Goal: Task Accomplishment & Management: Use online tool/utility

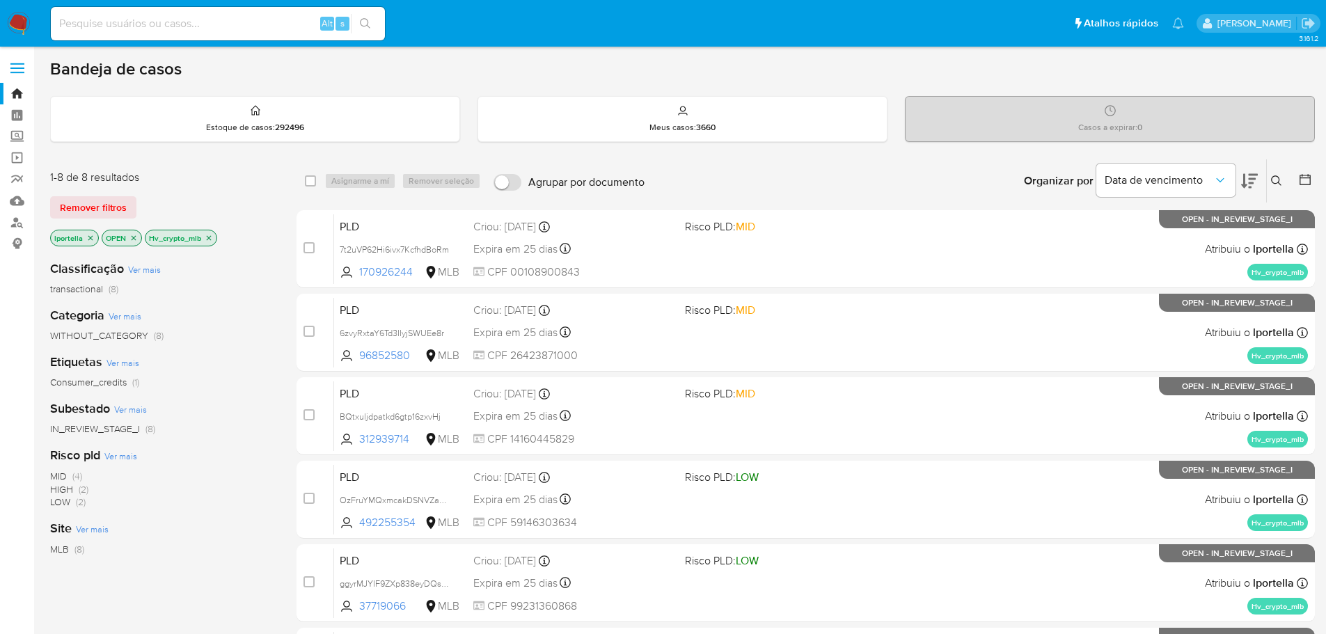
scroll to position [278, 0]
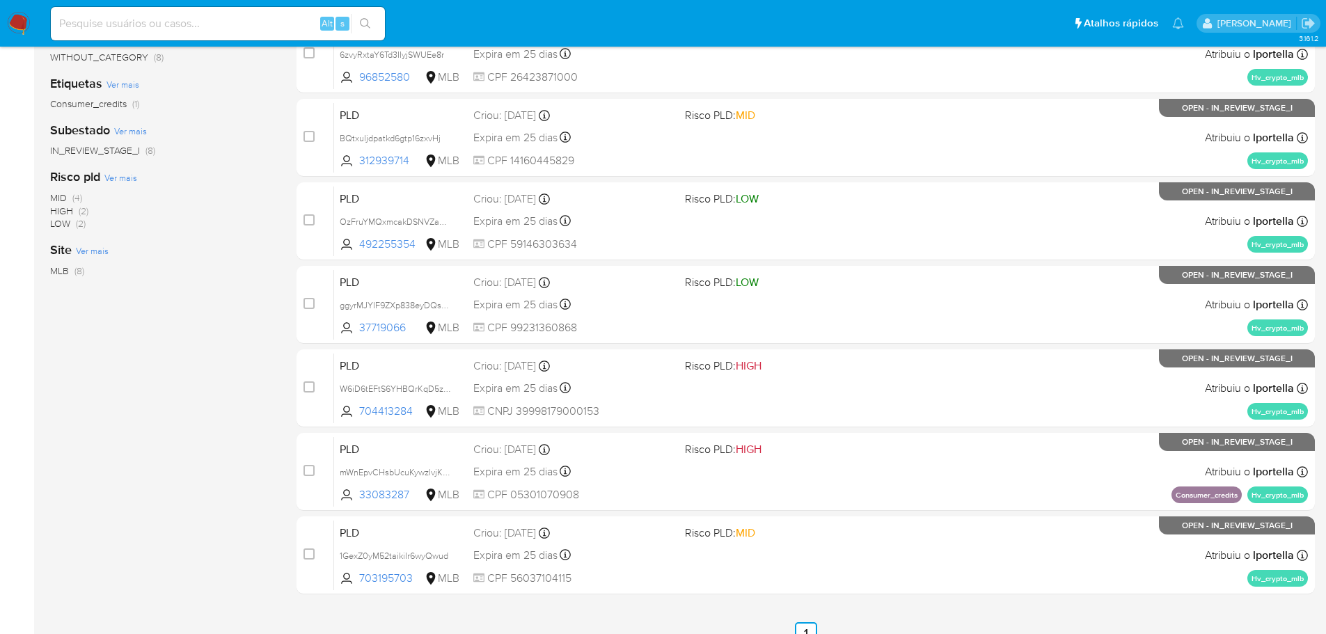
click at [202, 23] on input at bounding box center [218, 24] width 334 height 18
paste input "1GexZ0yM52taikiIr6wyQwud"
type input "1GexZ0yM52taikiIr6wyQwud"
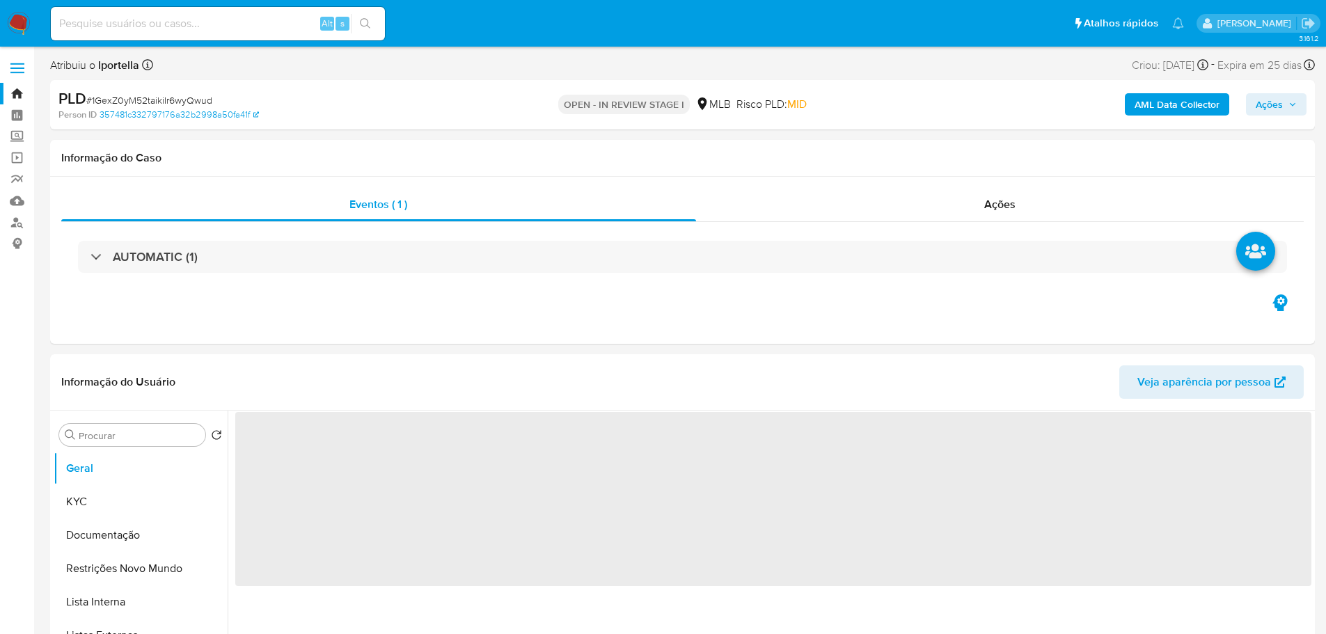
select select "10"
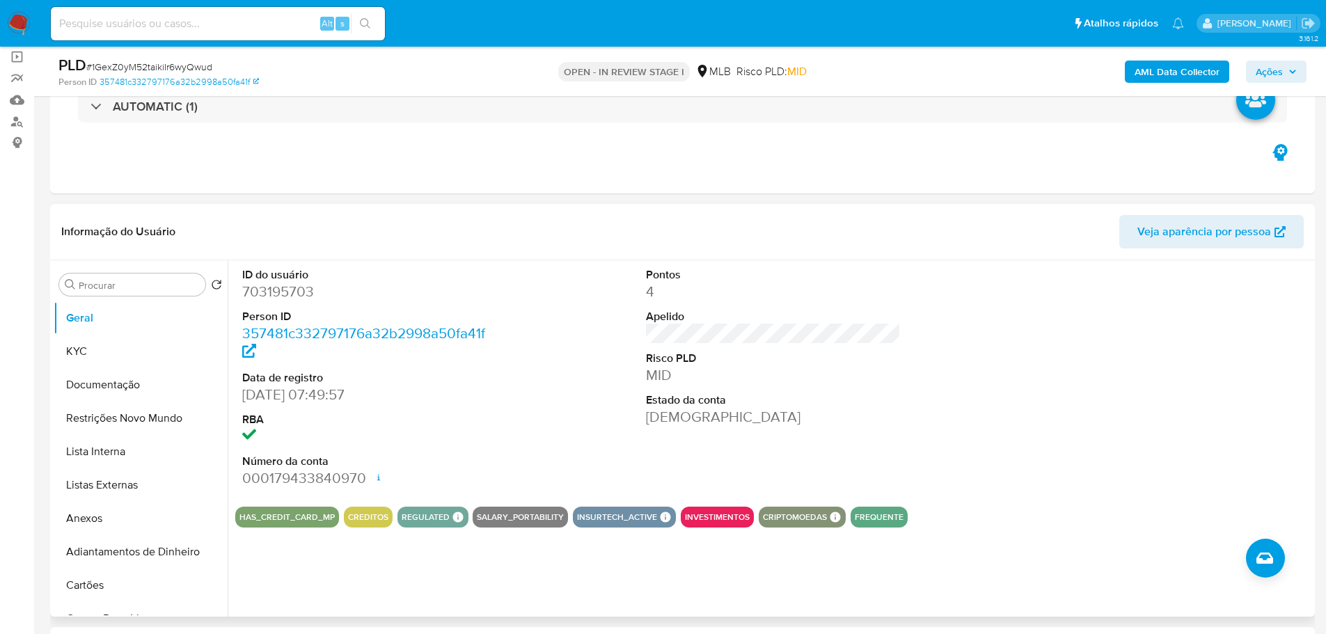
scroll to position [209, 0]
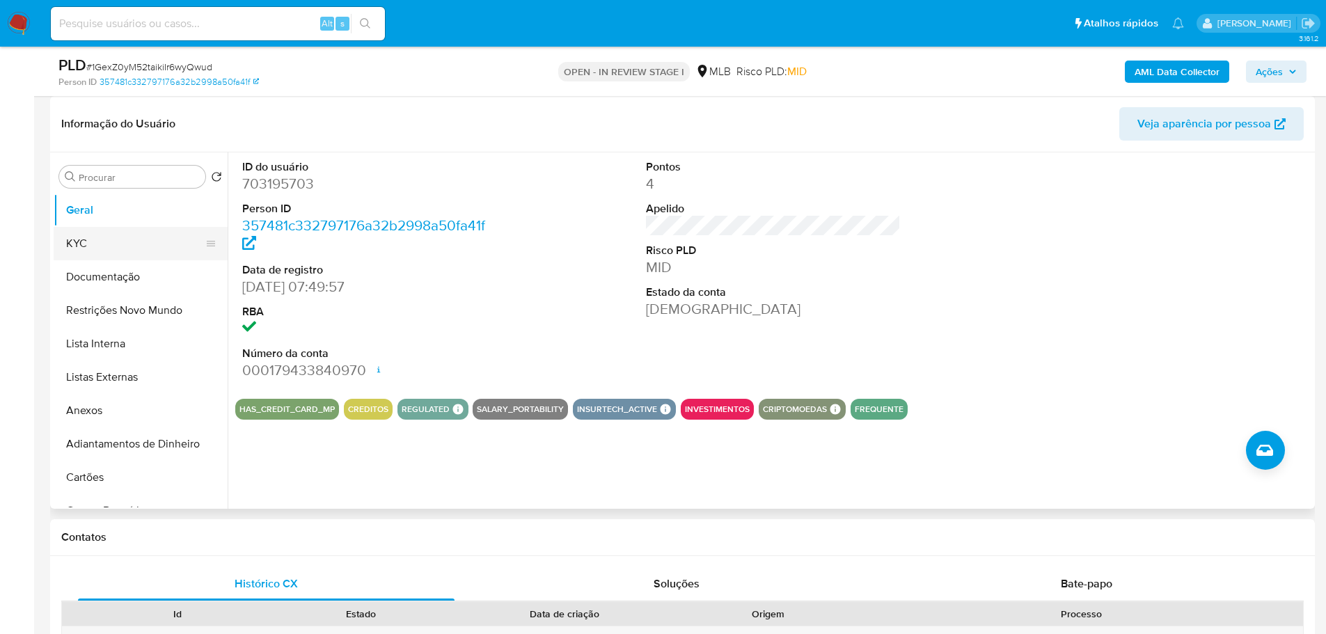
click at [92, 245] on button "KYC" at bounding box center [135, 243] width 163 height 33
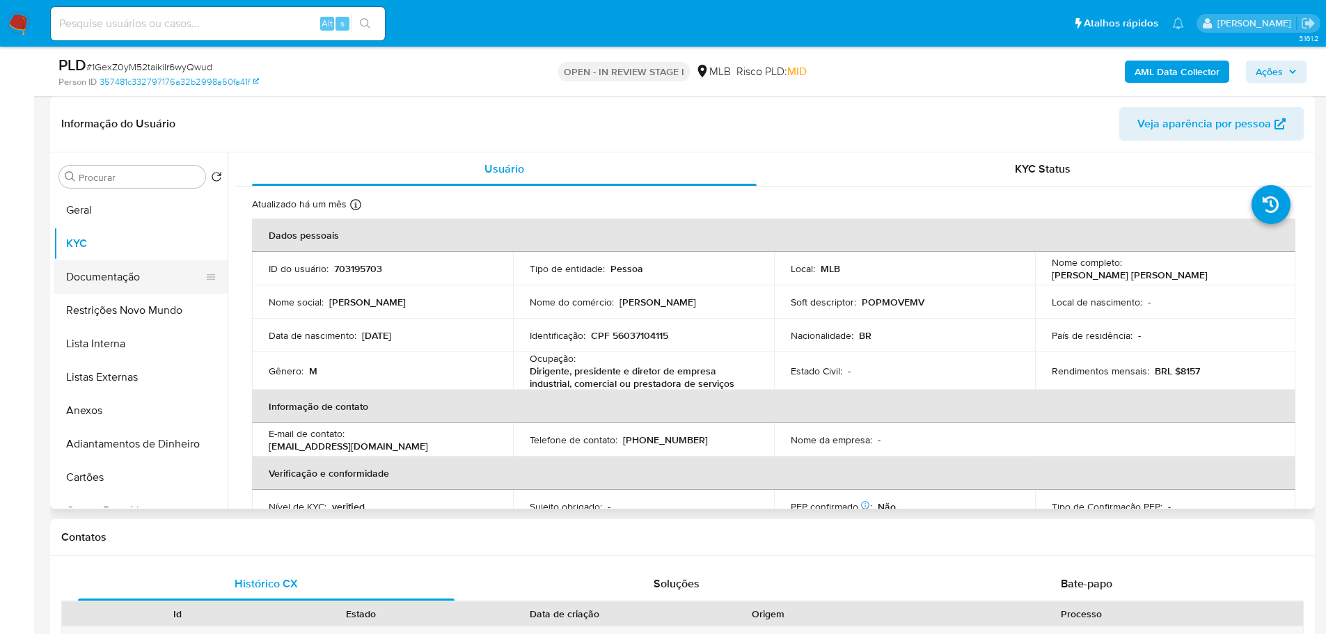
click at [100, 267] on button "Documentação" at bounding box center [135, 276] width 163 height 33
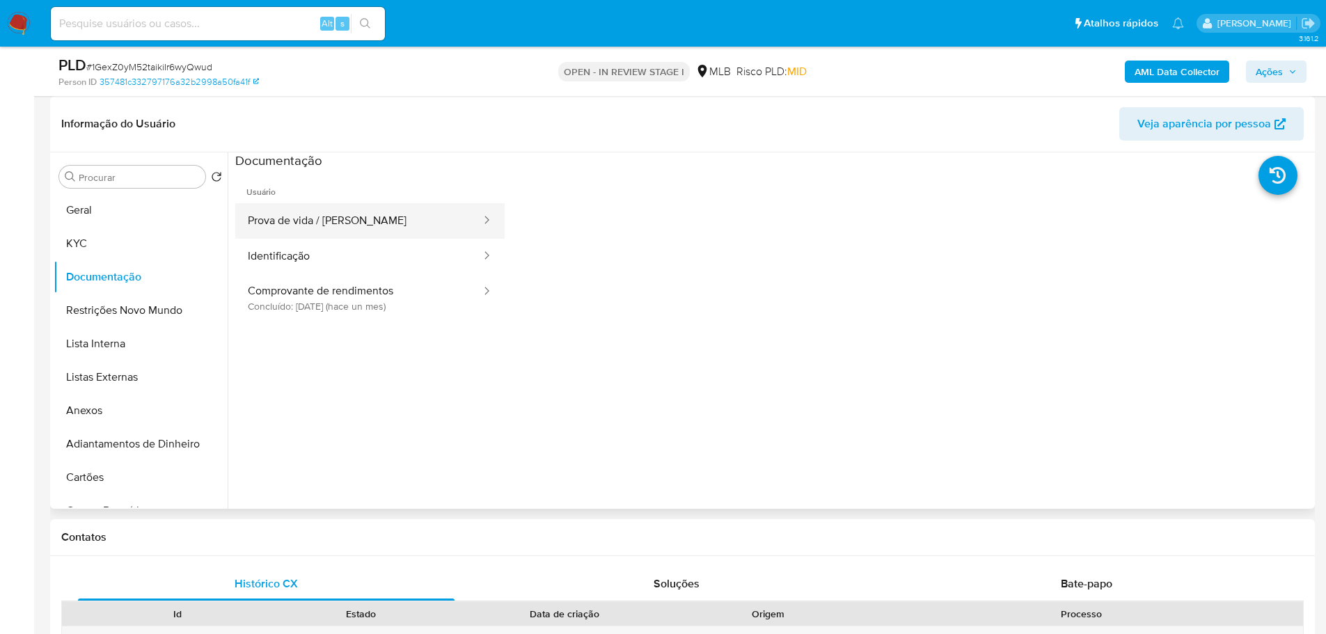
click at [342, 227] on button "Prova de vida / Selfie" at bounding box center [358, 220] width 247 height 35
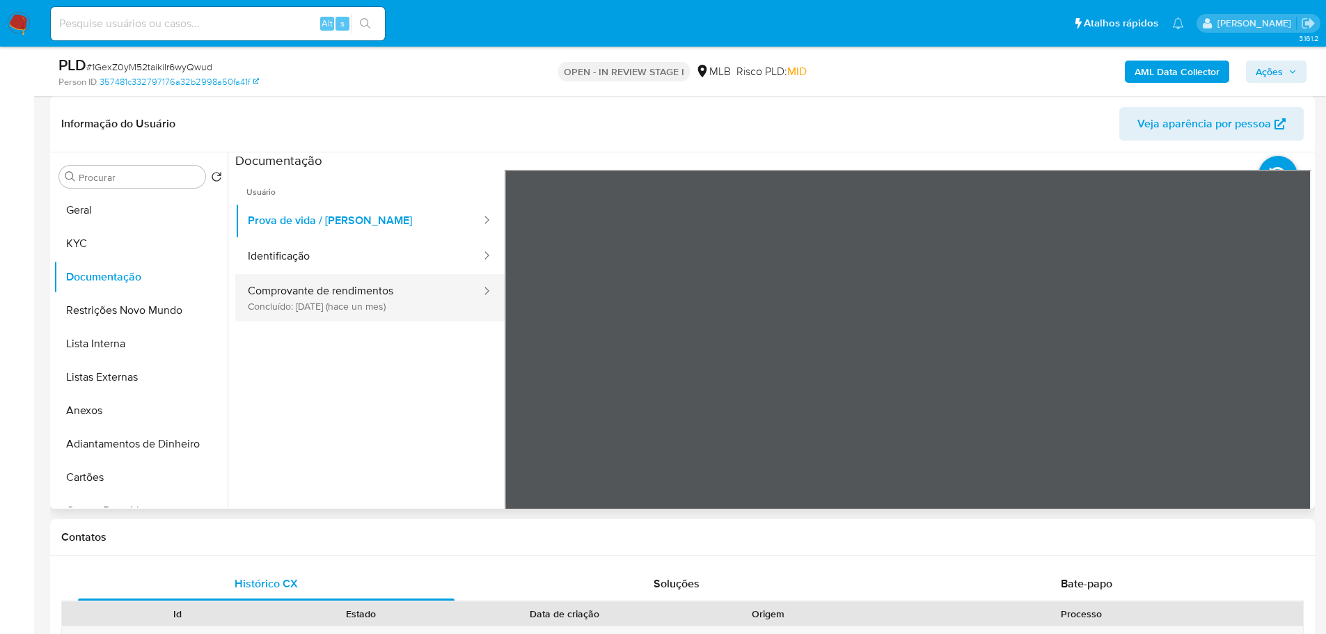
click at [308, 309] on button "Comprovante de rendimentos Concluído: 29/08/2025 (hace un mes)" at bounding box center [358, 297] width 247 height 47
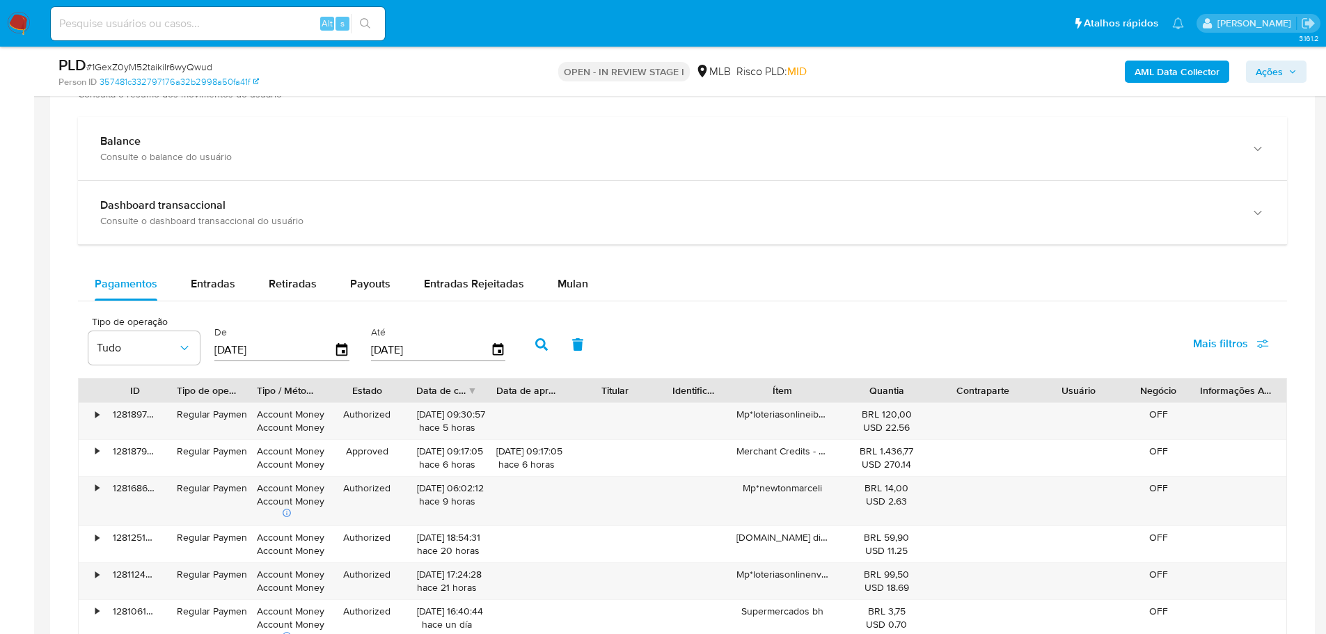
scroll to position [835, 0]
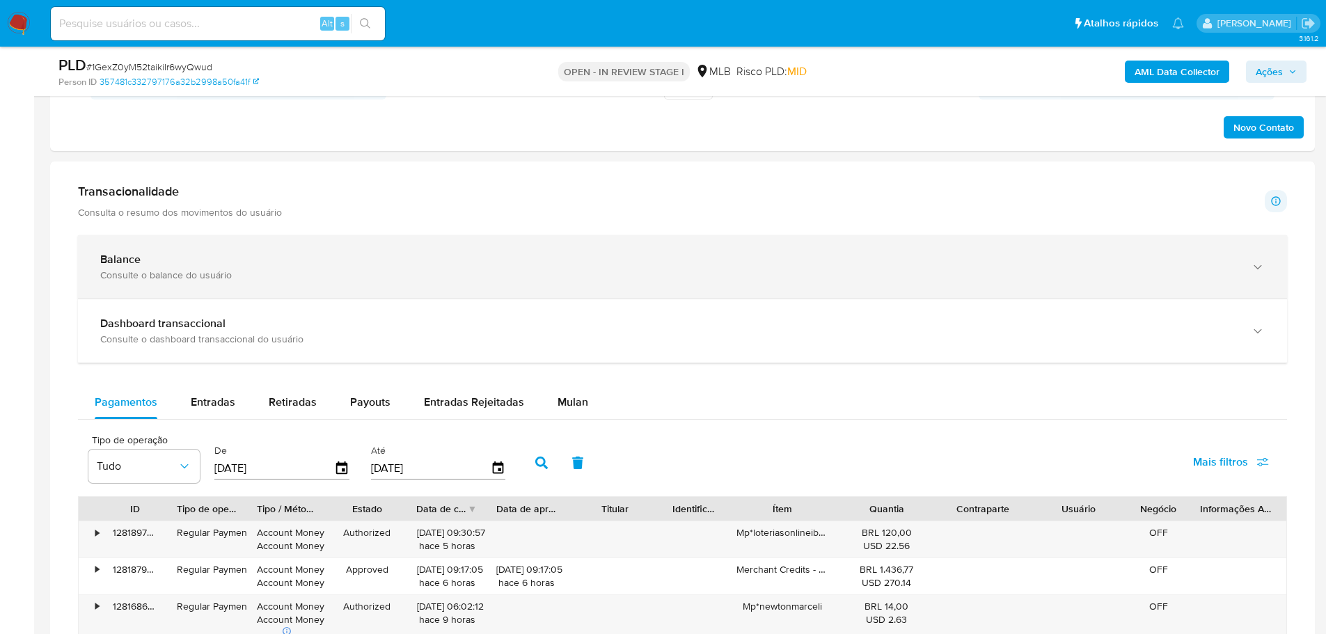
click at [848, 291] on div "Balance Consulte o balance do usuário" at bounding box center [682, 266] width 1209 height 63
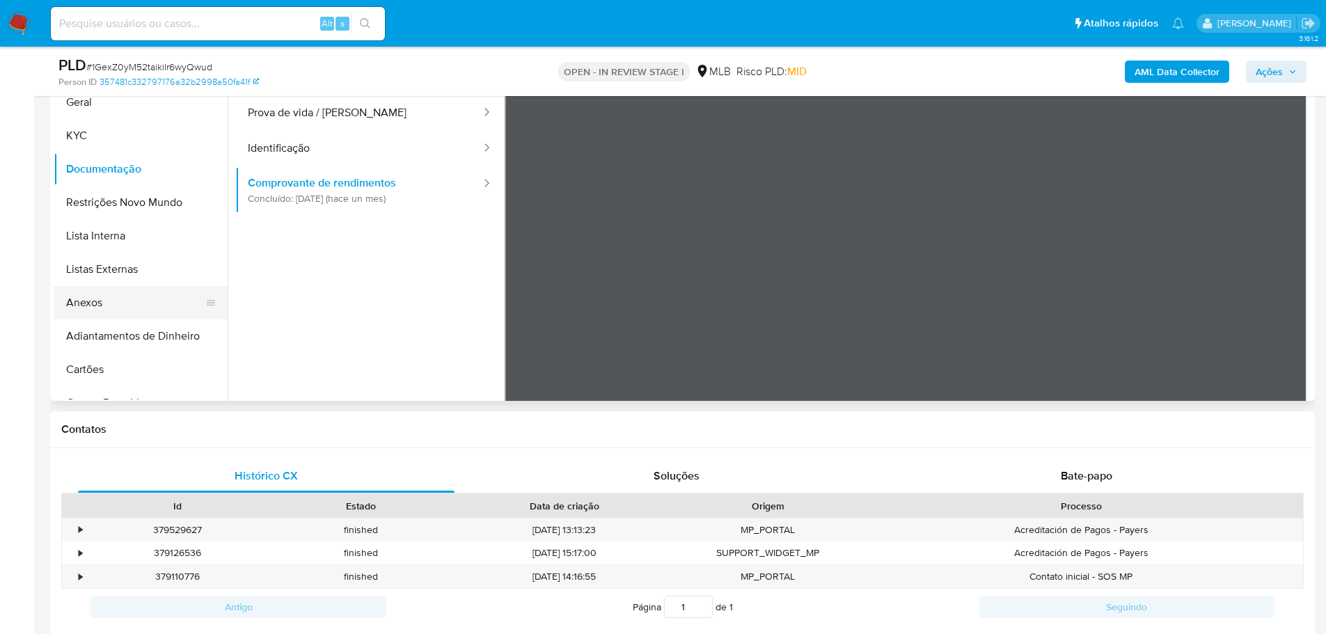
scroll to position [209, 0]
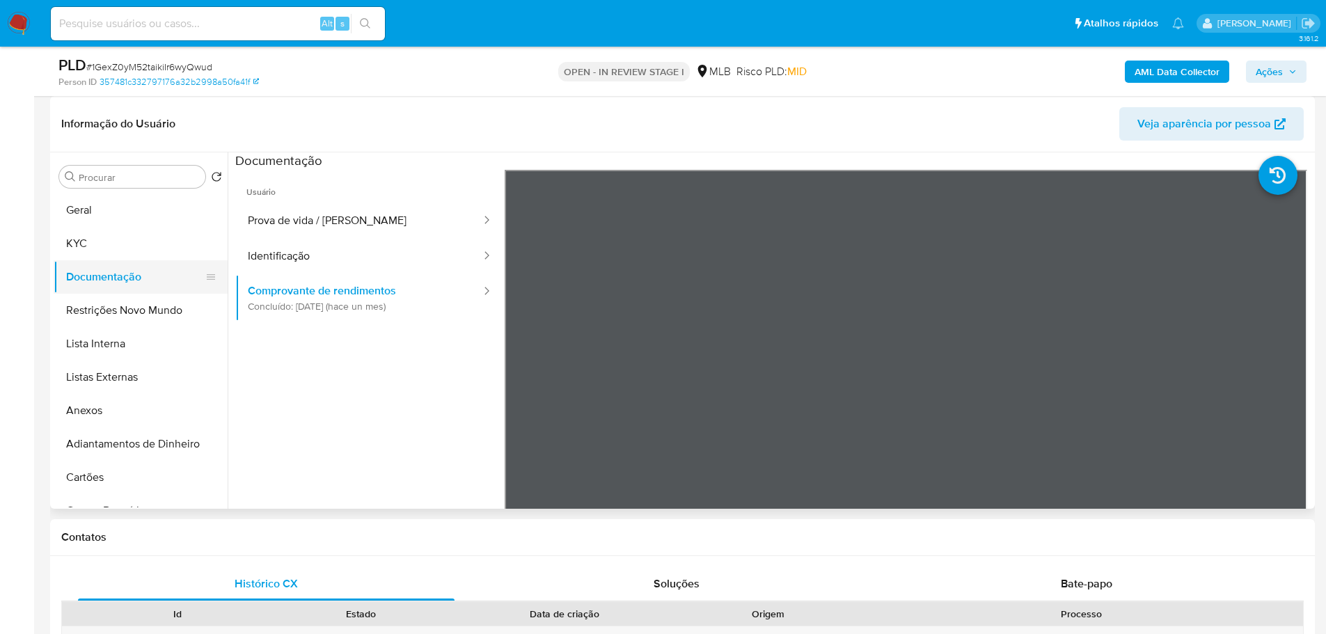
click at [113, 260] on button "Documentação" at bounding box center [135, 276] width 163 height 33
click at [111, 247] on button "KYC" at bounding box center [135, 243] width 163 height 33
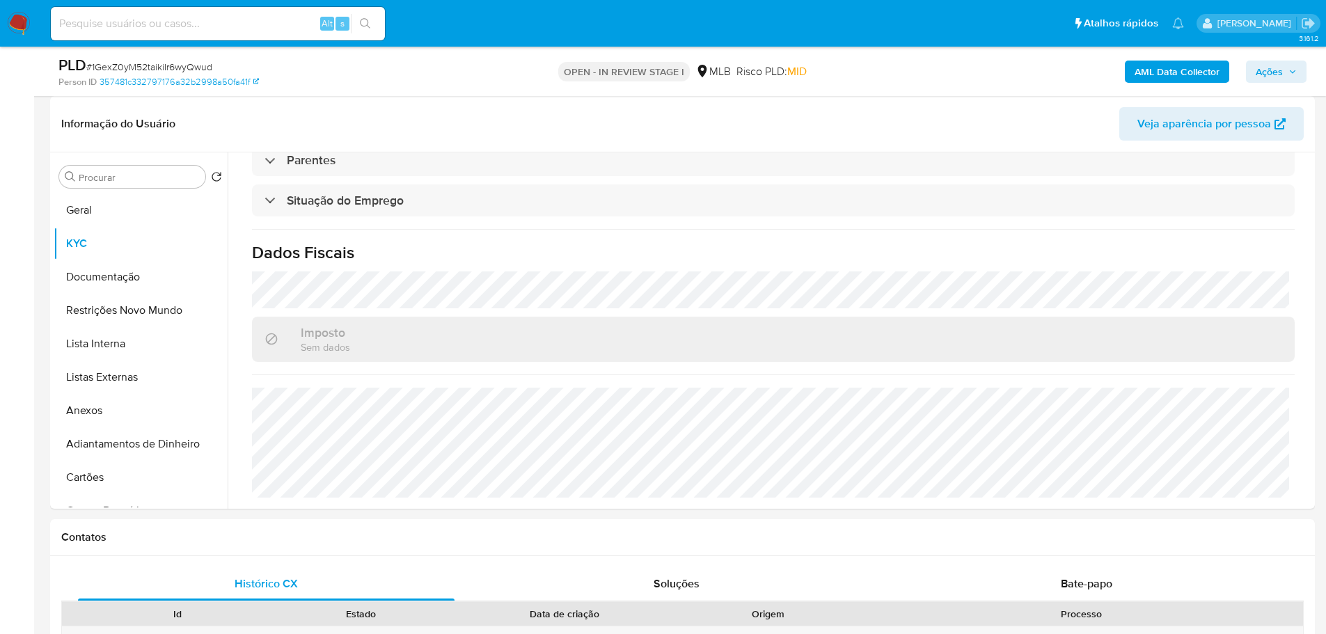
scroll to position [584, 0]
click at [106, 216] on button "Geral" at bounding box center [135, 209] width 163 height 33
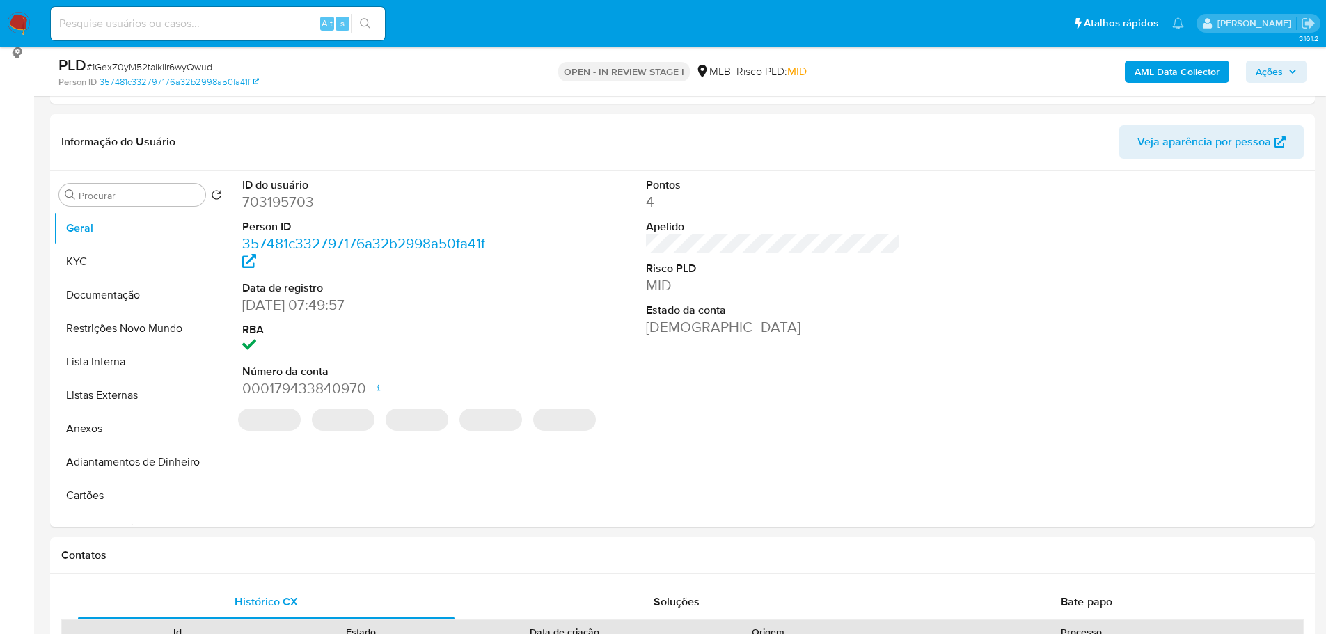
scroll to position [177, 0]
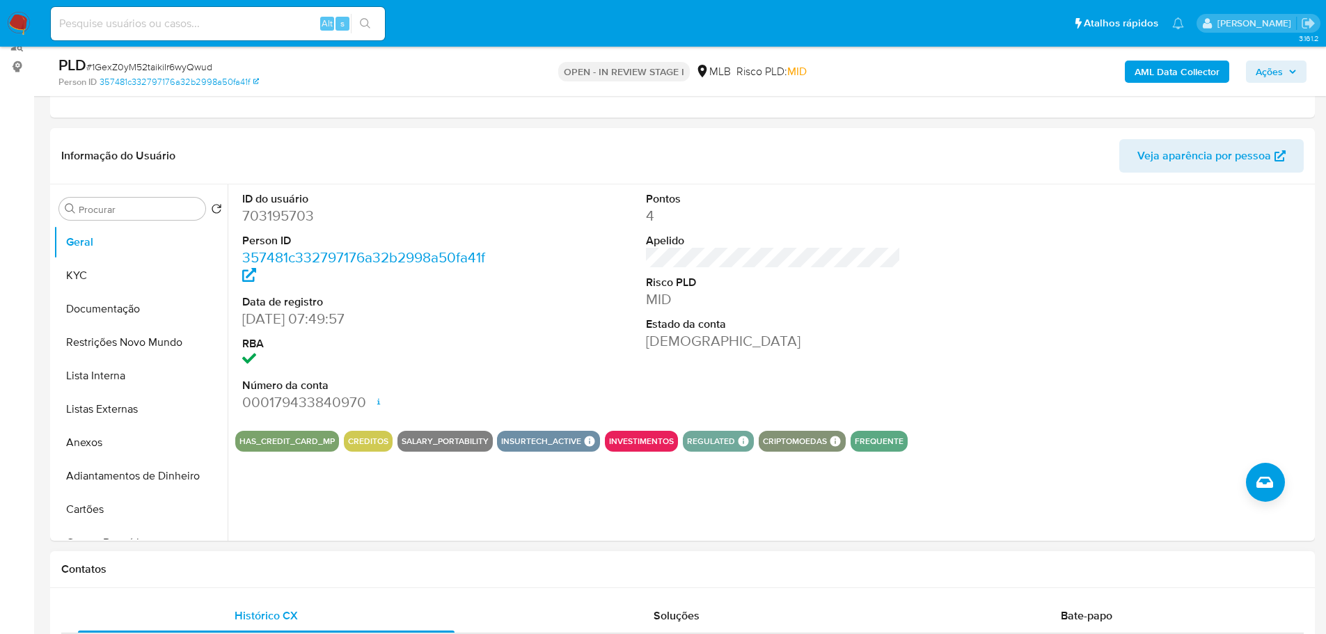
drag, startPoint x: 271, startPoint y: 569, endPoint x: 226, endPoint y: 534, distance: 57.6
click at [268, 569] on h1 "Contatos" at bounding box center [682, 569] width 1242 height 14
click at [84, 272] on button "KYC" at bounding box center [135, 275] width 163 height 33
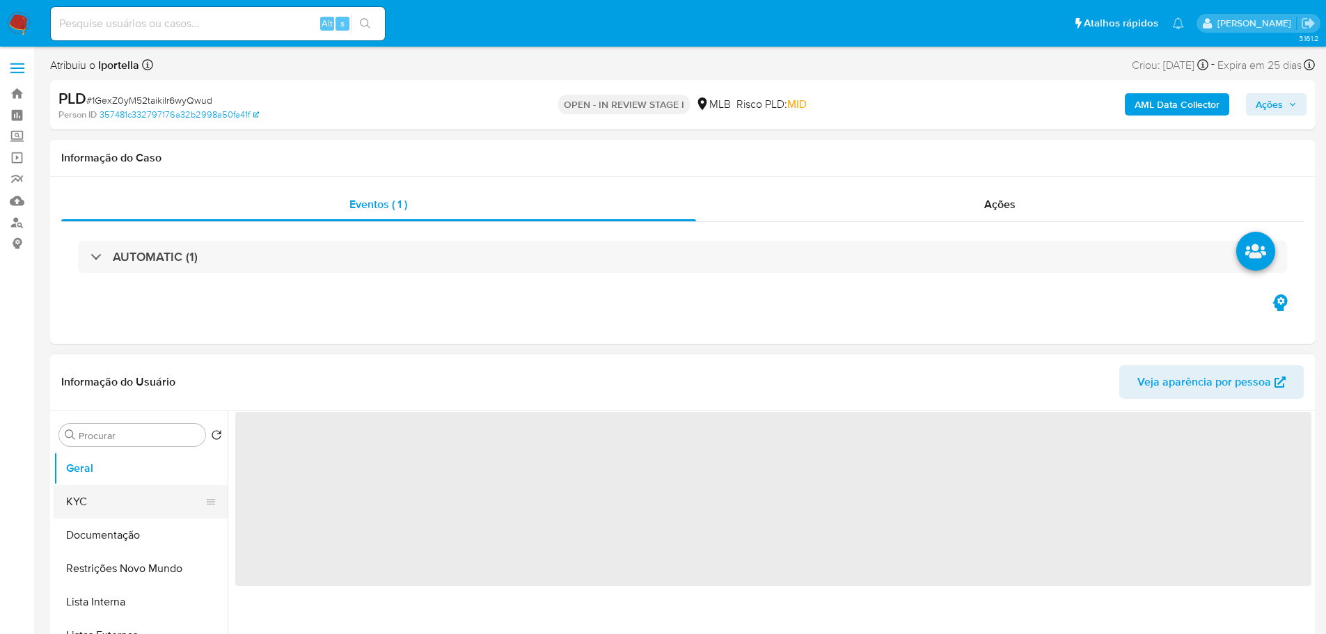
select select "10"
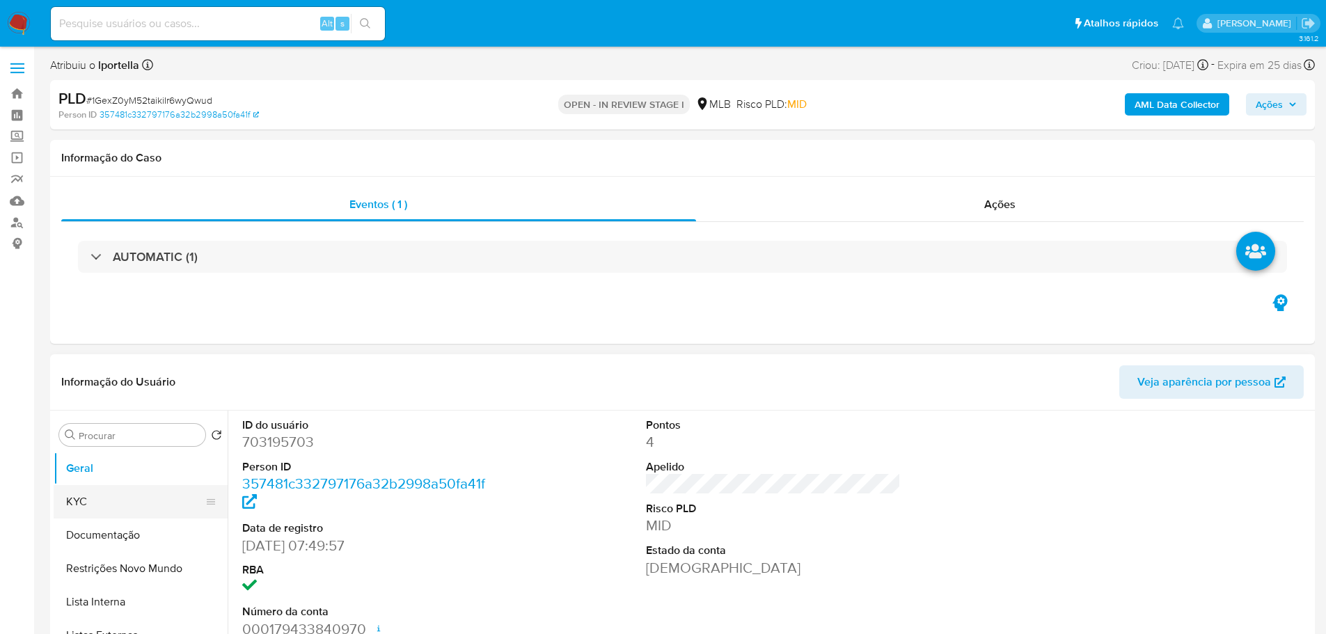
click at [108, 495] on button "KYC" at bounding box center [135, 501] width 163 height 33
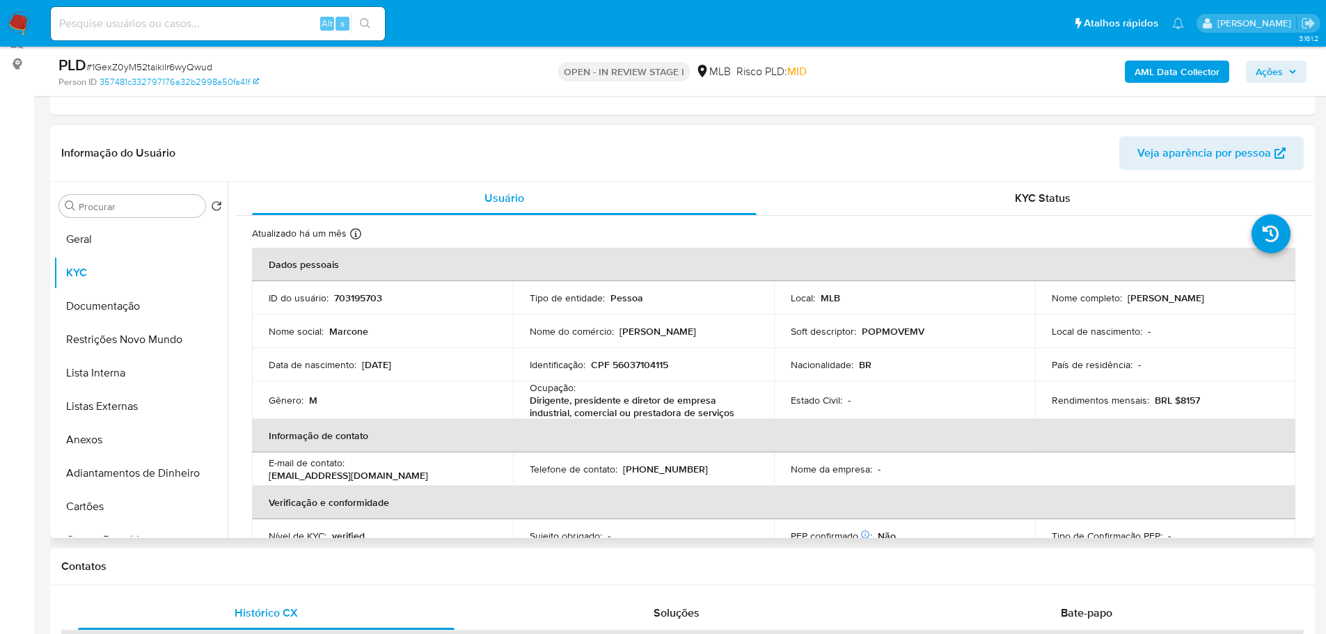
scroll to position [22, 0]
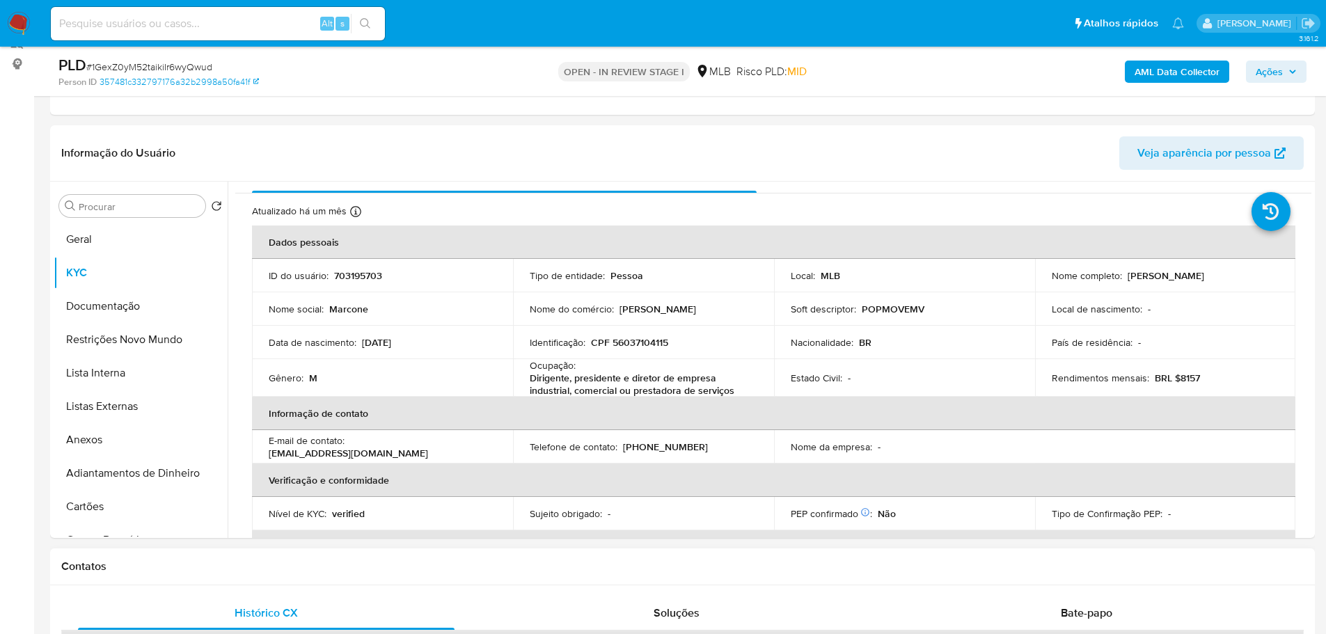
click at [326, 583] on div "Contatos" at bounding box center [682, 566] width 1265 height 37
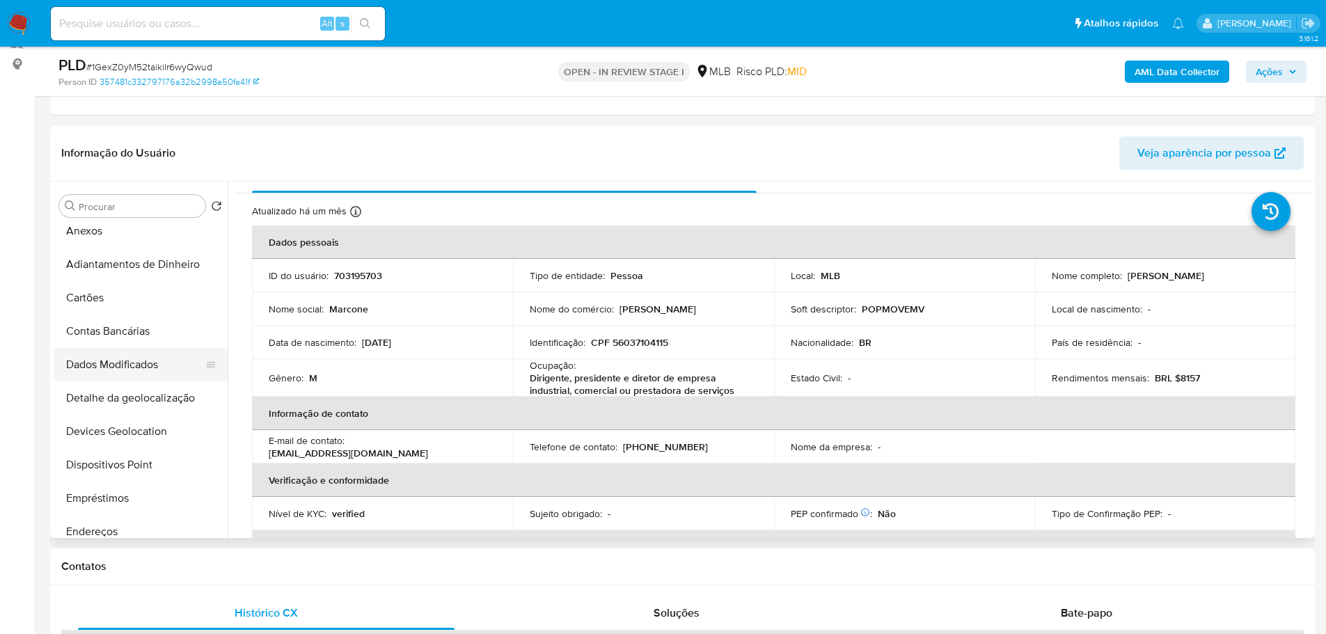
scroll to position [278, 0]
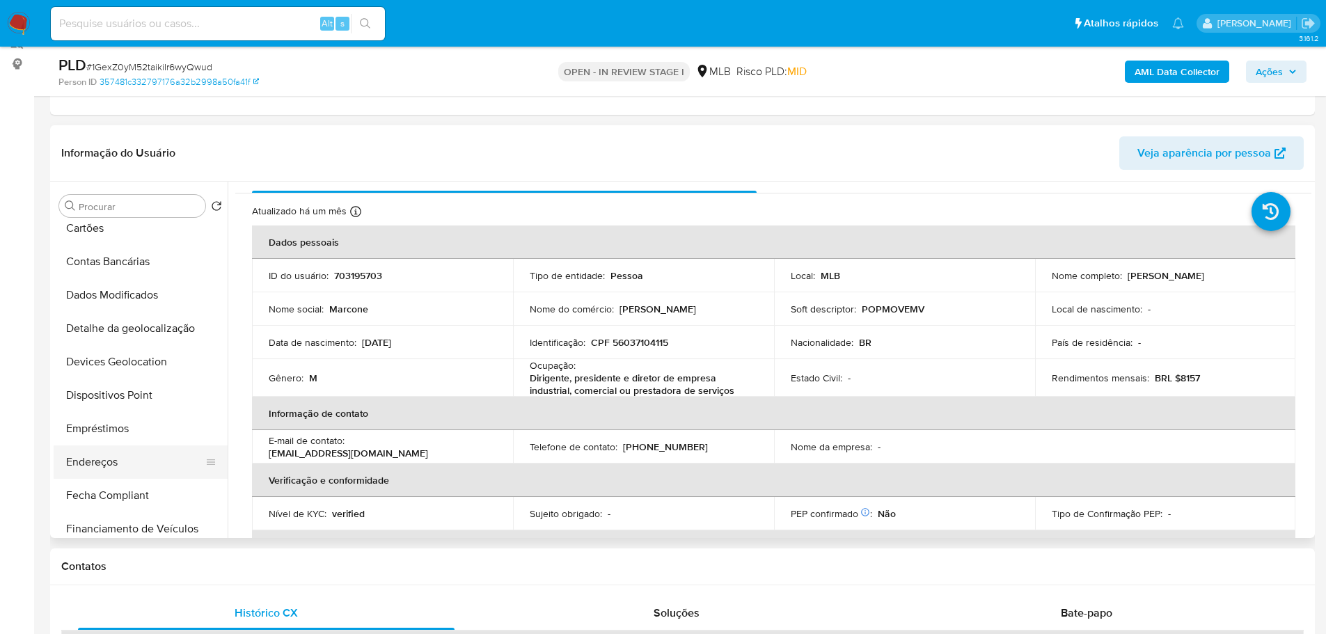
click at [106, 458] on button "Endereços" at bounding box center [135, 461] width 163 height 33
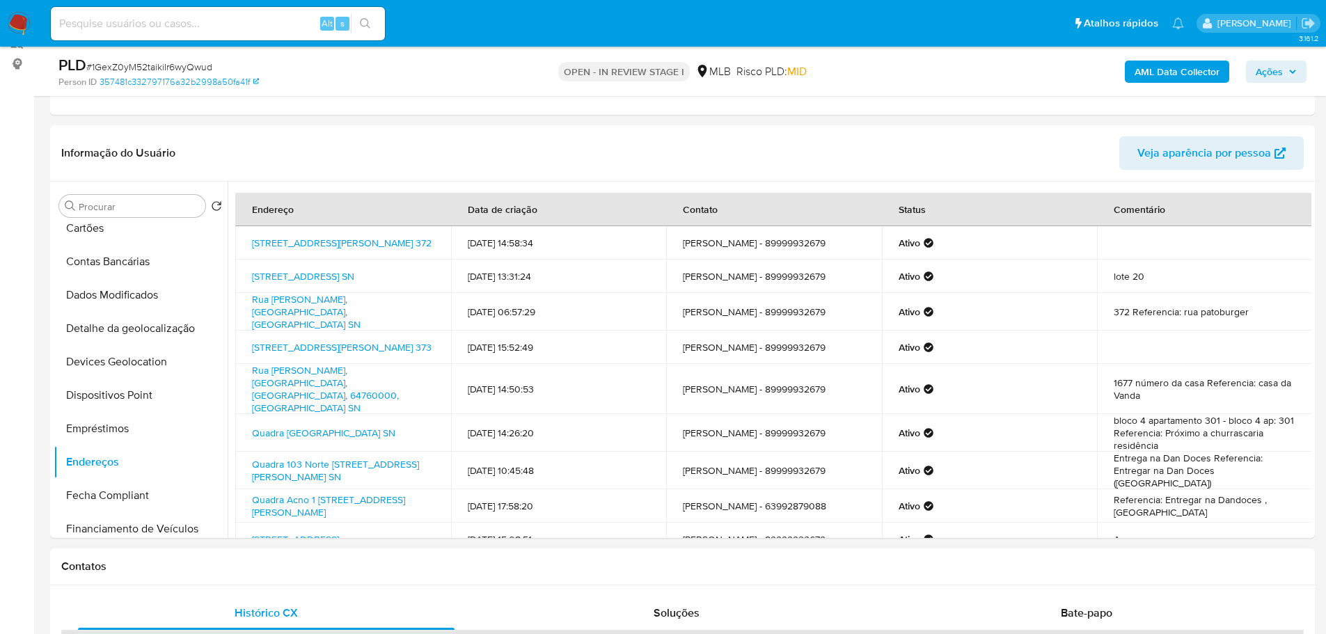
drag, startPoint x: 229, startPoint y: 580, endPoint x: 170, endPoint y: 490, distance: 108.1
click at [229, 579] on div "Contatos" at bounding box center [682, 566] width 1265 height 37
click at [140, 317] on button "Detalhe da geolocalização" at bounding box center [135, 328] width 163 height 33
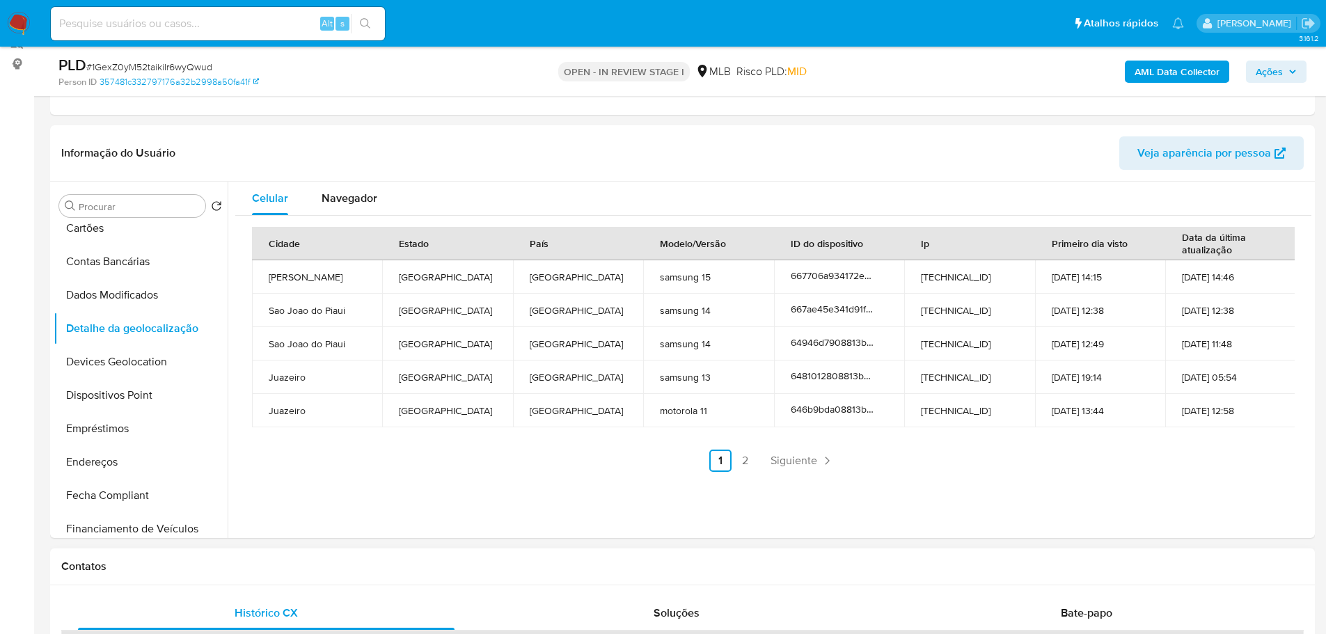
click at [313, 562] on h1 "Contatos" at bounding box center [682, 567] width 1242 height 14
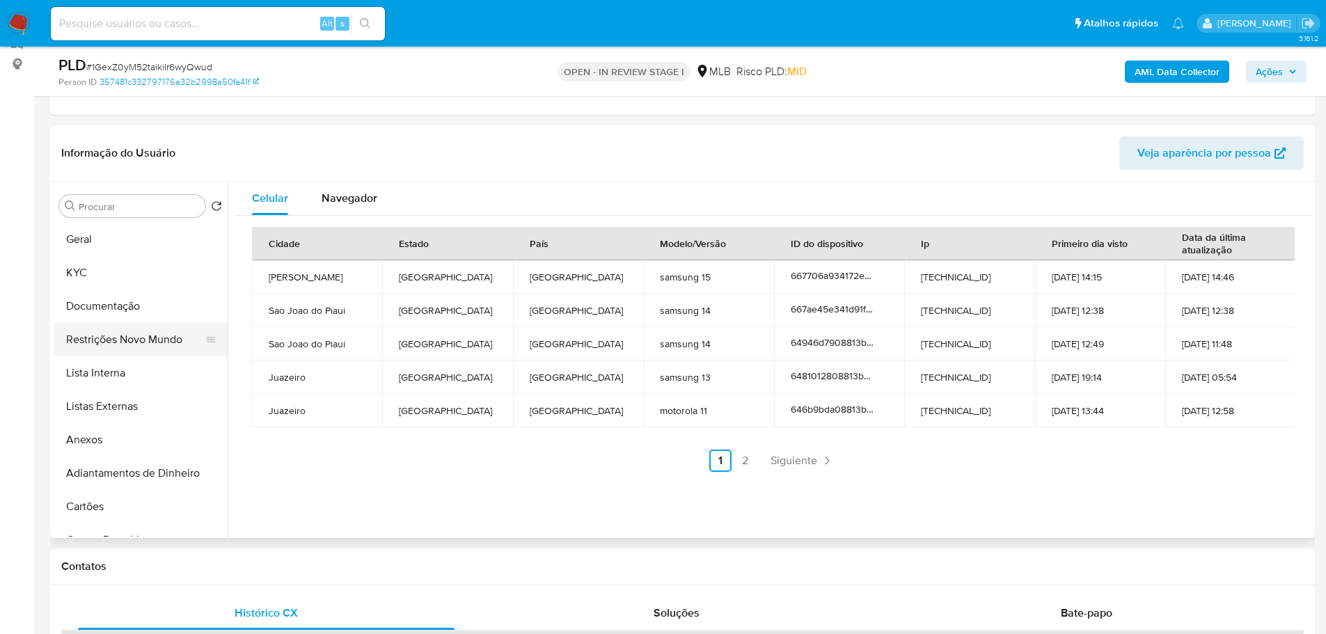
click at [113, 340] on button "Restrições Novo Mundo" at bounding box center [135, 339] width 163 height 33
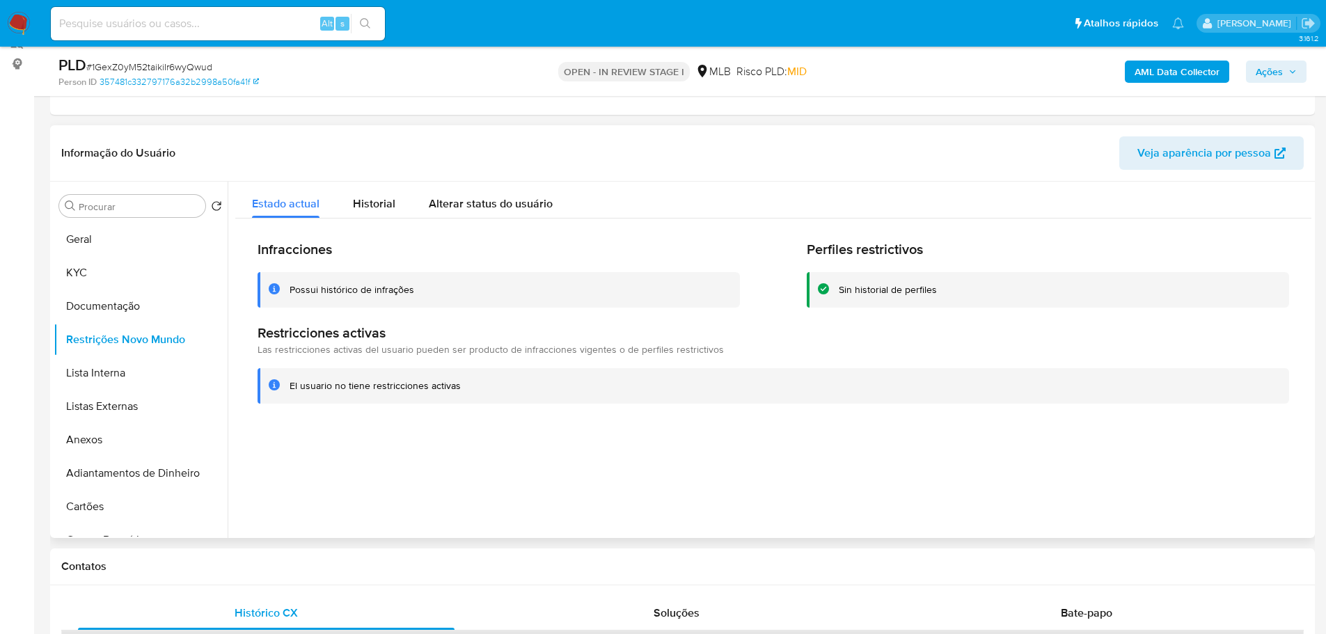
drag, startPoint x: 316, startPoint y: 567, endPoint x: 223, endPoint y: 492, distance: 119.8
click at [316, 567] on h1 "Contatos" at bounding box center [682, 567] width 1242 height 14
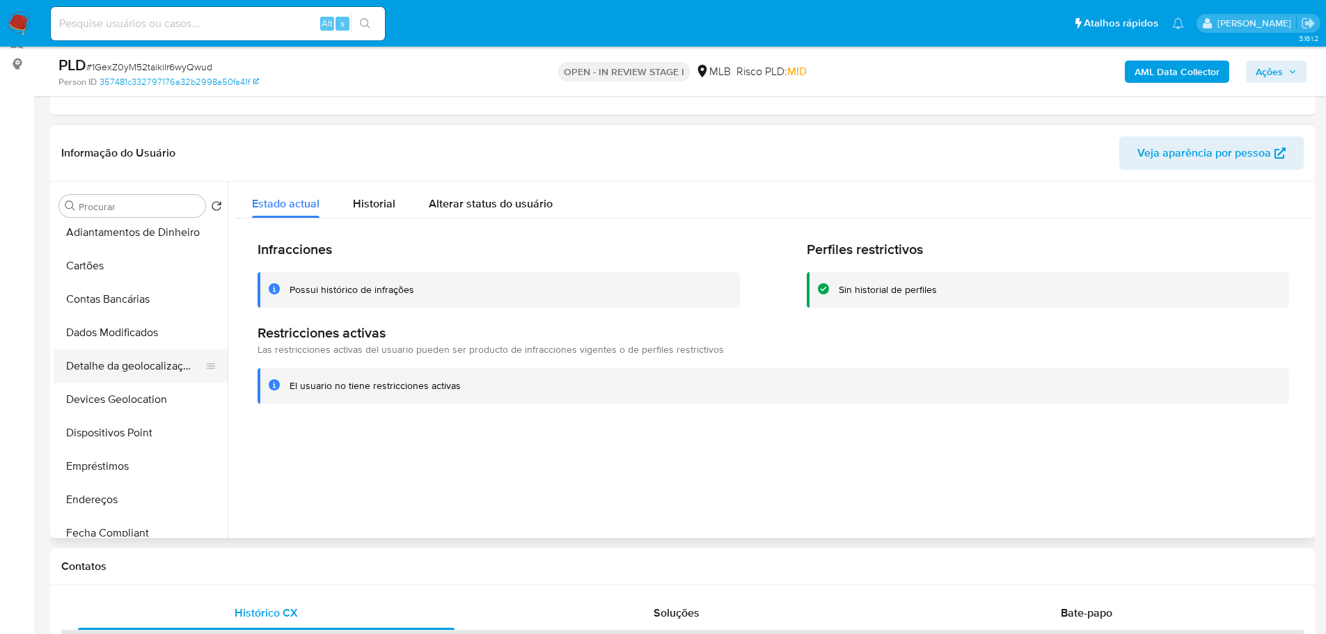
scroll to position [348, 0]
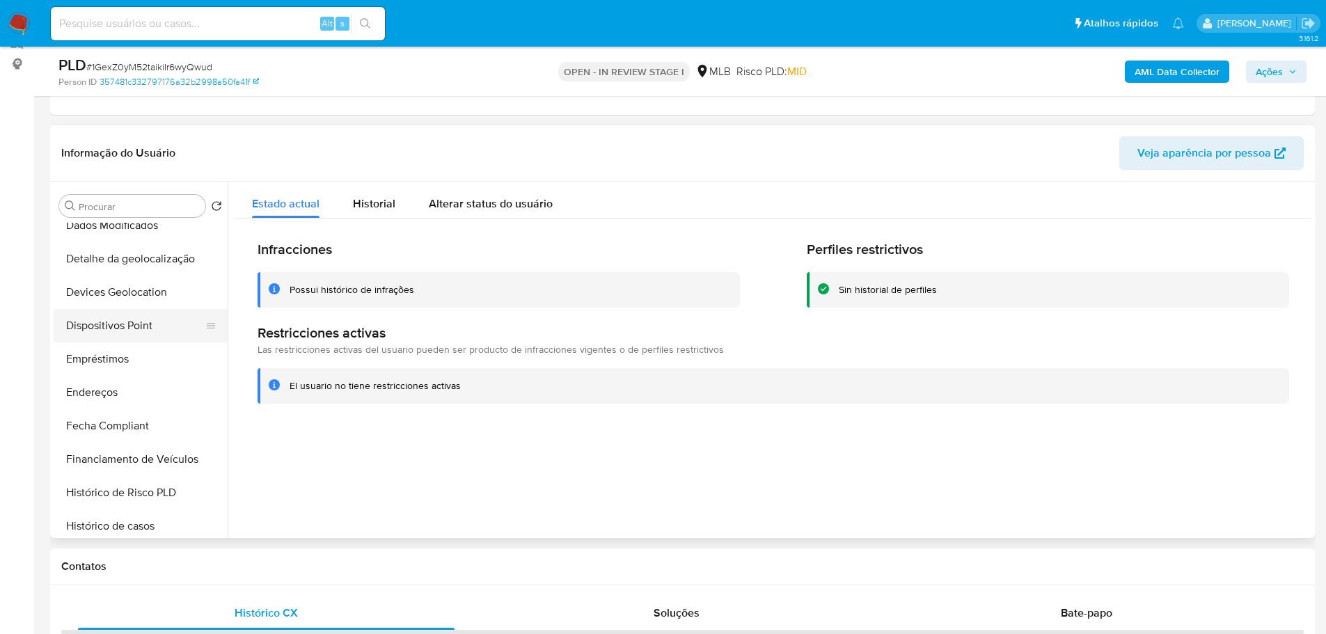
drag, startPoint x: 150, startPoint y: 326, endPoint x: 101, endPoint y: 335, distance: 50.1
click at [150, 327] on button "Dispositivos Point" at bounding box center [135, 325] width 163 height 33
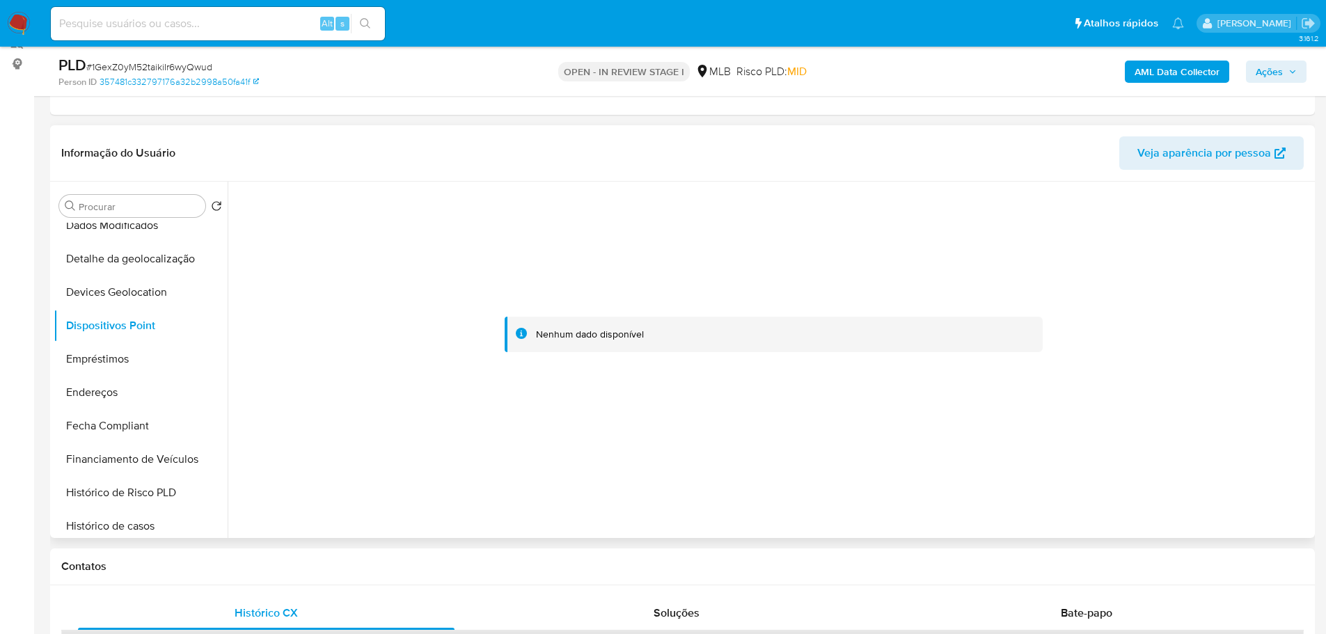
click at [873, 480] on div at bounding box center [773, 335] width 1076 height 306
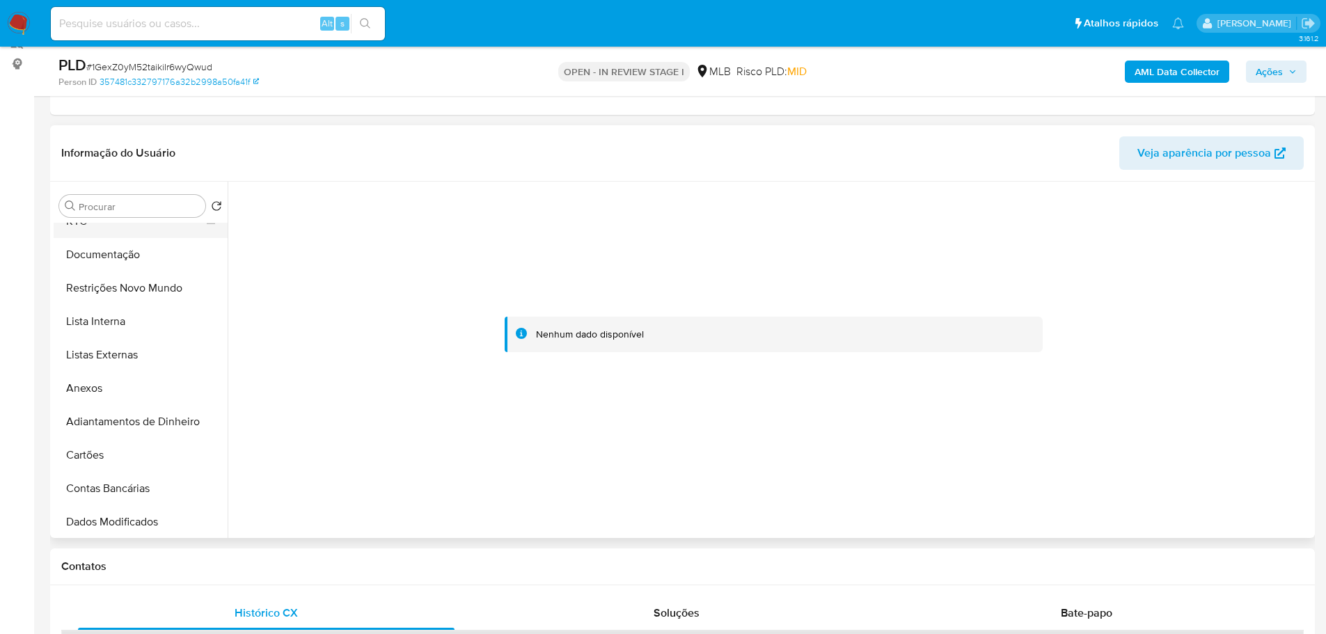
scroll to position [0, 0]
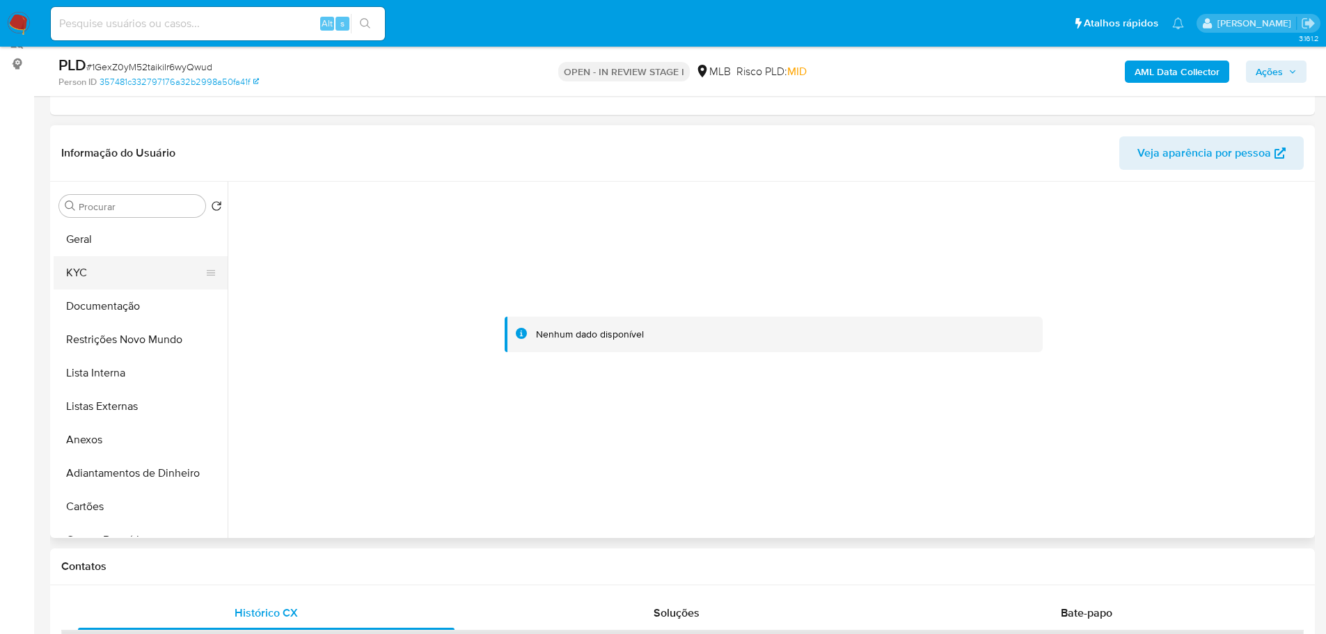
click at [79, 258] on button "KYC" at bounding box center [135, 272] width 163 height 33
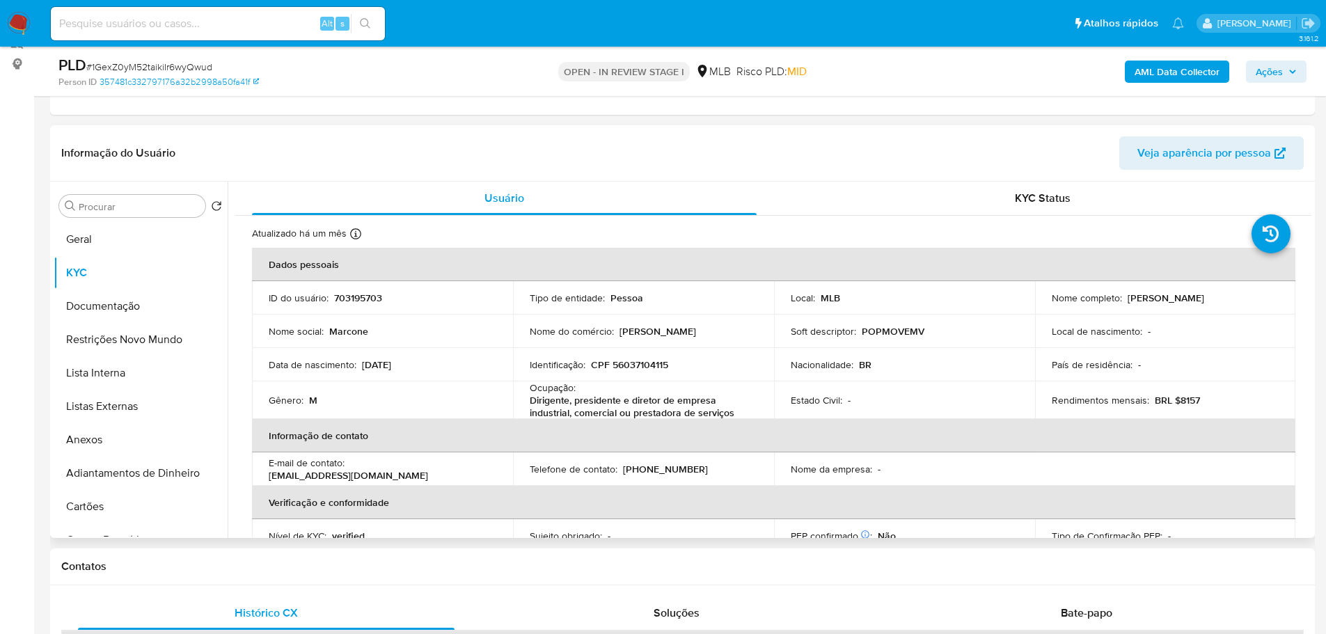
click at [641, 365] on p "CPF 56037104115" at bounding box center [629, 364] width 77 height 13
copy p "56037104115"
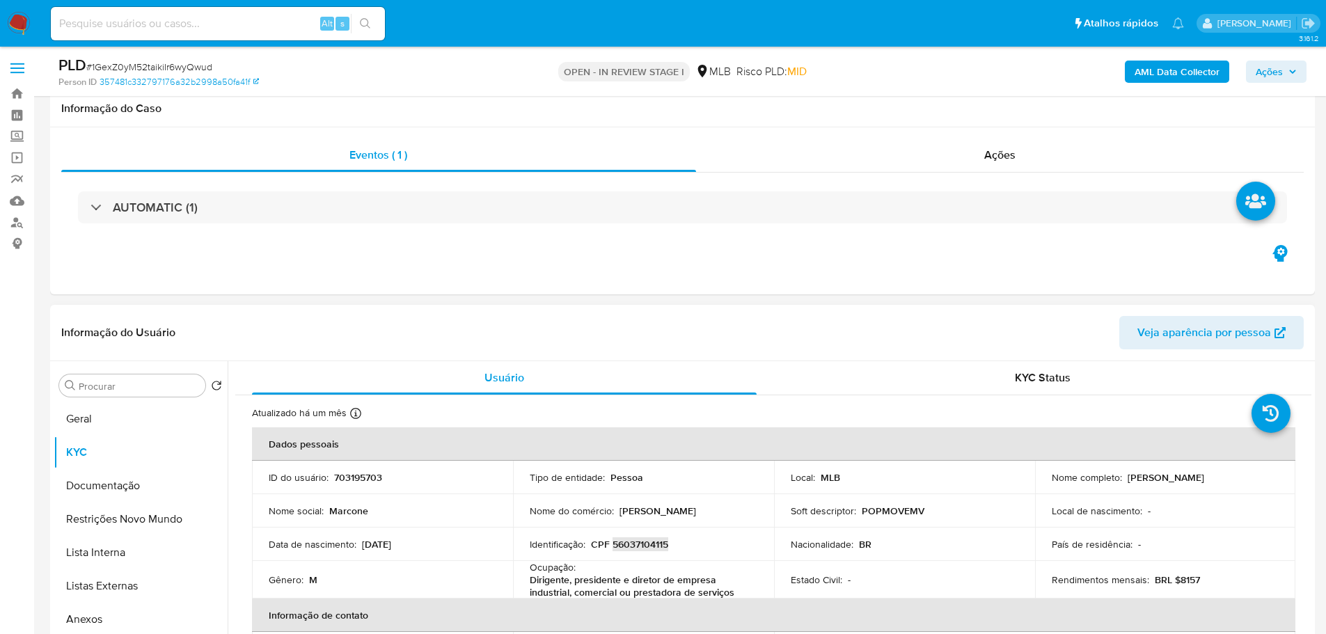
scroll to position [70, 0]
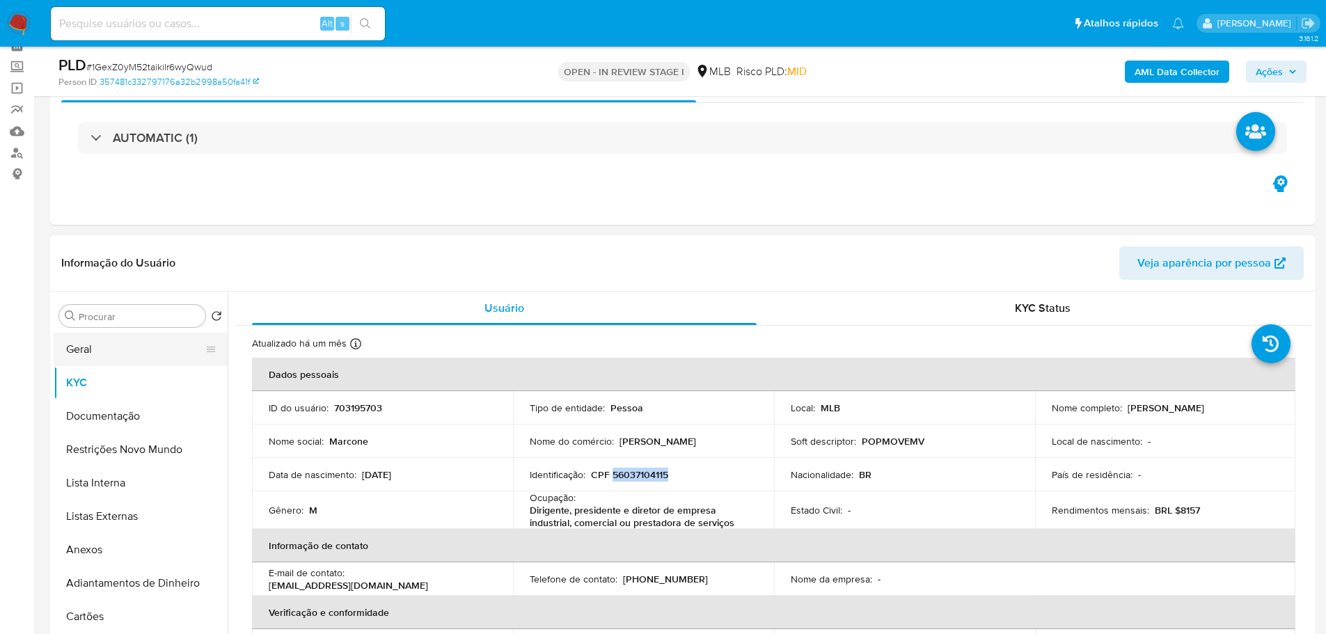
click at [100, 350] on button "Geral" at bounding box center [135, 349] width 163 height 33
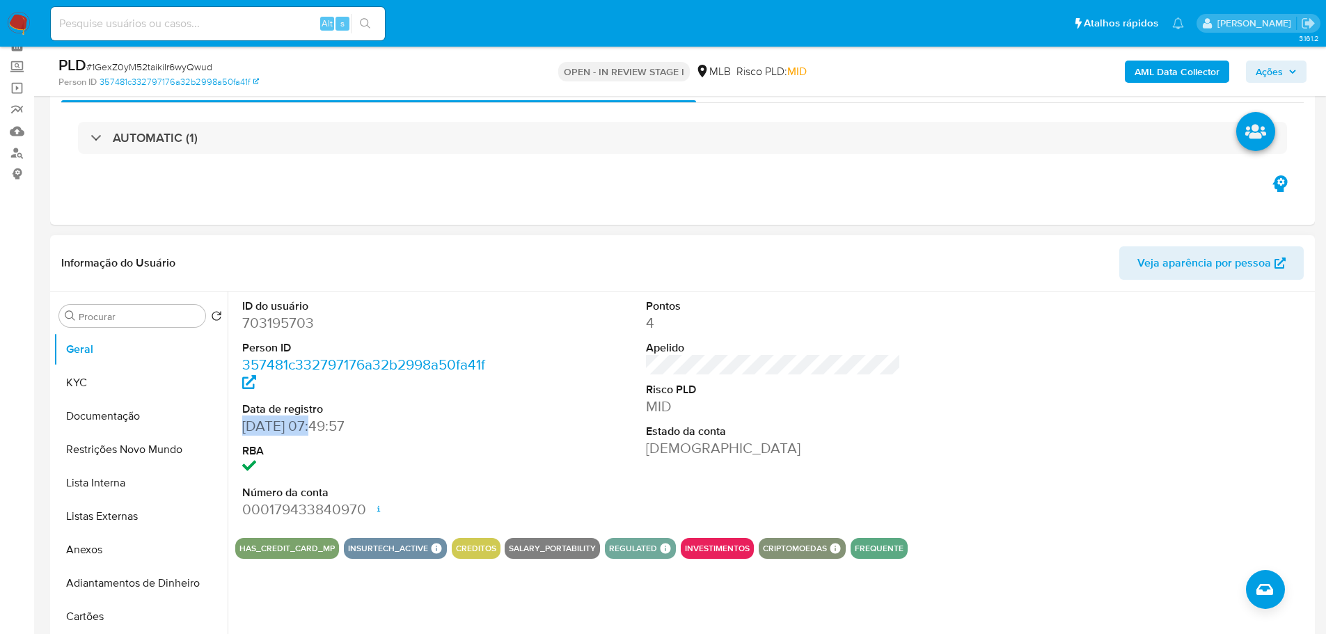
drag, startPoint x: 309, startPoint y: 422, endPoint x: 242, endPoint y: 427, distance: 67.6
click at [242, 427] on div "ID do usuário 703195703 Person ID 357481c332797176a32b2998a50fa41f Data de regi…" at bounding box center [369, 409] width 269 height 235
copy dd "18/01/2021"
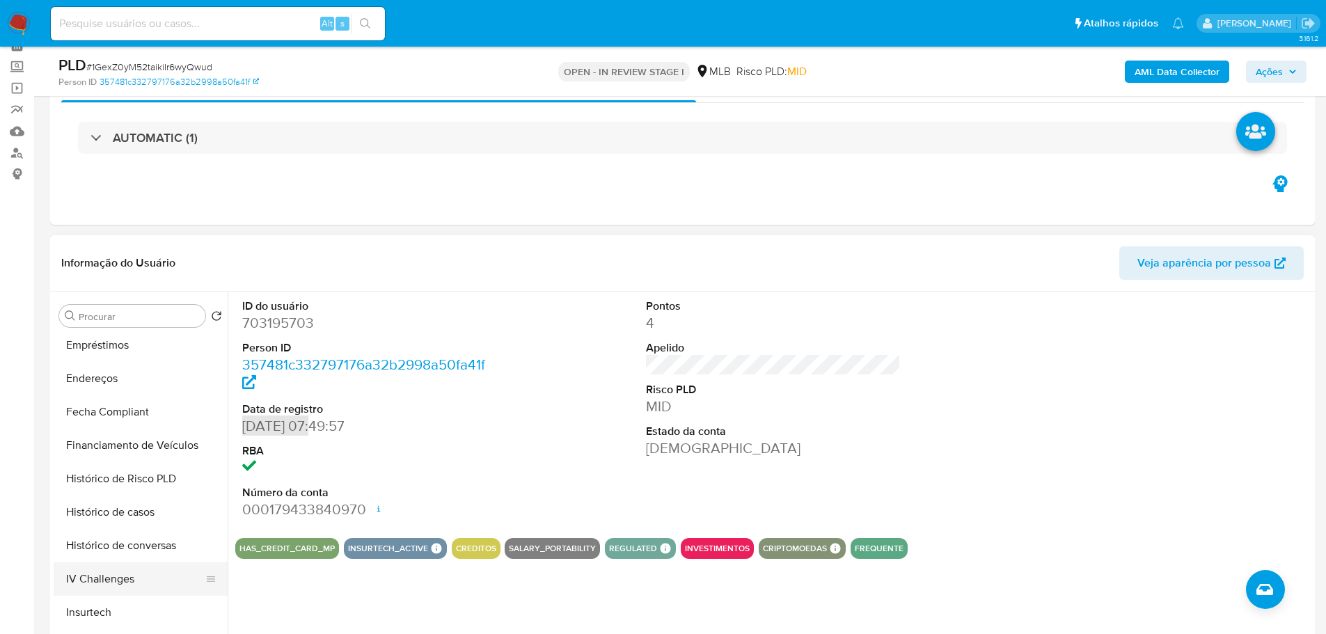
scroll to position [557, 0]
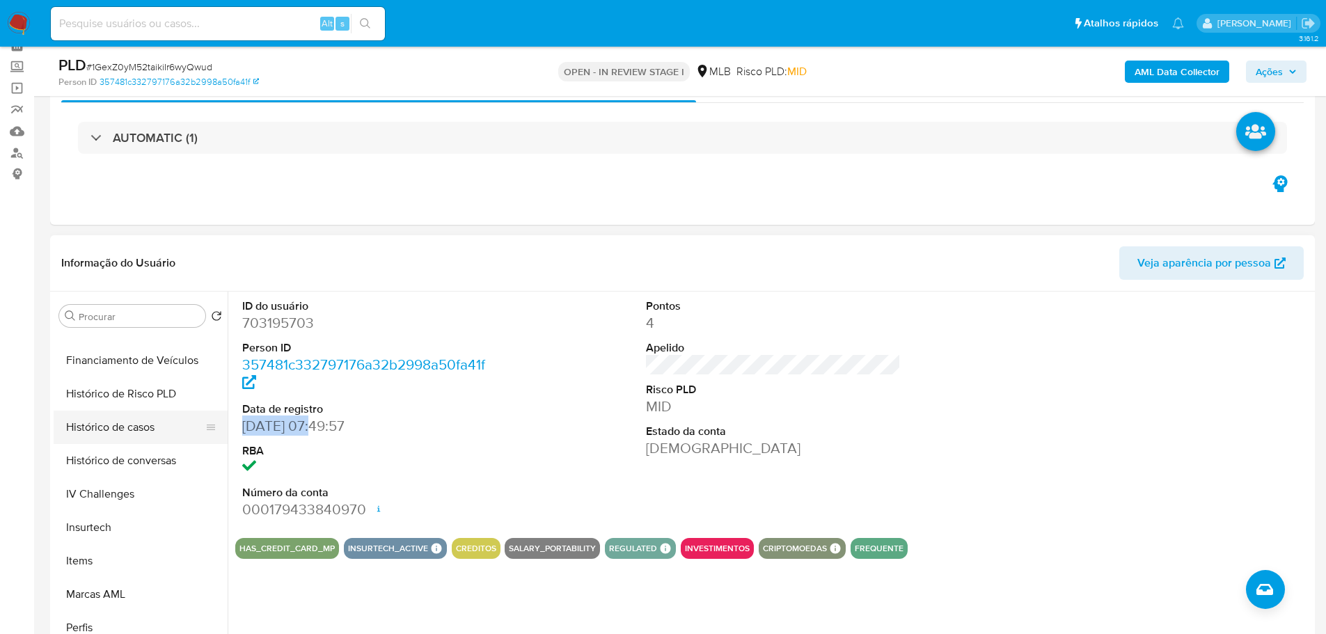
click at [125, 433] on button "Histórico de casos" at bounding box center [135, 427] width 163 height 33
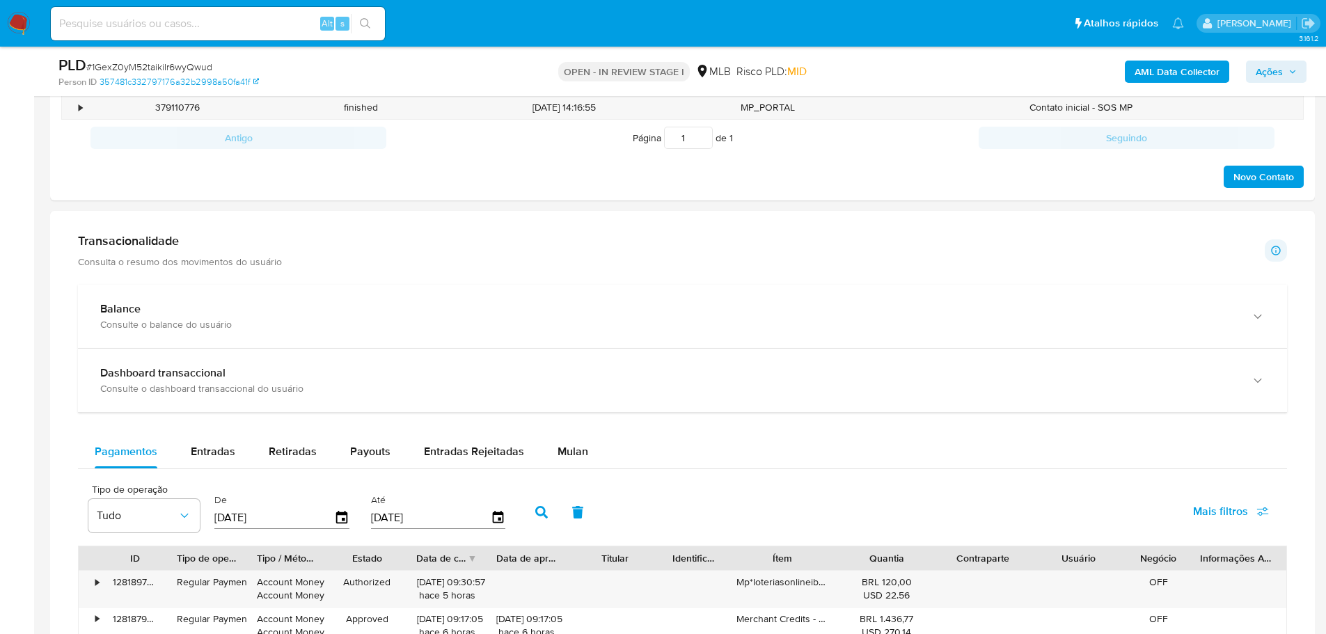
scroll to position [696, 0]
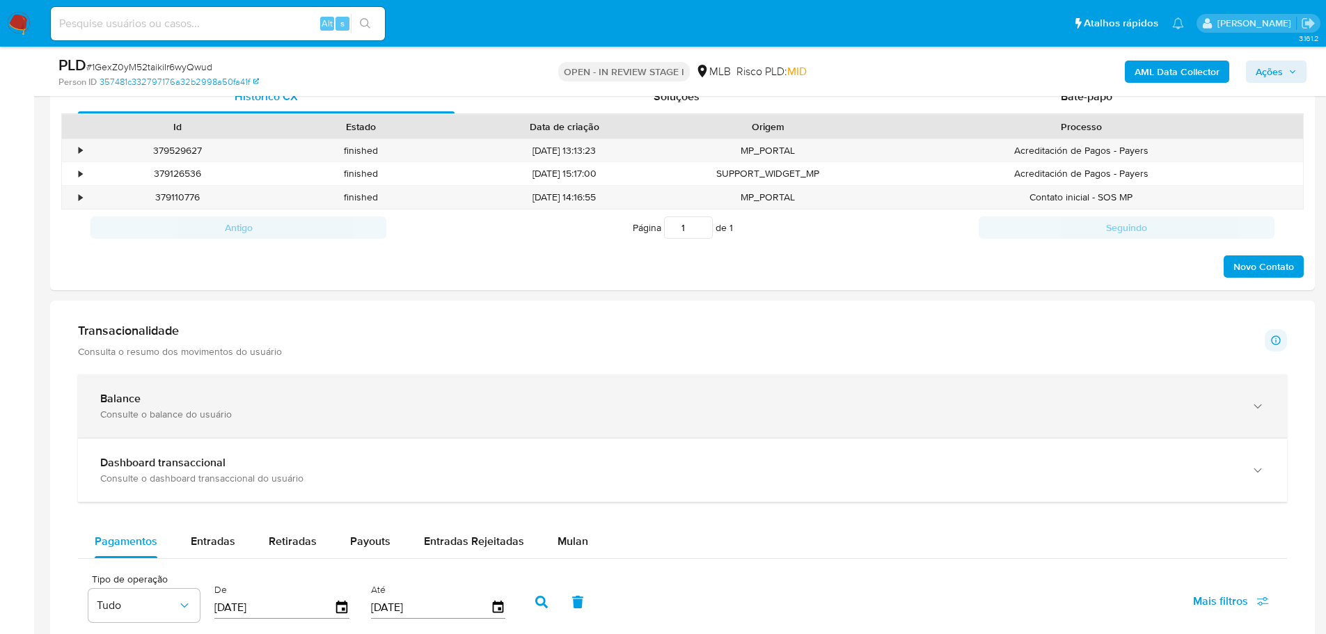
click at [1049, 426] on div "Balance Consulte o balance do usuário" at bounding box center [682, 405] width 1209 height 63
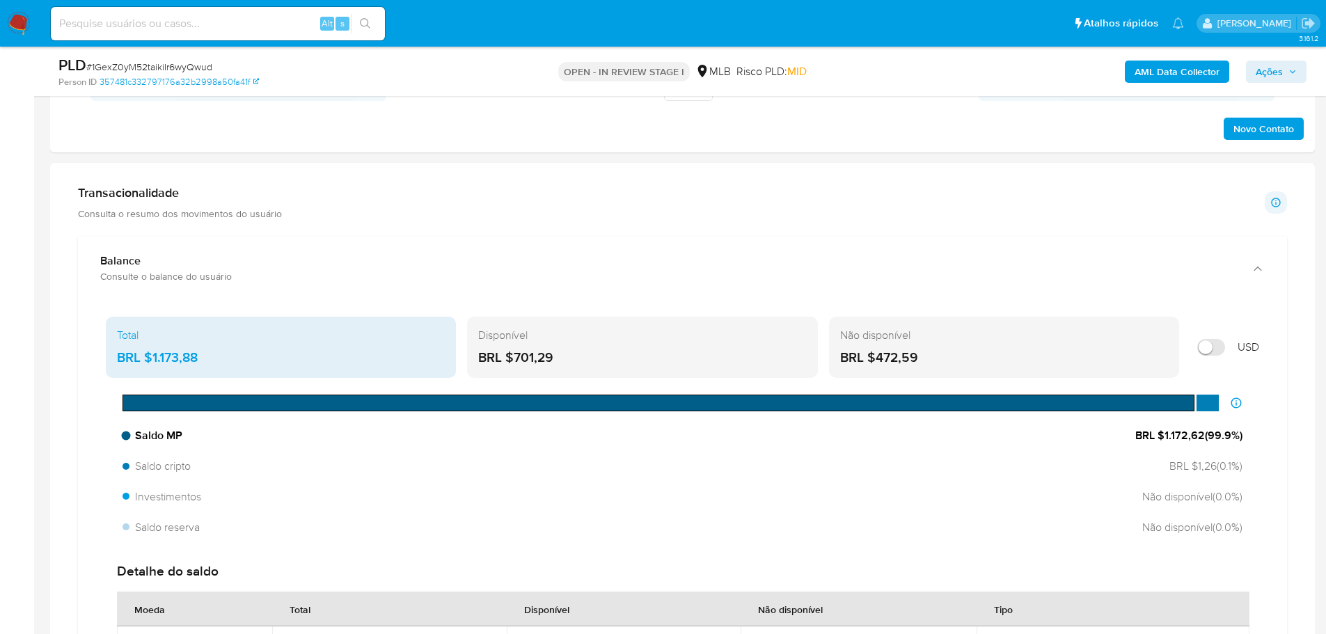
scroll to position [835, 0]
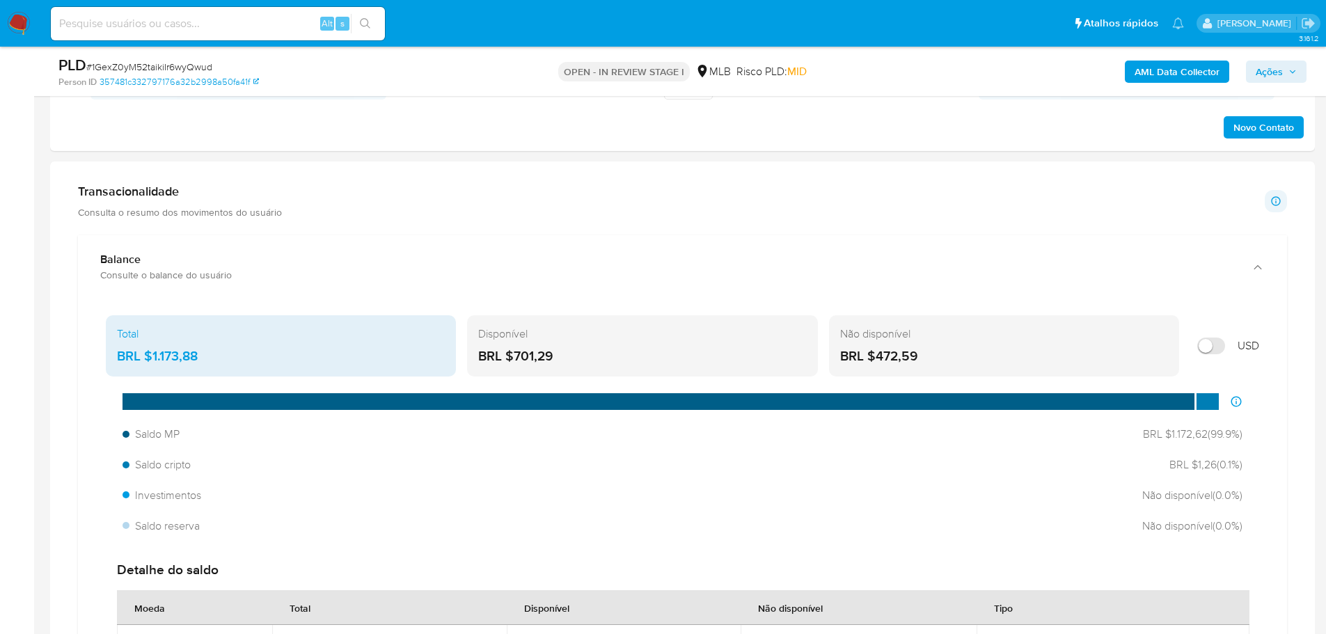
click at [1299, 85] on div "AML Data Collector Ações" at bounding box center [1100, 71] width 412 height 33
click at [1290, 78] on span "Ações" at bounding box center [1276, 71] width 41 height 19
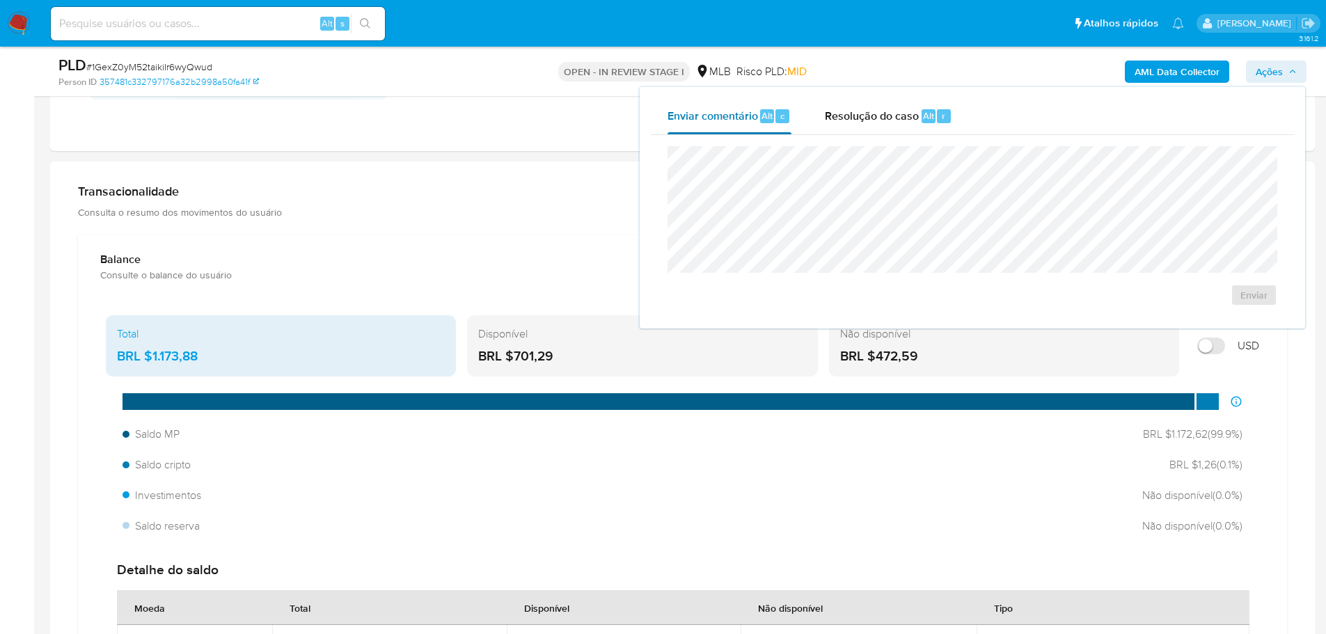
click at [803, 123] on button "Enviar comentário Alt c" at bounding box center [729, 116] width 157 height 36
click at [857, 116] on span "Resolução do caso" at bounding box center [872, 115] width 94 height 16
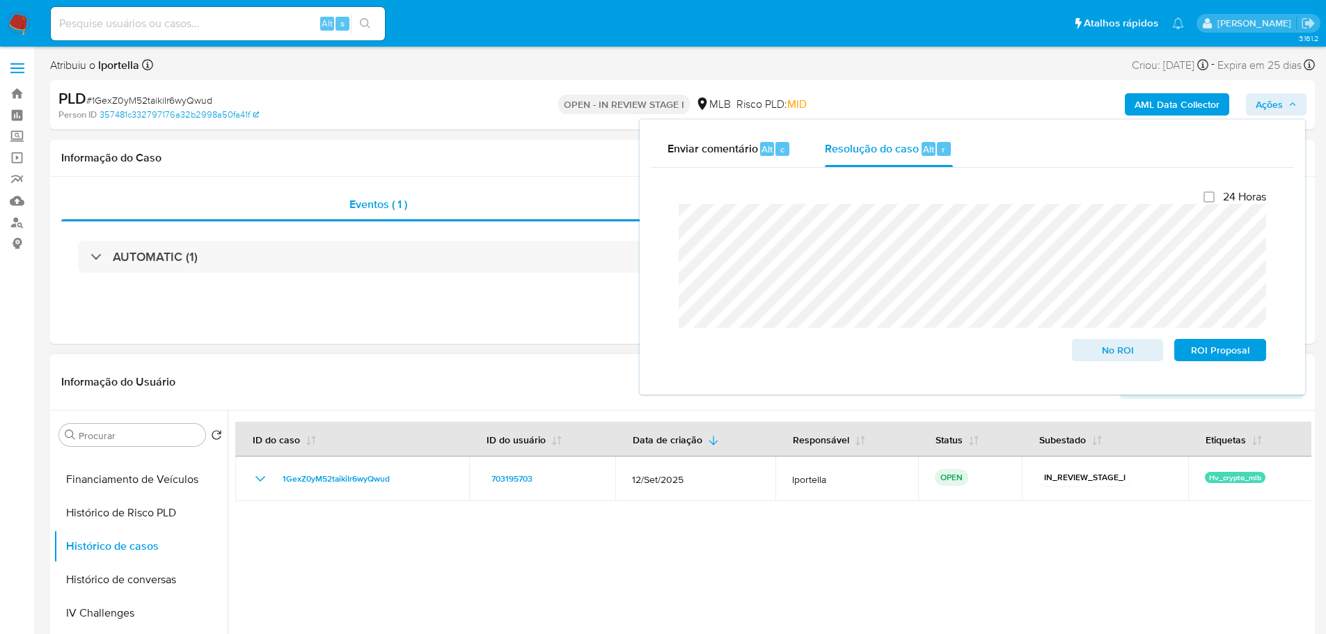
scroll to position [0, 0]
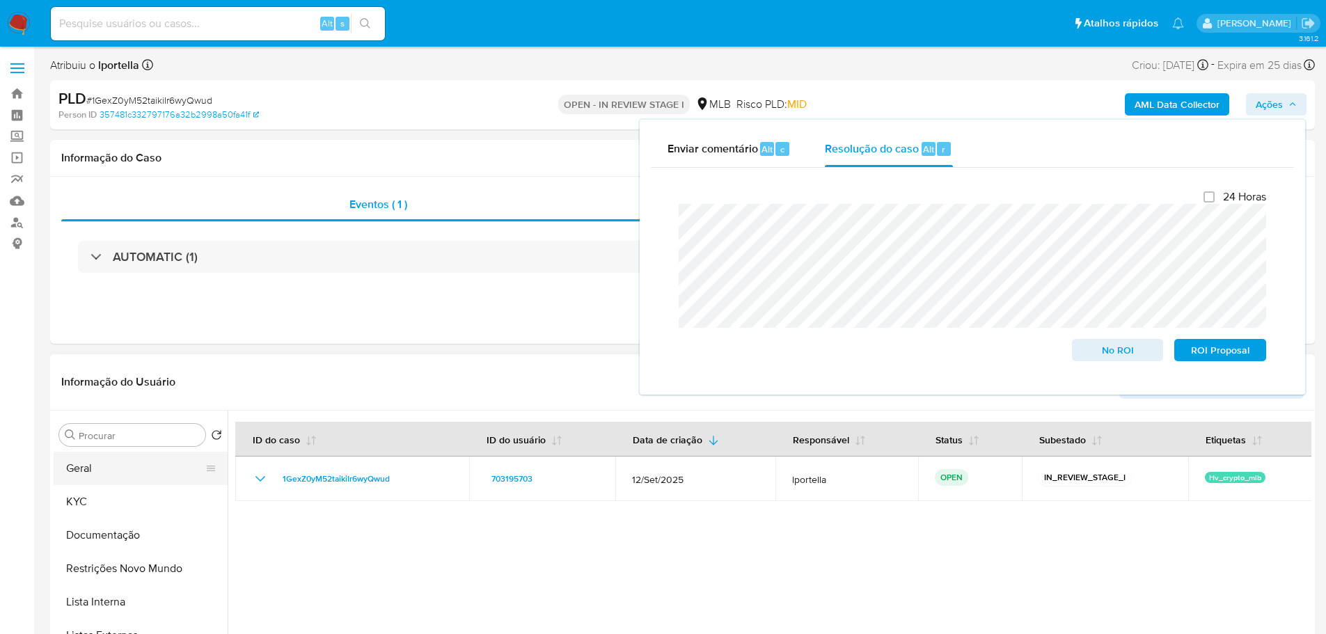
click at [96, 464] on button "Geral" at bounding box center [135, 468] width 163 height 33
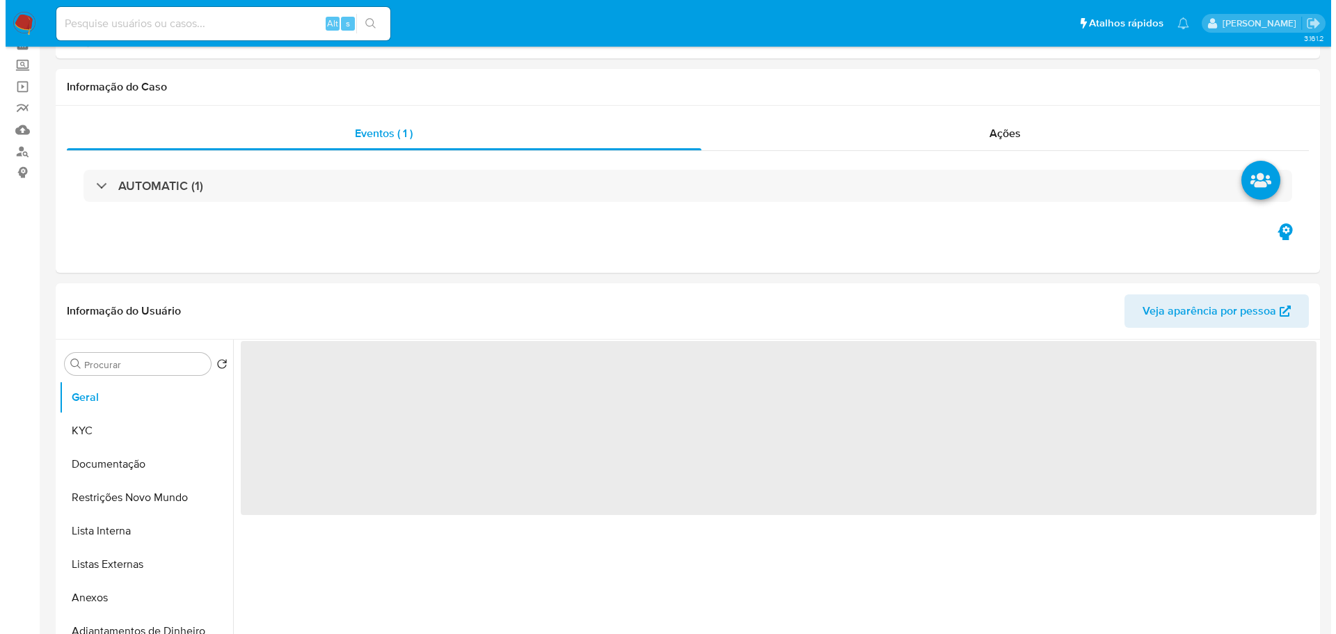
scroll to position [139, 0]
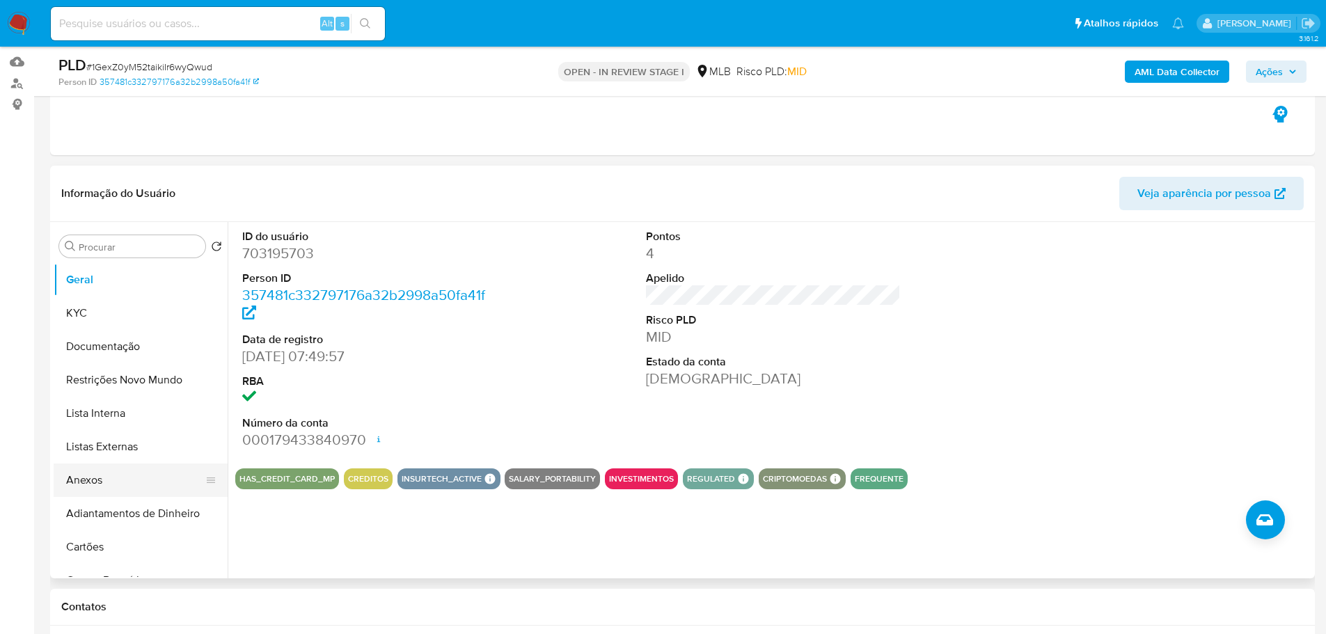
click at [97, 480] on button "Anexos" at bounding box center [135, 480] width 163 height 33
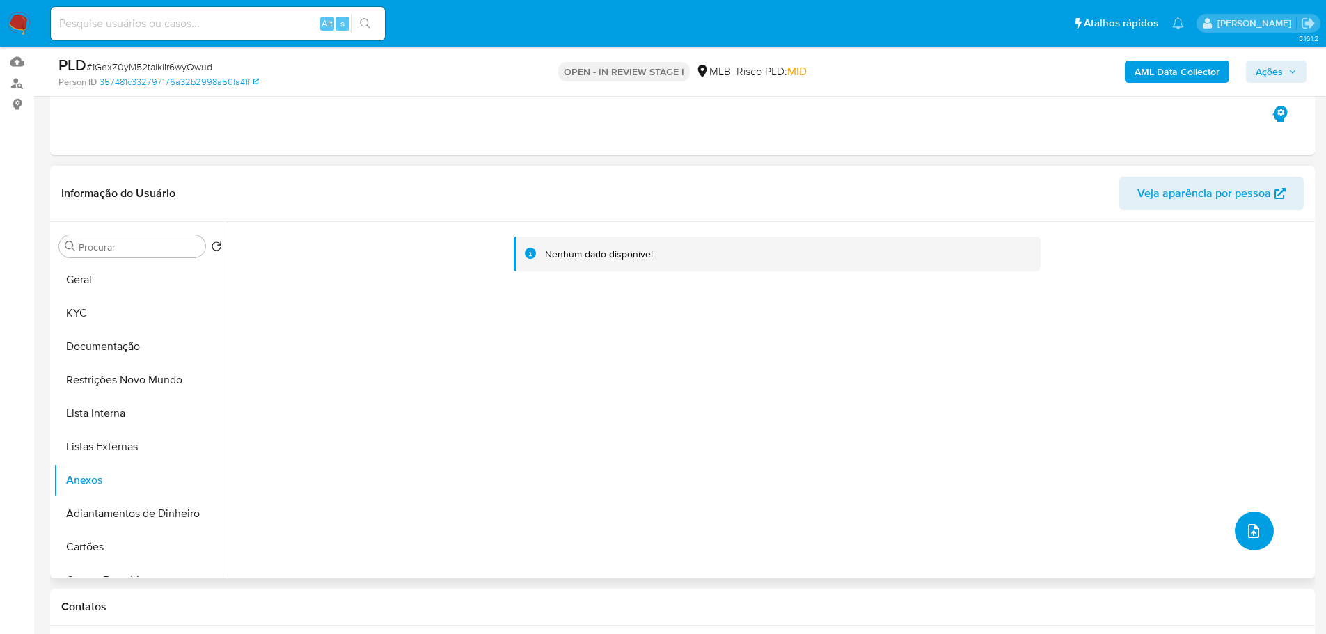
click at [1248, 526] on icon "upload-file" at bounding box center [1253, 531] width 17 height 17
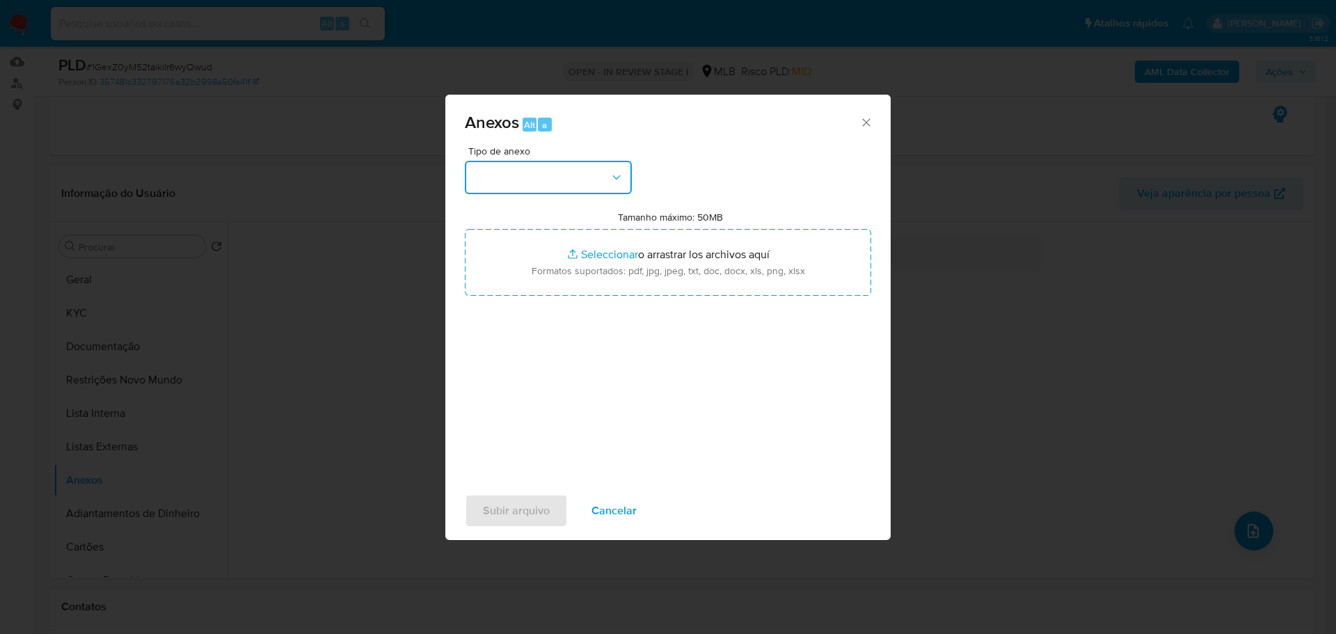
click at [601, 181] on button "button" at bounding box center [548, 177] width 167 height 33
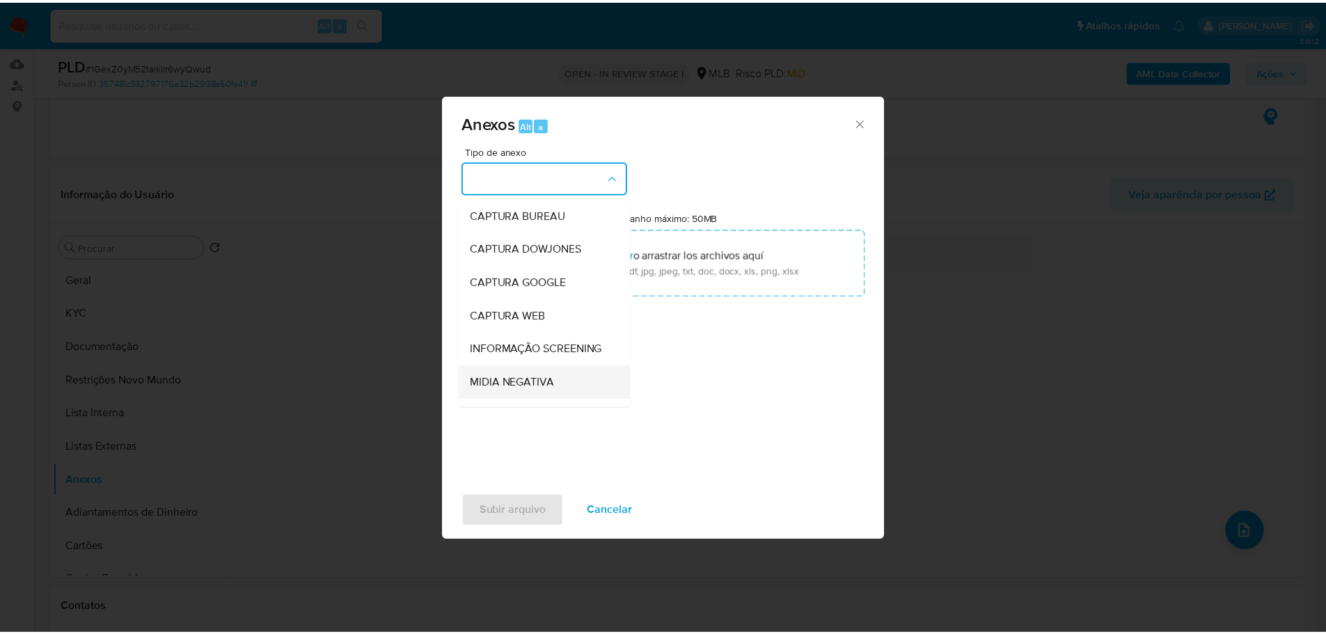
scroll to position [214, 0]
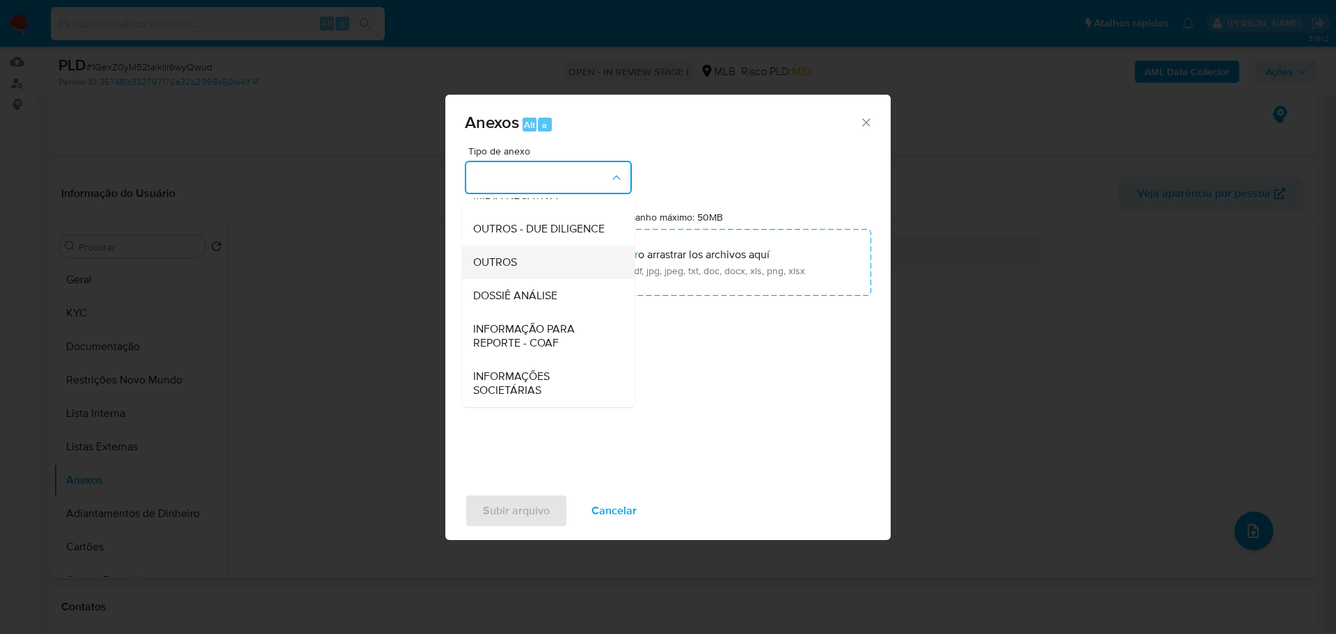
click at [505, 267] on span "OUTROS" at bounding box center [495, 262] width 44 height 14
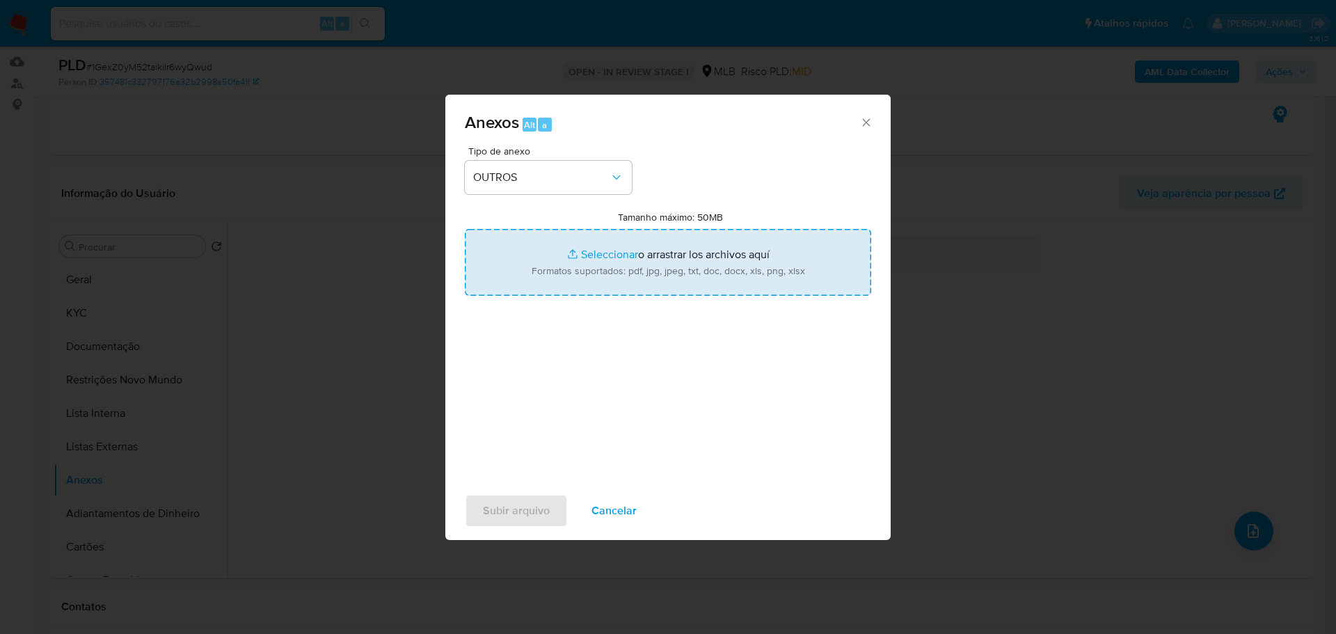
type input "C:\fakepath\Declínio- 1GexZ0yM52taikiIr6wyQwud - CPF 56037104115 - MARCONE LUIS…"
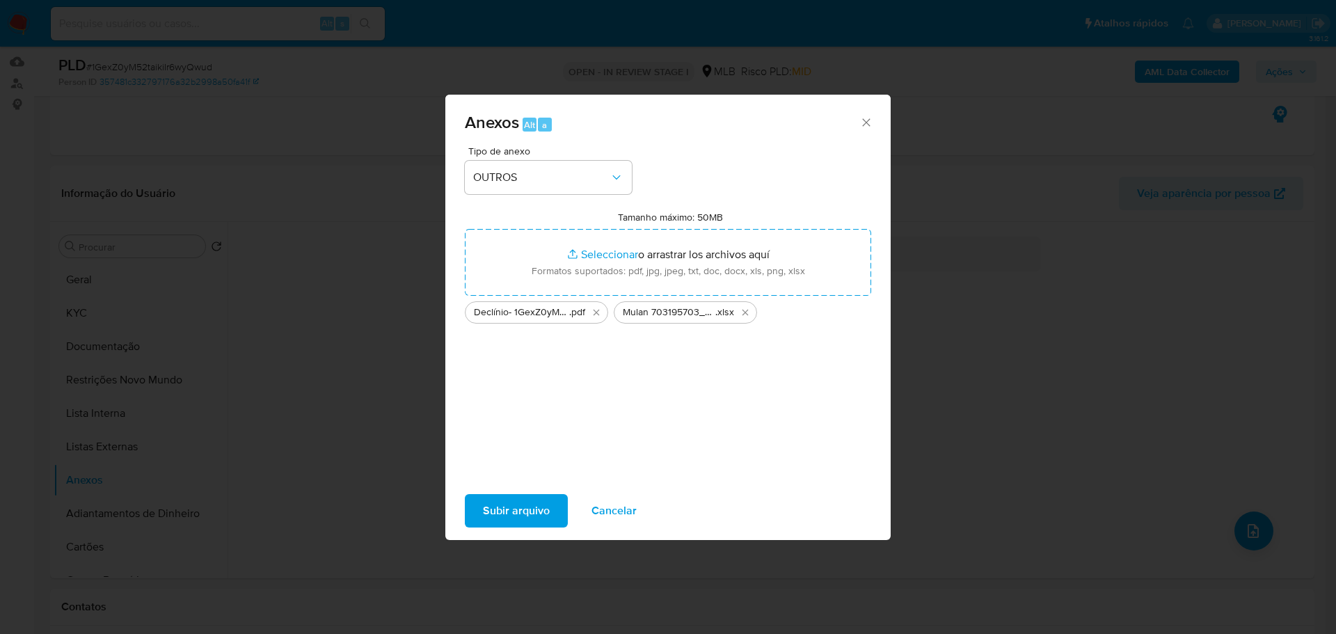
click at [527, 509] on span "Subir arquivo" at bounding box center [516, 511] width 67 height 31
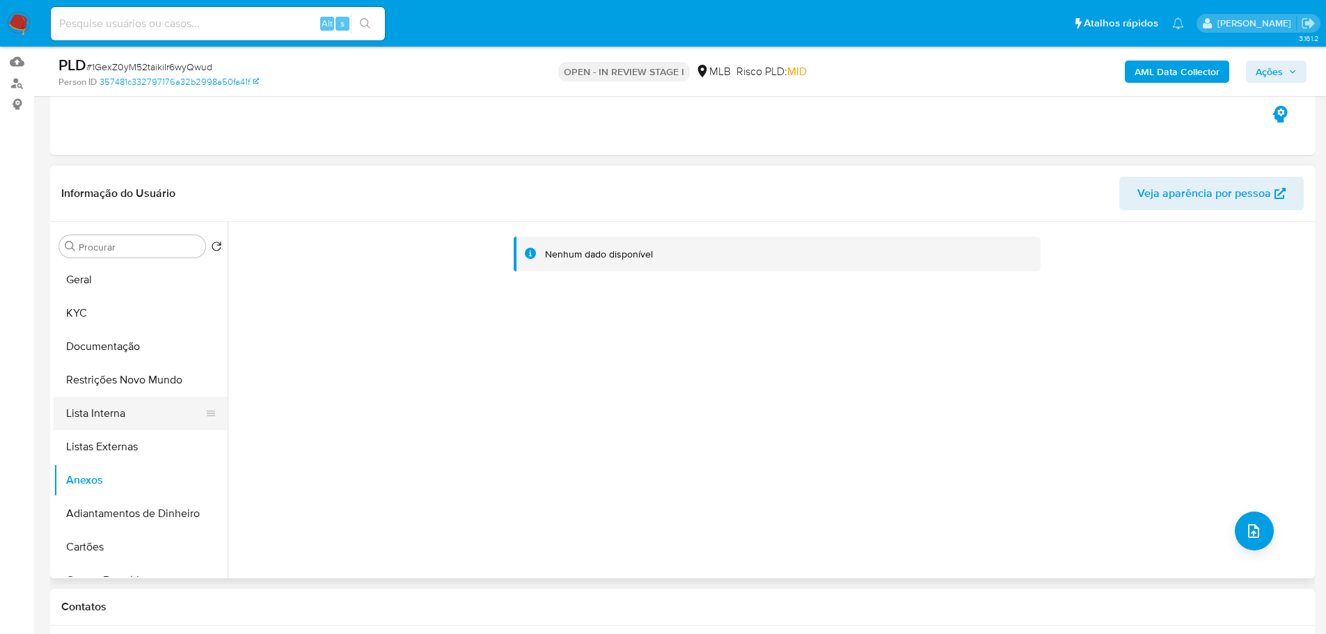
click at [140, 407] on button "Lista Interna" at bounding box center [135, 413] width 163 height 33
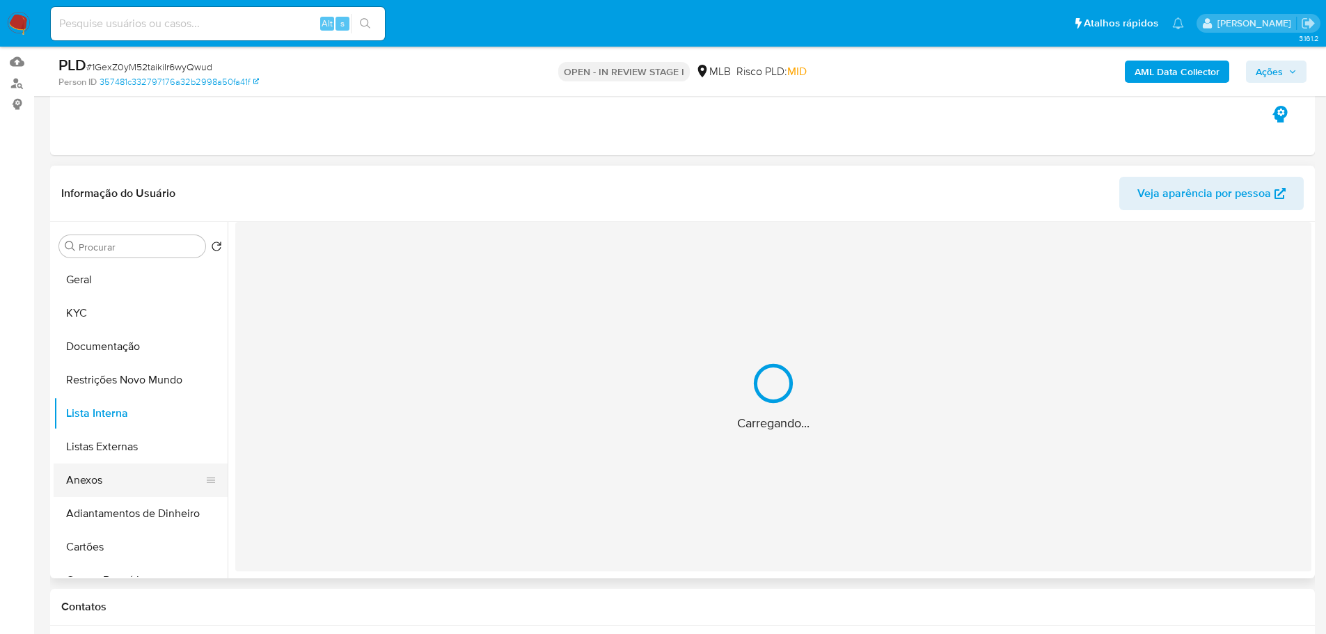
click at [120, 480] on button "Anexos" at bounding box center [135, 480] width 163 height 33
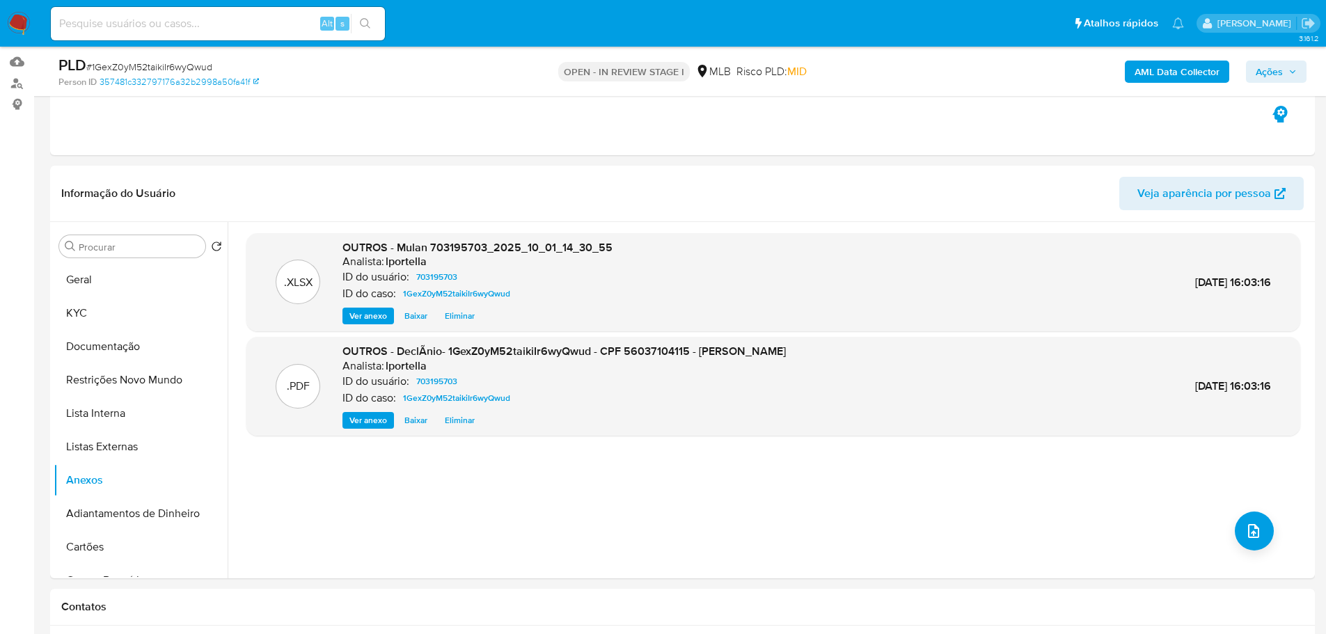
click at [1169, 78] on b "AML Data Collector" at bounding box center [1176, 72] width 85 height 22
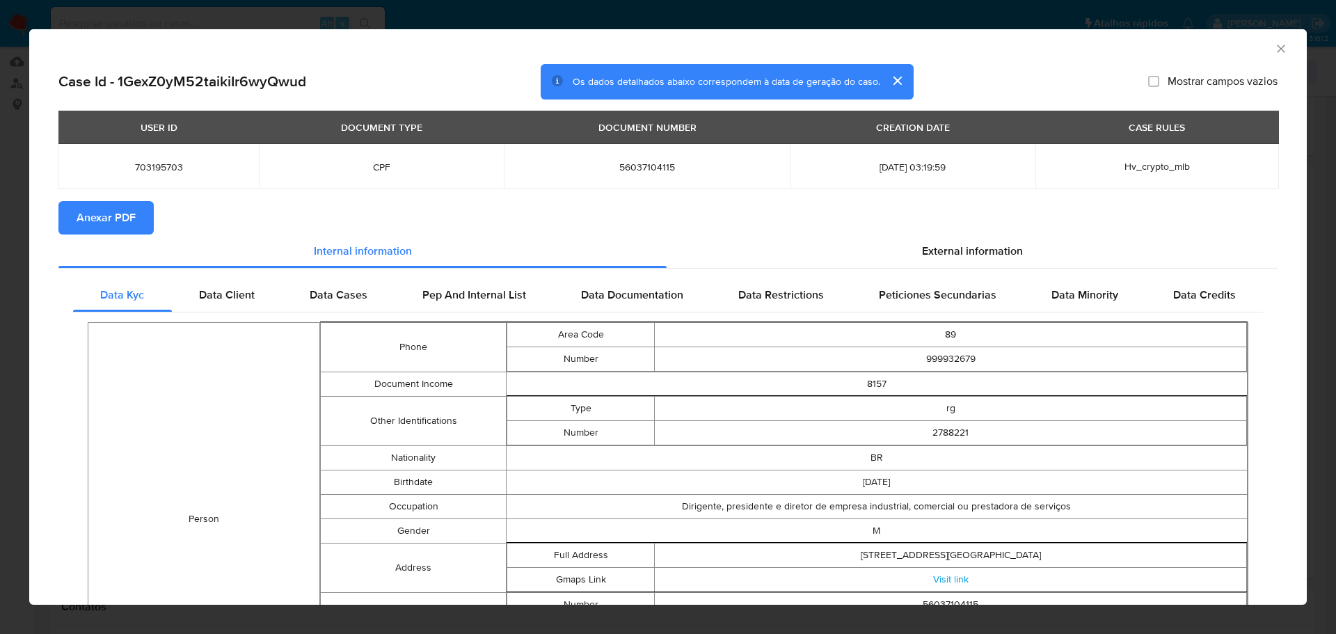
click at [92, 228] on span "Anexar PDF" at bounding box center [106, 218] width 59 height 31
click at [1274, 50] on icon "Fechar a janela" at bounding box center [1281, 49] width 14 height 14
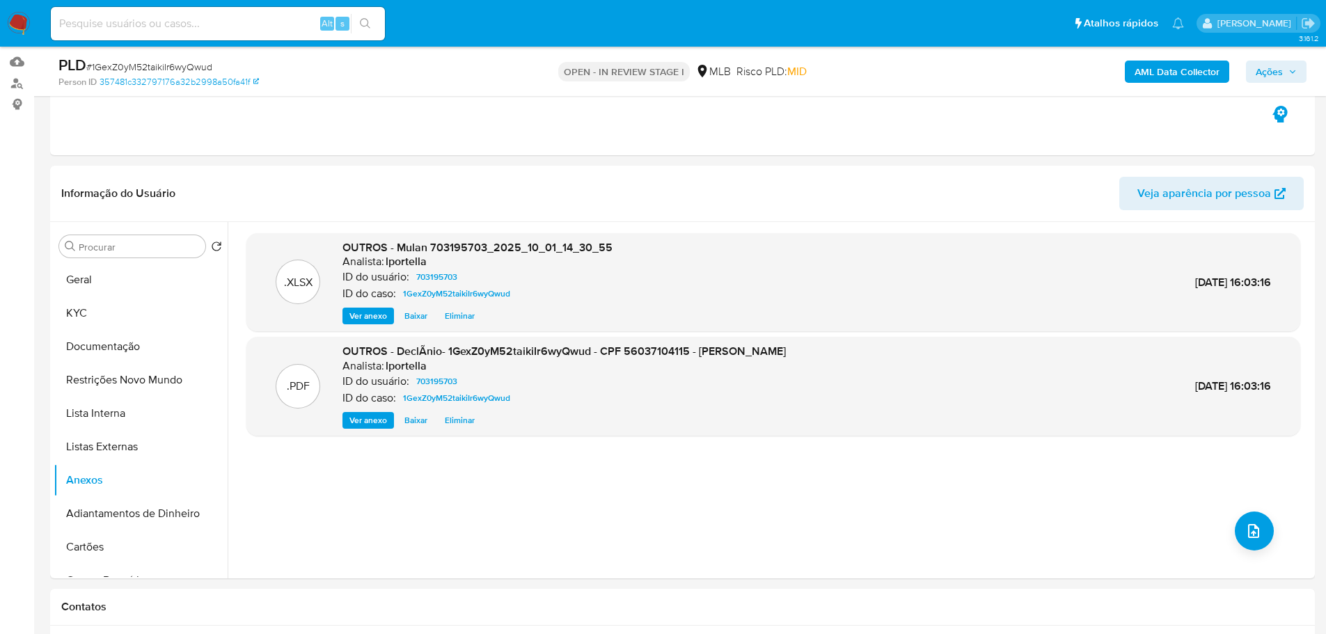
click at [1290, 73] on icon "button" at bounding box center [1292, 72] width 8 height 8
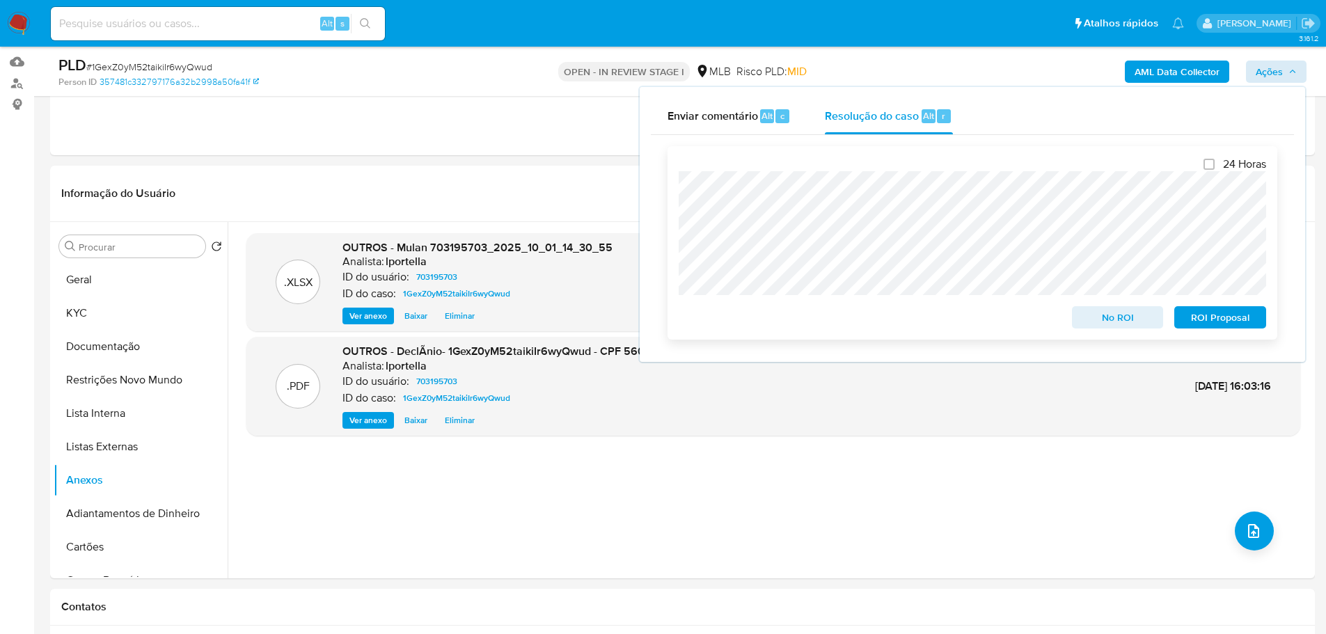
click at [1107, 324] on span "No ROI" at bounding box center [1118, 317] width 72 height 19
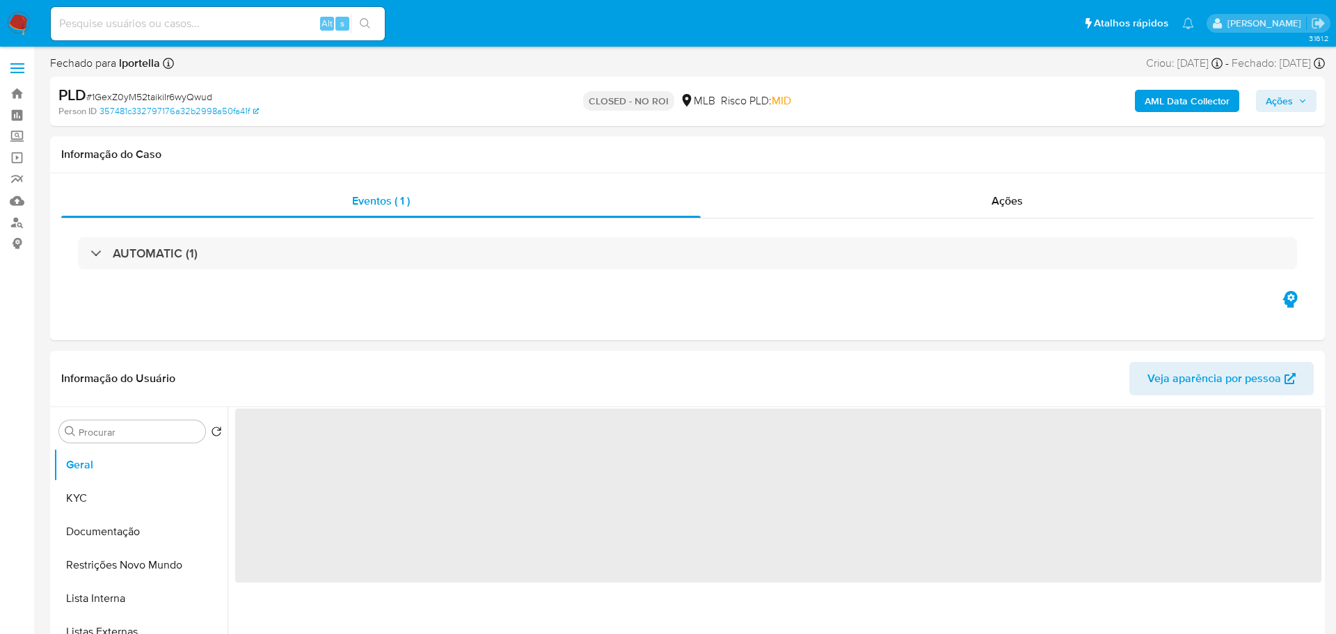
select select "10"
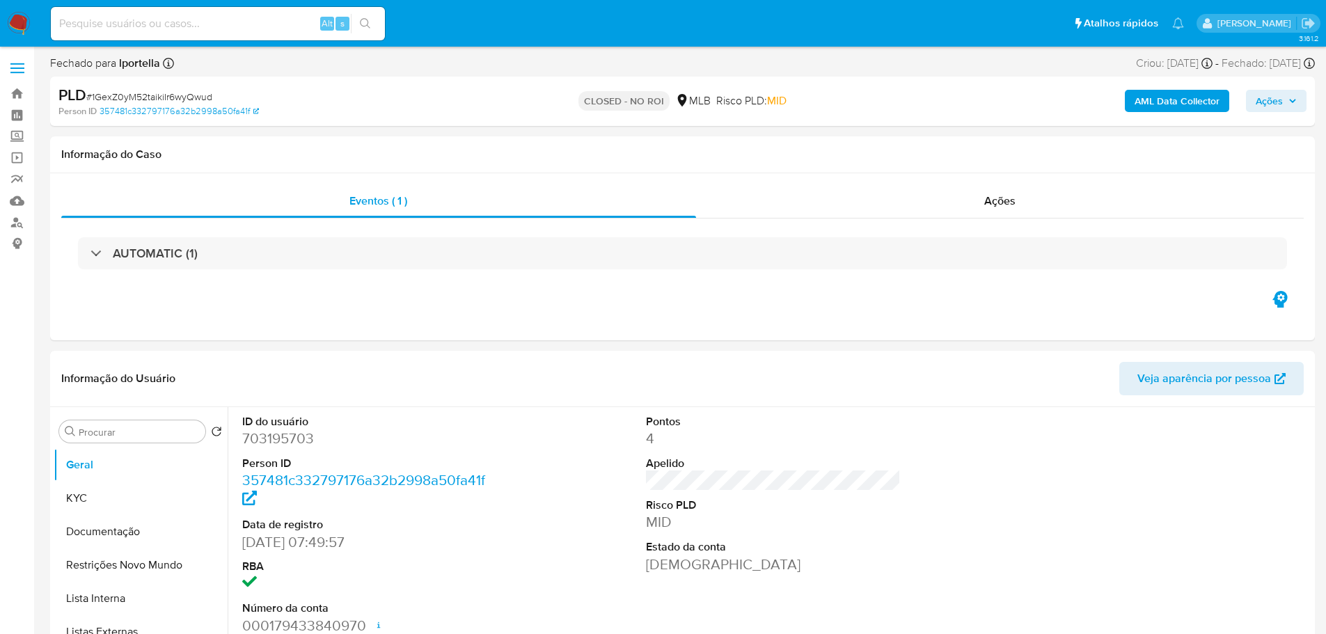
click at [15, 28] on img at bounding box center [19, 24] width 24 height 24
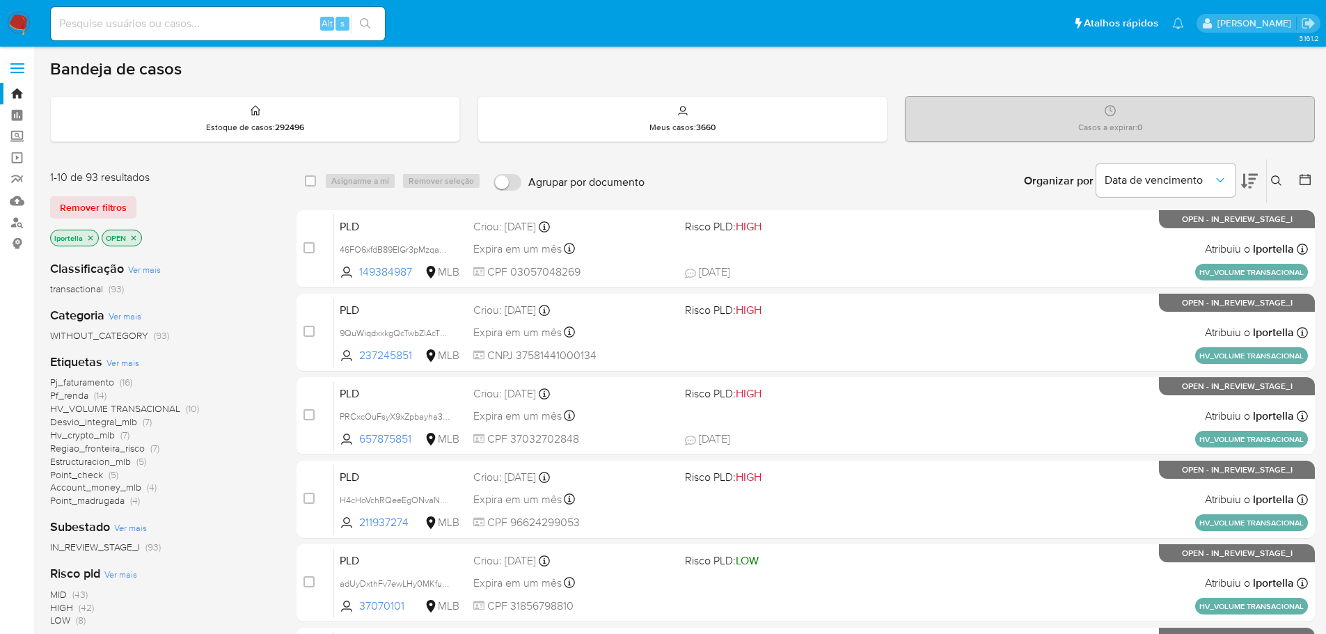
click at [216, 33] on div "Alt s" at bounding box center [218, 23] width 334 height 33
click at [215, 26] on input at bounding box center [218, 24] width 334 height 18
paste input "mWnEpvCHsbUcuKywzlvjK7g8"
type input "mWnEpvCHsbUcuKywzlvjK7g8"
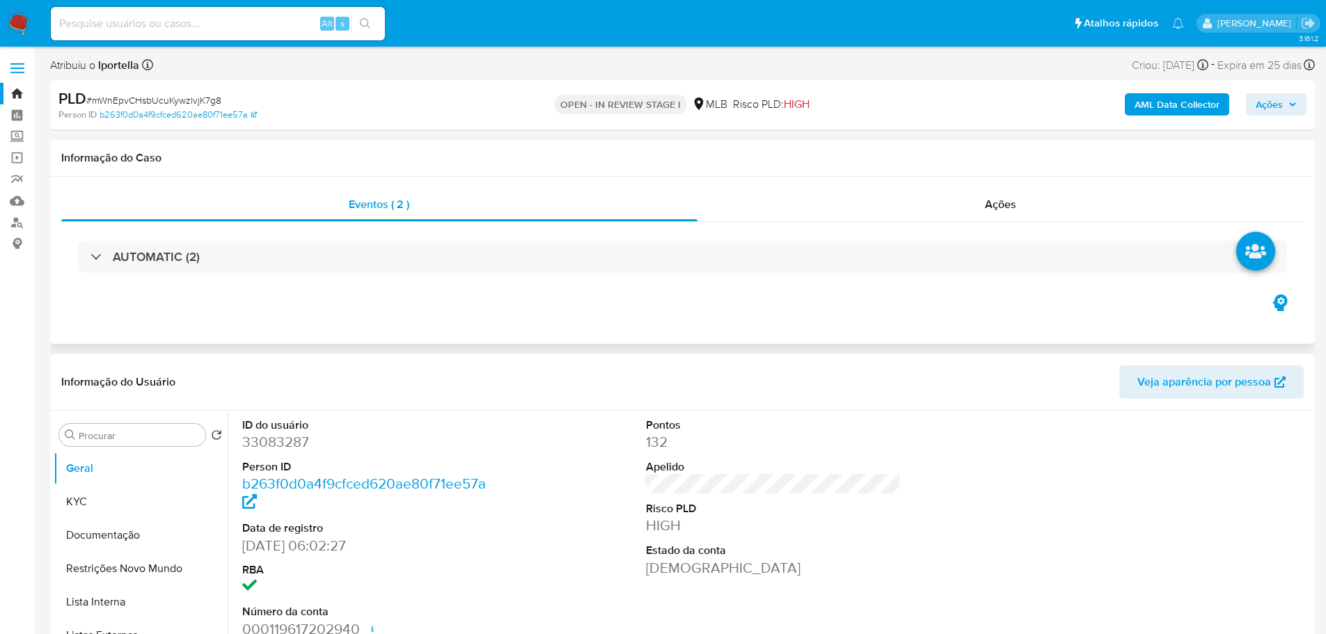
select select "10"
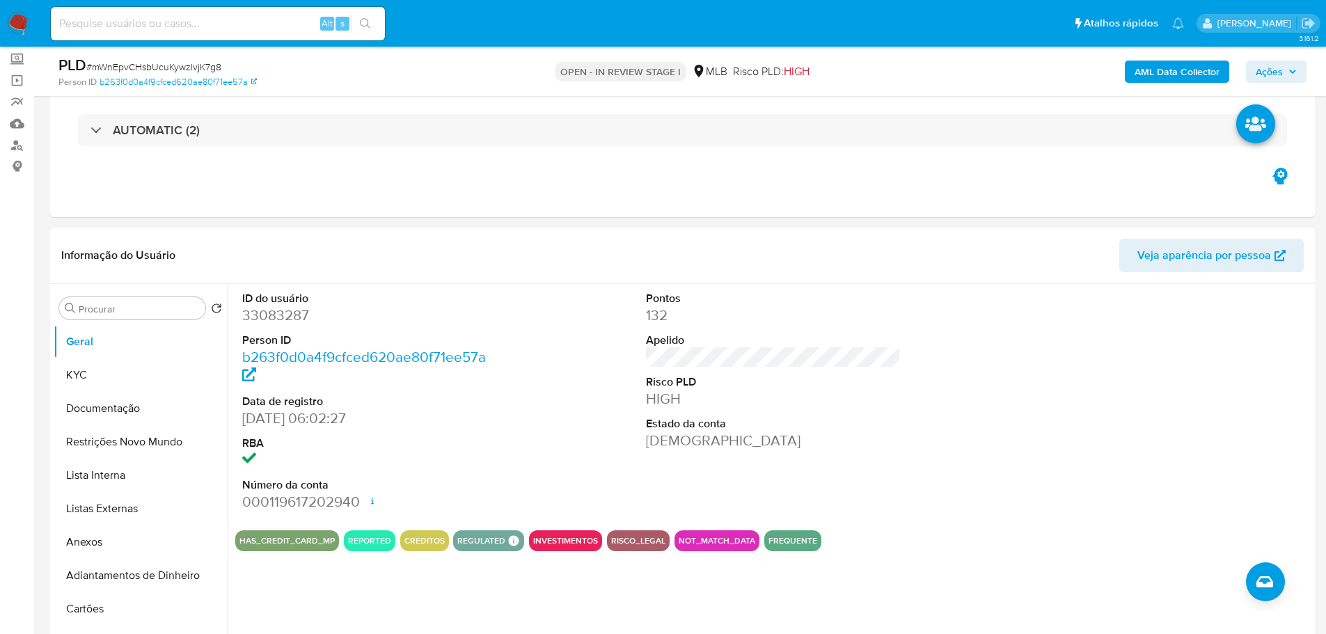
scroll to position [139, 0]
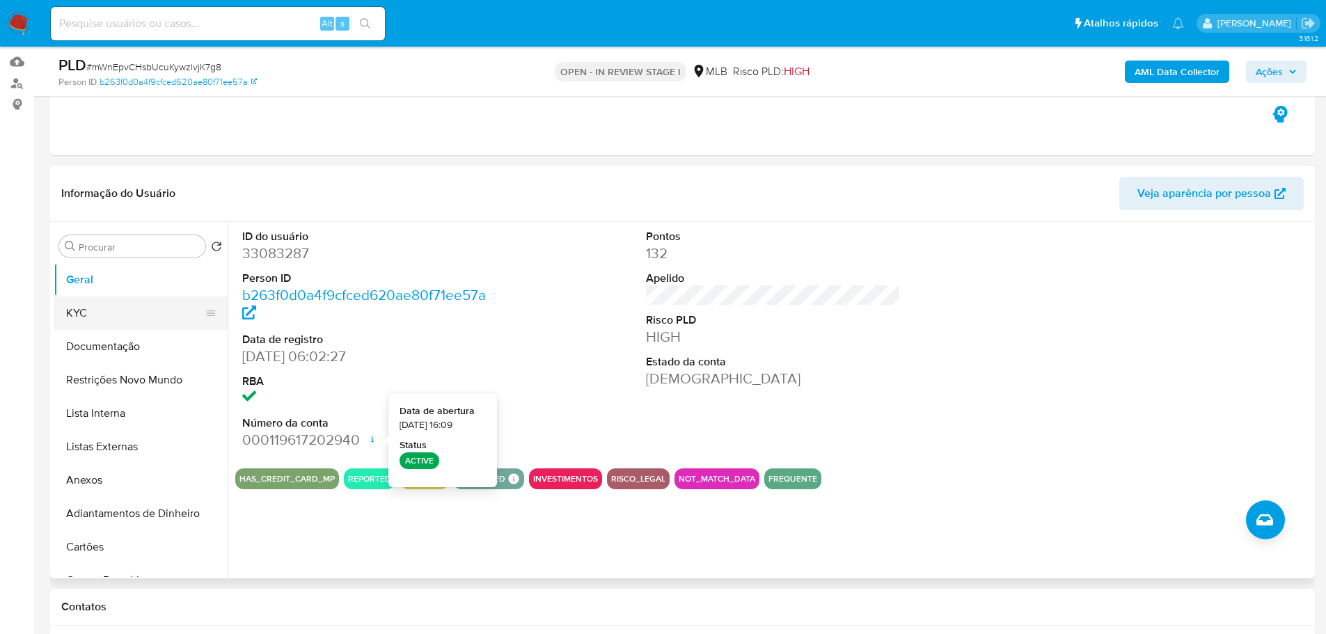
click at [121, 312] on button "KYC" at bounding box center [135, 312] width 163 height 33
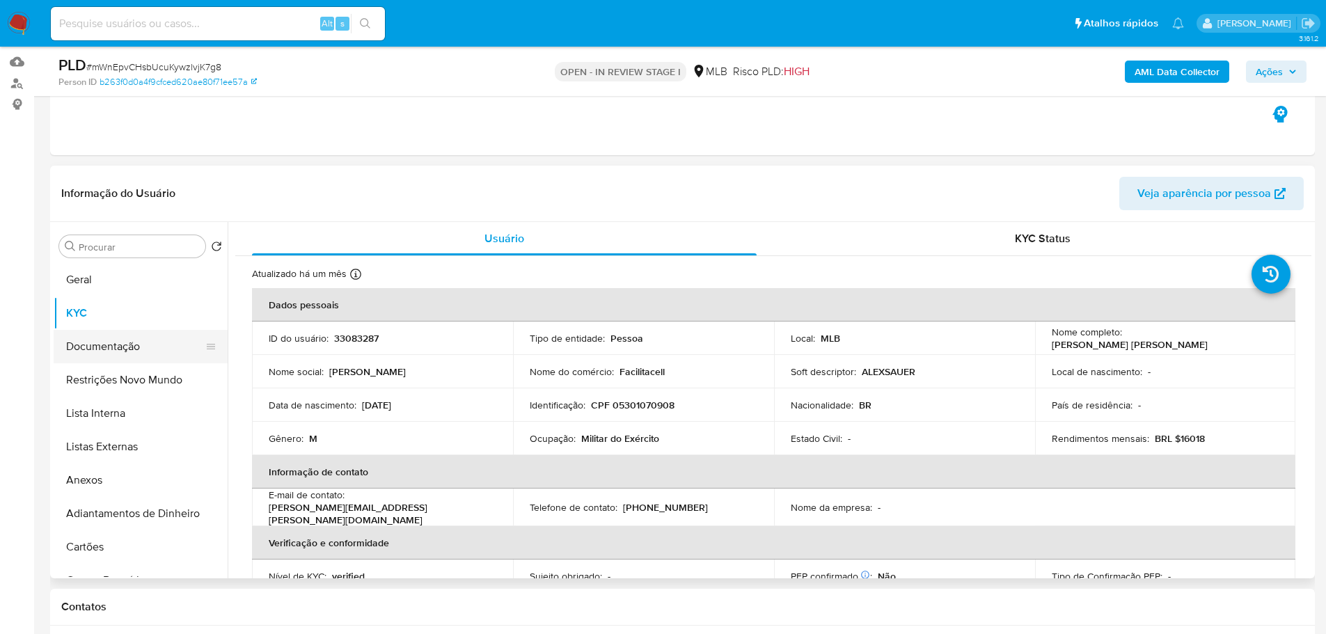
click at [141, 344] on button "Documentação" at bounding box center [135, 346] width 163 height 33
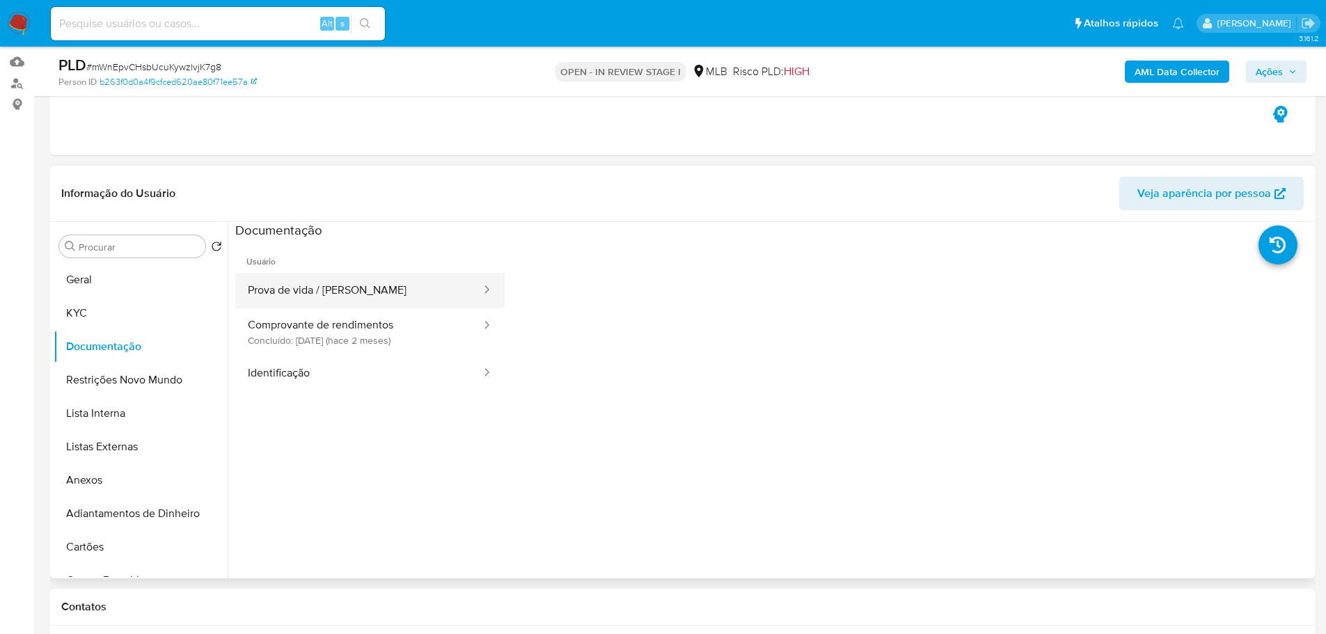
click at [355, 289] on button "Prova de vida / Selfie" at bounding box center [358, 290] width 247 height 35
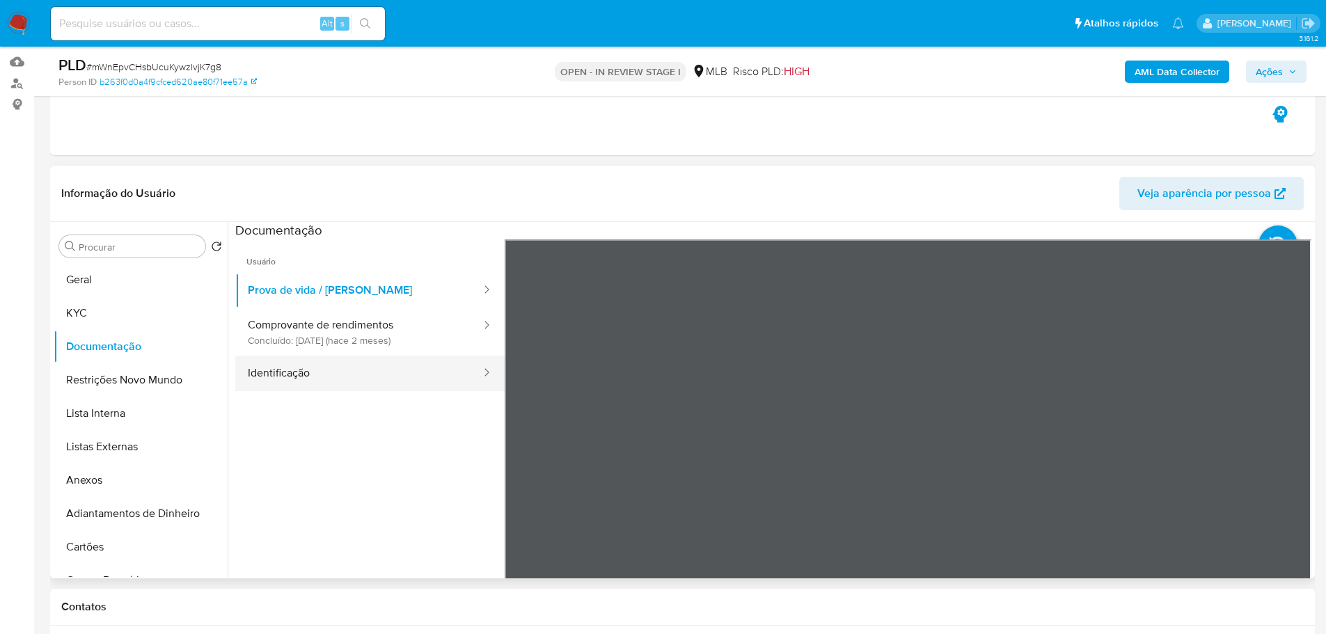
click at [366, 373] on button "Identificação" at bounding box center [358, 373] width 247 height 35
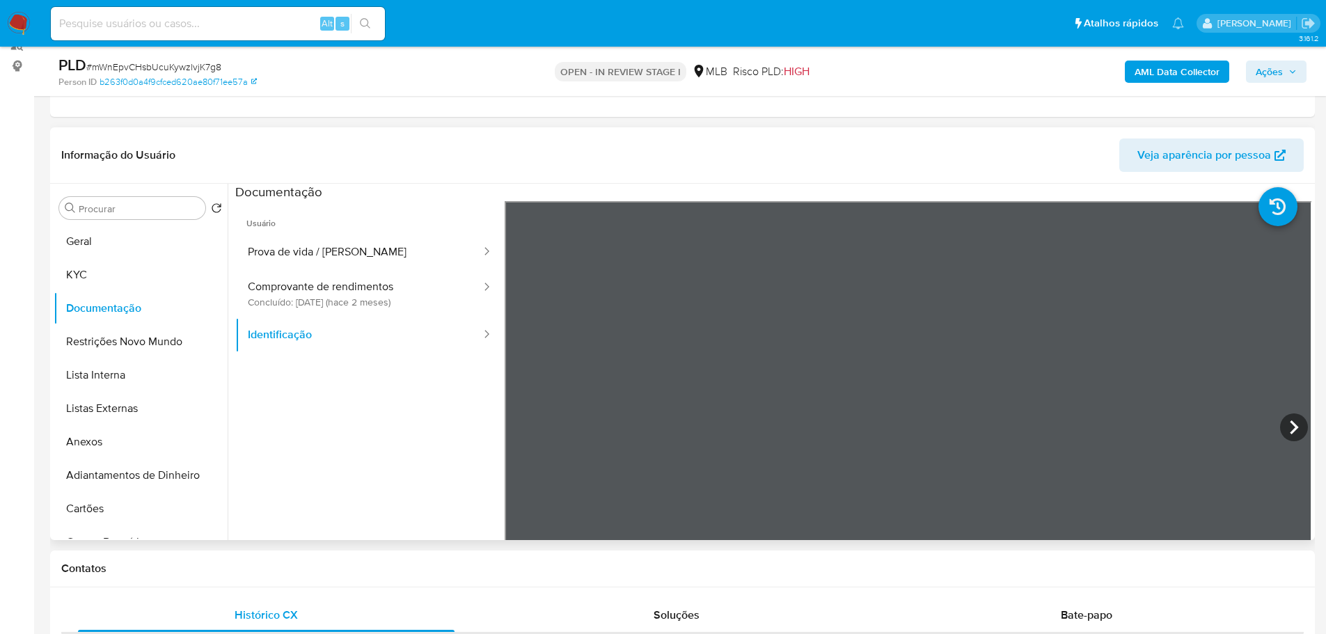
scroll to position [209, 0]
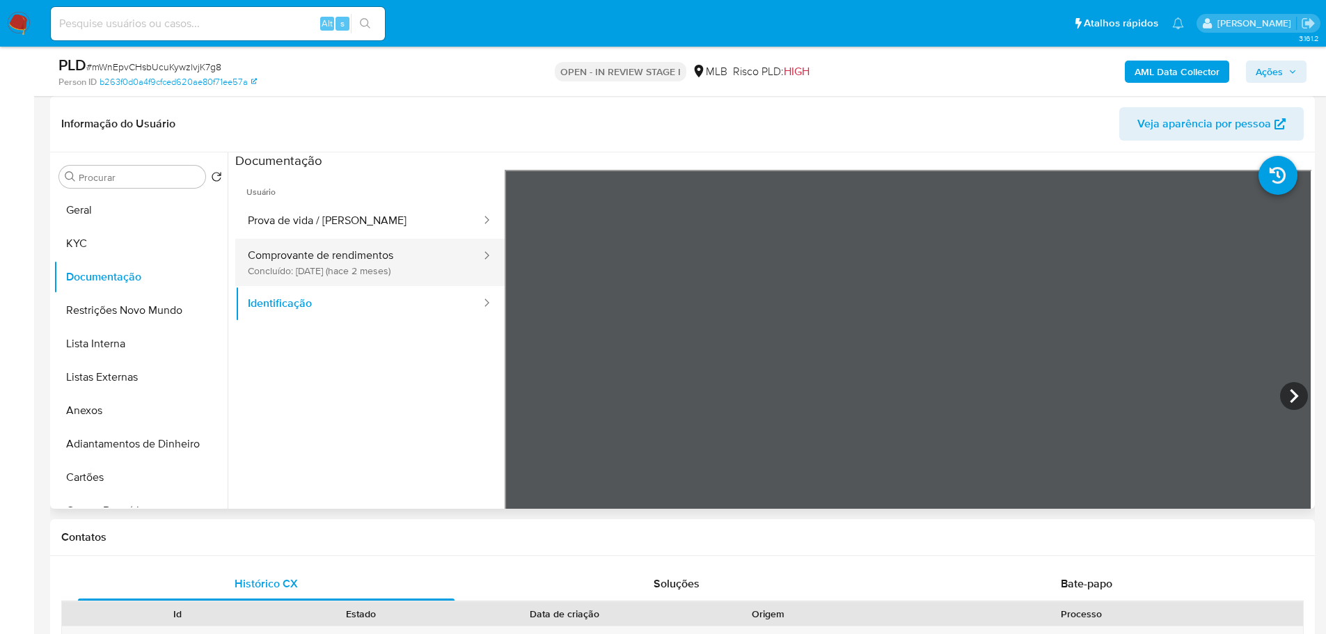
click at [313, 263] on button "Comprovante de rendimentos Concluído: 23/07/2025 (hace 2 meses)" at bounding box center [358, 262] width 247 height 47
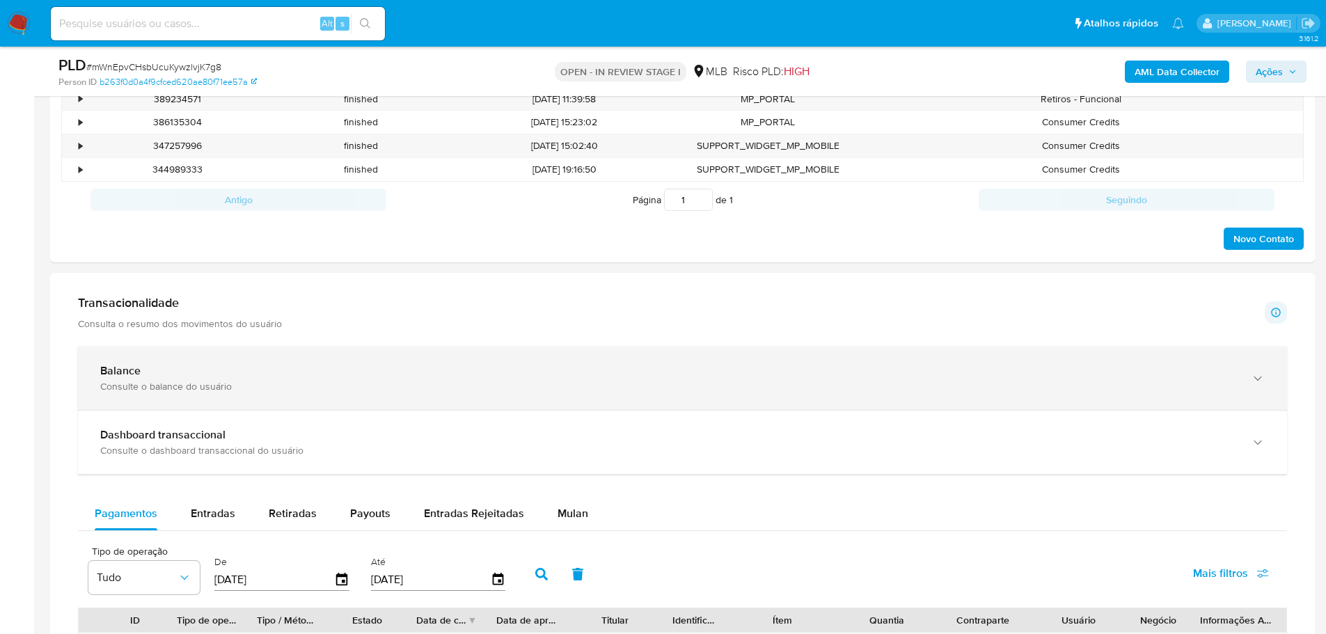
scroll to position [696, 0]
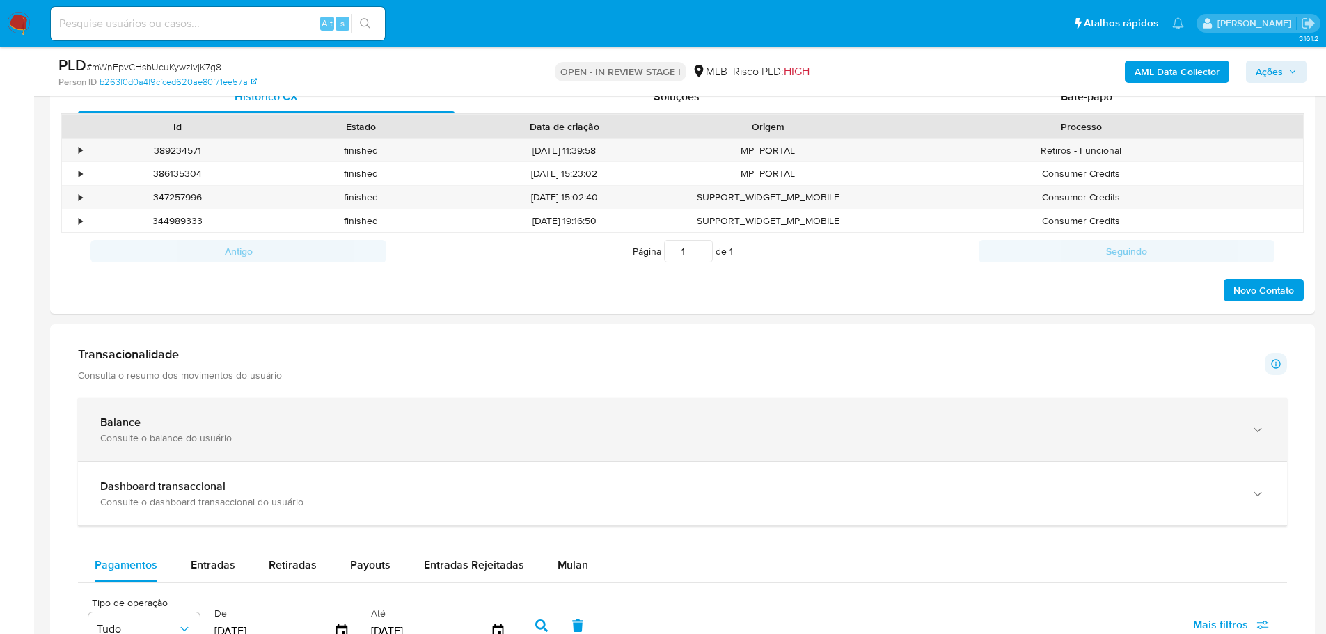
click at [912, 439] on div "Consulte o balance do usuário" at bounding box center [668, 438] width 1137 height 13
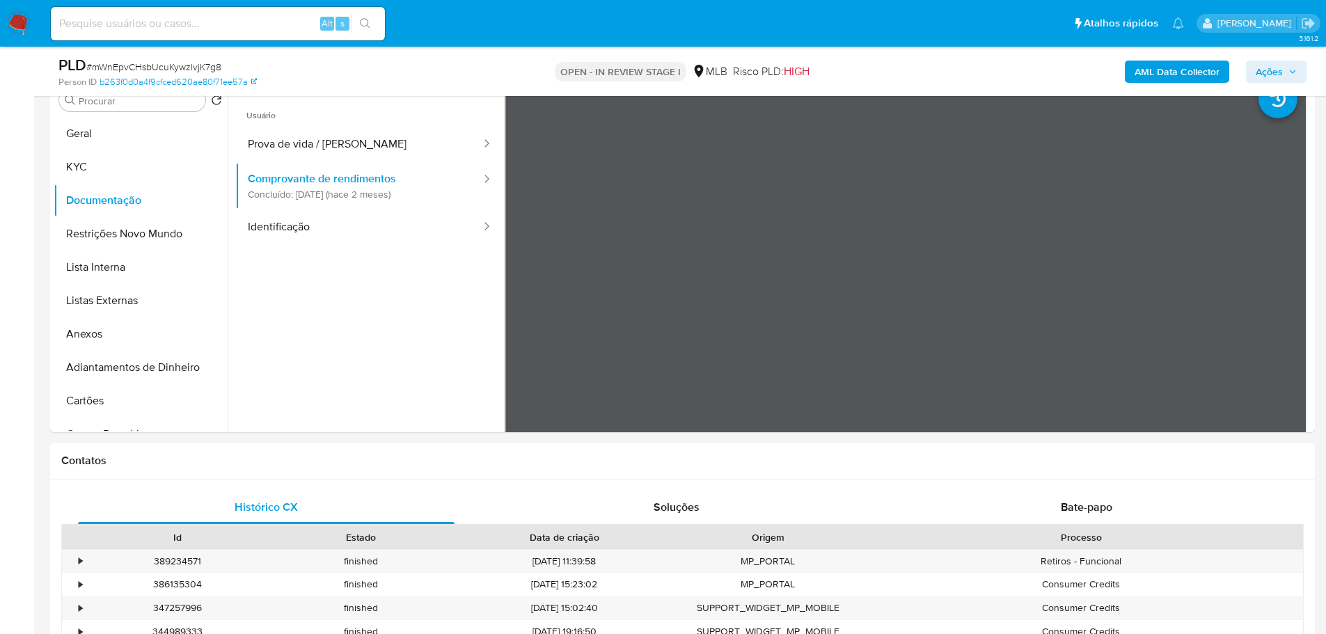
scroll to position [209, 0]
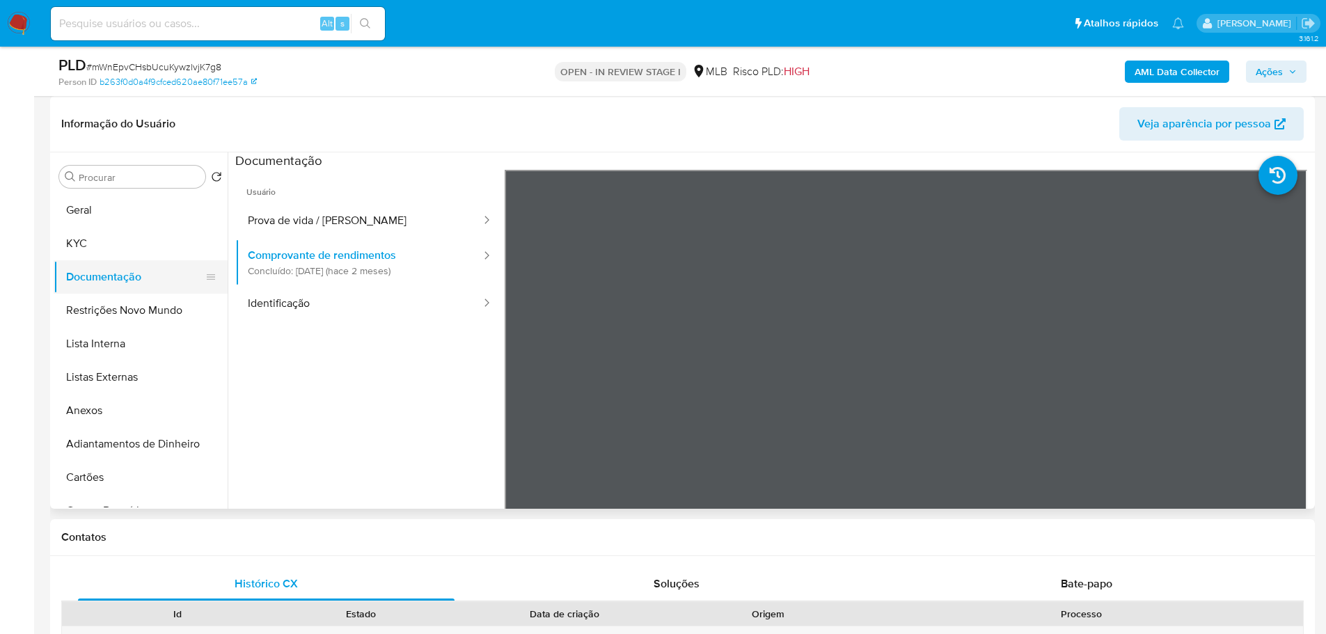
drag, startPoint x: 82, startPoint y: 244, endPoint x: 131, endPoint y: 273, distance: 56.5
click at [82, 244] on button "KYC" at bounding box center [141, 243] width 174 height 33
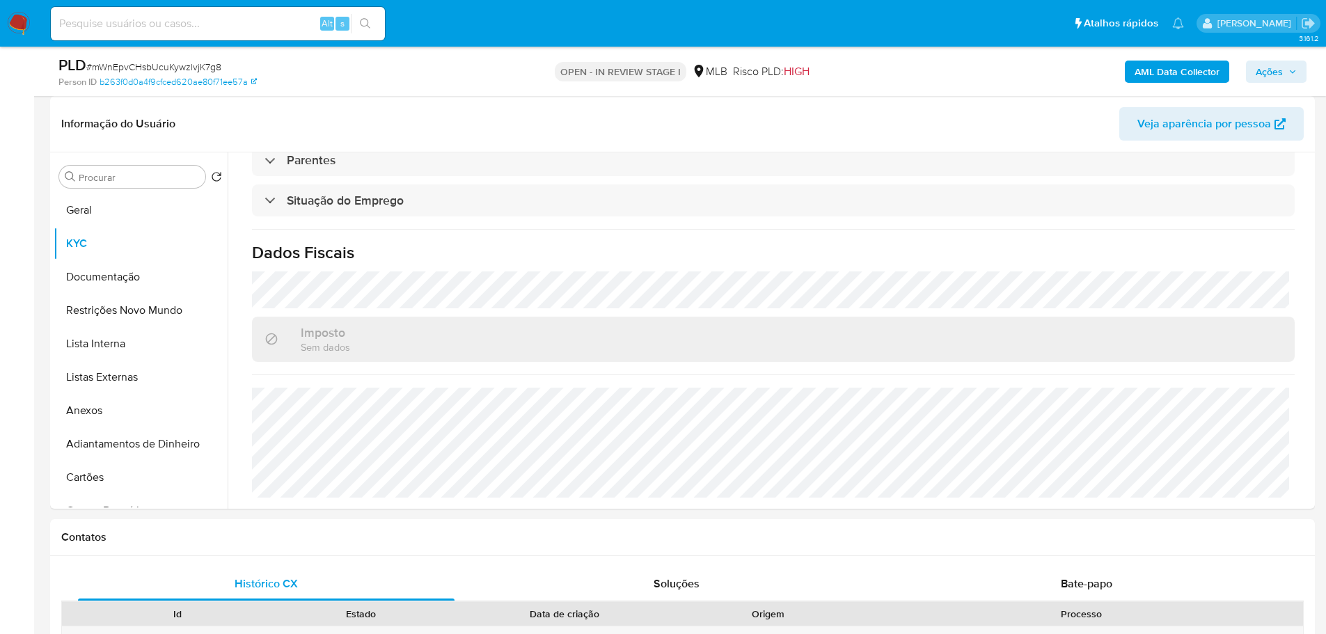
scroll to position [580, 0]
click at [136, 223] on button "Geral" at bounding box center [135, 209] width 163 height 33
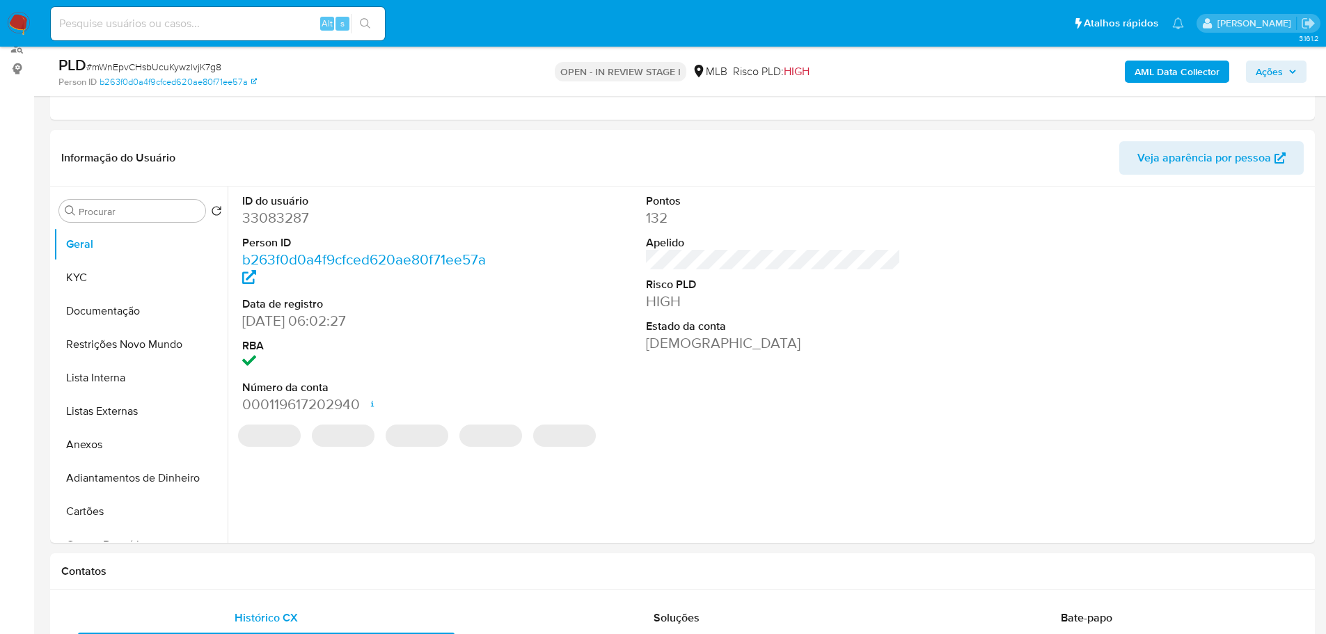
scroll to position [171, 0]
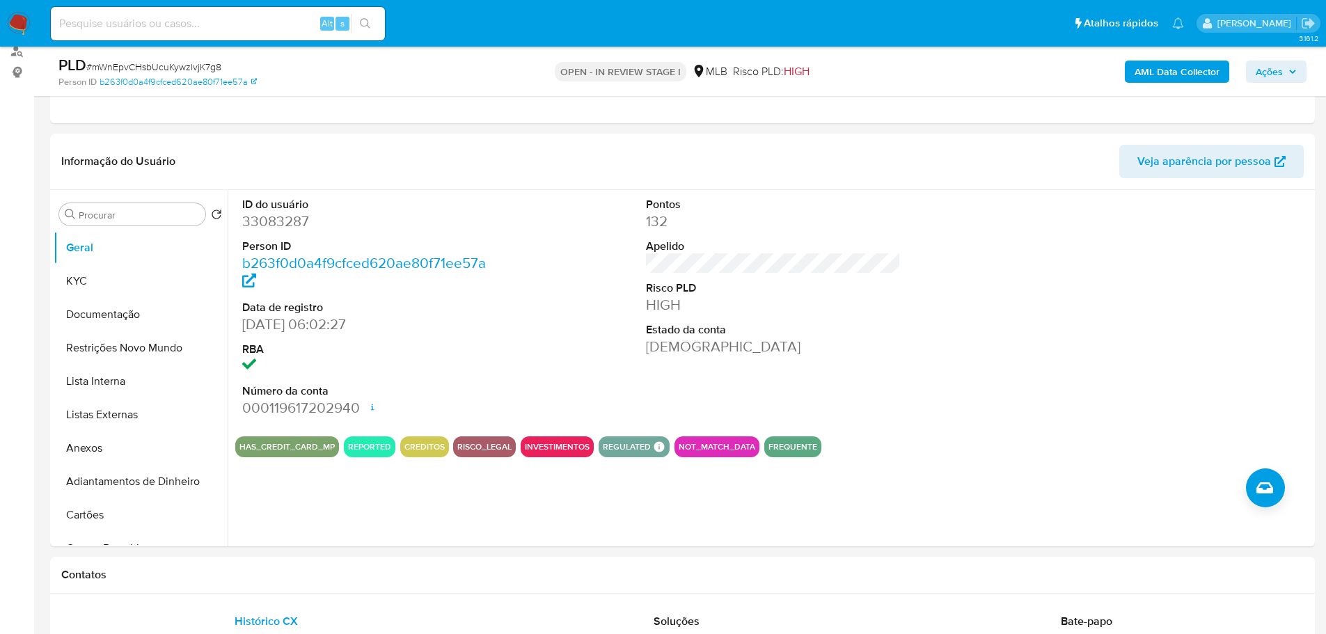
drag, startPoint x: 246, startPoint y: 586, endPoint x: 214, endPoint y: 554, distance: 44.8
click at [244, 586] on div "Contatos" at bounding box center [682, 575] width 1265 height 37
click at [97, 283] on button "KYC" at bounding box center [135, 280] width 163 height 33
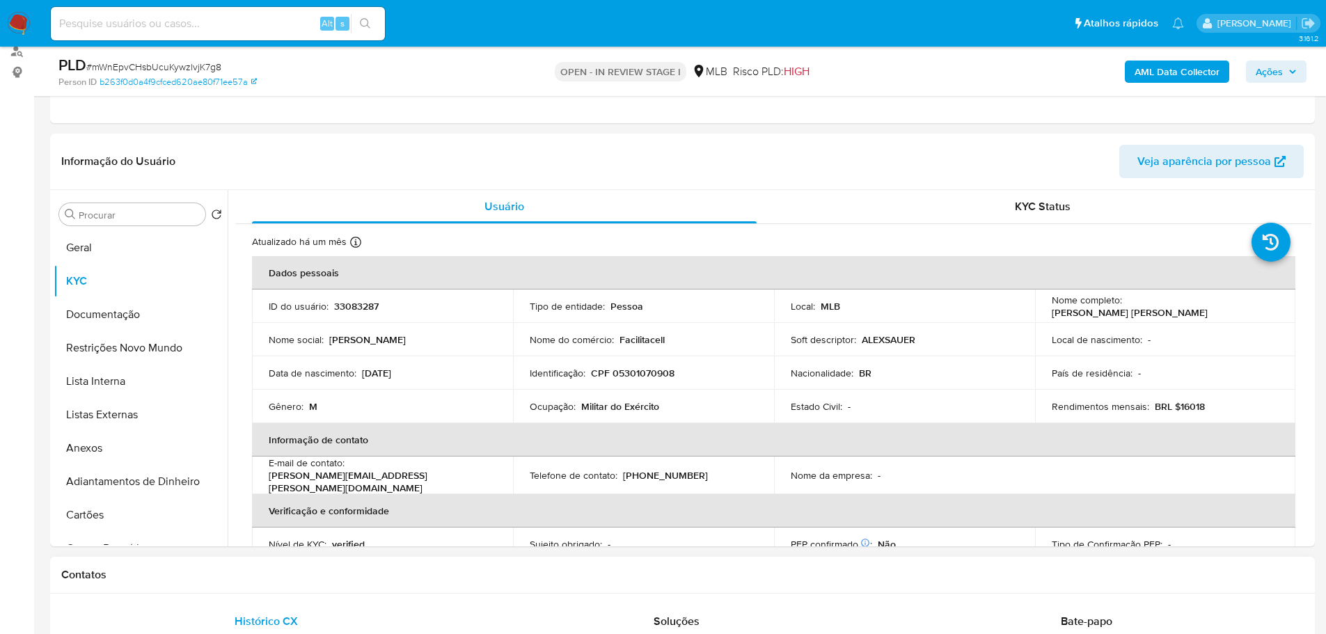
click at [240, 574] on h1 "Contatos" at bounding box center [682, 575] width 1242 height 14
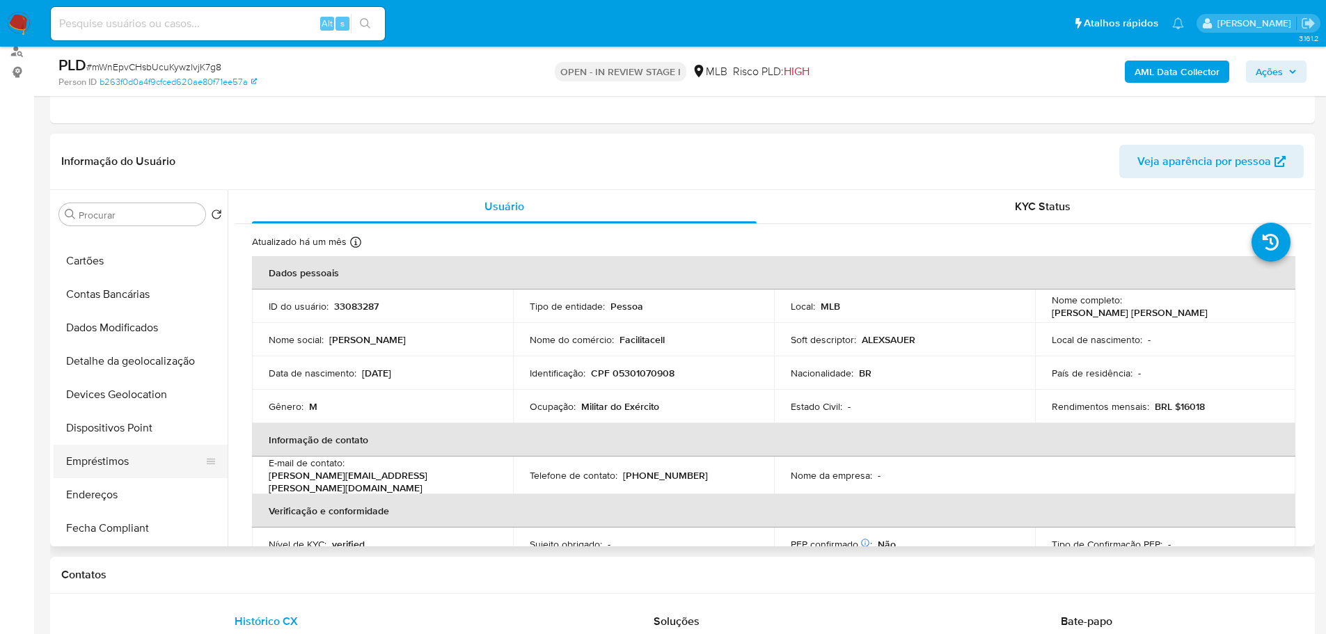
scroll to position [278, 0]
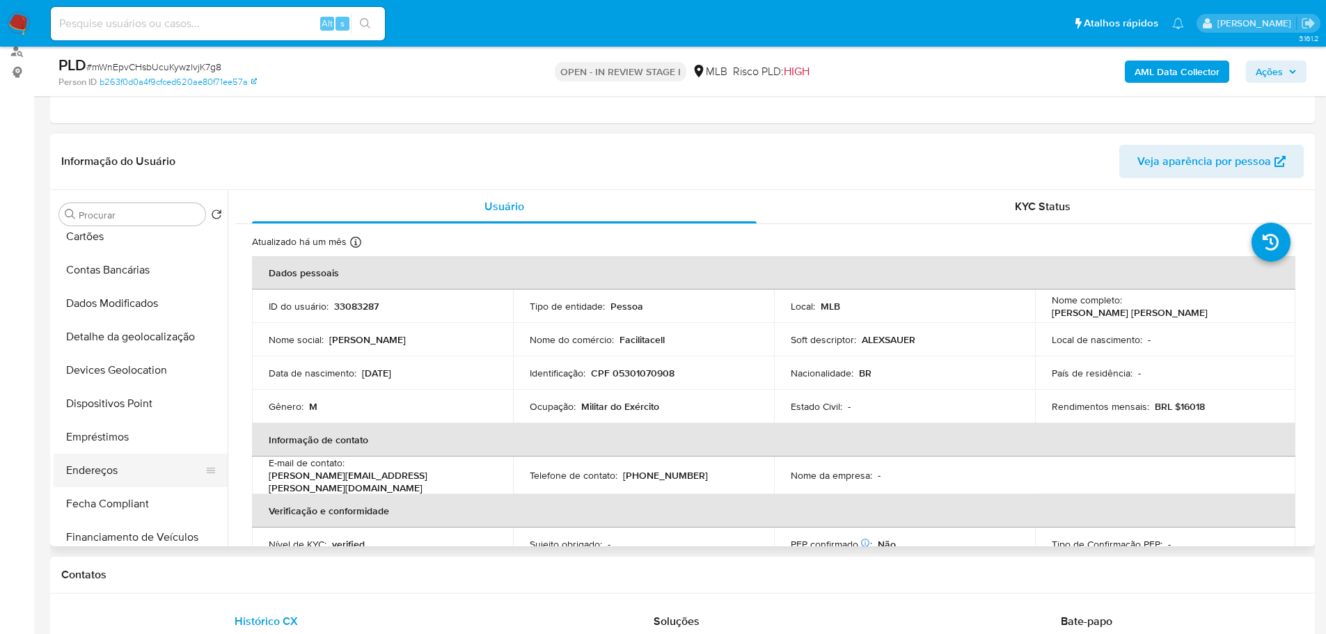
click at [100, 462] on button "Endereços" at bounding box center [135, 470] width 163 height 33
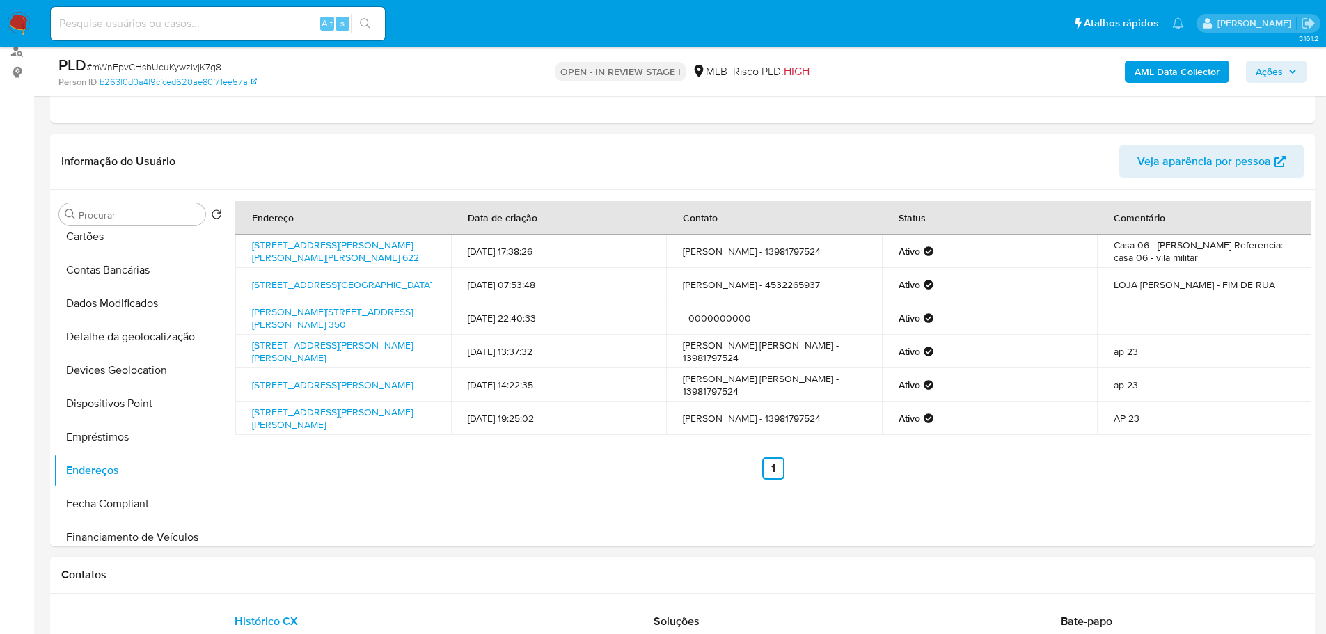
click at [317, 591] on div "Contatos" at bounding box center [682, 575] width 1265 height 37
click at [129, 345] on button "Detalhe da geolocalização" at bounding box center [135, 336] width 163 height 33
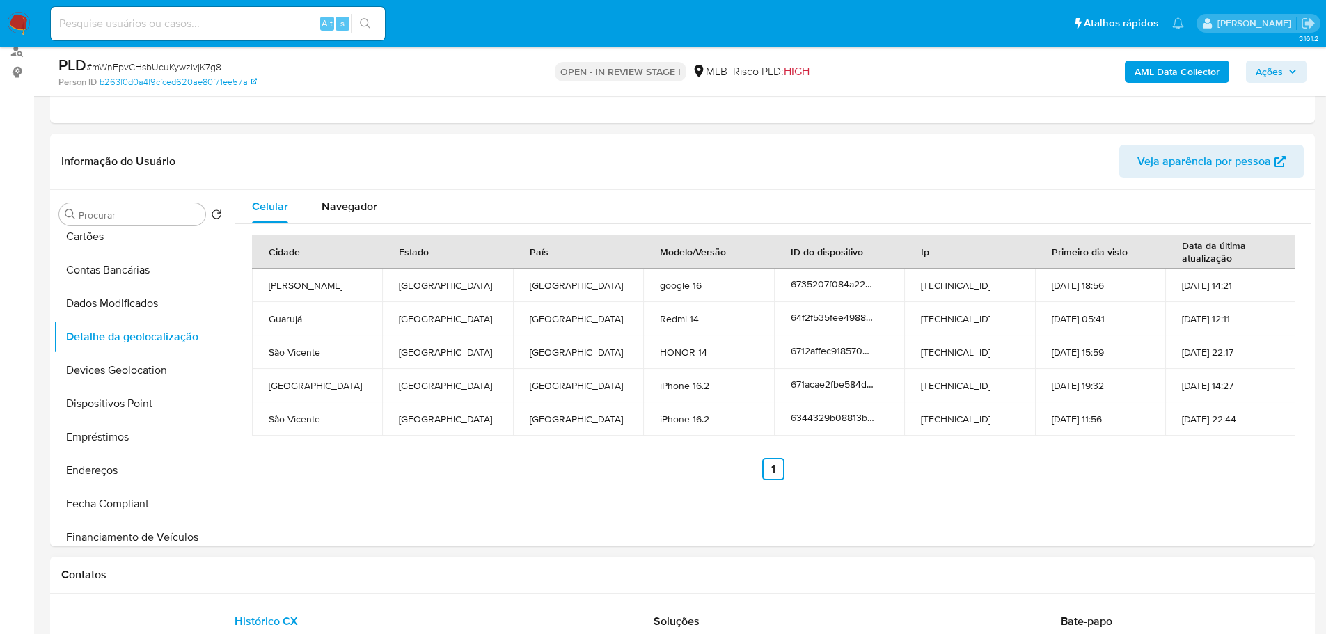
click at [317, 577] on h1 "Contatos" at bounding box center [682, 575] width 1242 height 14
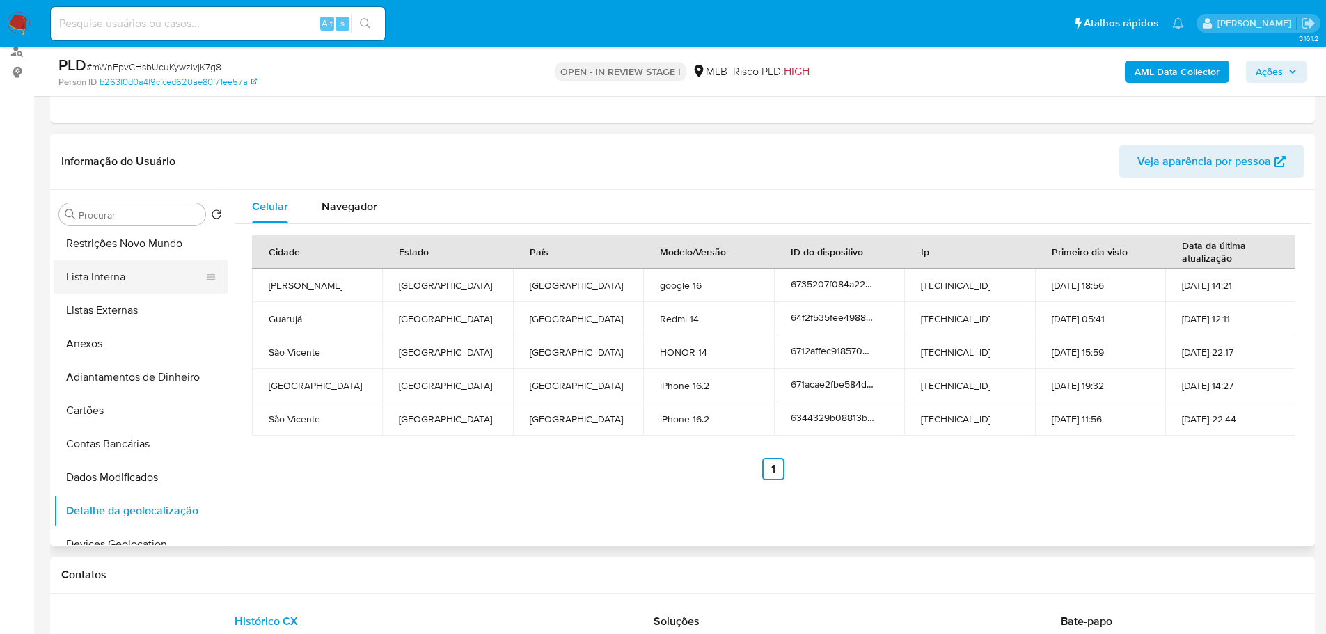
scroll to position [0, 0]
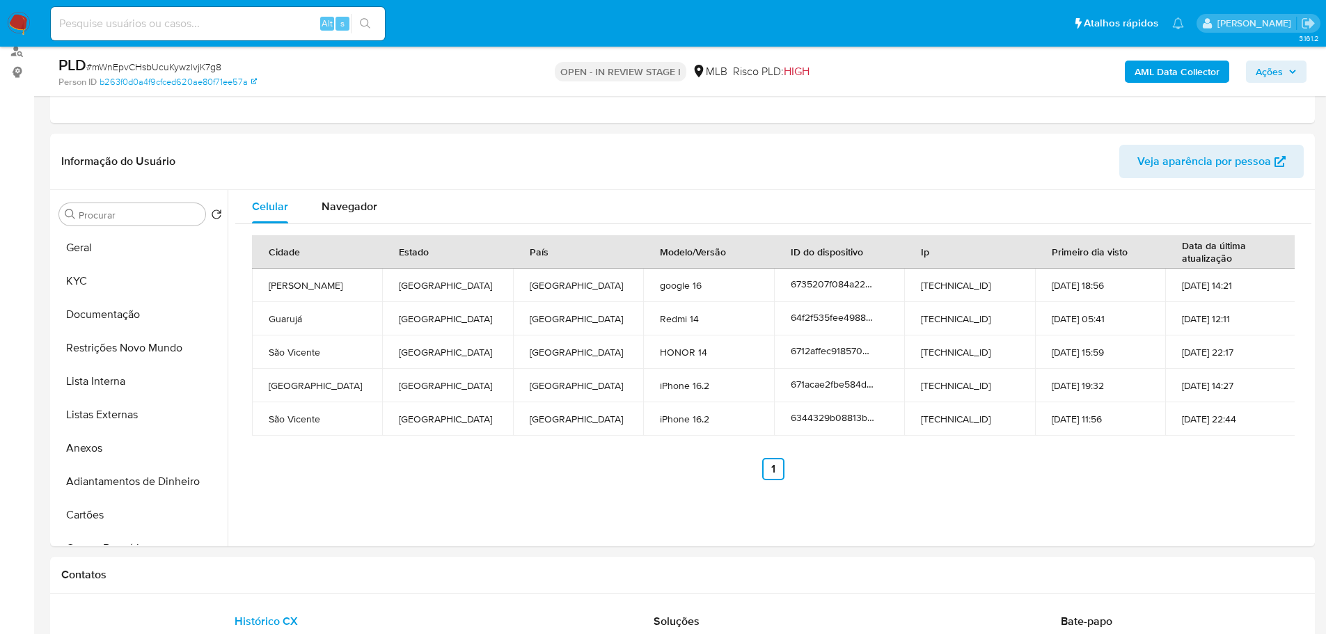
drag, startPoint x: 122, startPoint y: 349, endPoint x: 6, endPoint y: 390, distance: 122.6
click at [121, 348] on button "Restrições Novo Mundo" at bounding box center [141, 347] width 174 height 33
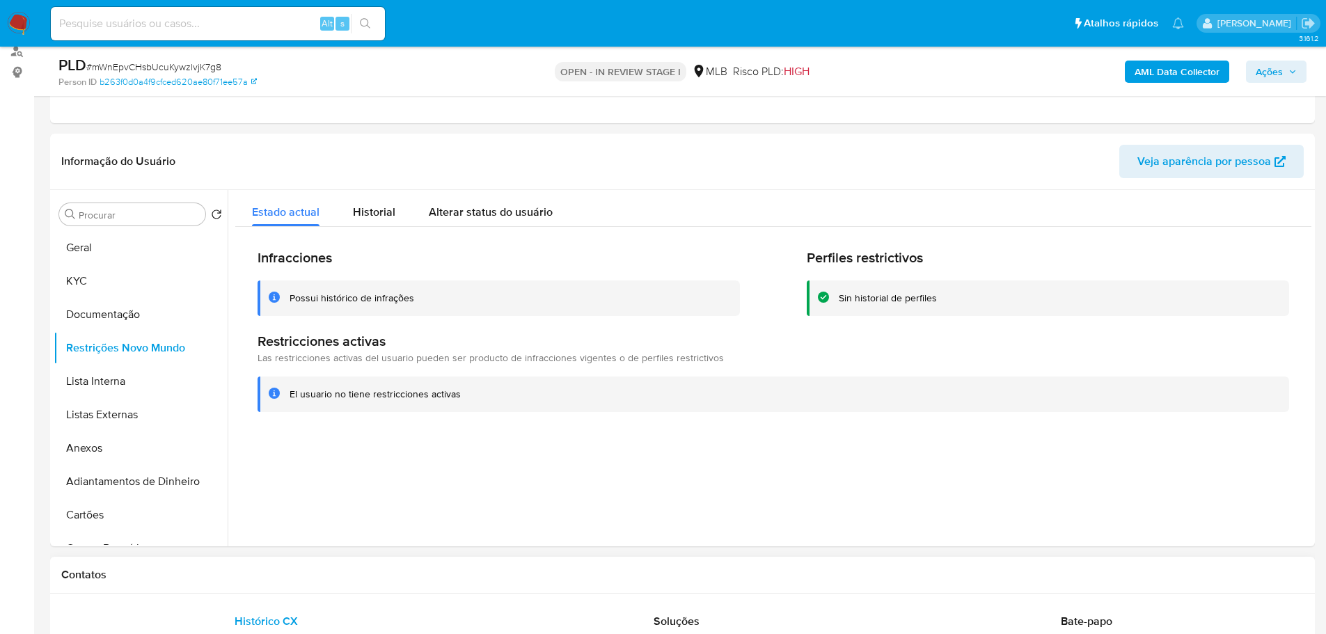
click at [239, 571] on h1 "Contatos" at bounding box center [682, 575] width 1242 height 14
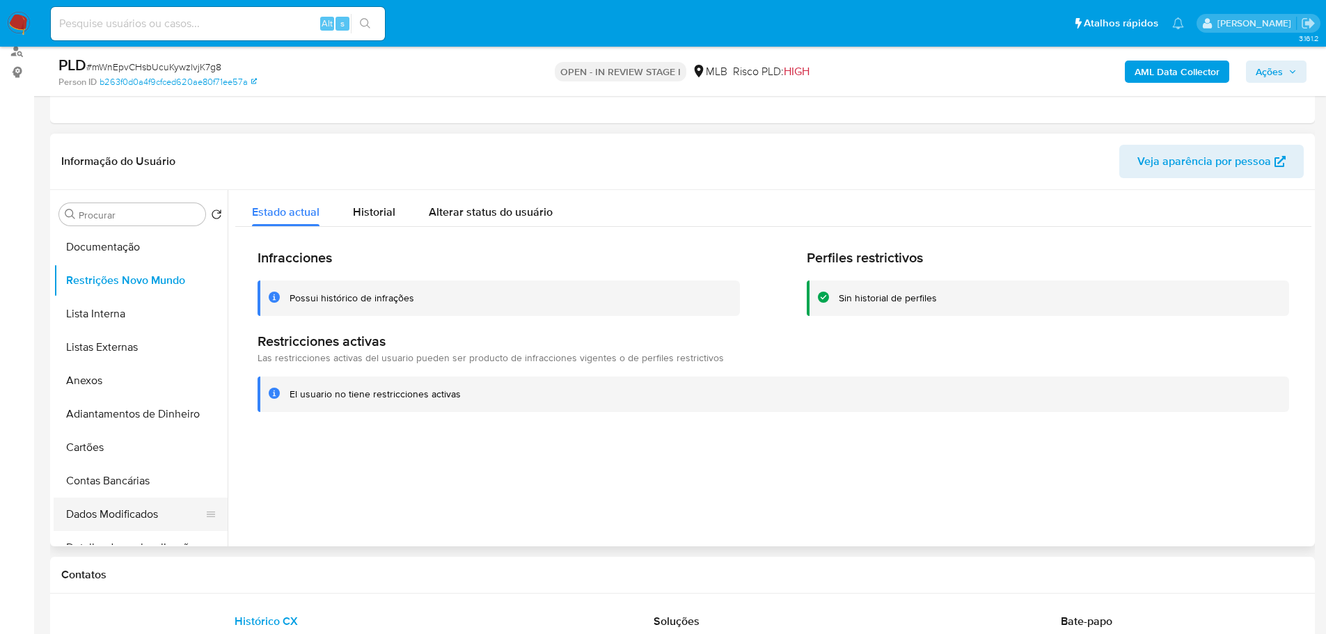
scroll to position [209, 0]
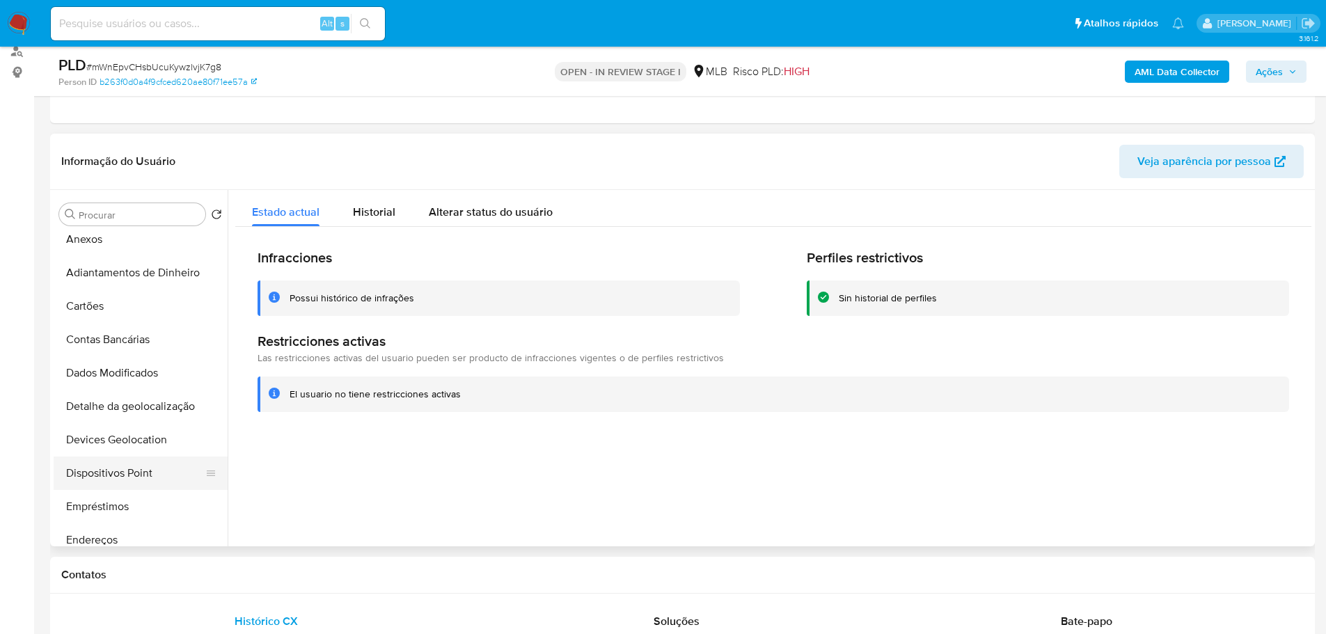
click at [139, 469] on button "Dispositivos Point" at bounding box center [135, 473] width 163 height 33
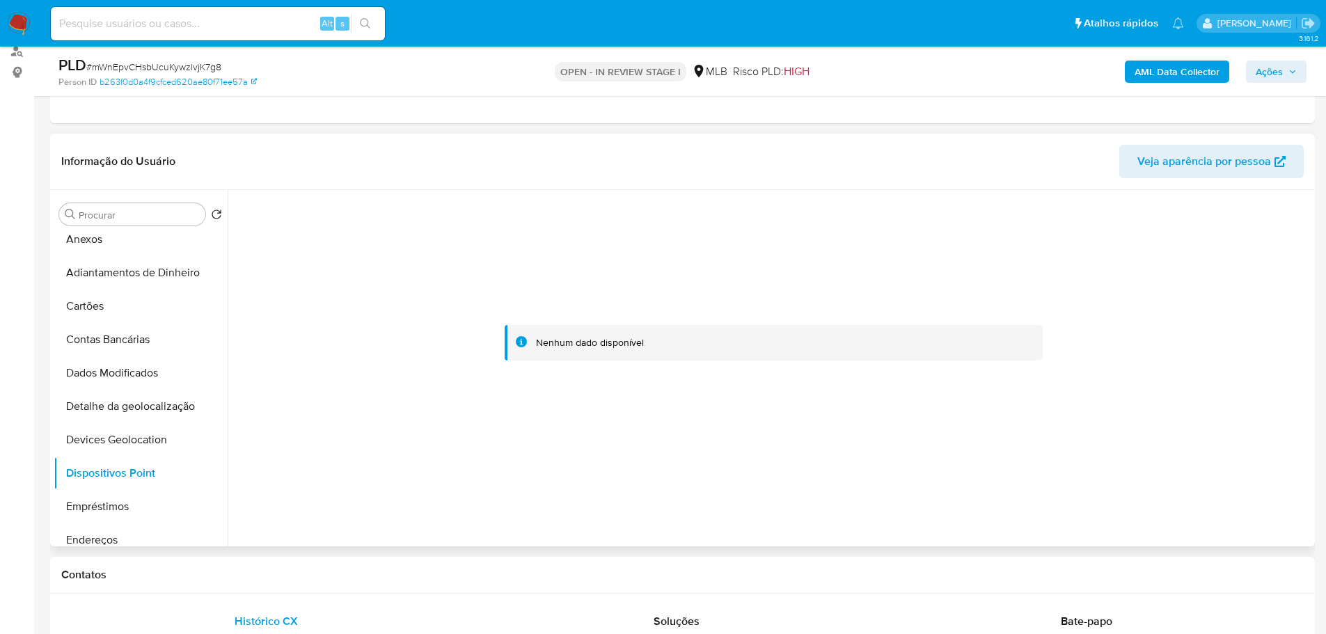
click at [920, 499] on div at bounding box center [770, 368] width 1084 height 356
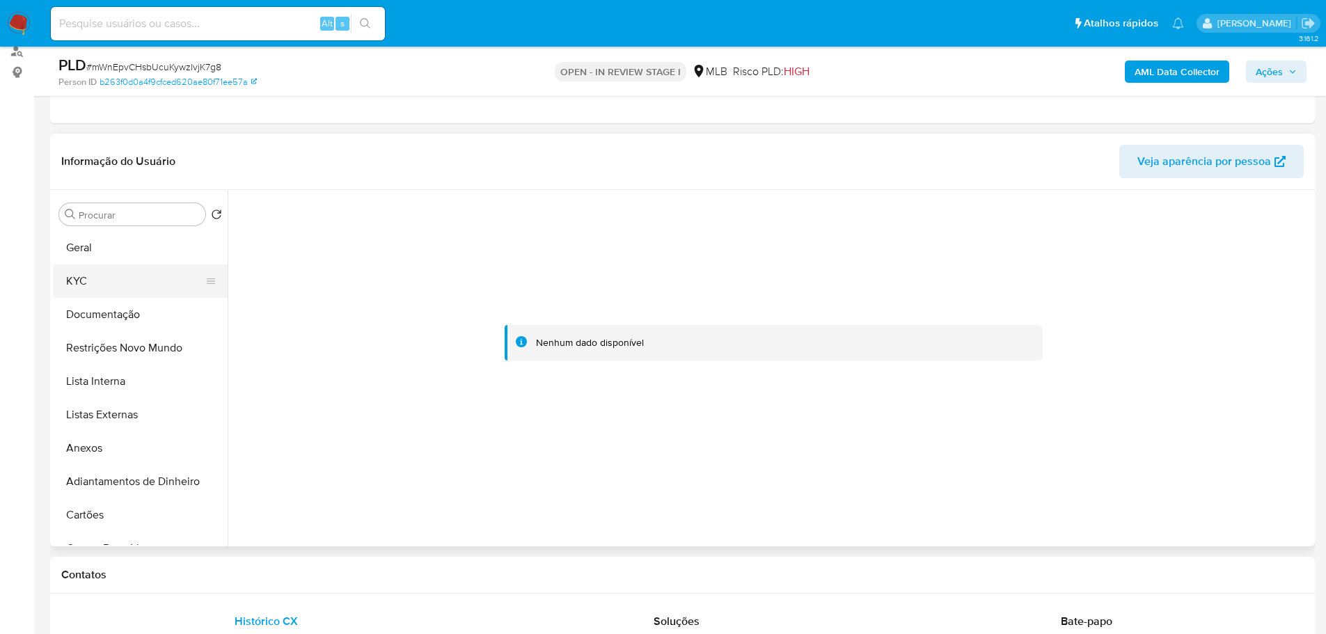
click at [93, 278] on button "KYC" at bounding box center [135, 280] width 163 height 33
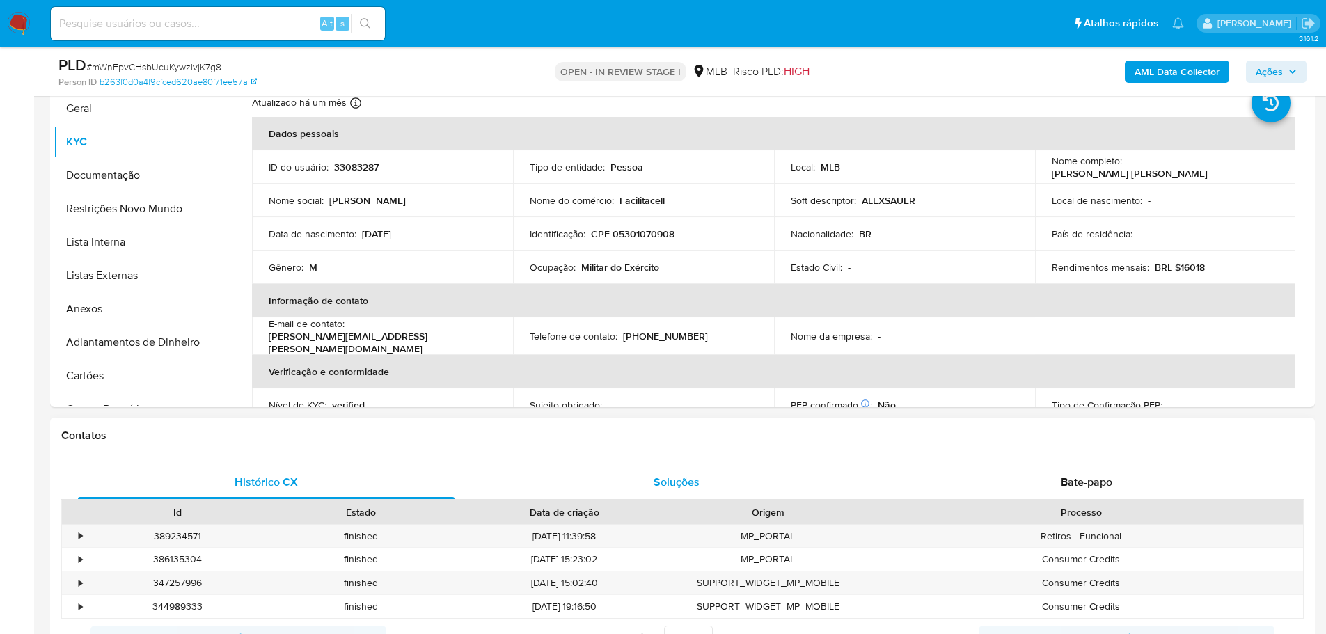
scroll to position [241, 0]
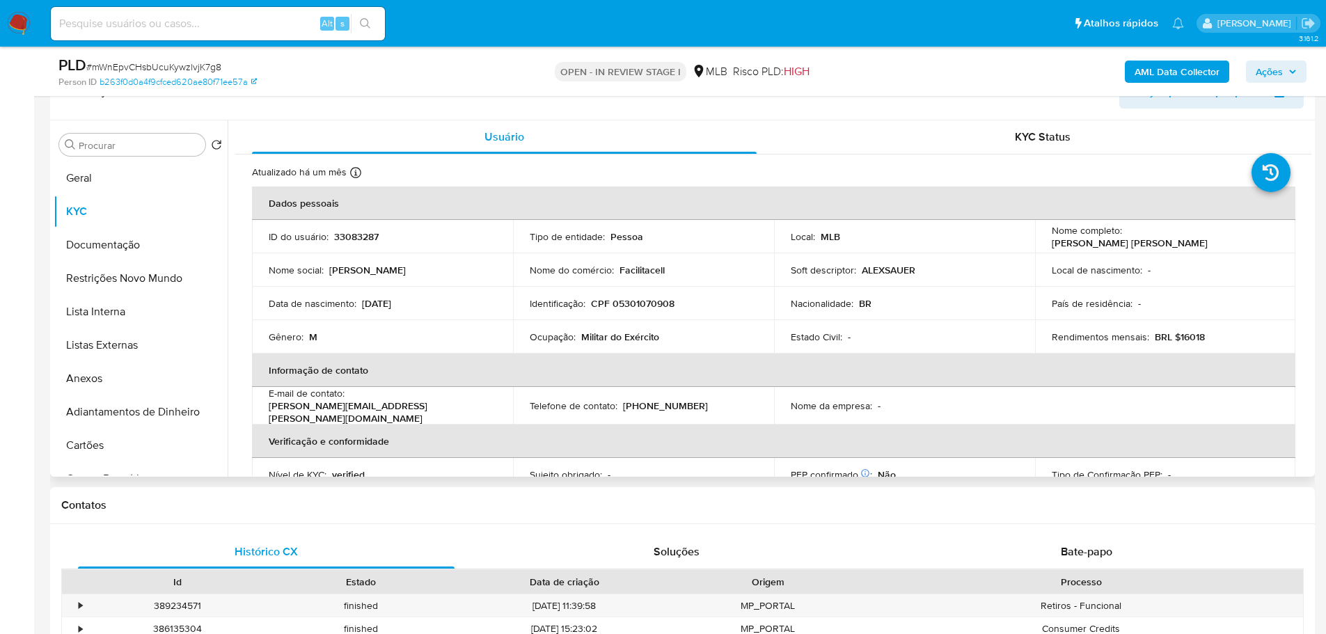
click at [650, 306] on p "CPF 05301070908" at bounding box center [633, 303] width 84 height 13
click at [649, 306] on p "CPF 05301070908" at bounding box center [633, 303] width 84 height 13
copy p "05301070908"
click at [103, 184] on button "Geral" at bounding box center [135, 177] width 163 height 33
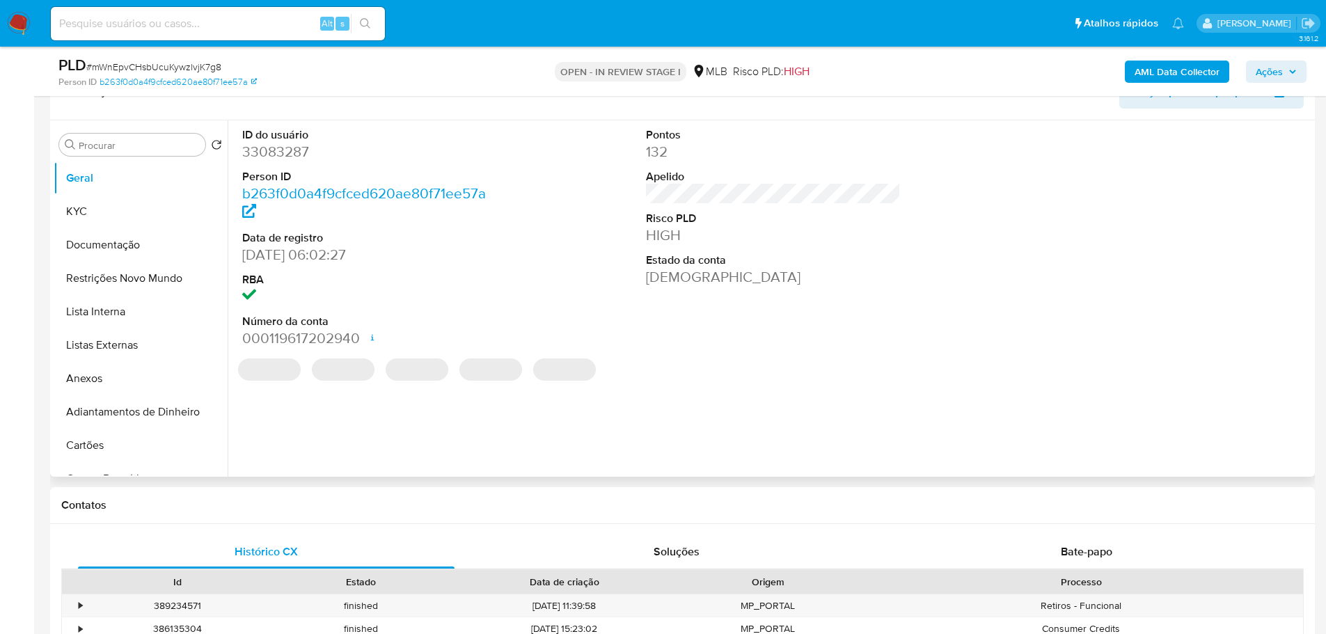
click at [261, 159] on dd "33083287" at bounding box center [369, 151] width 255 height 19
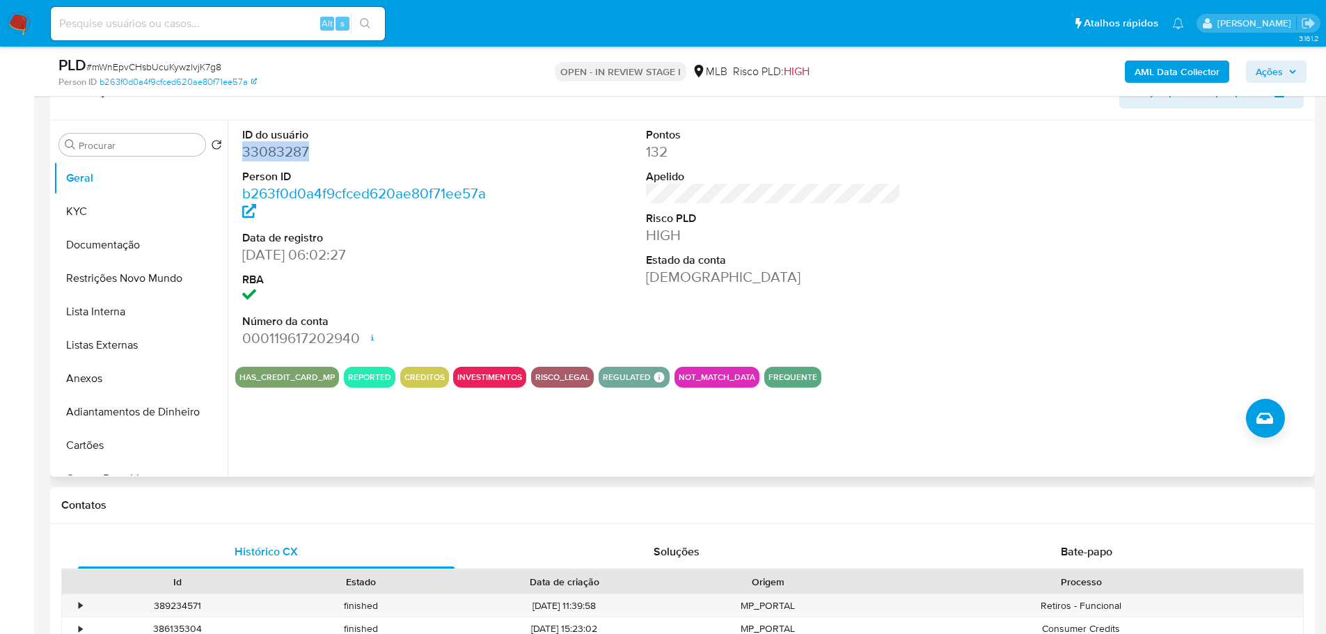
click at [259, 152] on dd "33083287" at bounding box center [369, 151] width 255 height 19
click at [118, 248] on button "Documentação" at bounding box center [135, 244] width 163 height 33
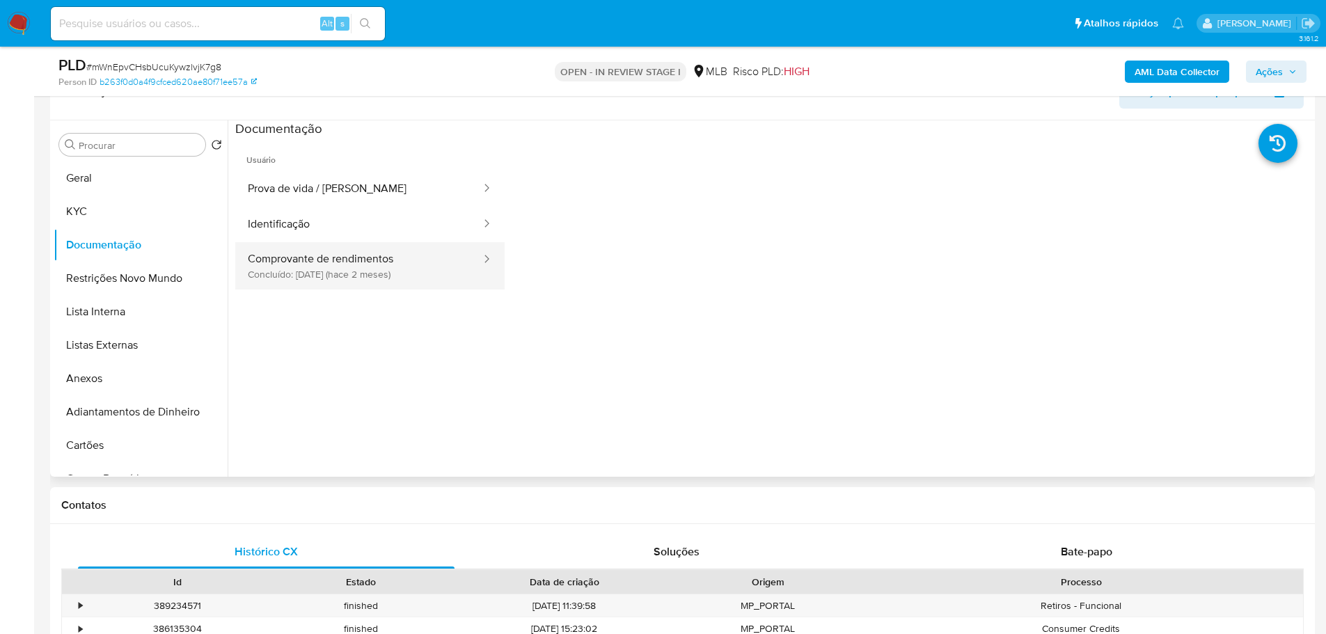
click at [347, 258] on button "Comprovante de rendimentos Concluído: 23/07/2025 (hace 2 meses)" at bounding box center [358, 265] width 247 height 47
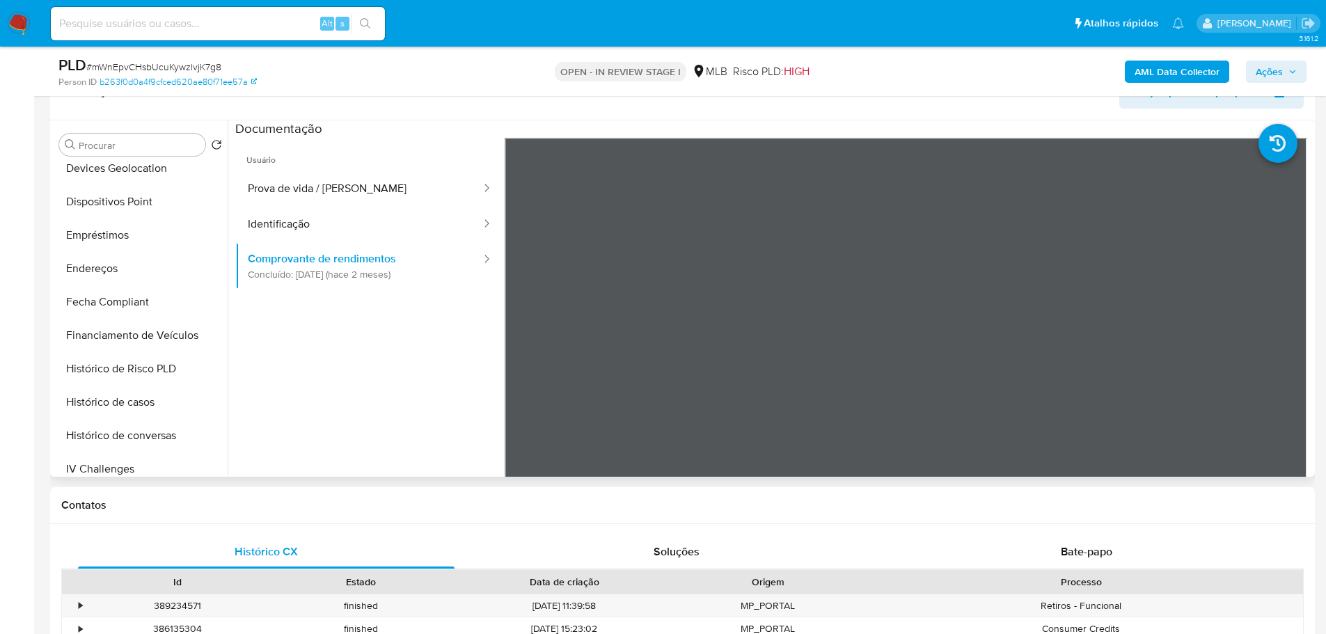
scroll to position [374, 0]
click at [133, 276] on button "Empréstimos" at bounding box center [135, 271] width 163 height 33
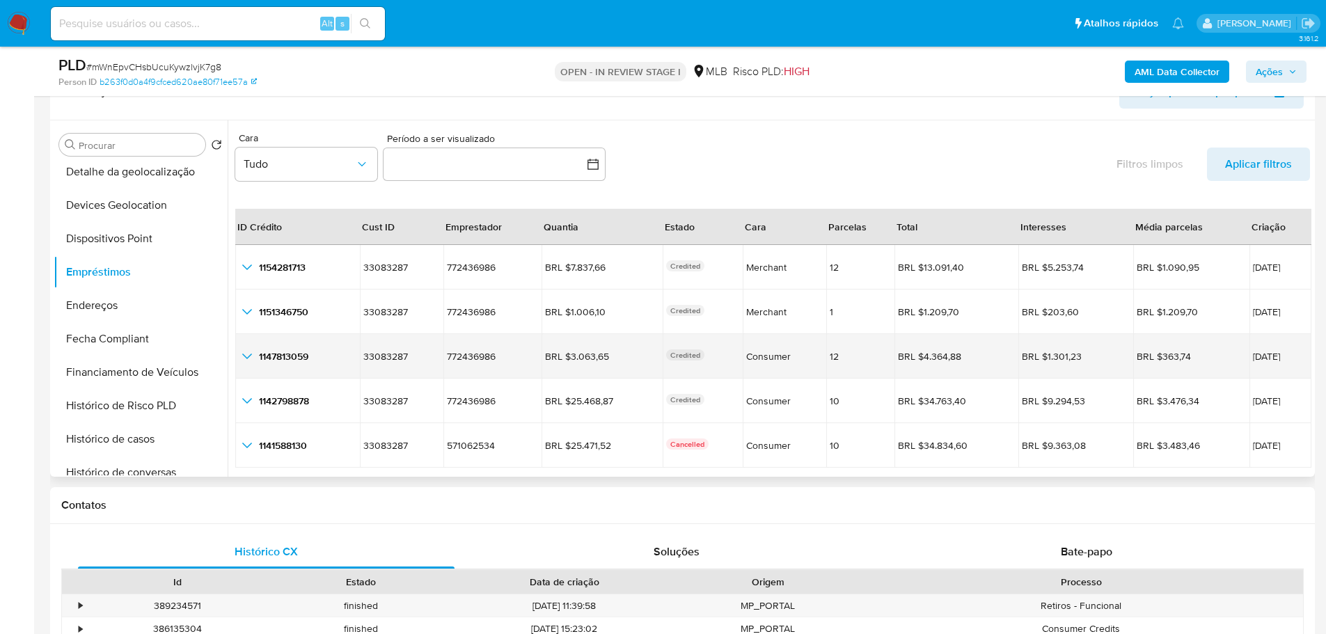
scroll to position [32, 0]
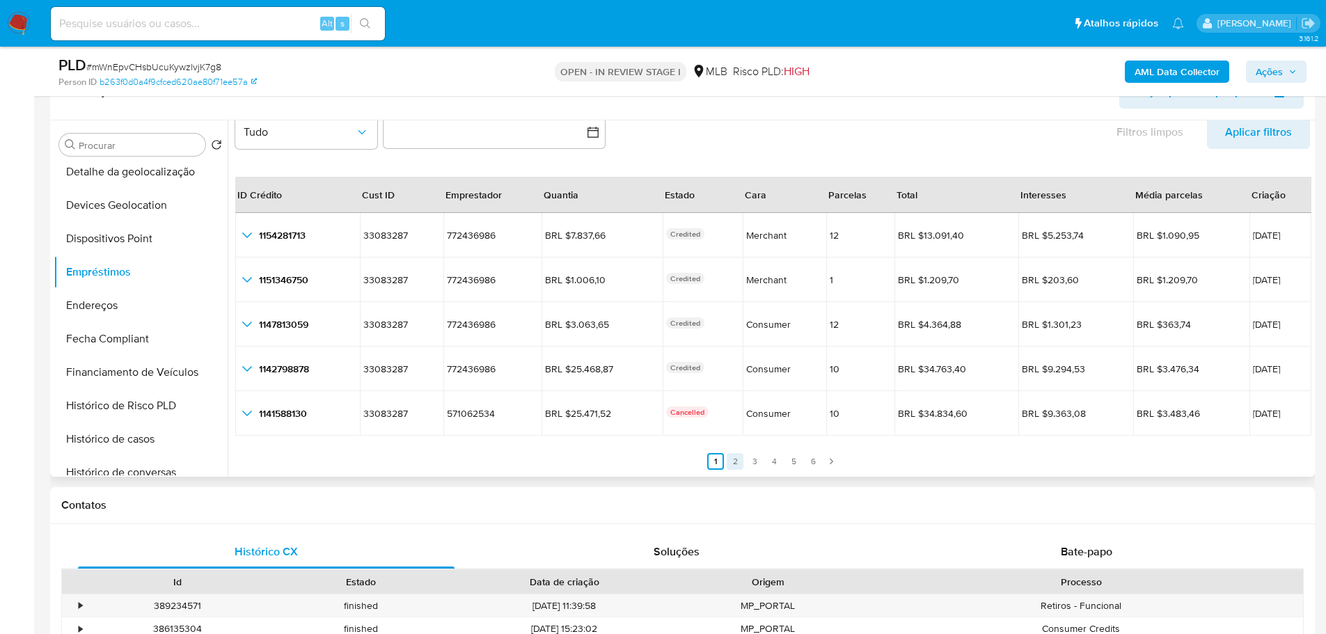
click at [729, 460] on link "2" at bounding box center [735, 461] width 17 height 17
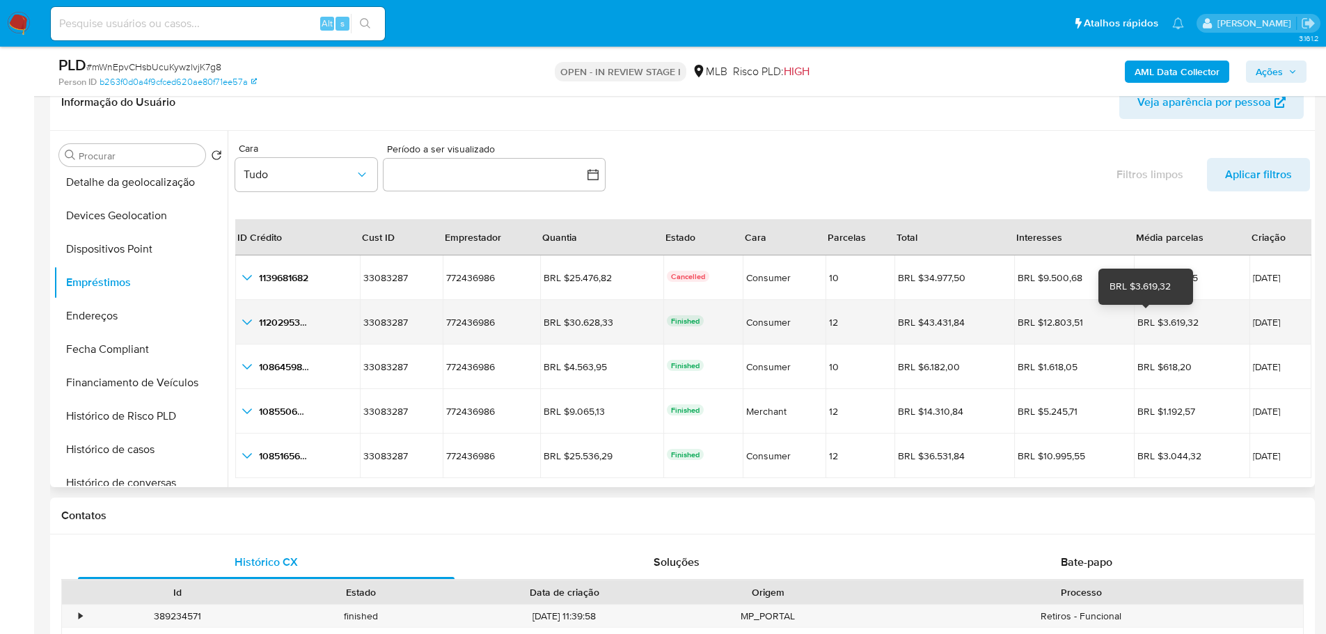
scroll to position [0, 0]
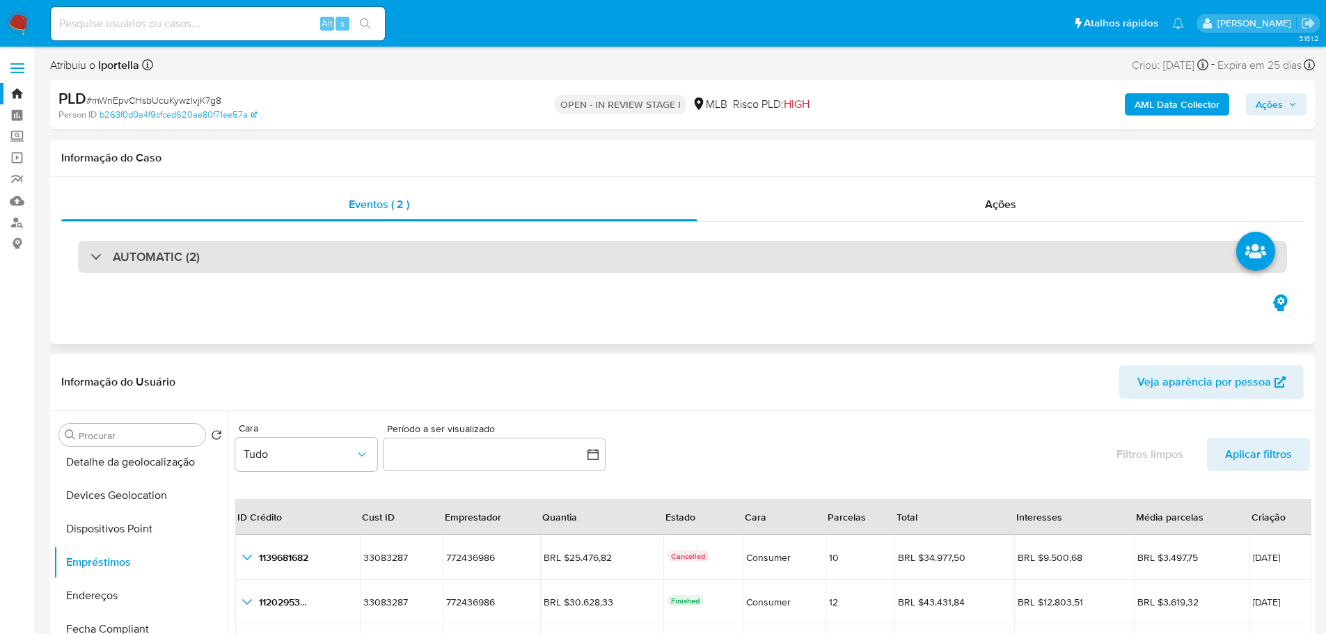
click at [998, 253] on div "AUTOMATIC (2)" at bounding box center [682, 257] width 1209 height 32
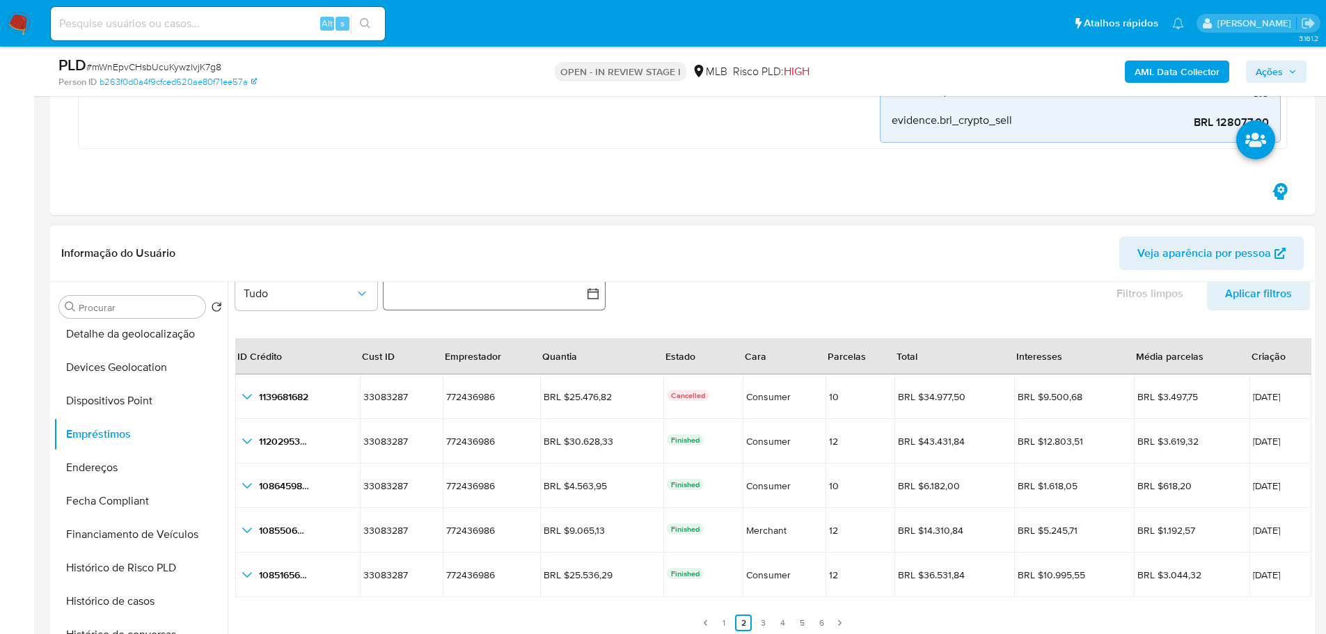
scroll to position [1253, 0]
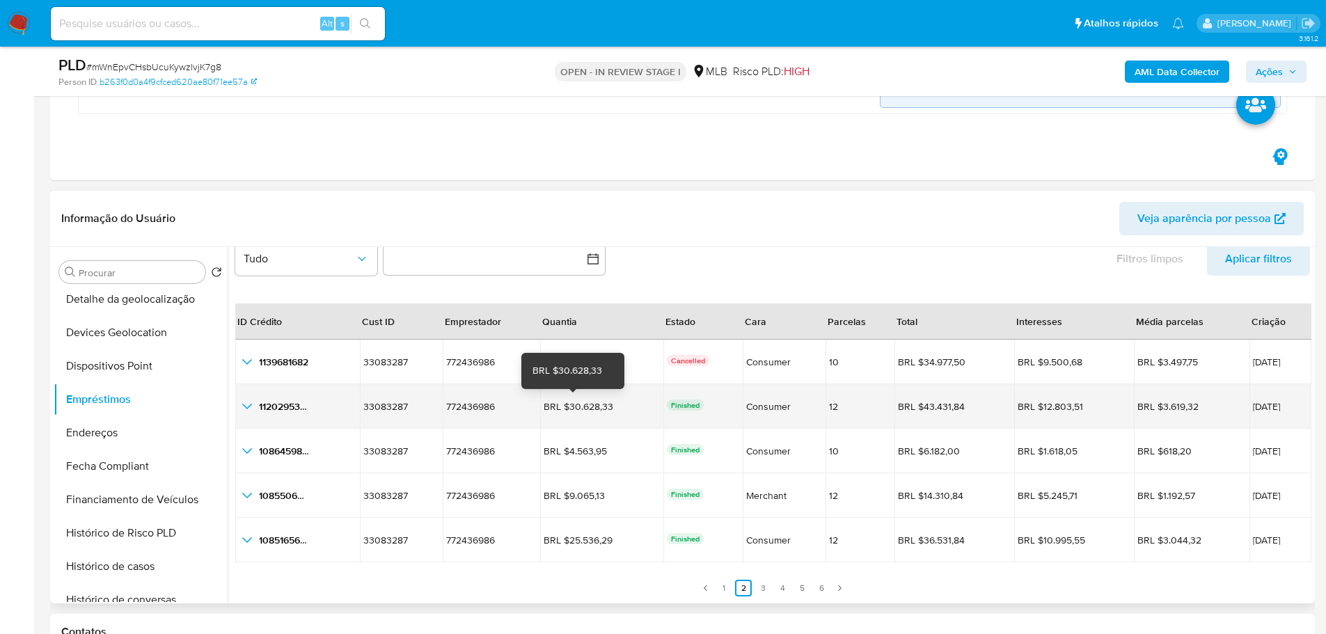
drag, startPoint x: 606, startPoint y: 409, endPoint x: 560, endPoint y: 411, distance: 46.7
click at [560, 411] on div "BRL $30.628,33" at bounding box center [583, 406] width 78 height 13
click at [246, 405] on icon "button_show_hidden_detail_by_id_1" at bounding box center [247, 406] width 17 height 17
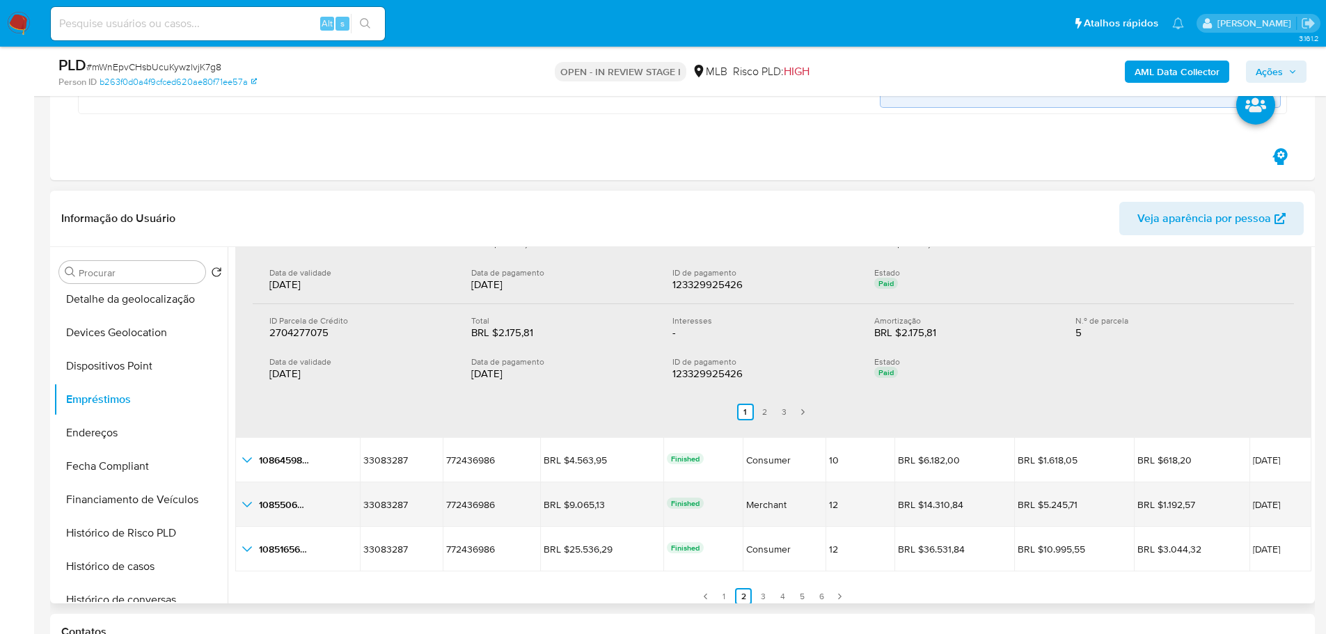
scroll to position [528, 0]
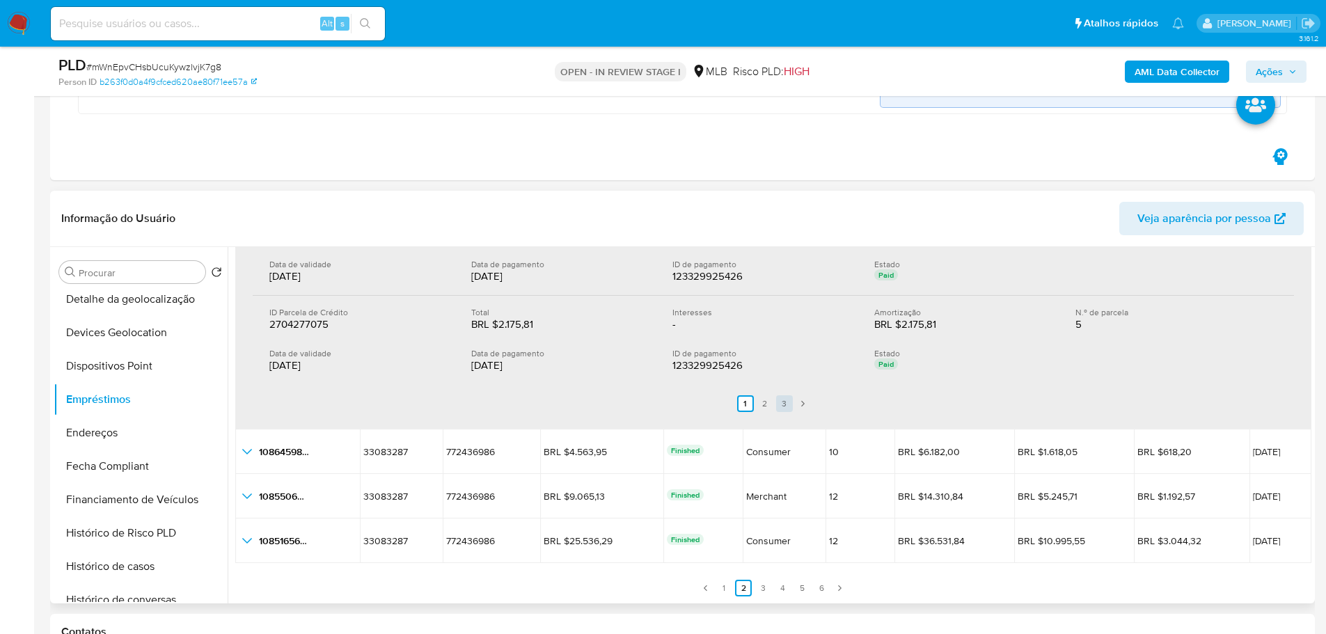
click at [786, 403] on link "3" at bounding box center [784, 403] width 17 height 17
drag, startPoint x: 526, startPoint y: 369, endPoint x: 470, endPoint y: 366, distance: 56.4
click at [471, 366] on div "22/08/2025" at bounding box center [561, 365] width 180 height 14
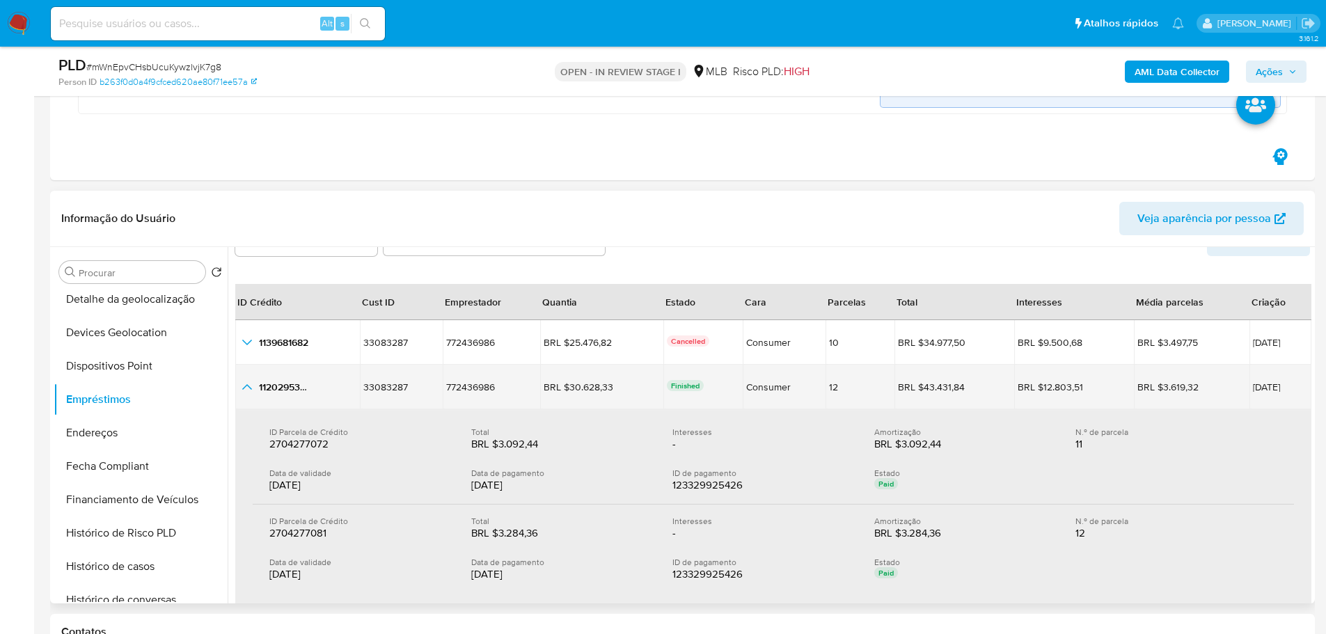
click at [239, 385] on icon "button_show_hidden_detail_by_id_1" at bounding box center [247, 387] width 17 height 17
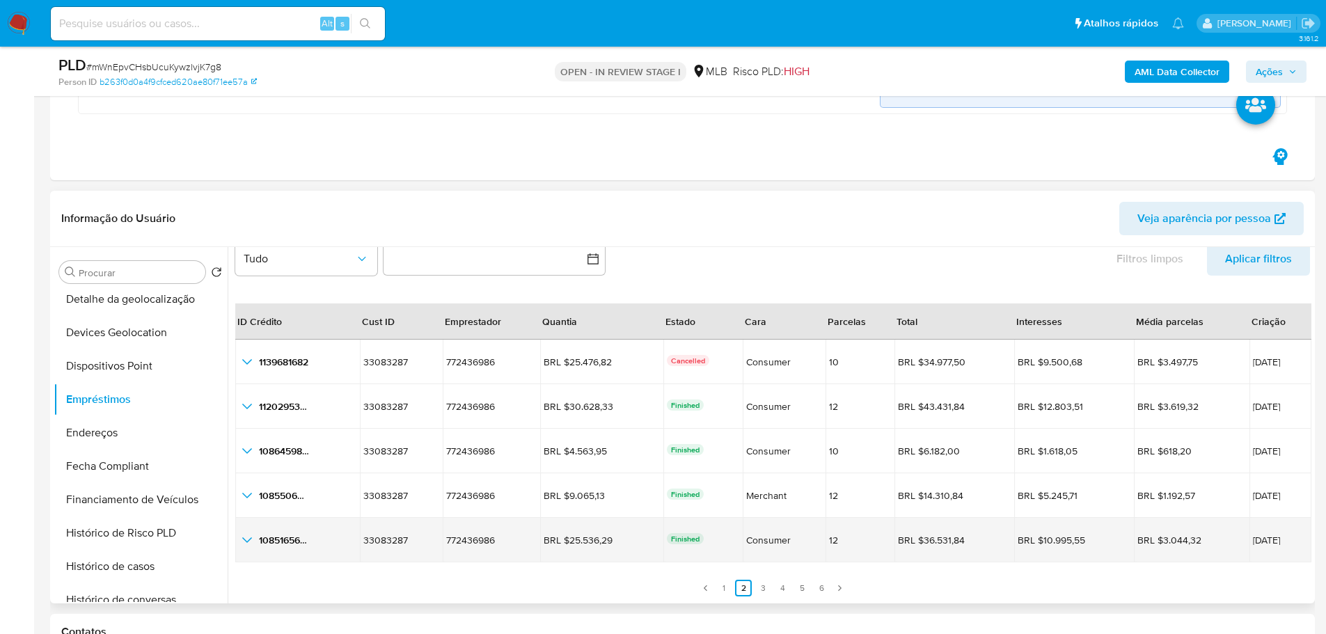
drag, startPoint x: 601, startPoint y: 542, endPoint x: 560, endPoint y: 547, distance: 41.4
click at [560, 547] on td "BRL $25.536,29 BRL $25.536,29" at bounding box center [601, 540] width 123 height 45
click at [248, 543] on icon "button_show_hidden_detail_by_id_4" at bounding box center [247, 540] width 17 height 17
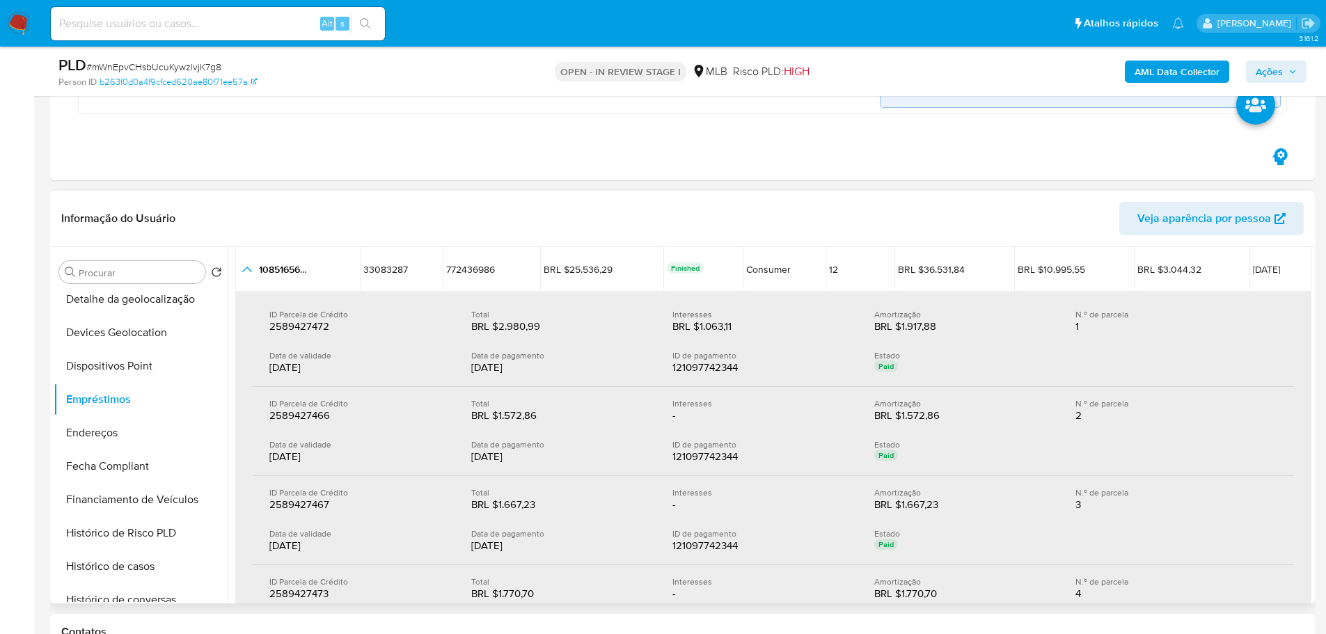
scroll to position [519, 0]
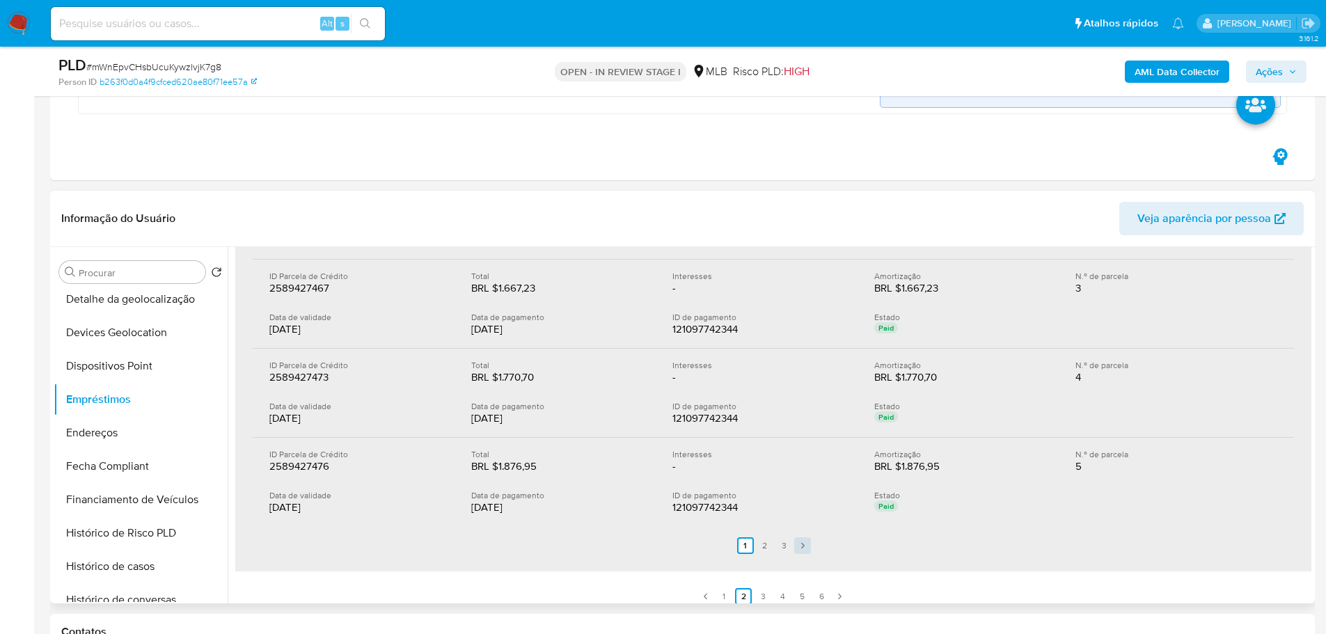
click at [798, 546] on icon "Paginación" at bounding box center [802, 545] width 8 height 8
drag, startPoint x: 528, startPoint y: 512, endPoint x: 467, endPoint y: 512, distance: 61.2
click at [467, 512] on div "Data de validade 05/08/2025 Data de pagamento 05/08/2025 ID de pagamento 121097…" at bounding box center [773, 502] width 1008 height 25
click at [574, 540] on ul "Anterior 1 2 3 Siguiente" at bounding box center [773, 545] width 1041 height 39
drag, startPoint x: 525, startPoint y: 514, endPoint x: 469, endPoint y: 508, distance: 56.7
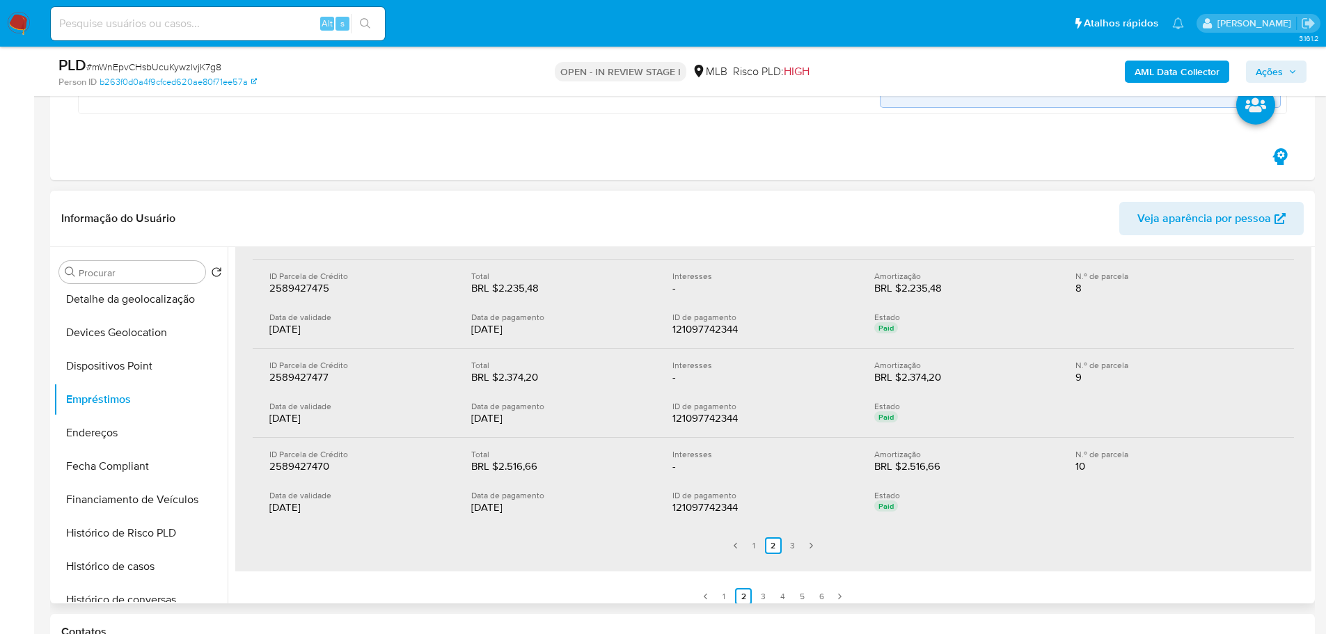
click at [471, 508] on div "05/08/2025" at bounding box center [561, 507] width 180 height 14
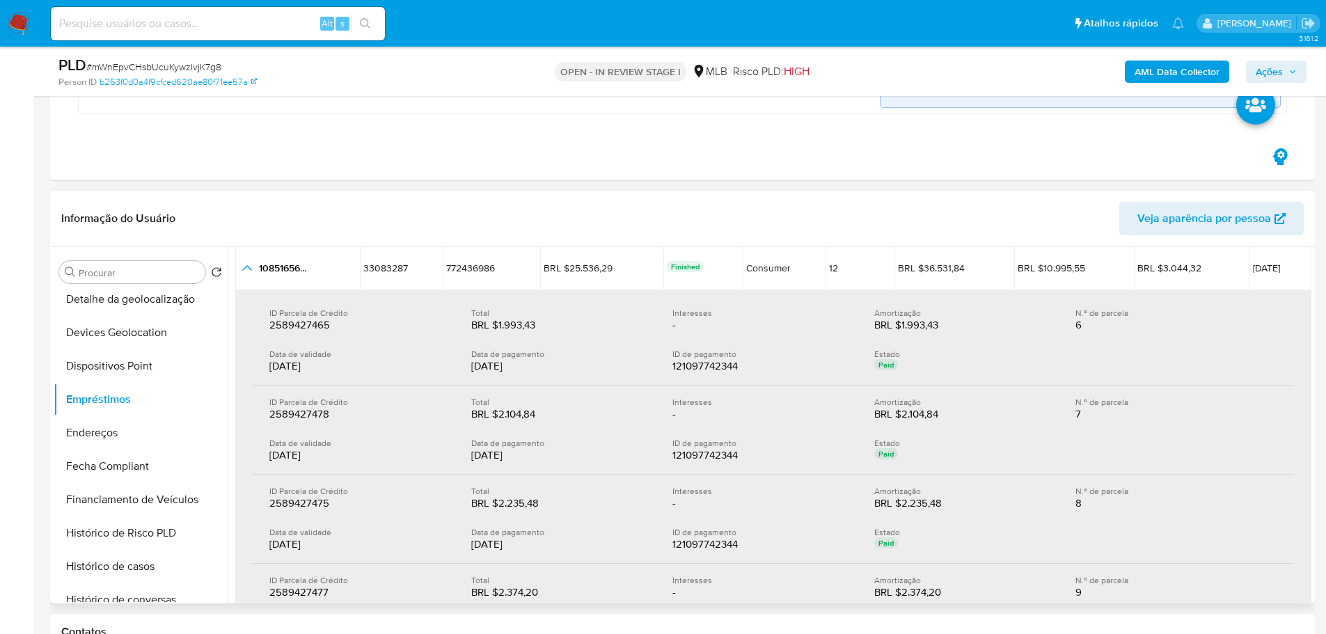
scroll to position [241, 0]
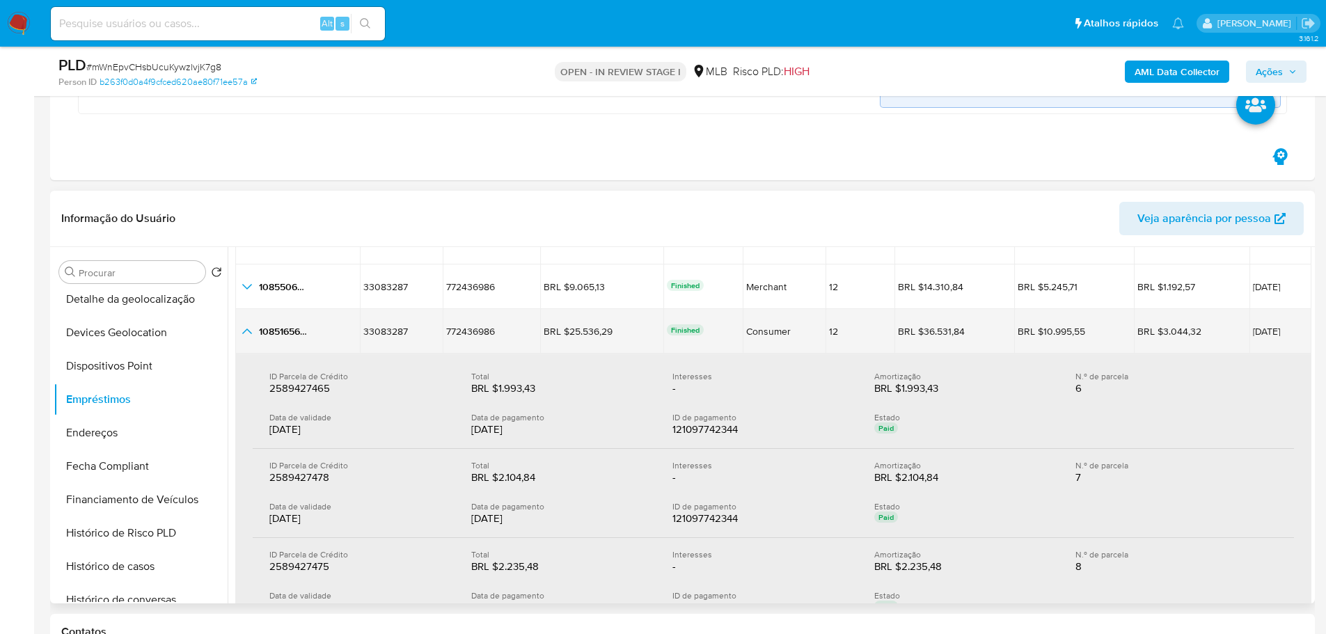
click at [250, 324] on icon "button_show_hidden_detail_by_id_4" at bounding box center [247, 331] width 17 height 17
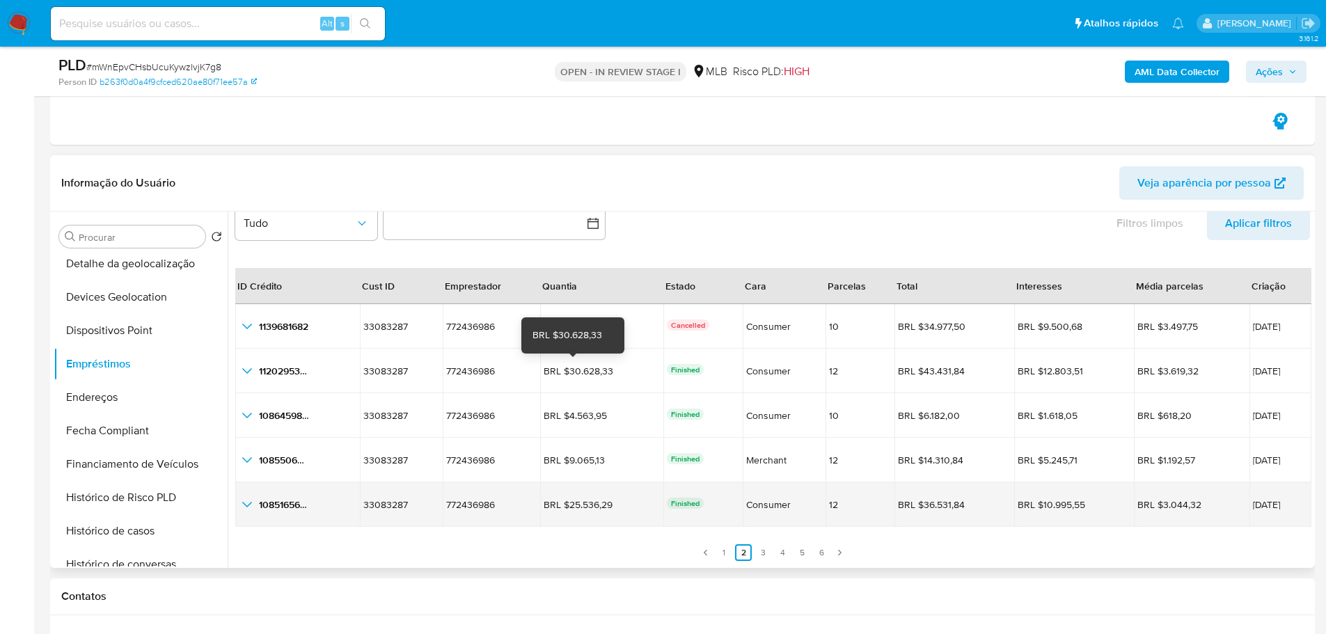
scroll to position [1322, 0]
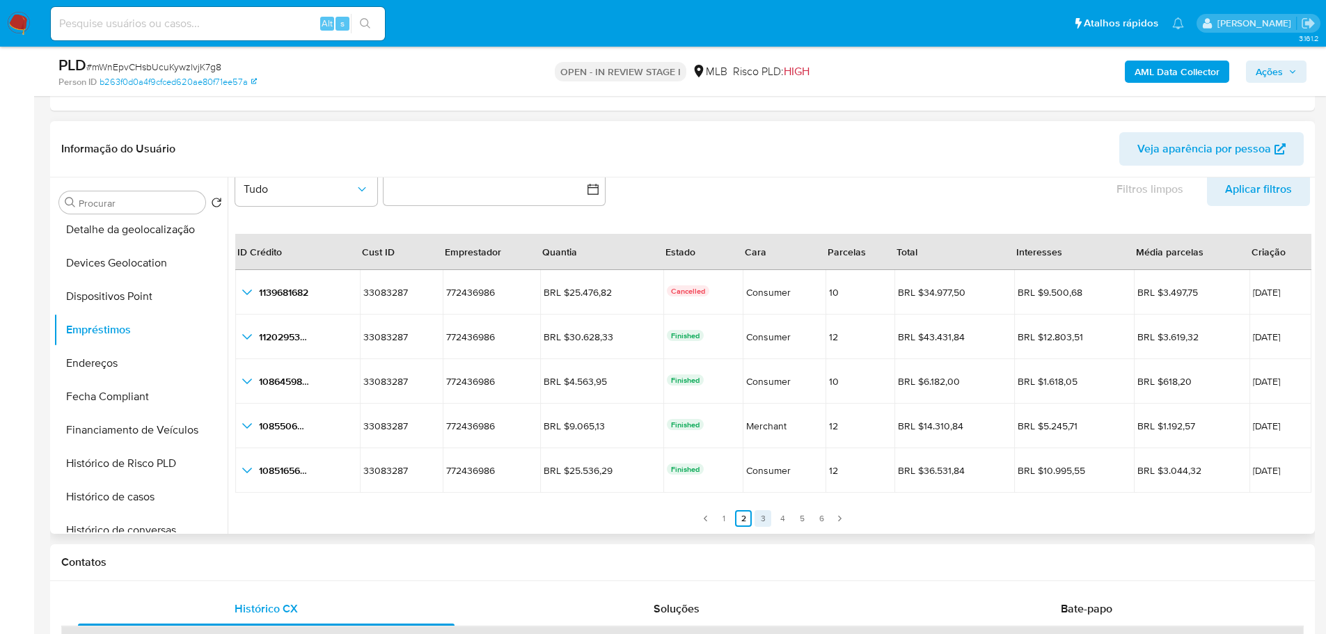
click at [761, 521] on link "3" at bounding box center [762, 518] width 17 height 17
click at [741, 519] on link "2" at bounding box center [743, 518] width 17 height 17
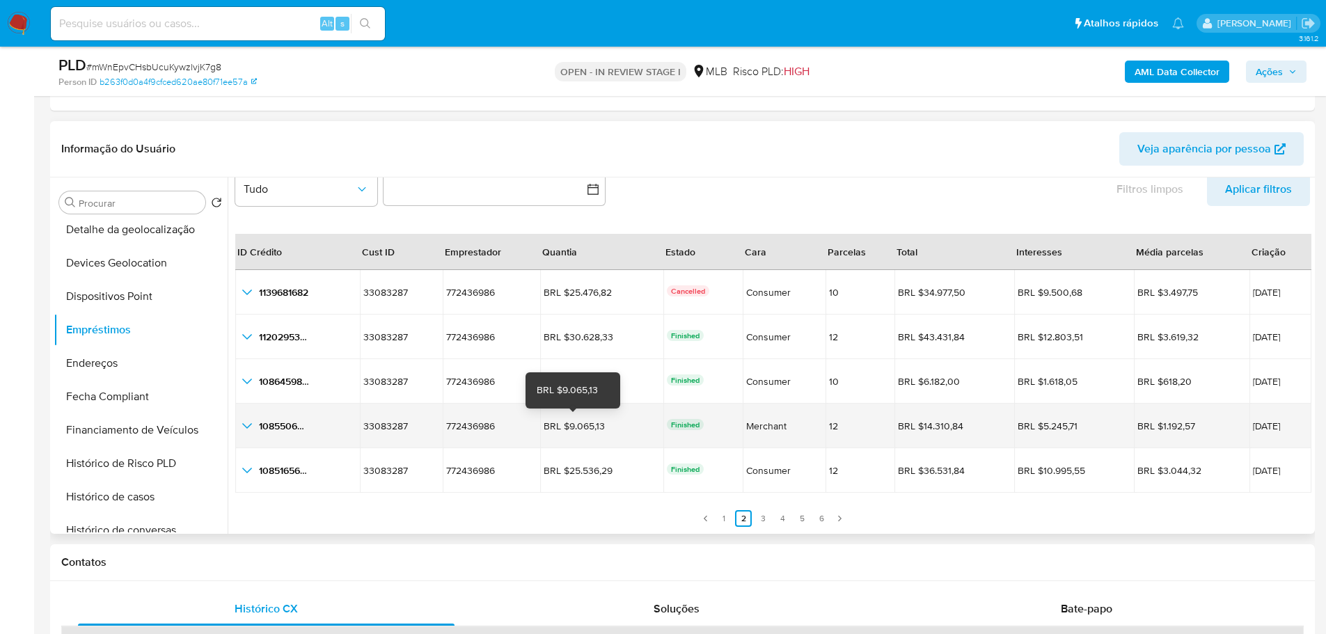
drag, startPoint x: 606, startPoint y: 432, endPoint x: 578, endPoint y: 431, distance: 27.2
click at [578, 431] on div "BRL $9.065,13" at bounding box center [583, 426] width 78 height 13
click at [583, 441] on td "BRL $9.065,13 BRL $9.065,13" at bounding box center [601, 426] width 123 height 45
drag, startPoint x: 601, startPoint y: 428, endPoint x: 560, endPoint y: 425, distance: 41.9
click at [560, 425] on div "BRL $9.065,13" at bounding box center [583, 426] width 78 height 13
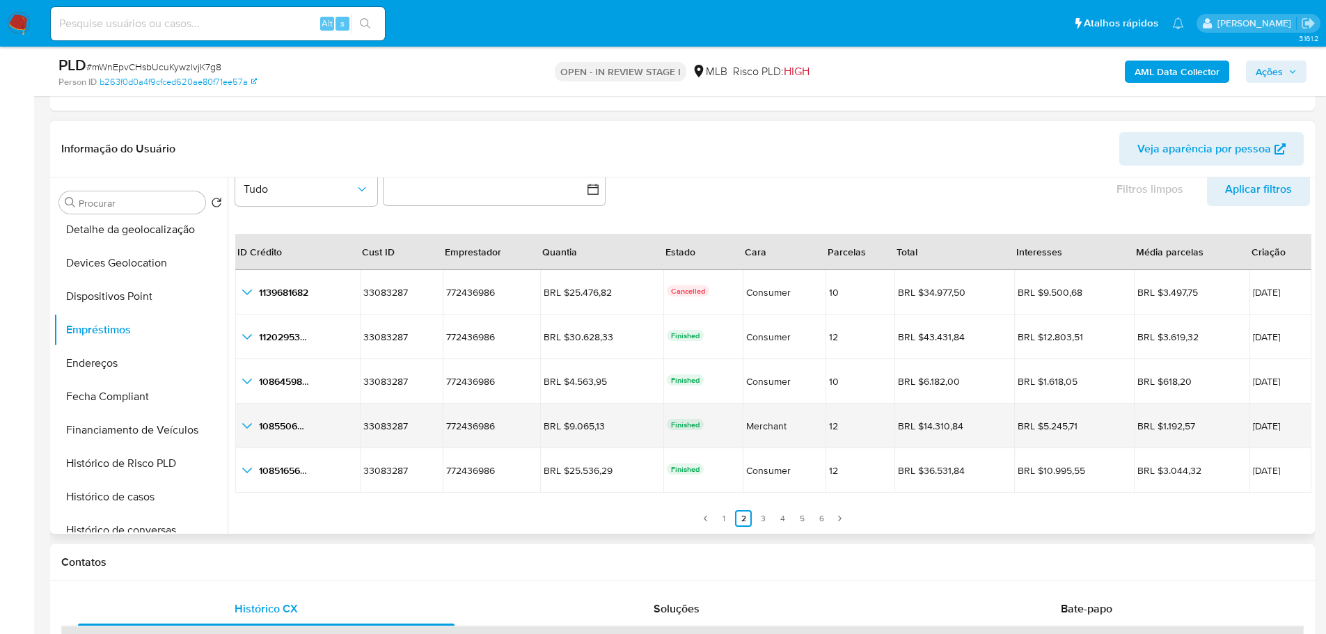
click at [248, 426] on icon "button_show_hidden_detail_by_id_3" at bounding box center [247, 426] width 17 height 17
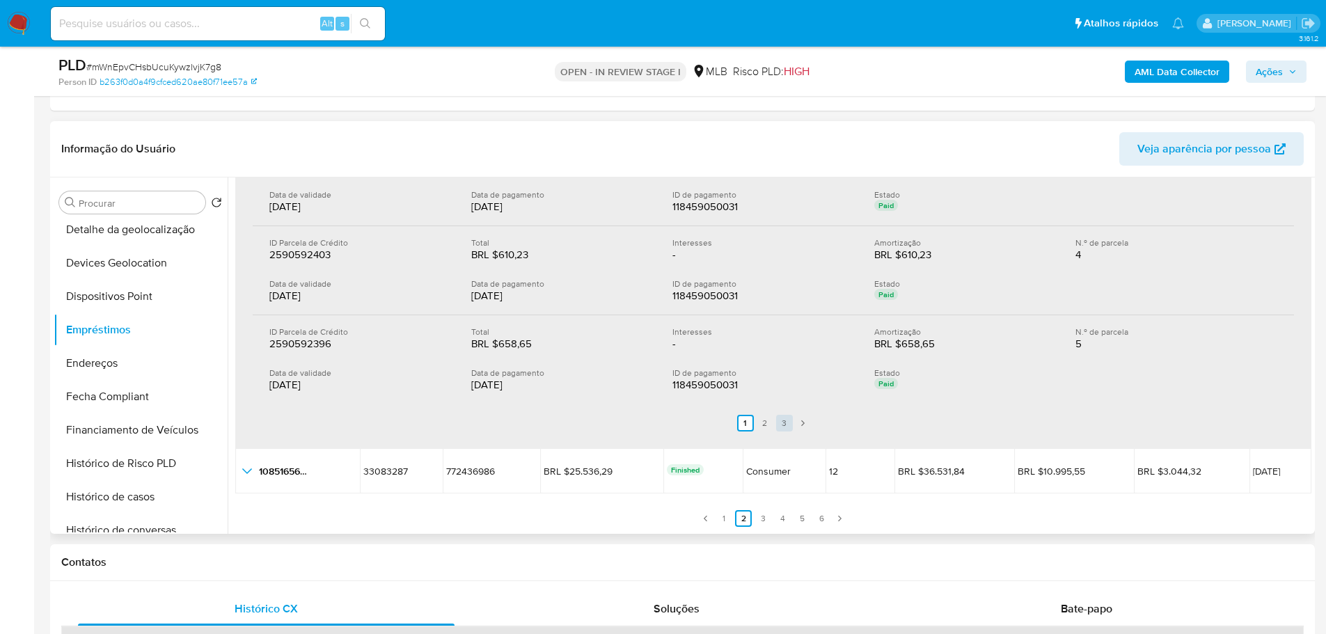
click at [784, 420] on link "3" at bounding box center [784, 423] width 17 height 17
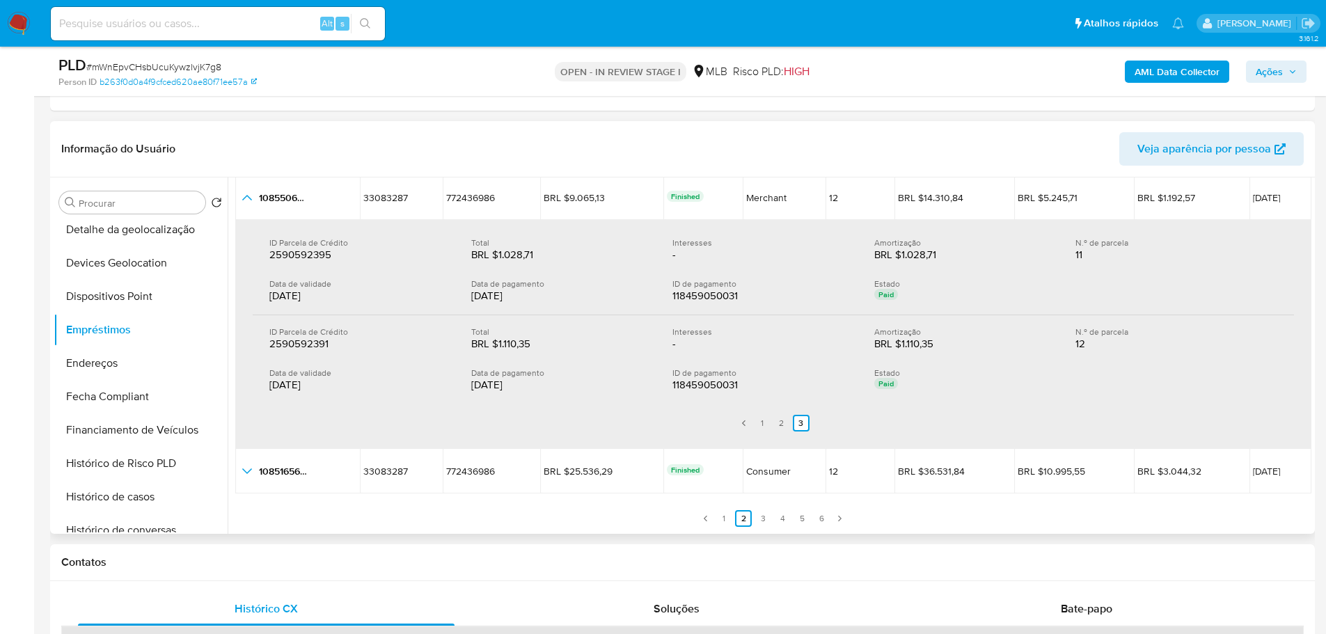
scroll to position [121, 0]
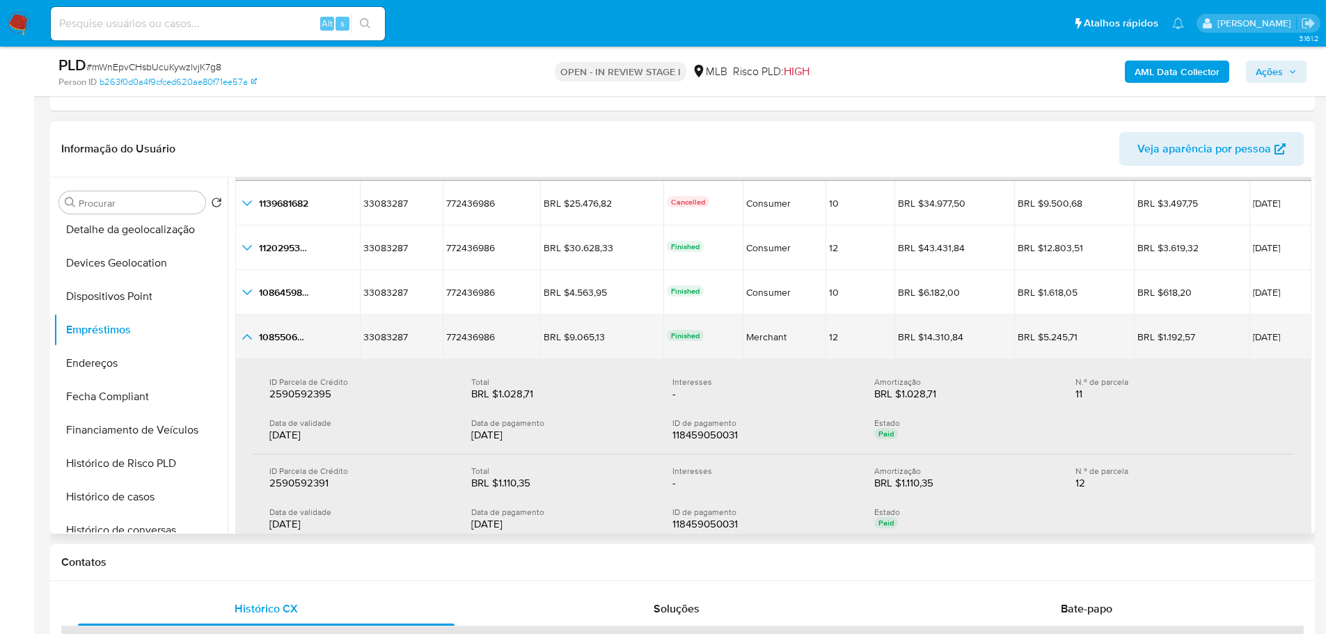
click at [242, 340] on icon "button_show_hidden_detail_by_id_3" at bounding box center [247, 337] width 17 height 17
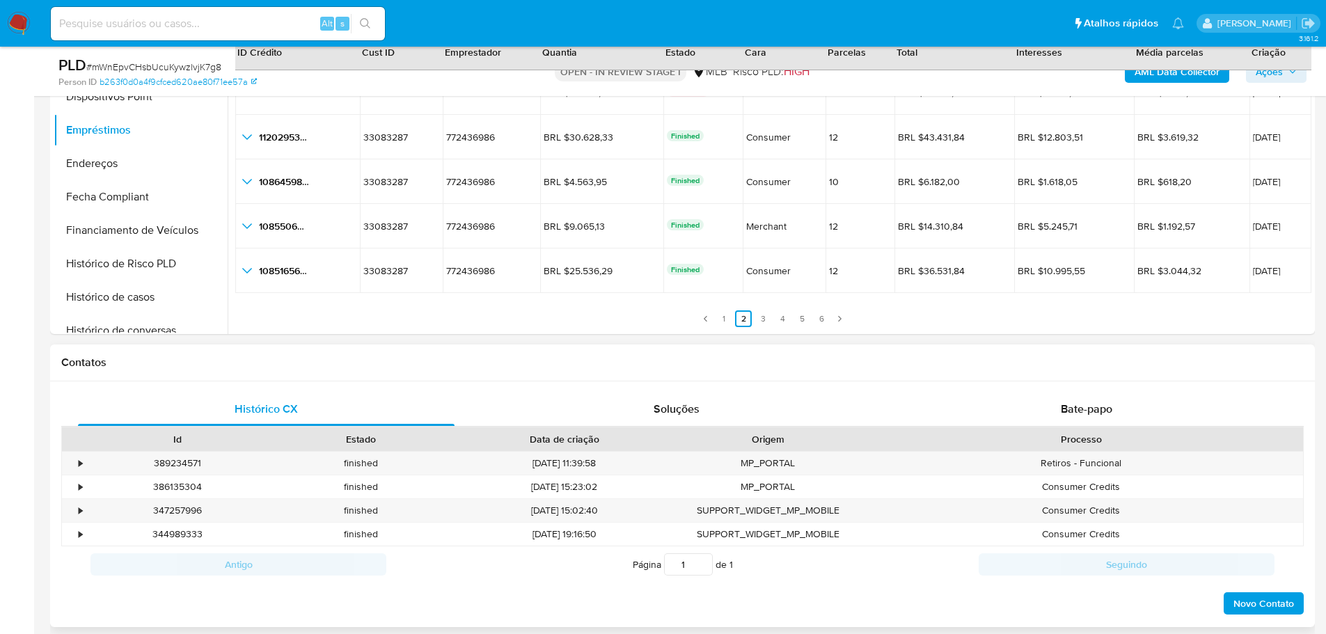
scroll to position [1392, 0]
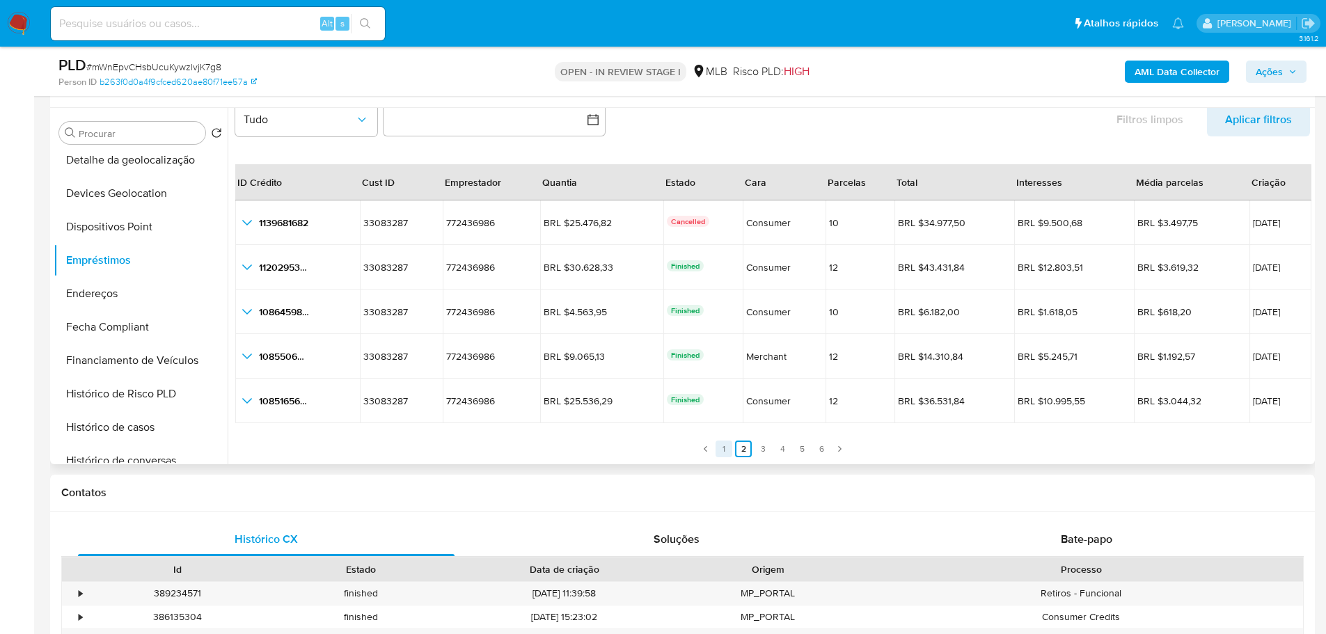
click at [722, 447] on link "1" at bounding box center [723, 449] width 17 height 17
click at [755, 449] on link "3" at bounding box center [754, 449] width 17 height 17
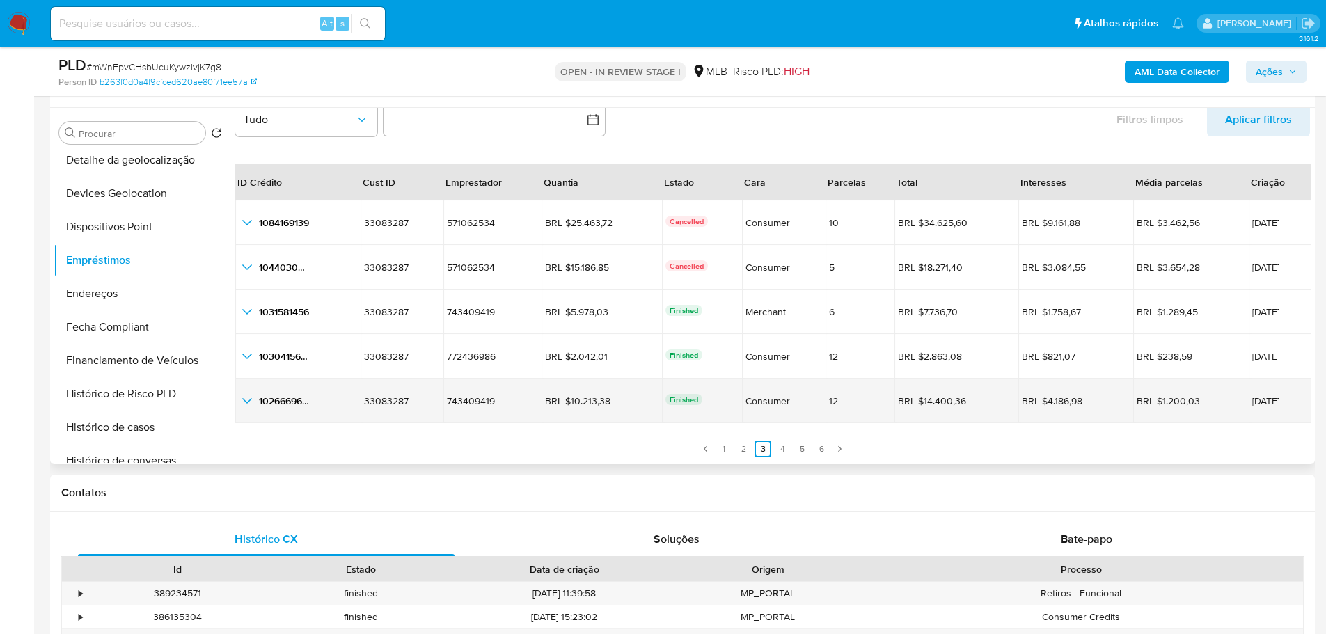
click at [247, 396] on icon "button_show_hidden_detail_by_id_4" at bounding box center [247, 401] width 17 height 17
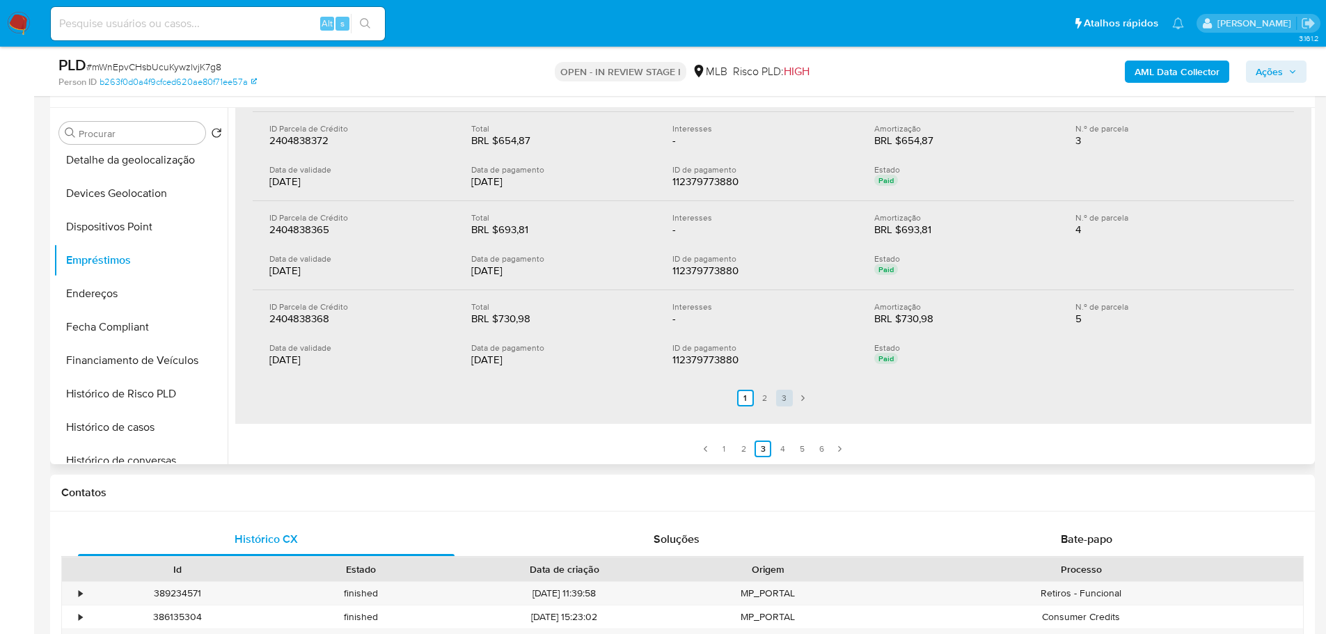
click at [784, 397] on link "3" at bounding box center [784, 398] width 17 height 17
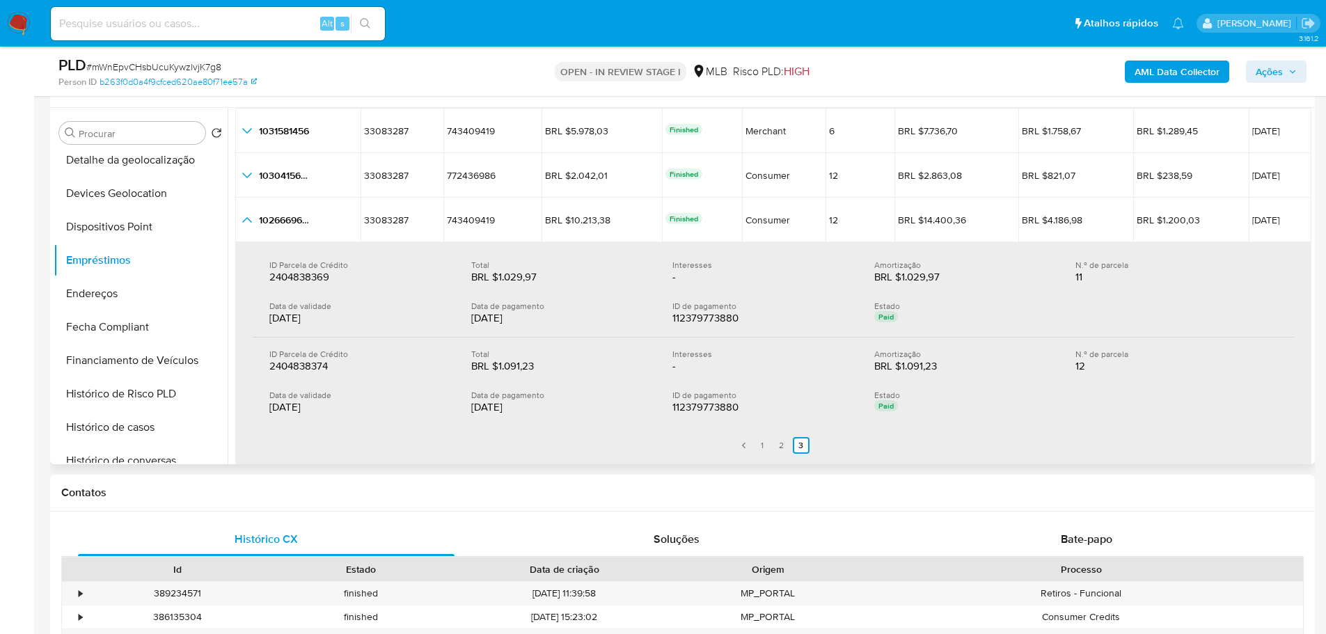
scroll to position [191, 0]
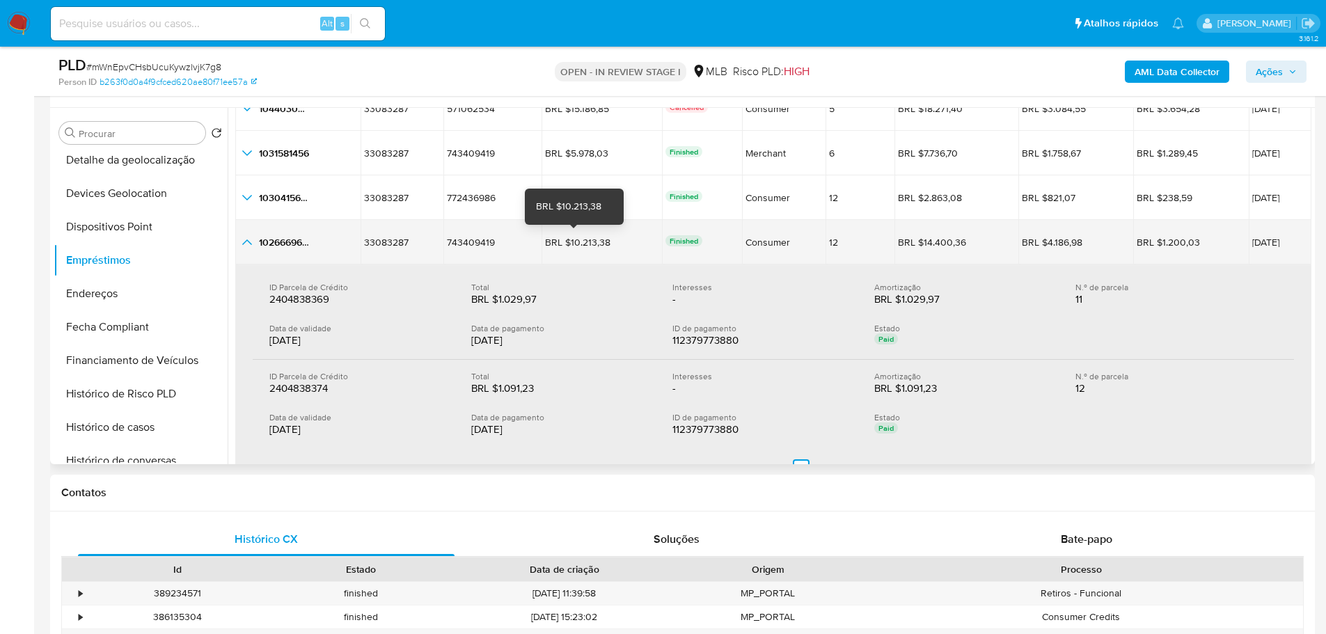
drag, startPoint x: 579, startPoint y: 244, endPoint x: 560, endPoint y: 242, distance: 19.6
click at [560, 242] on div "BRL $10.213,38" at bounding box center [584, 242] width 78 height 13
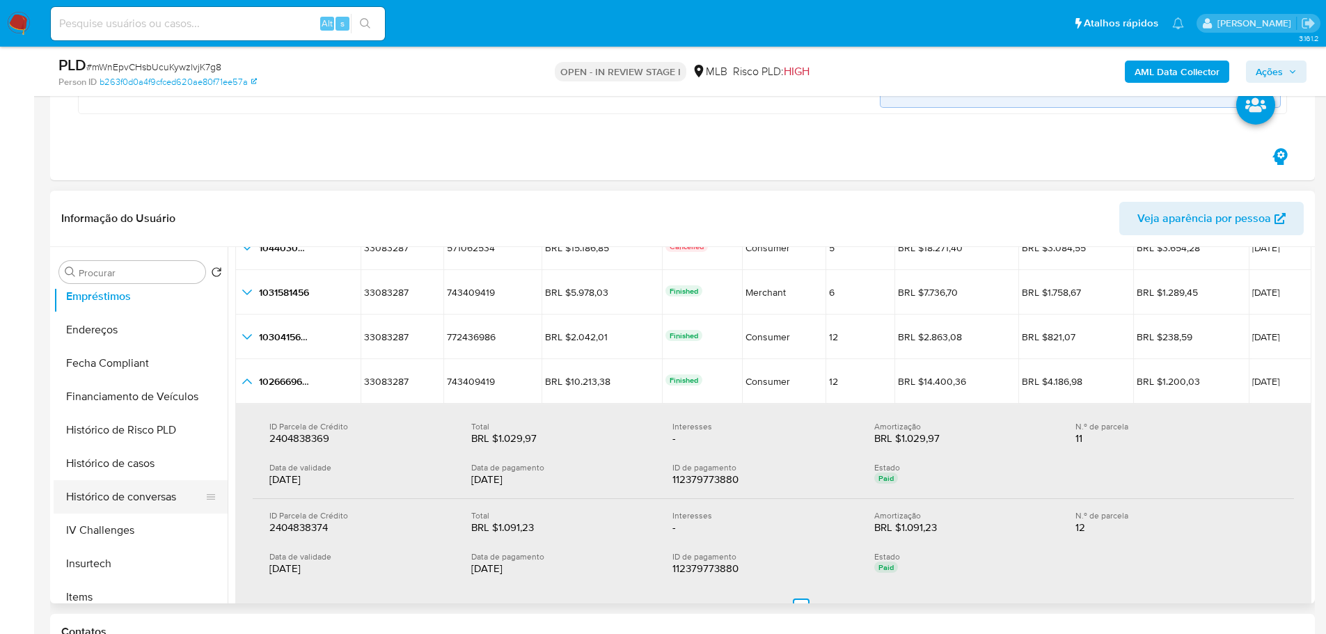
scroll to position [583, 0]
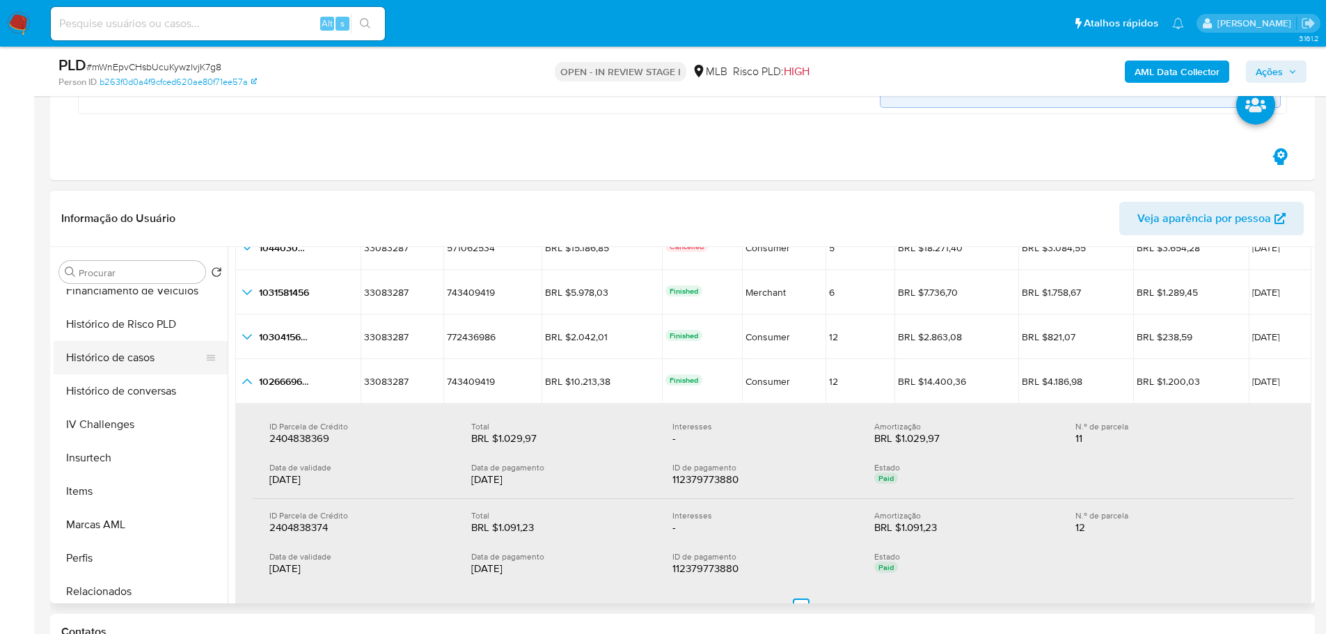
click at [129, 366] on button "Histórico de casos" at bounding box center [135, 357] width 163 height 33
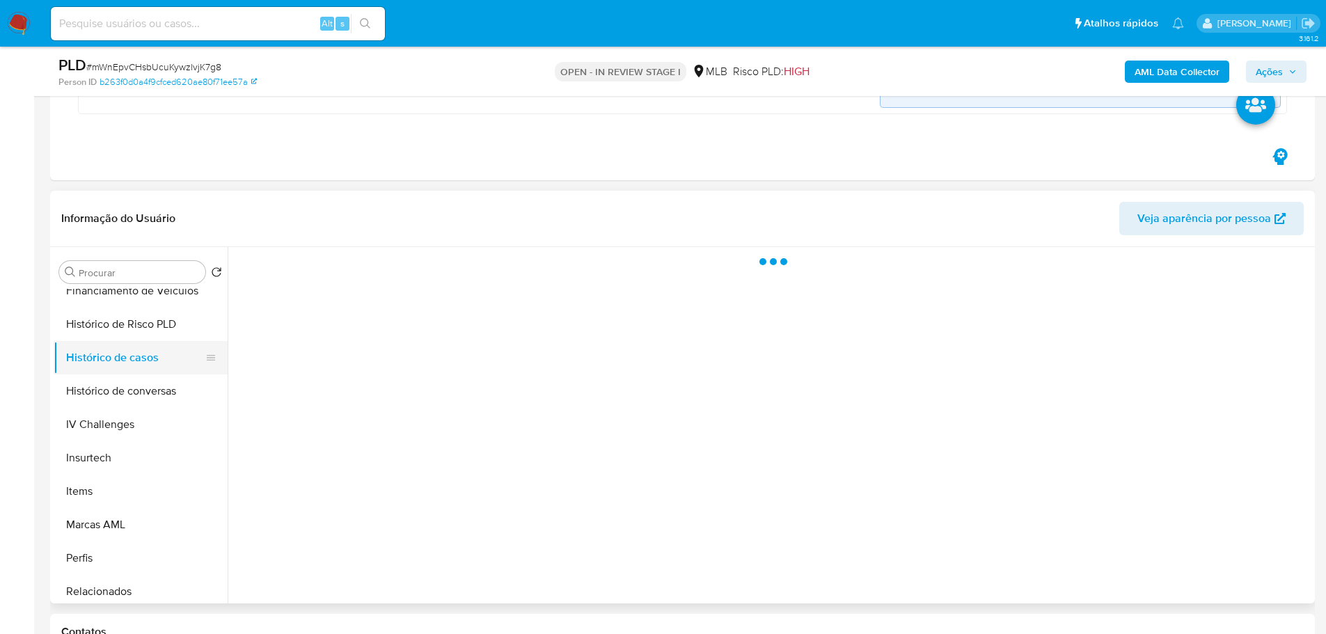
scroll to position [0, 0]
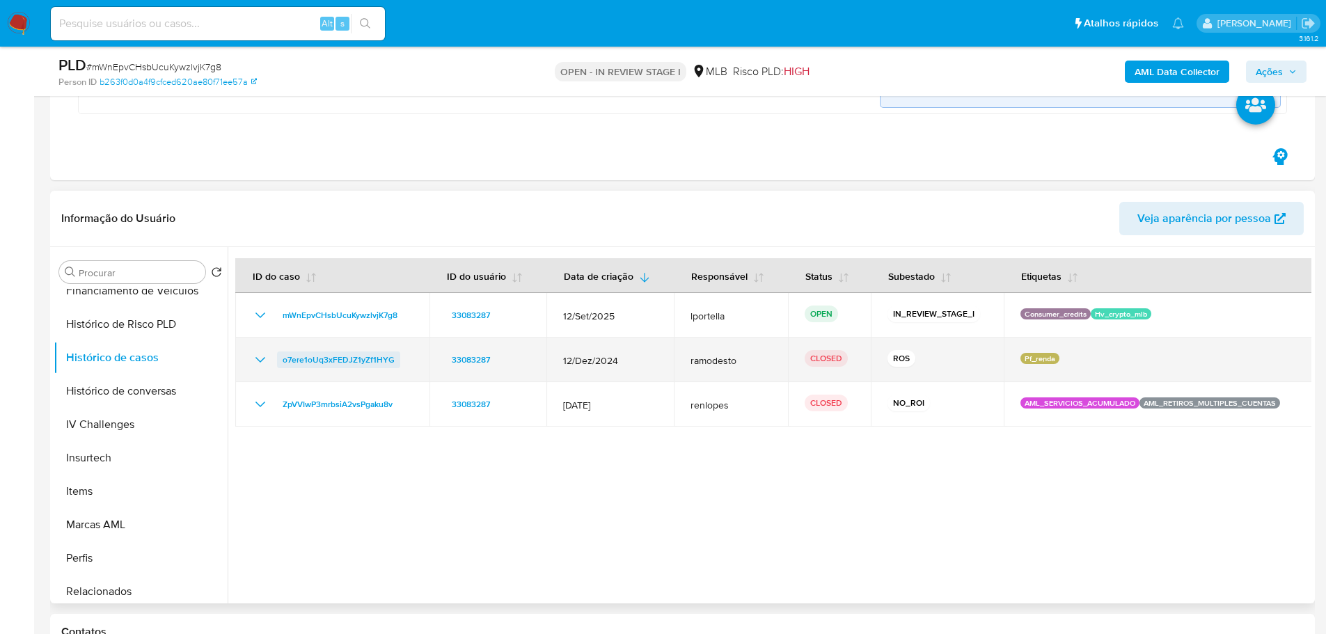
click at [340, 358] on span "o7ere1oUq3xFEDJZ1yZf1HYG" at bounding box center [339, 359] width 112 height 17
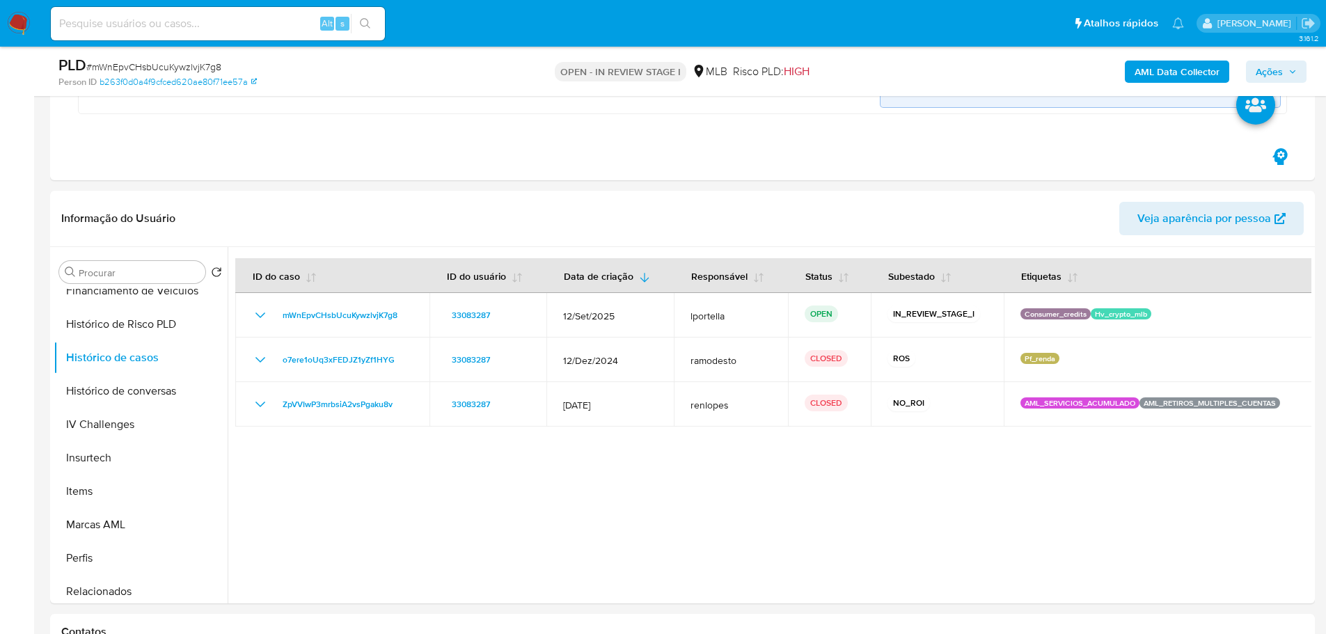
click at [1294, 68] on icon "button" at bounding box center [1292, 72] width 8 height 8
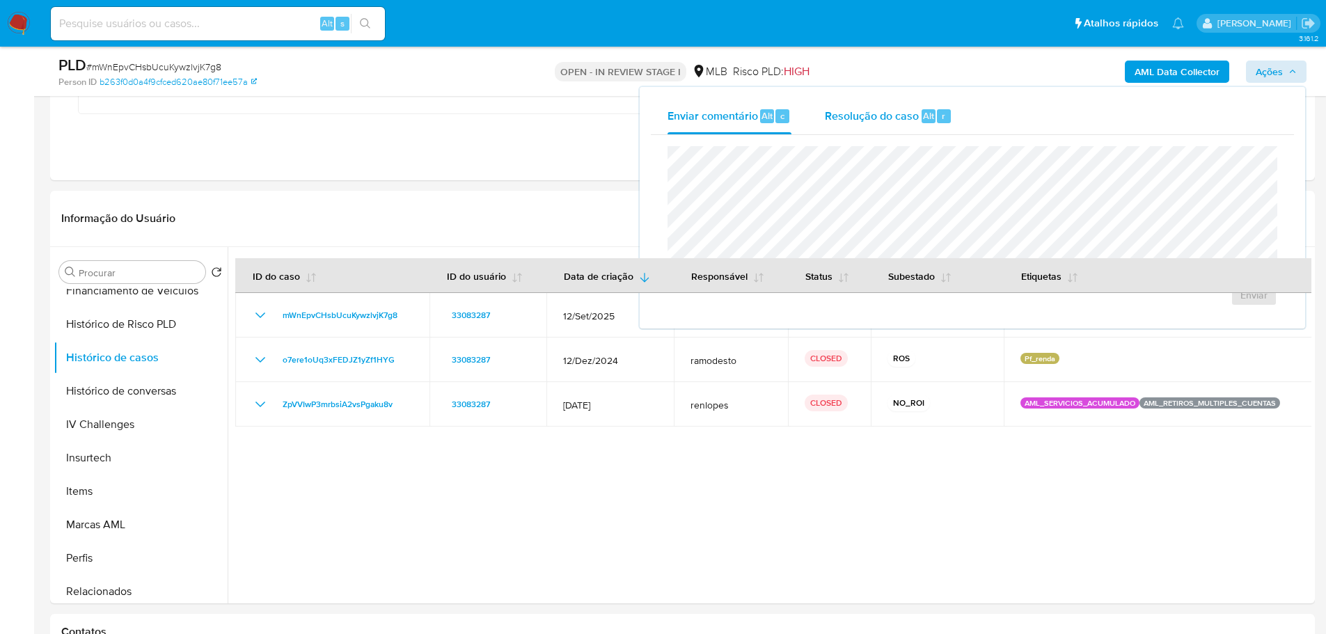
click at [853, 118] on span "Resolução do caso" at bounding box center [872, 115] width 94 height 16
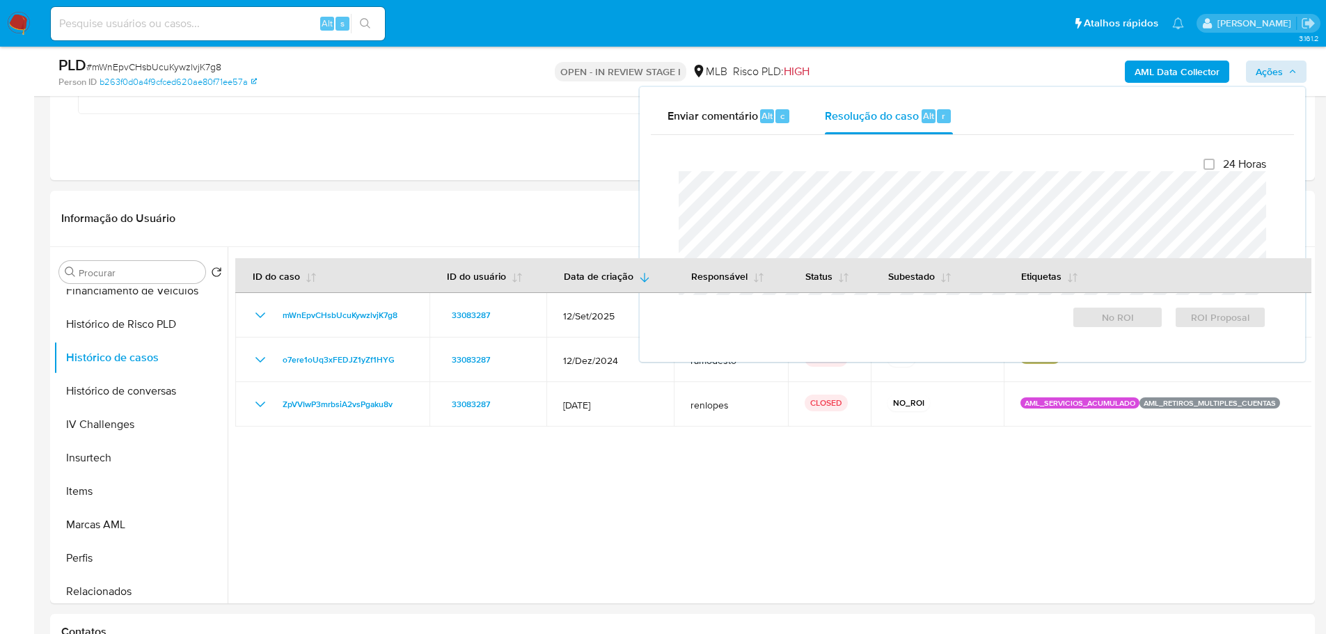
click at [1162, 66] on b "AML Data Collector" at bounding box center [1176, 72] width 85 height 22
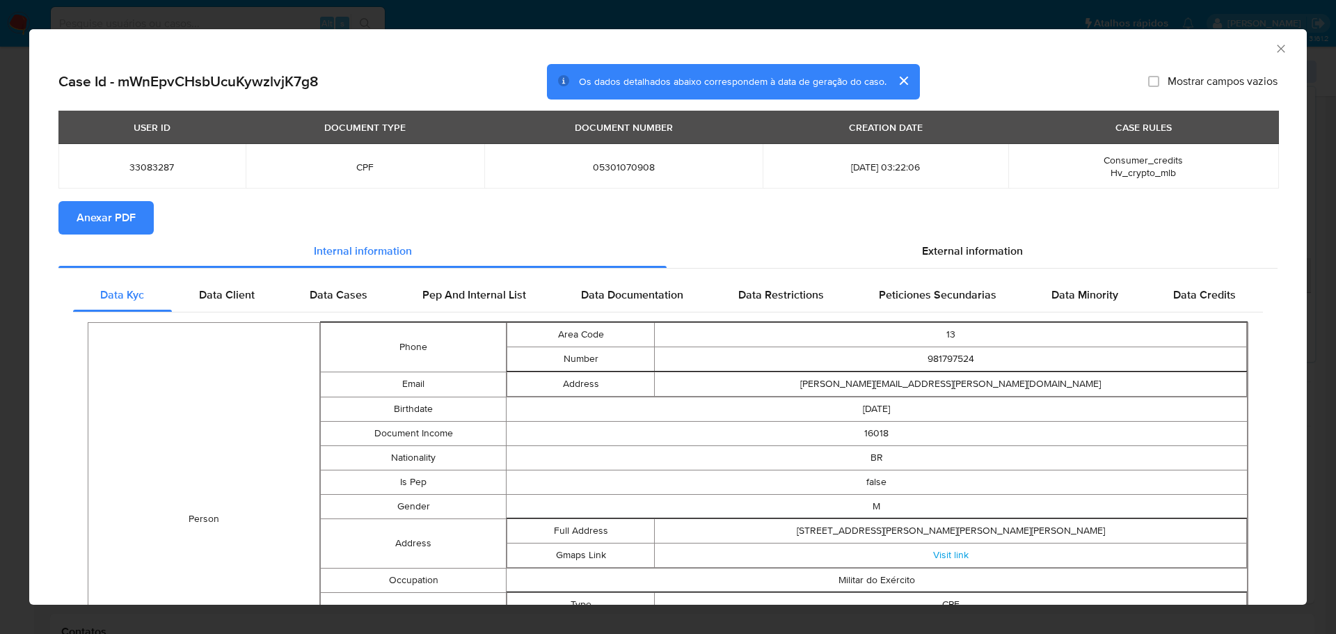
click at [138, 219] on button "Anexar PDF" at bounding box center [105, 217] width 95 height 33
click at [1274, 45] on icon "Fechar a janela" at bounding box center [1281, 49] width 14 height 14
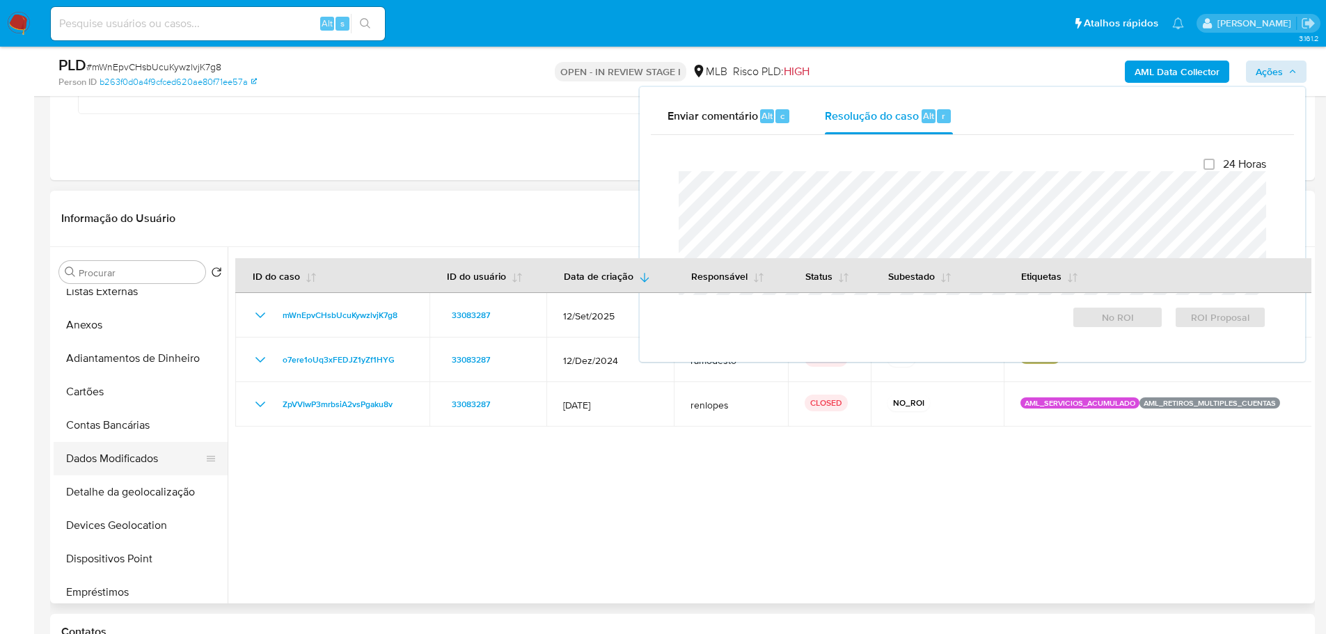
scroll to position [165, 0]
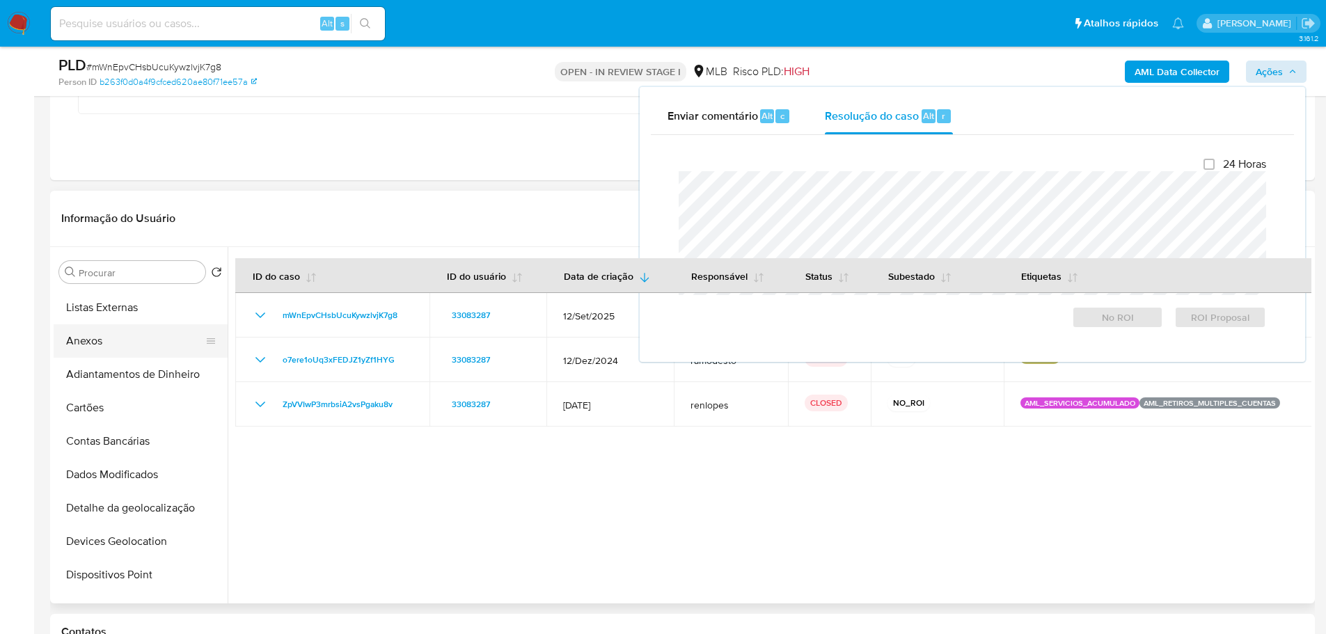
click at [113, 346] on button "Anexos" at bounding box center [135, 340] width 163 height 33
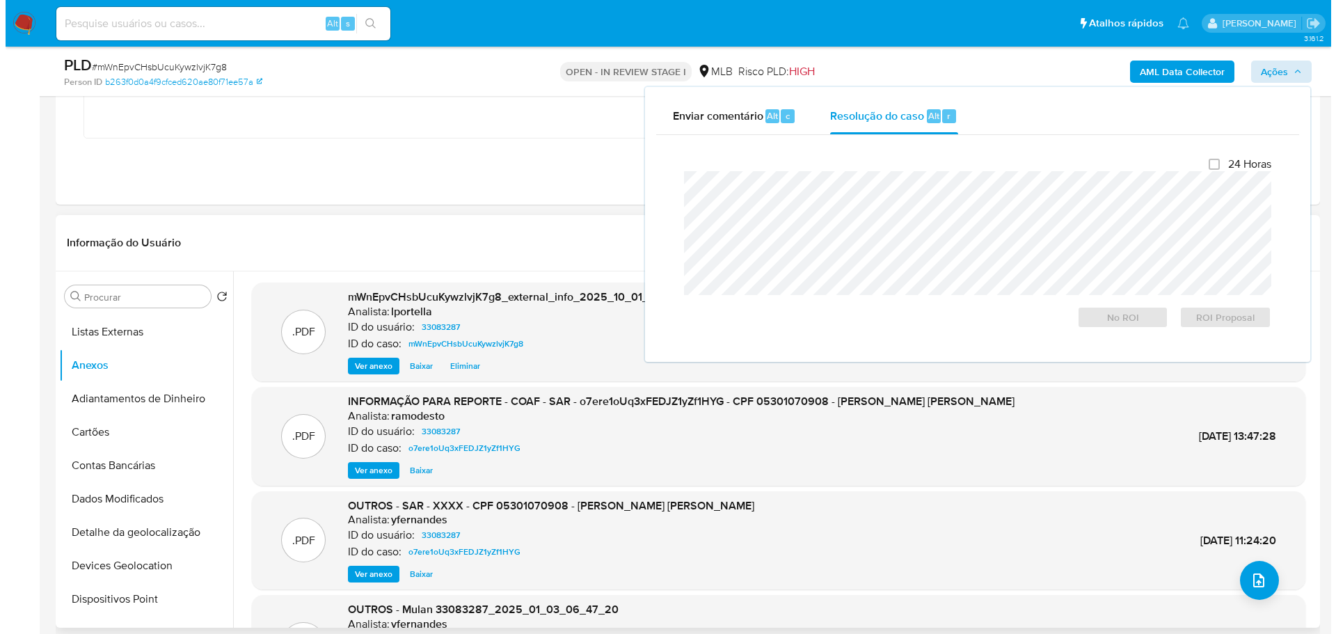
scroll to position [1253, 0]
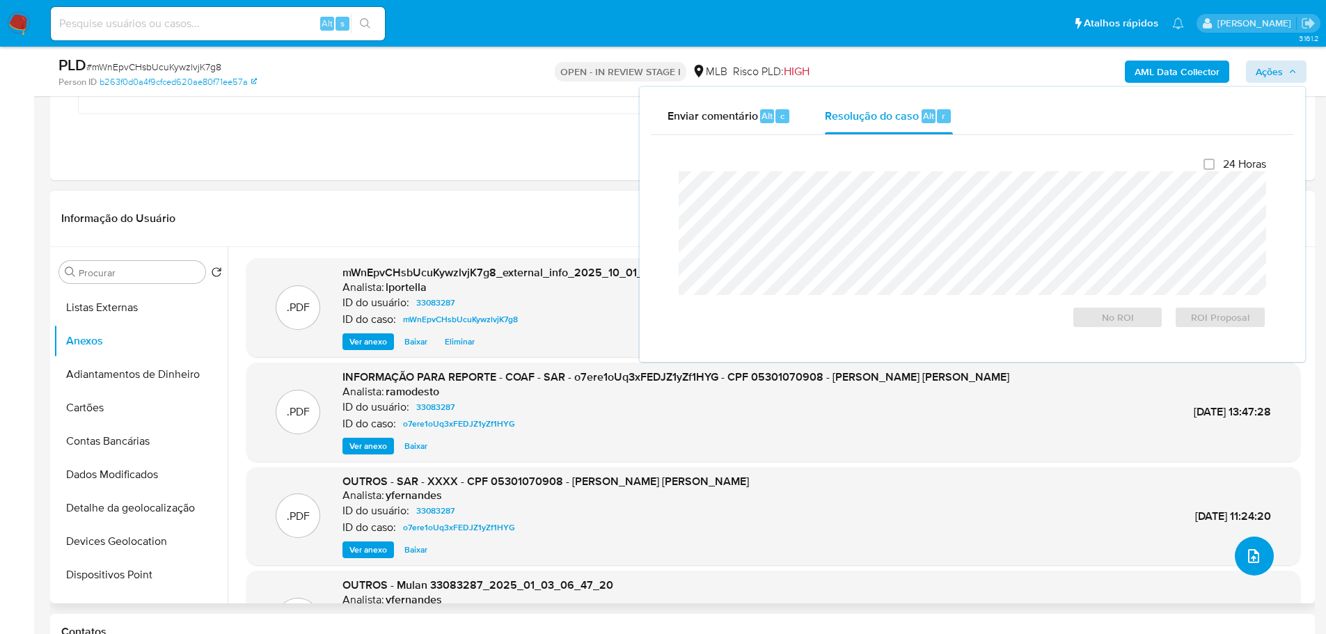
click at [1245, 555] on icon "upload-file" at bounding box center [1253, 556] width 17 height 17
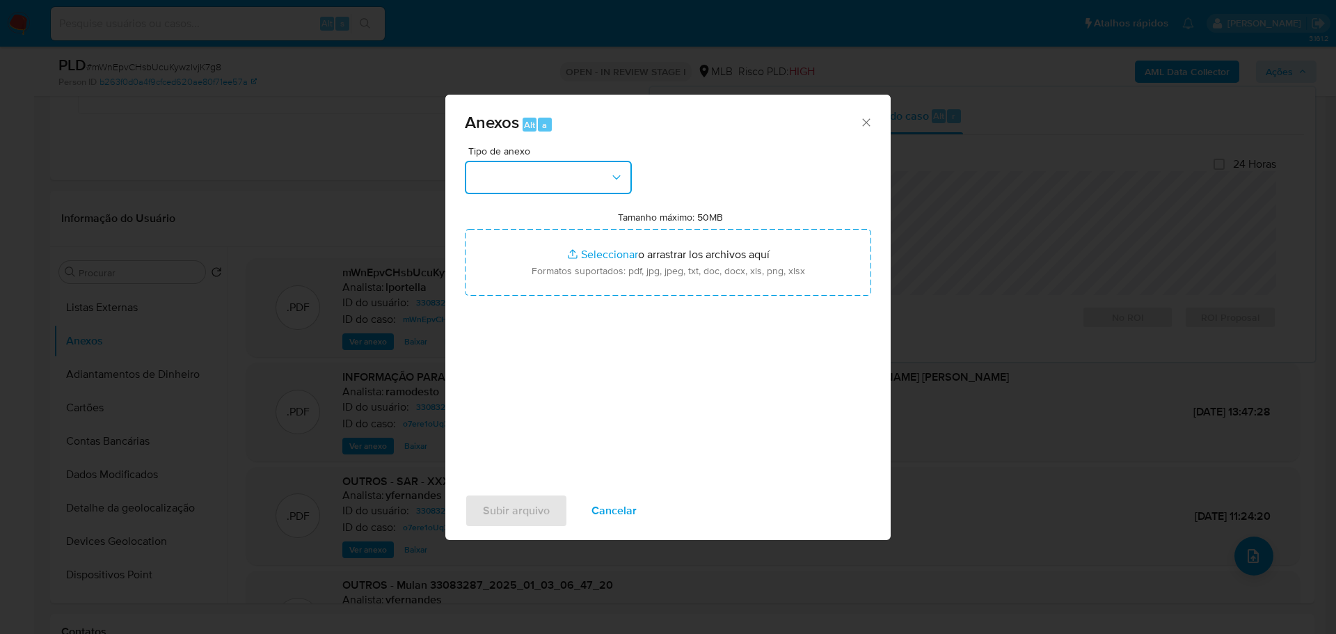
click at [550, 171] on button "button" at bounding box center [548, 177] width 167 height 33
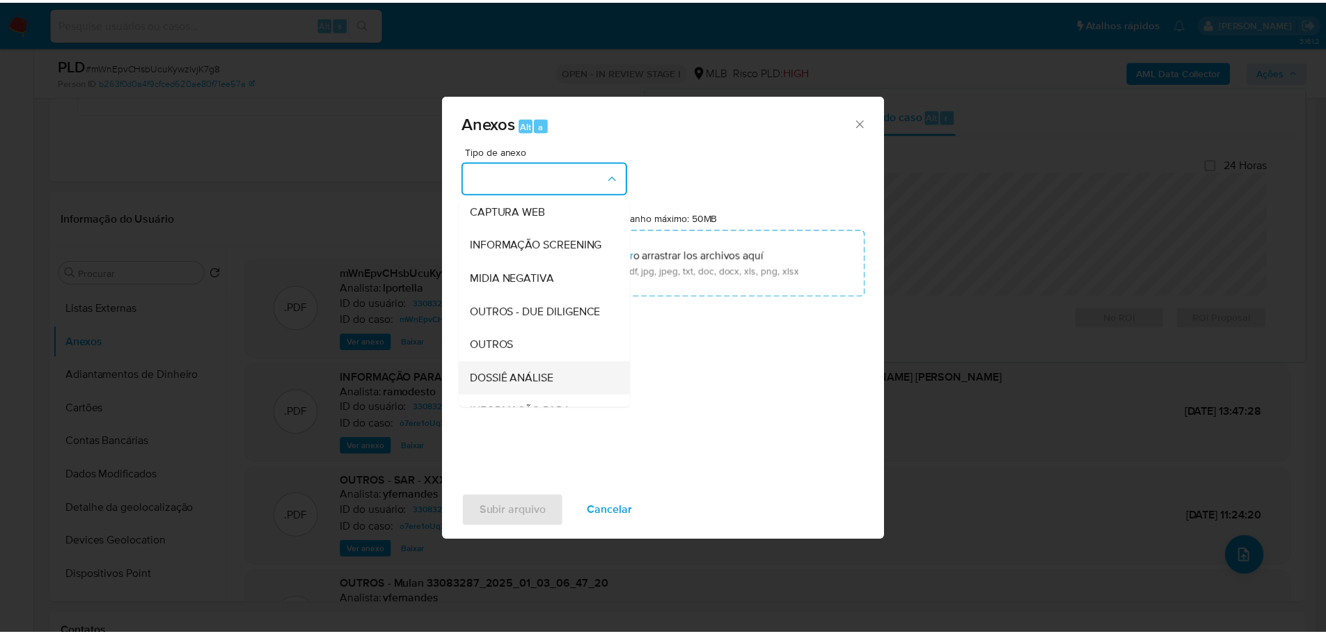
scroll to position [214, 0]
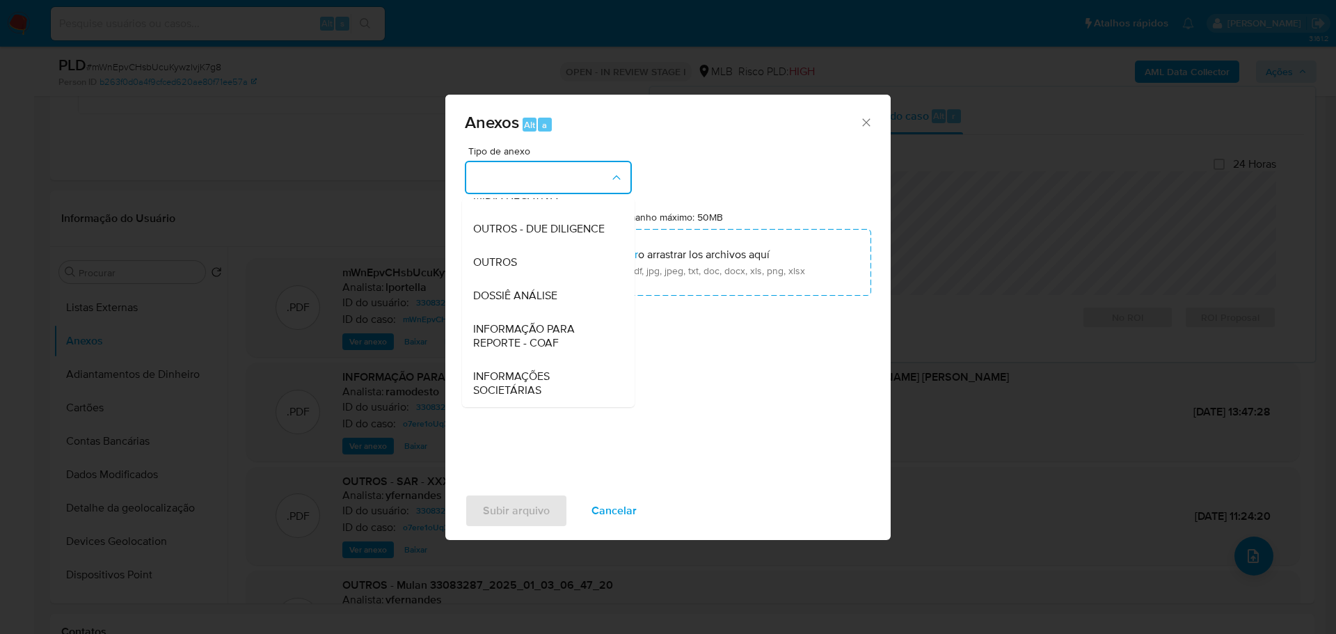
drag, startPoint x: 512, startPoint y: 257, endPoint x: 212, endPoint y: 261, distance: 300.0
click at [509, 257] on span "OUTROS" at bounding box center [495, 262] width 44 height 14
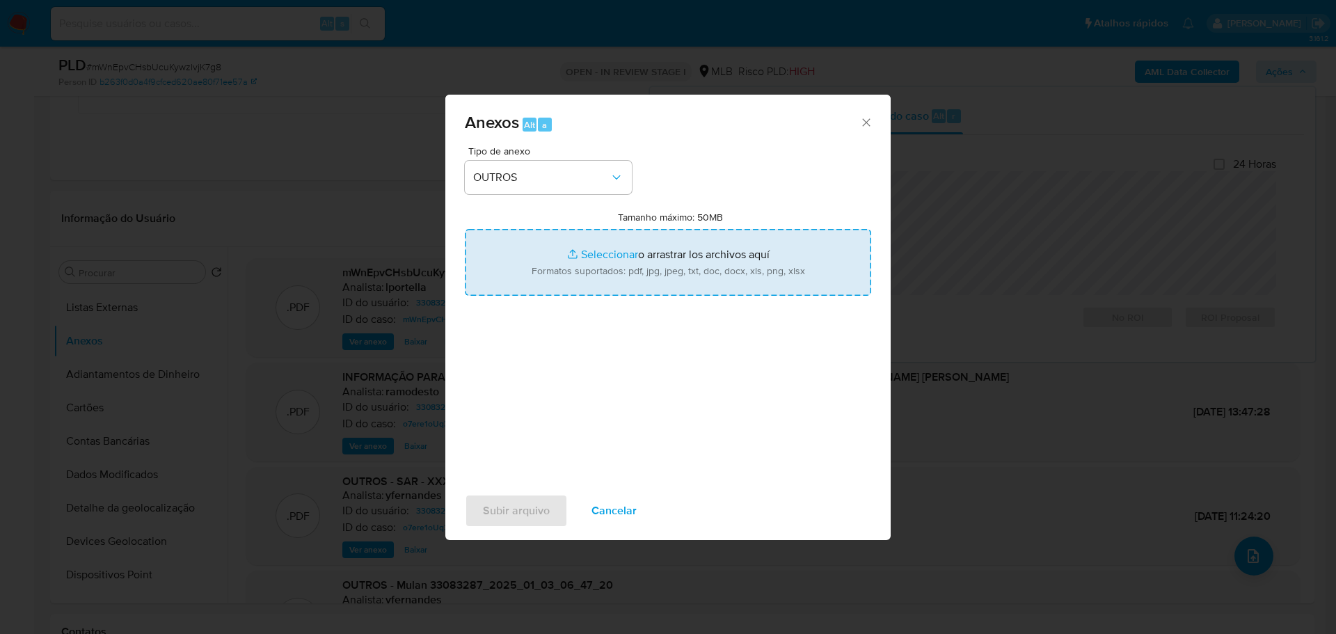
type input "C:\fakepath\2º SAR - XXX - CPF 05301070908 - ALEX JONAN SAUER.pdf"
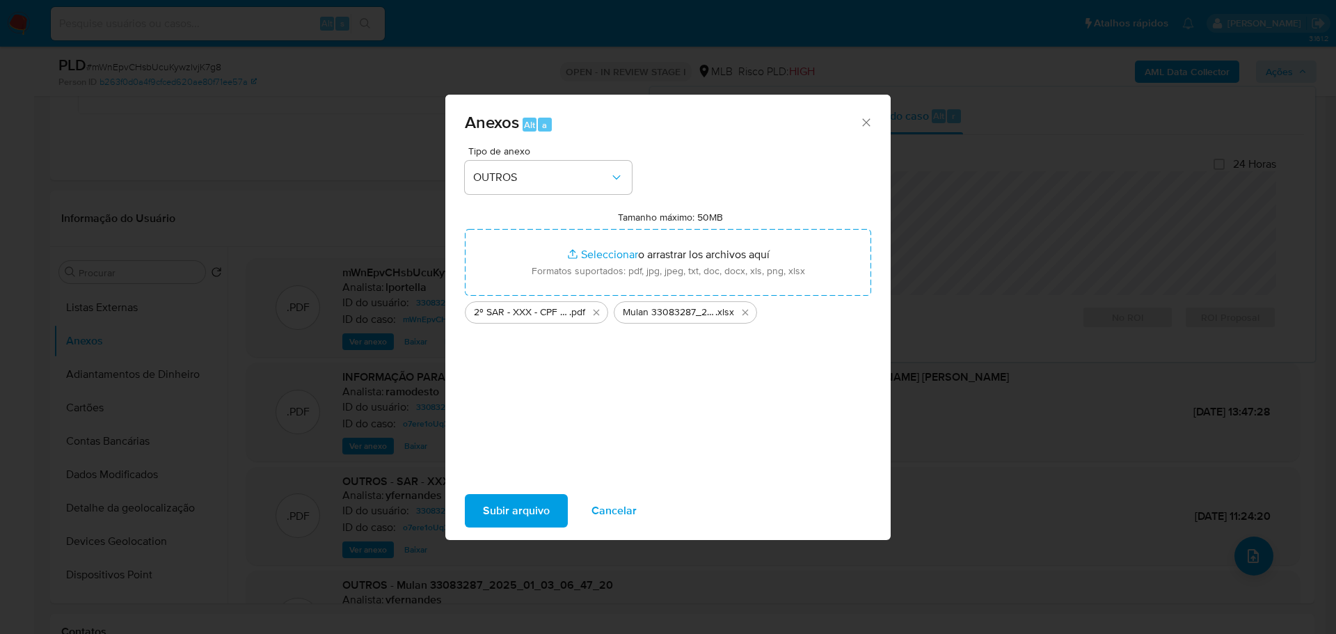
click at [520, 521] on span "Subir arquivo" at bounding box center [516, 511] width 67 height 31
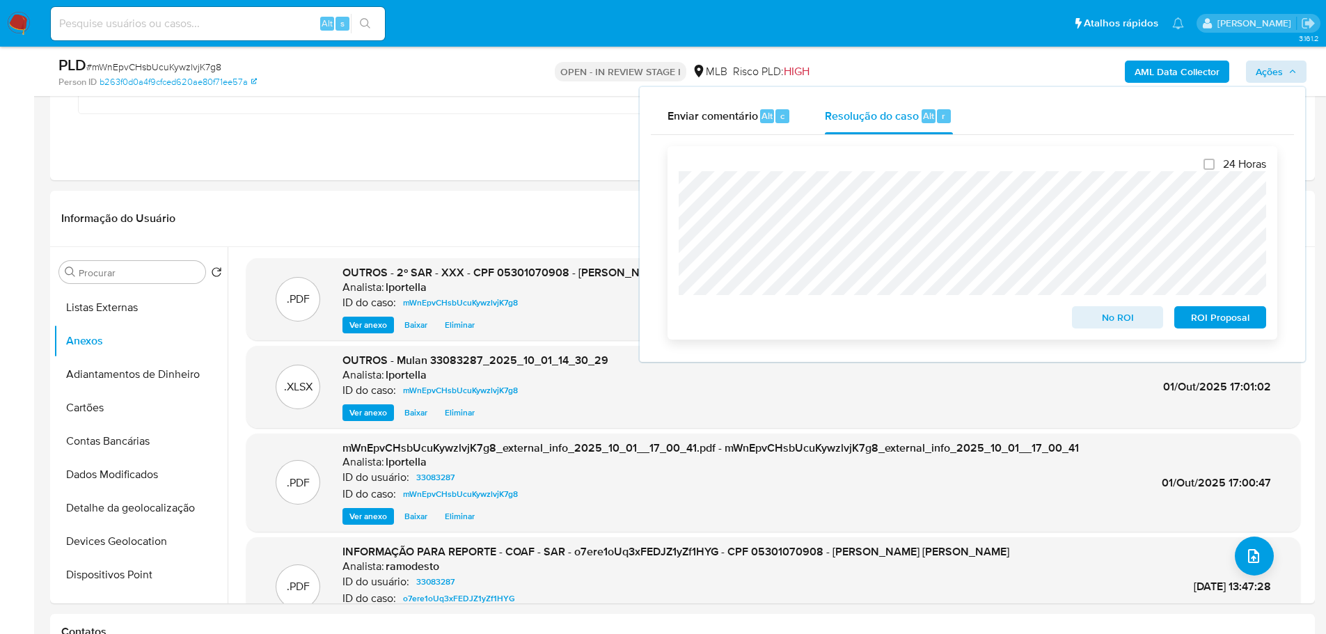
click at [1230, 311] on span "ROI Proposal" at bounding box center [1220, 317] width 72 height 19
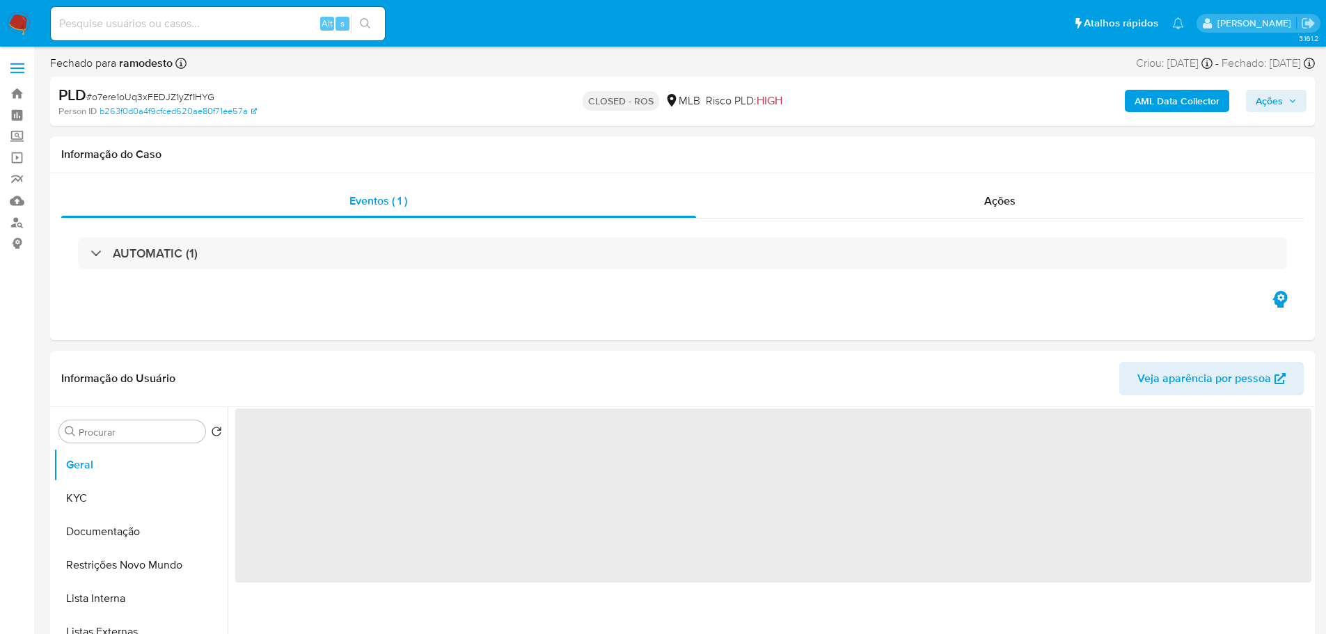
select select "10"
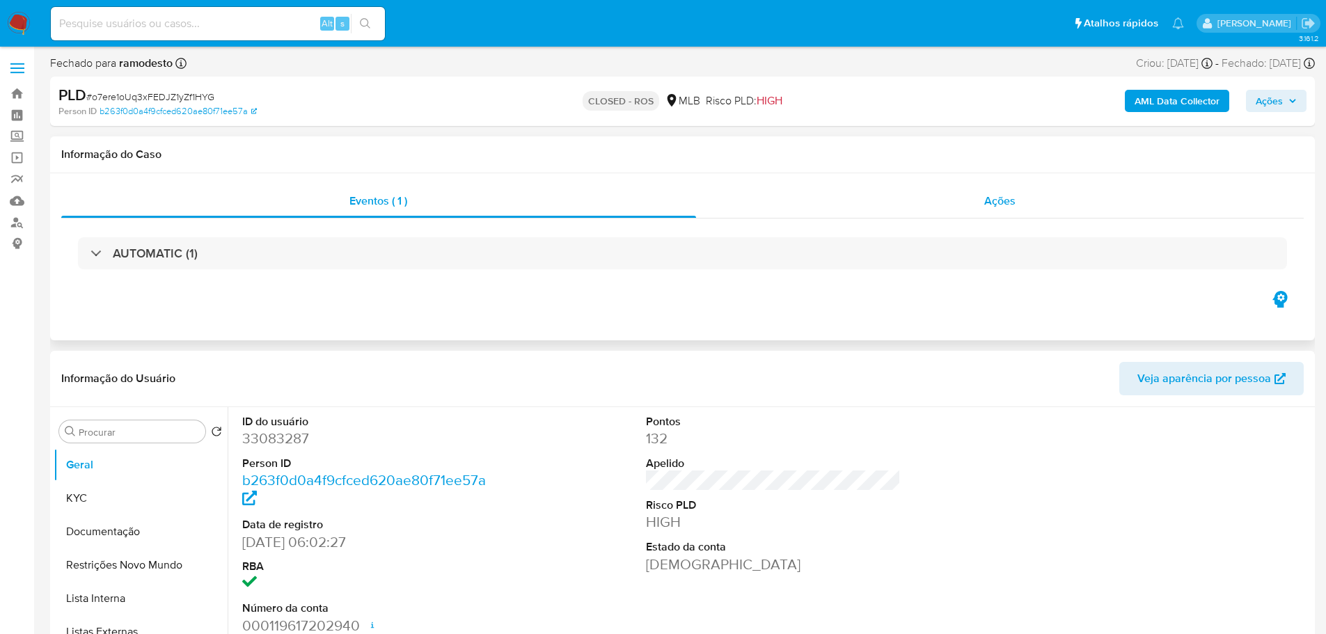
click at [1013, 200] on span "Ações" at bounding box center [999, 201] width 31 height 16
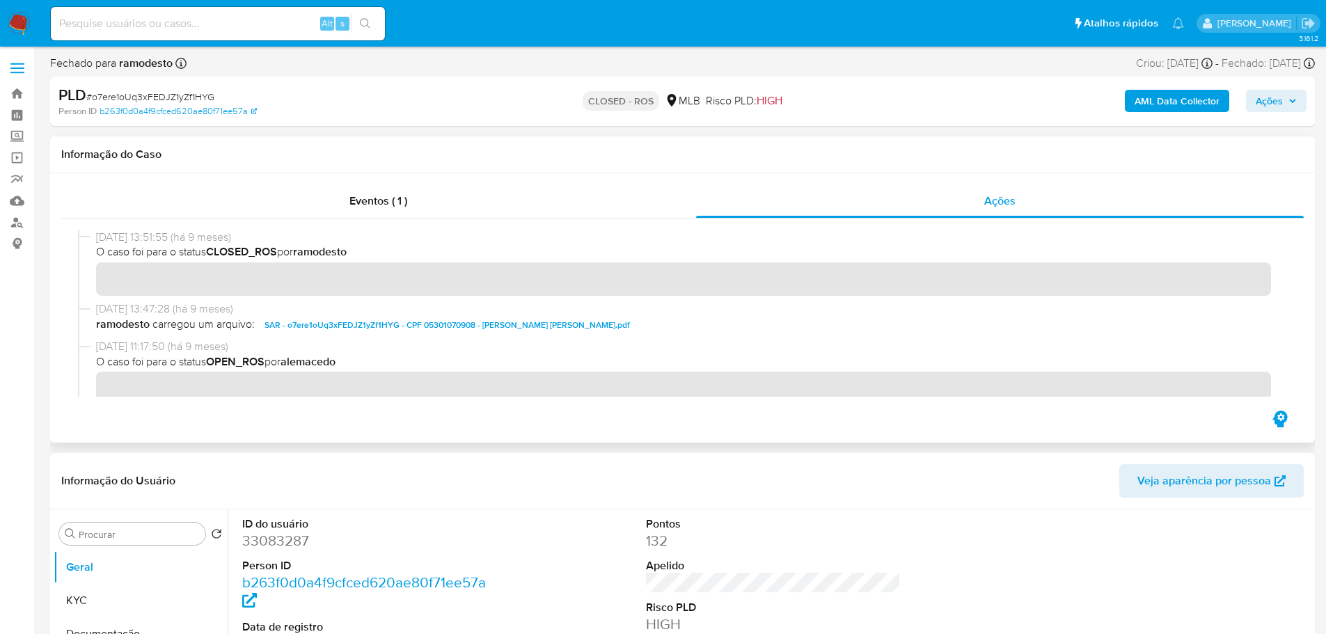
drag, startPoint x: 150, startPoint y: 239, endPoint x: 98, endPoint y: 242, distance: 52.2
click at [98, 242] on span "07/01/2025 13:51:55 (há 9 meses)" at bounding box center [688, 237] width 1185 height 15
click at [422, 211] on div "Eventos ( 1 )" at bounding box center [378, 200] width 635 height 33
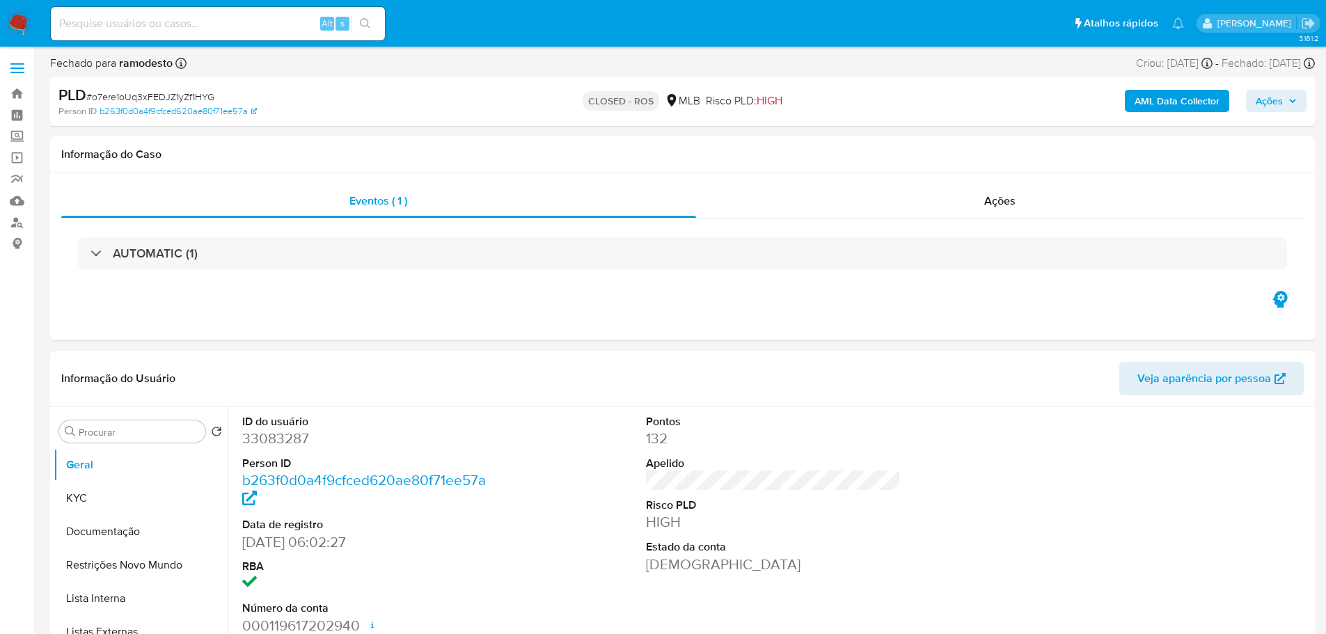
click at [144, 255] on h3 "AUTOMATIC (1)" at bounding box center [155, 253] width 85 height 15
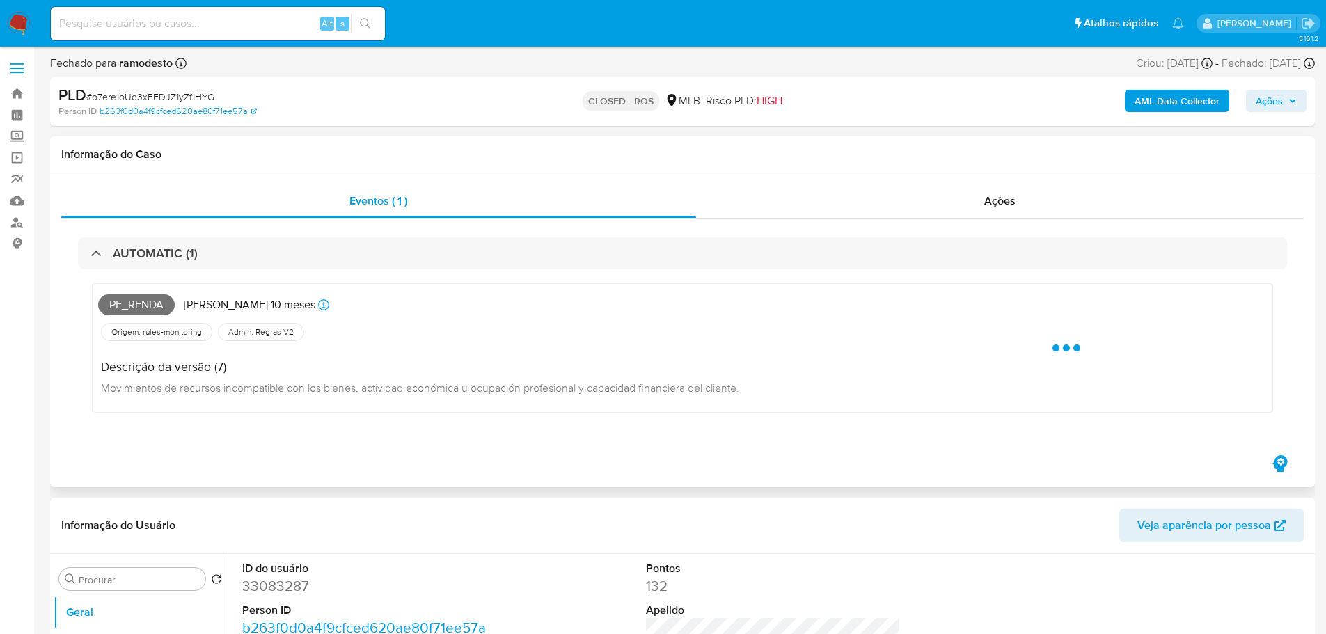
click at [145, 302] on span "Pf_renda" at bounding box center [136, 304] width 77 height 21
copy span "Pf_renda"
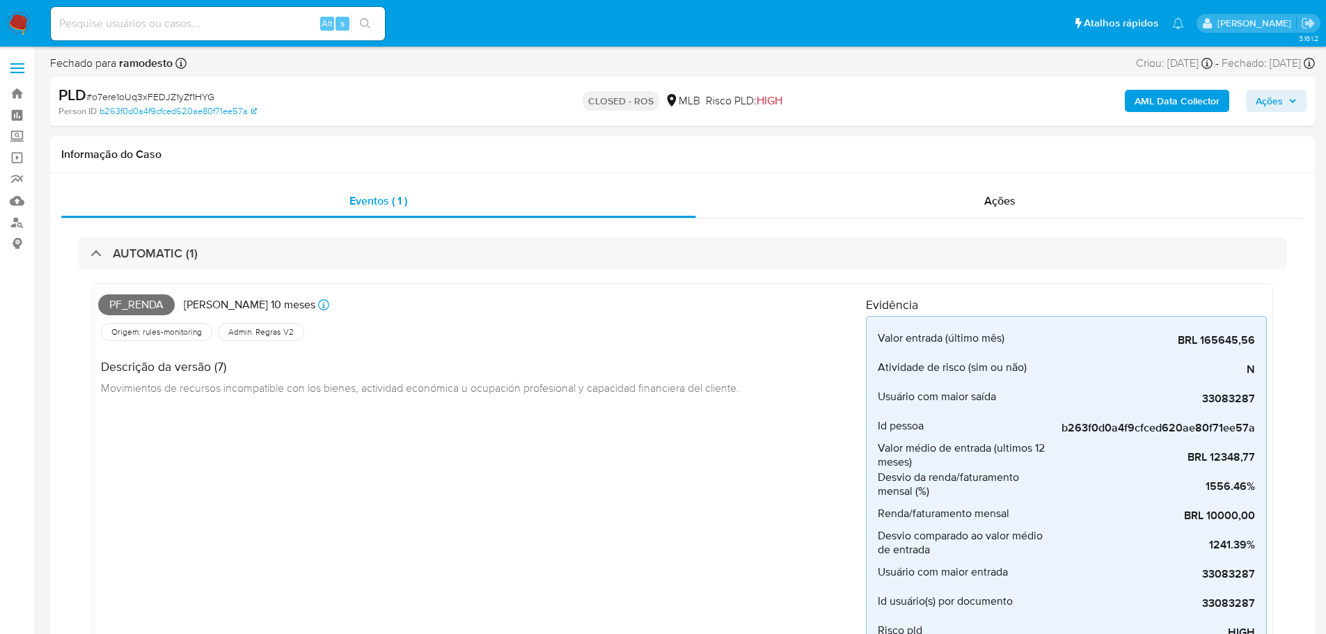
click at [188, 96] on span "# o7ere1oUq3xFEDJZ1yZf1HYG" at bounding box center [150, 97] width 128 height 14
copy span "o7ere1oUq3xFEDJZ1yZf1HYG"
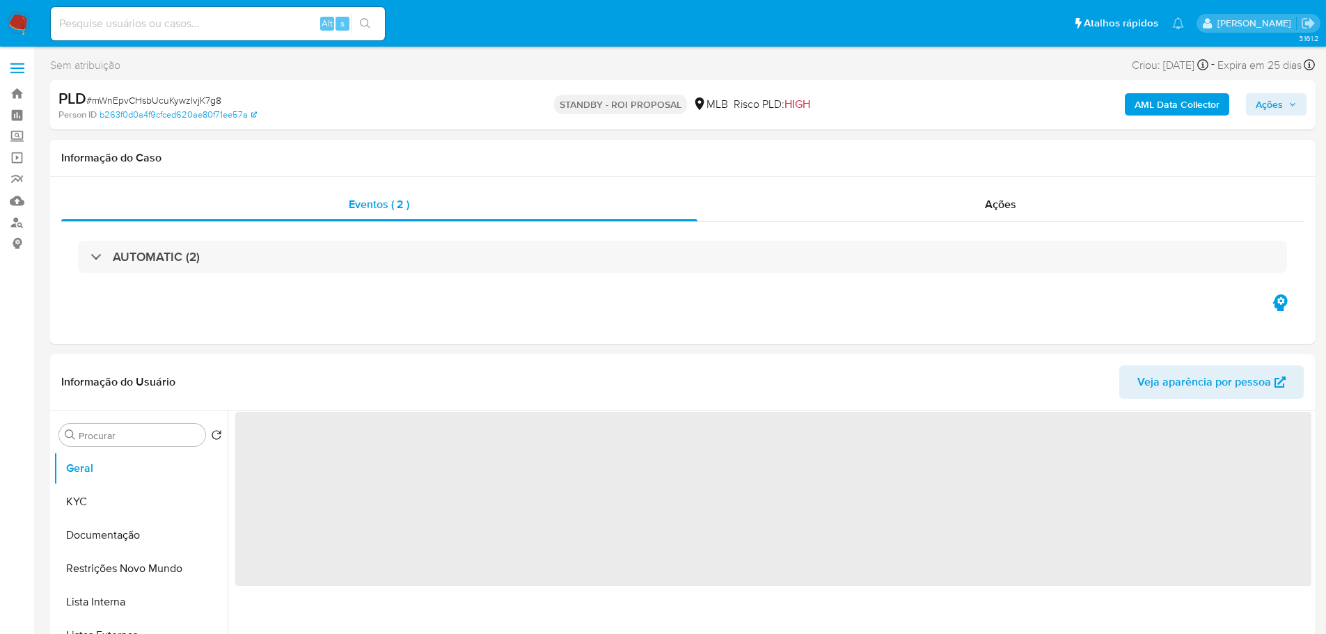
select select "10"
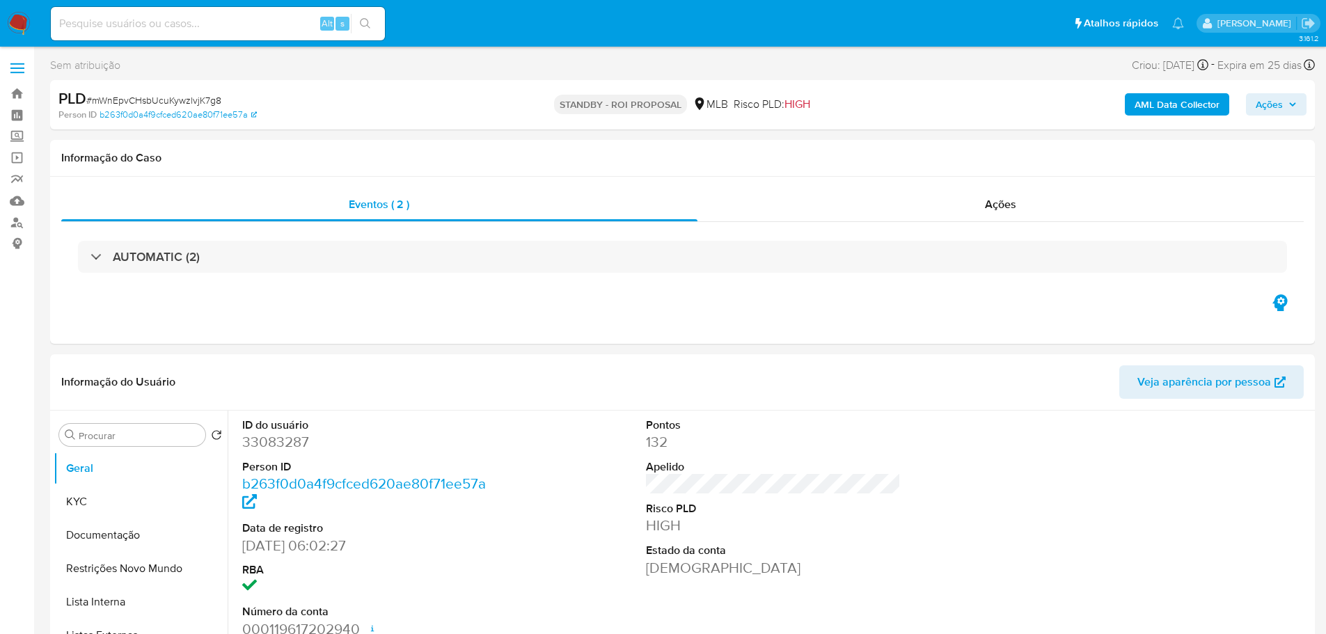
click at [183, 103] on span "# mWnEpvCHsbUcuKywzlvjK7g8" at bounding box center [153, 100] width 135 height 14
copy span "mWnEpvCHsbUcuKywzlvjK7g8"
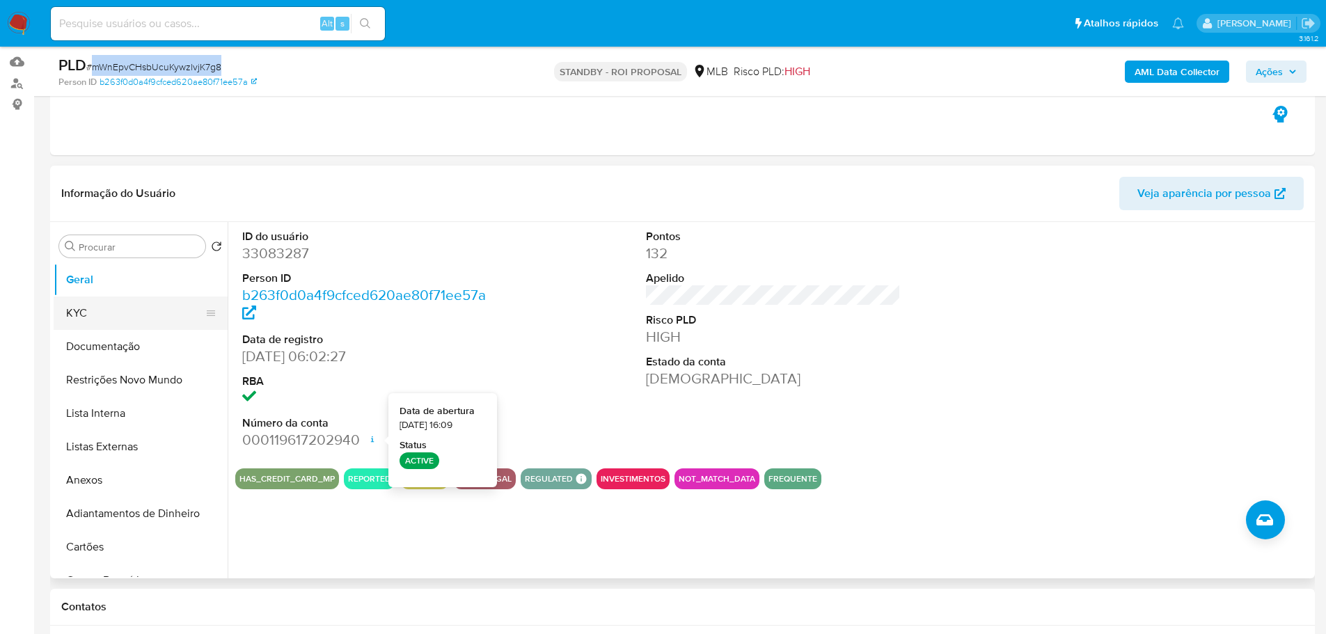
click at [136, 316] on button "KYC" at bounding box center [135, 312] width 163 height 33
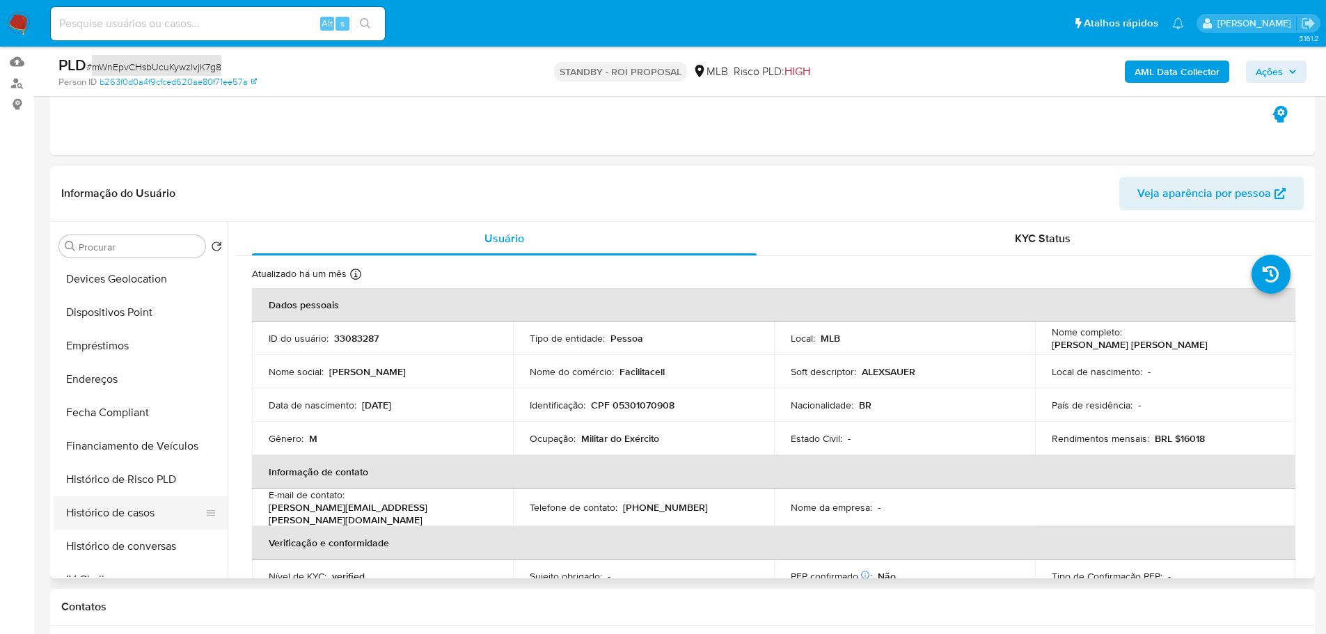
scroll to position [557, 0]
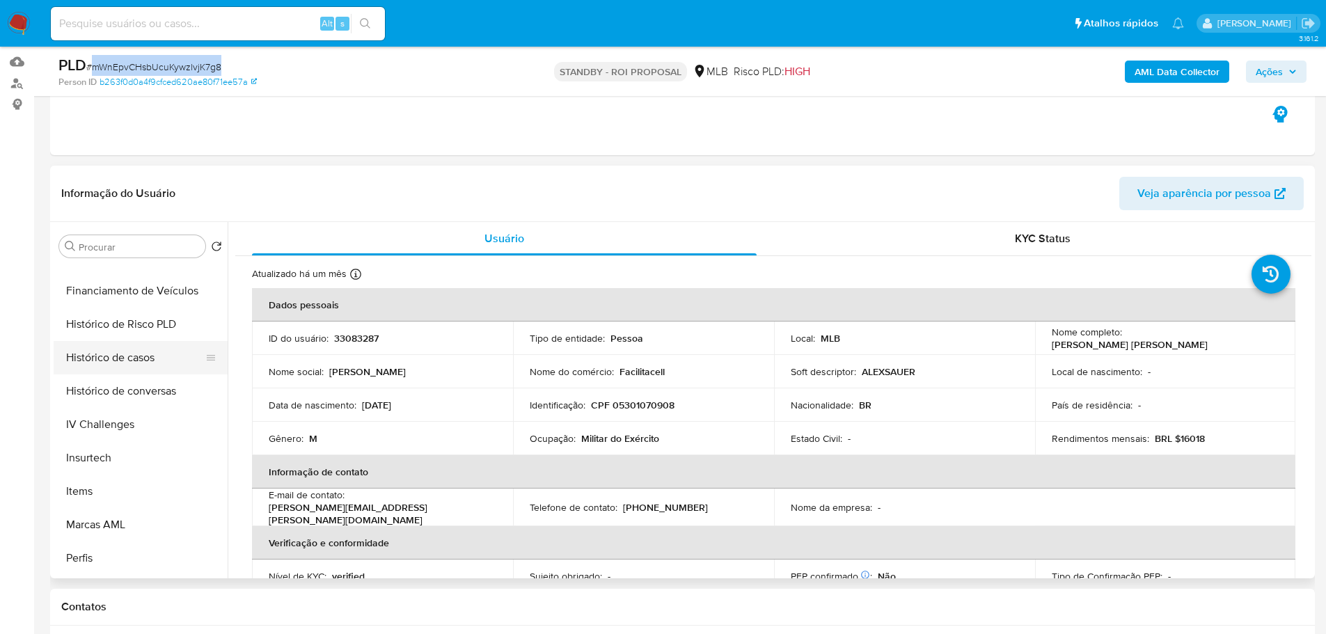
click at [127, 360] on button "Histórico de casos" at bounding box center [135, 357] width 163 height 33
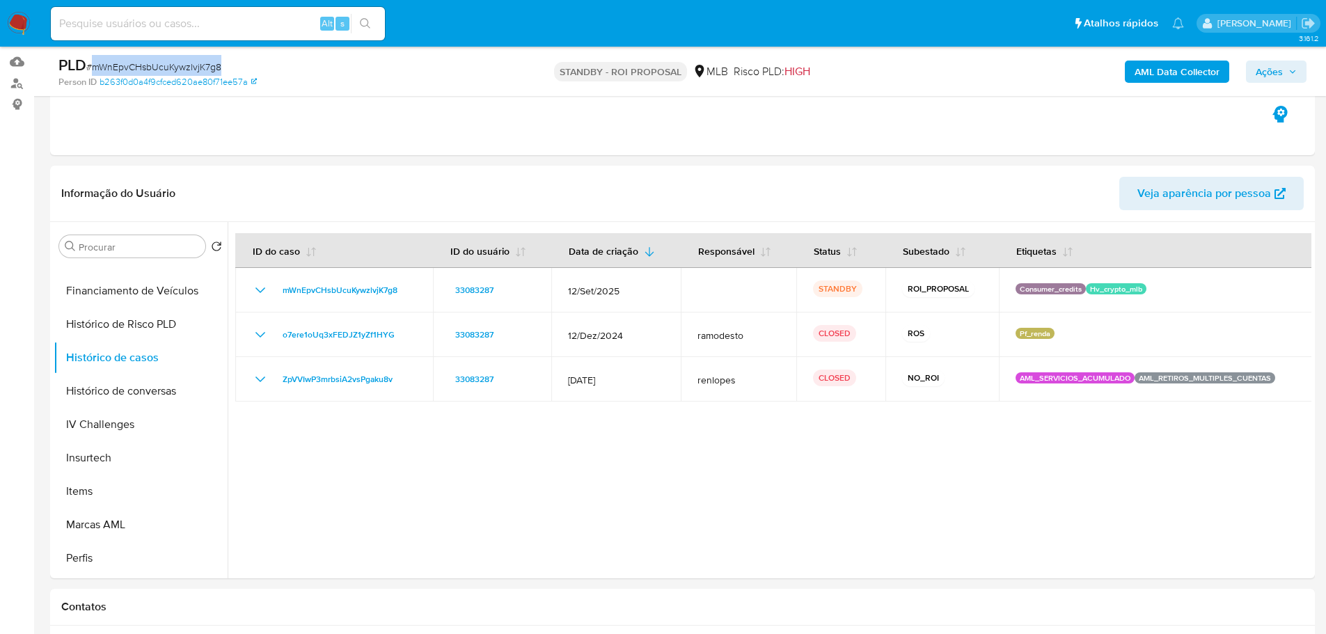
click at [19, 23] on img at bounding box center [19, 24] width 24 height 24
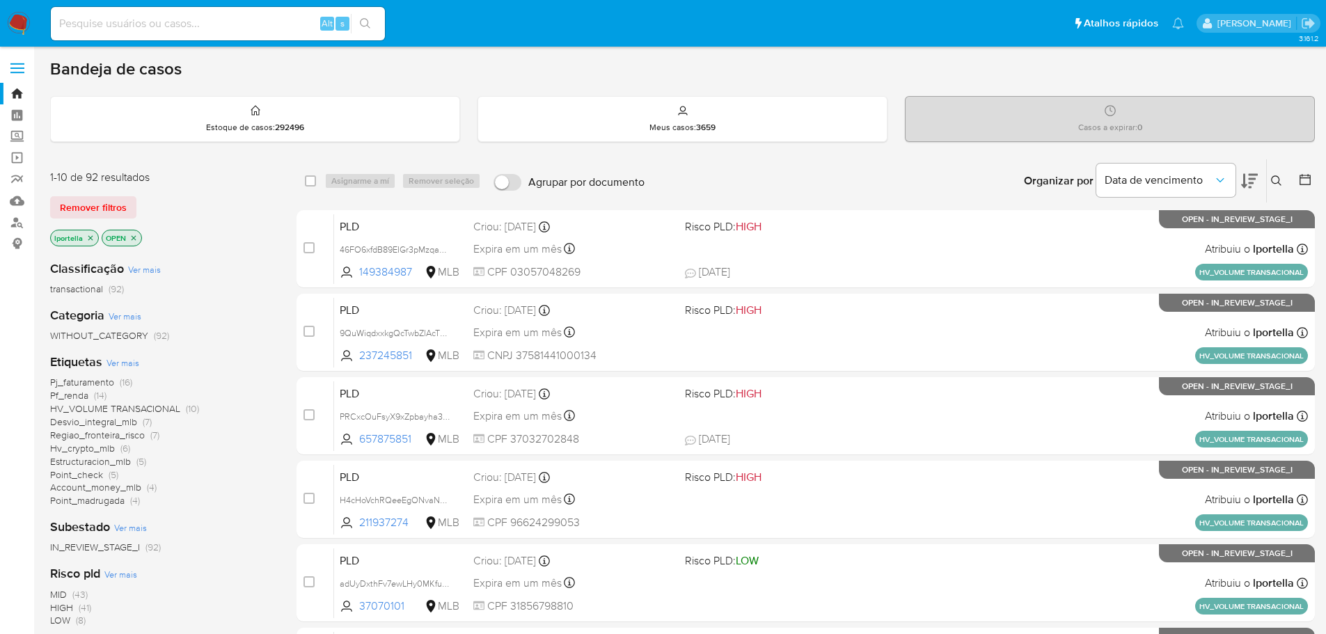
click at [24, 27] on img at bounding box center [19, 24] width 24 height 24
click at [100, 451] on span "Hv_crypto_mlb" at bounding box center [82, 448] width 65 height 14
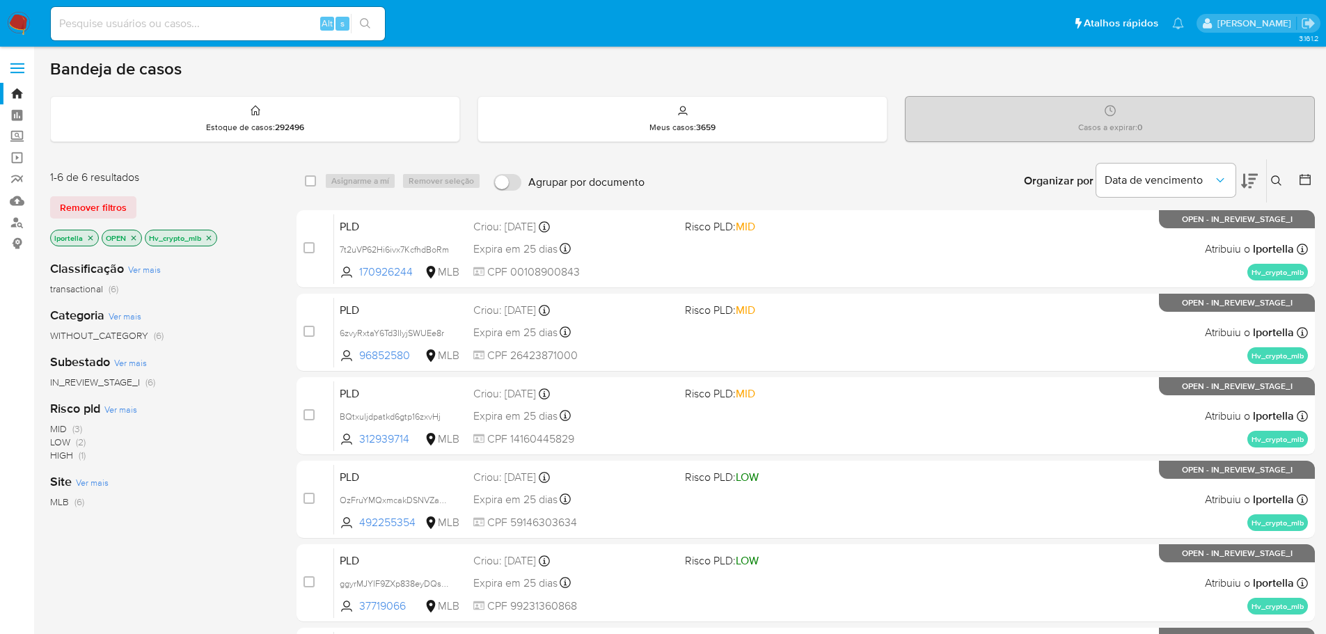
click at [22, 21] on img at bounding box center [19, 24] width 24 height 24
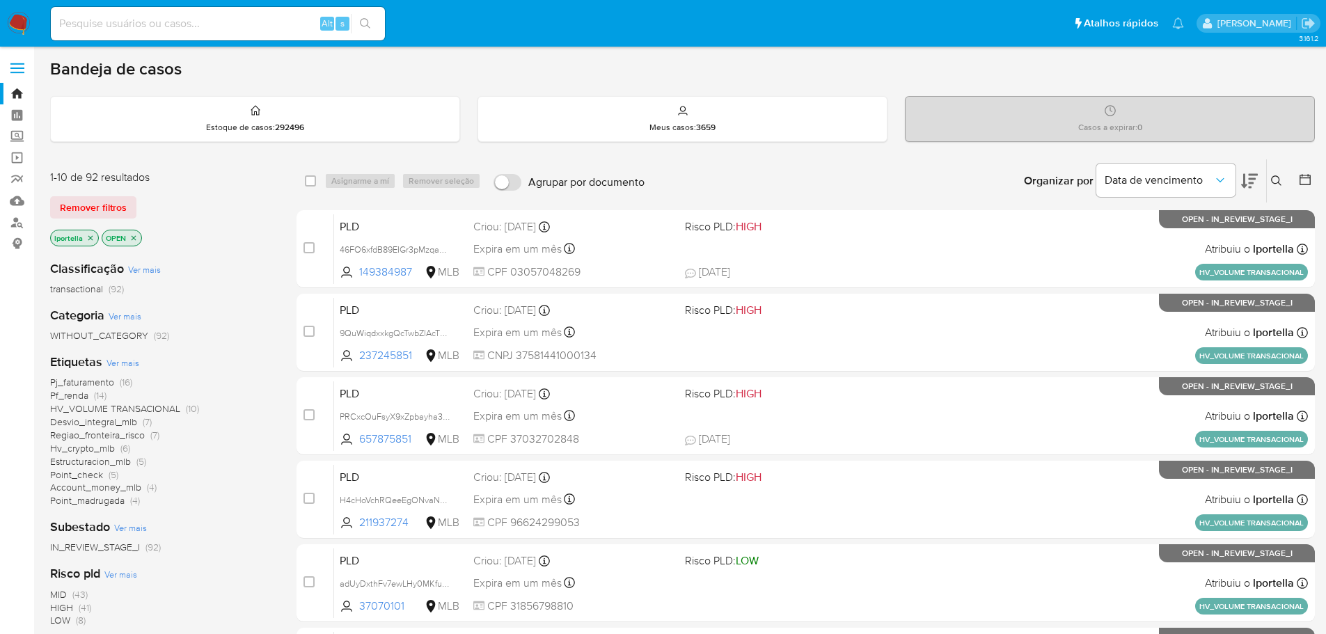
click at [107, 447] on span "Hv_crypto_mlb" at bounding box center [82, 448] width 65 height 14
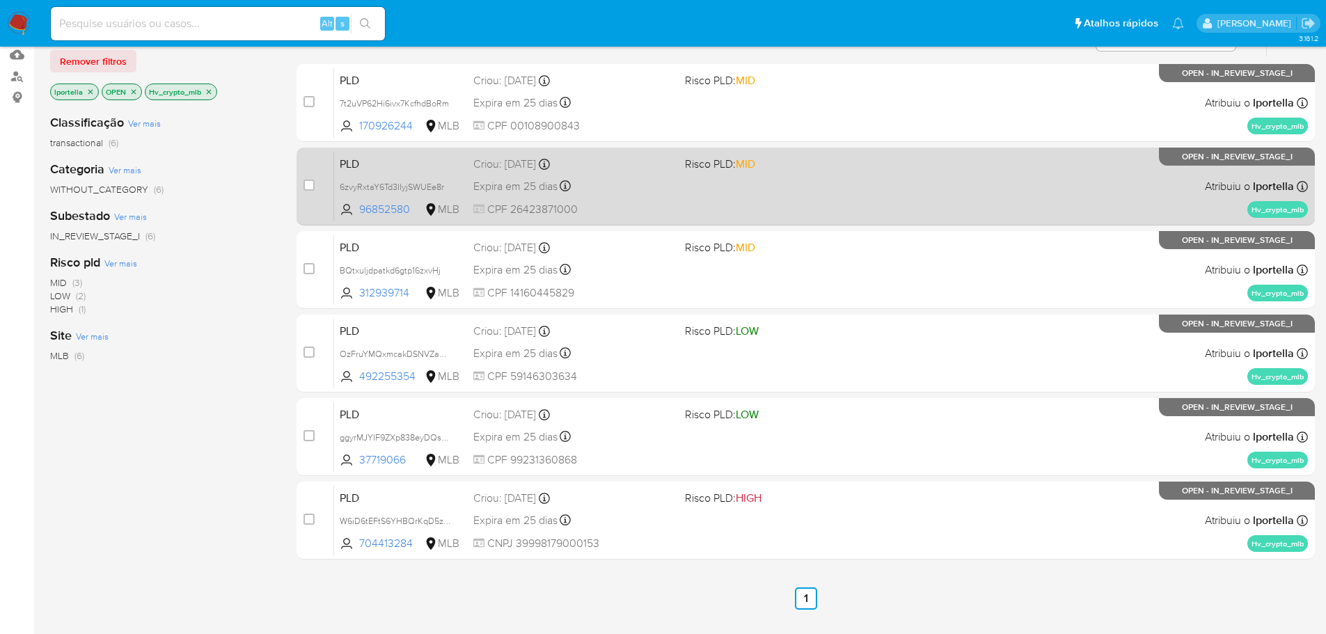
scroll to position [70, 0]
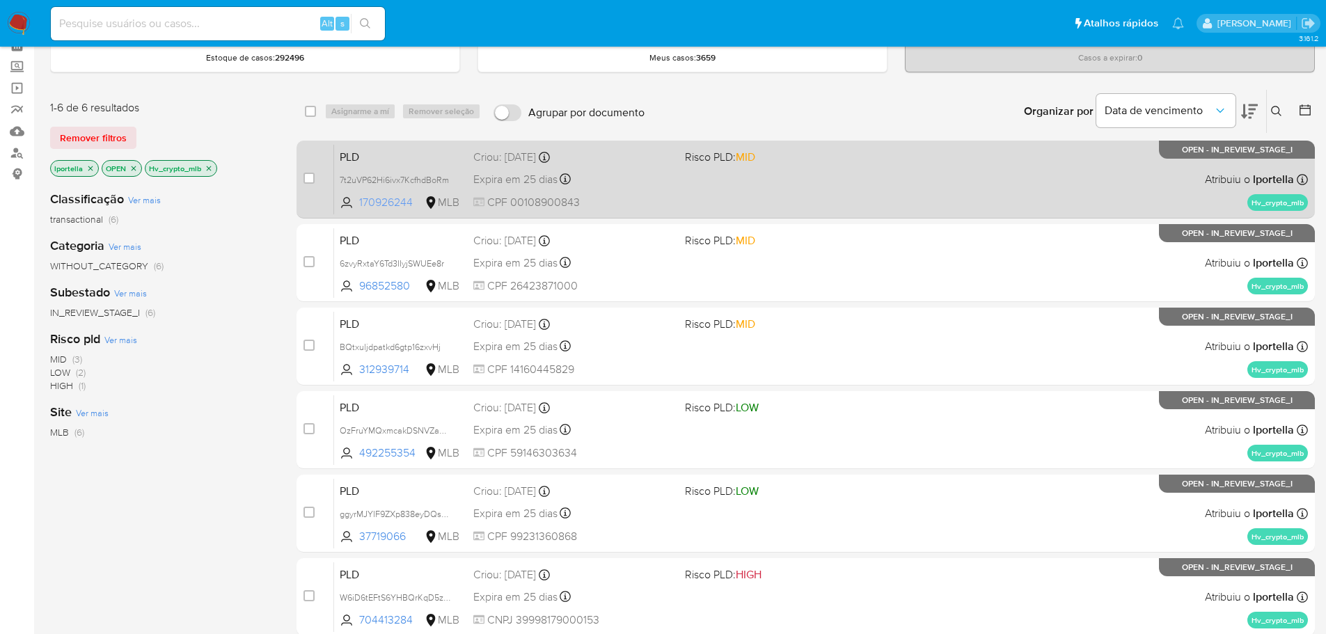
click at [392, 209] on span "170926244" at bounding box center [390, 202] width 63 height 15
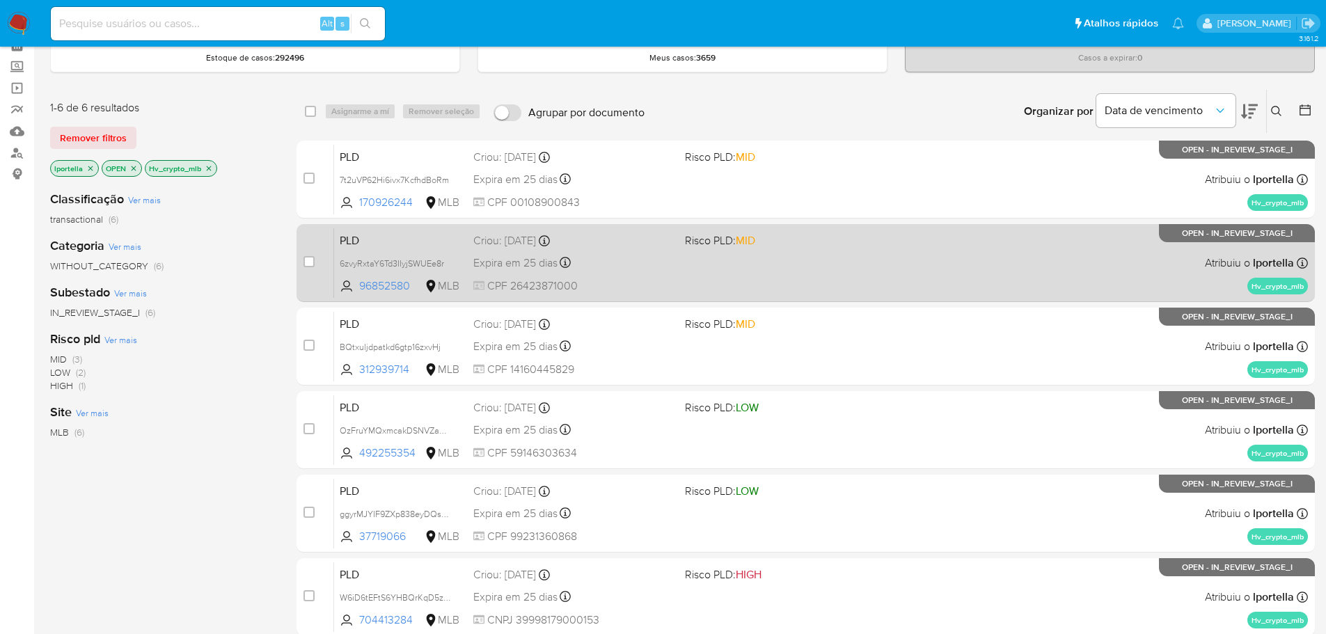
click at [397, 294] on div "PLD 6zvyRxtaY6Td3IIyjSWUEe8r 96852580 MLB Risco PLD: MID Criou: [DATE] Criou: […" at bounding box center [821, 263] width 974 height 70
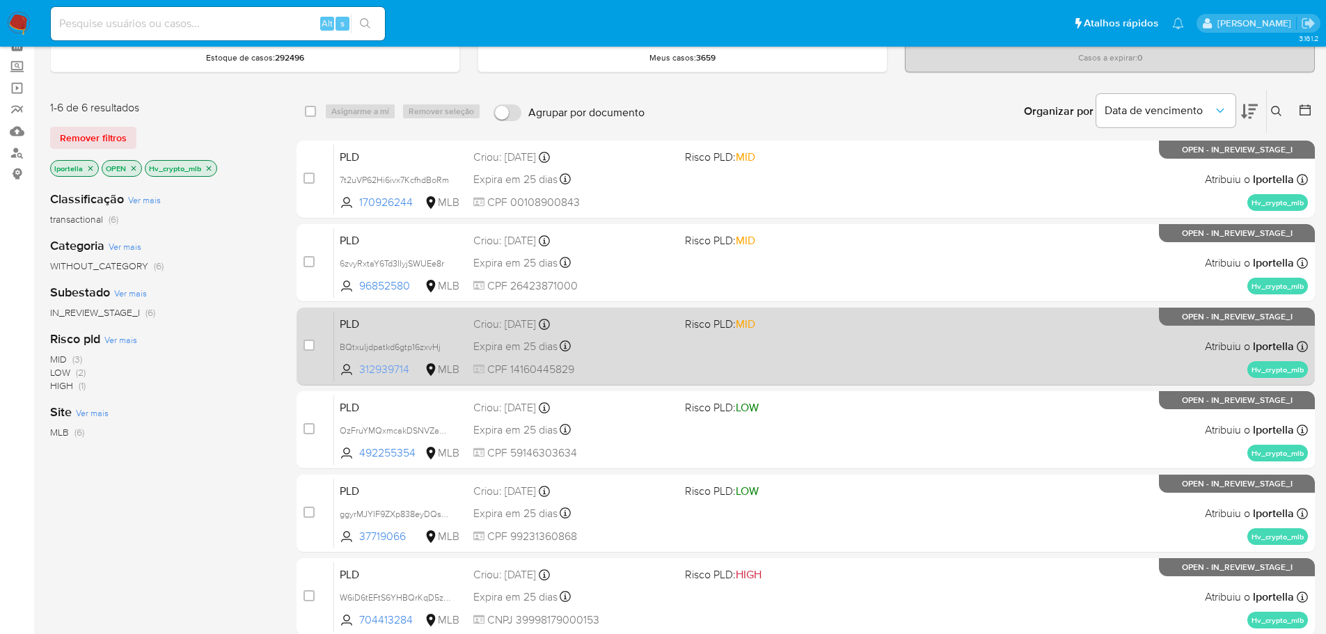
click at [389, 377] on span "312939714" at bounding box center [390, 369] width 63 height 15
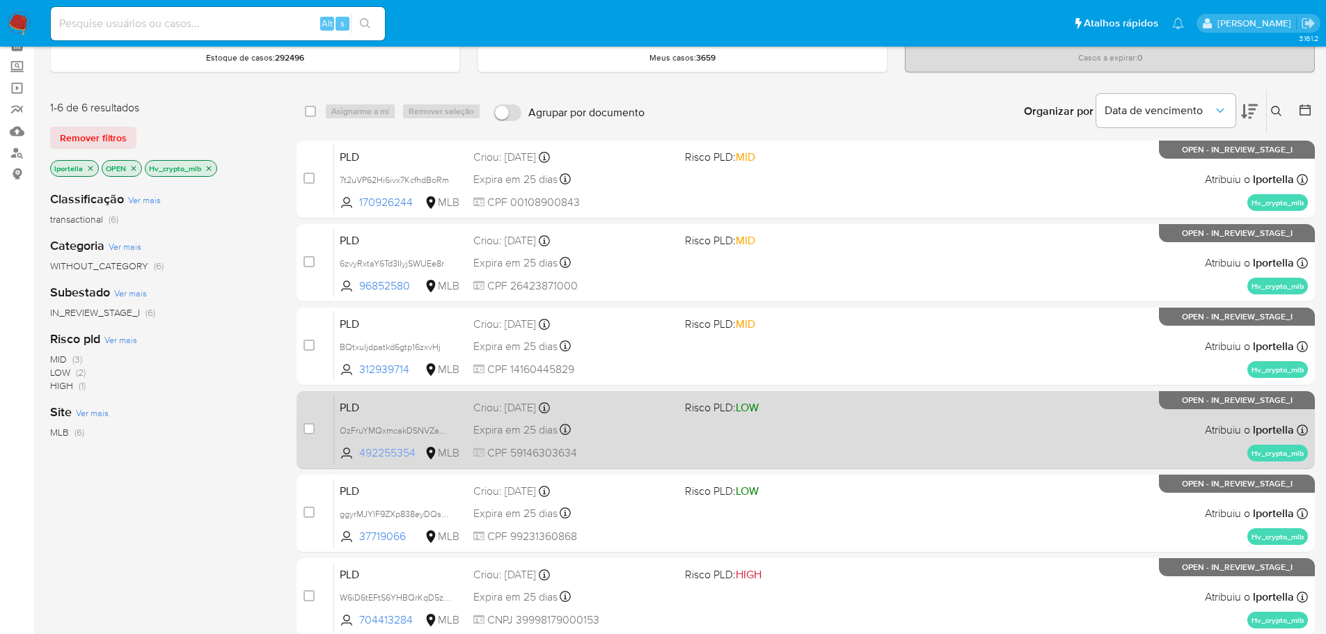
click at [388, 455] on span "492255354" at bounding box center [390, 452] width 63 height 15
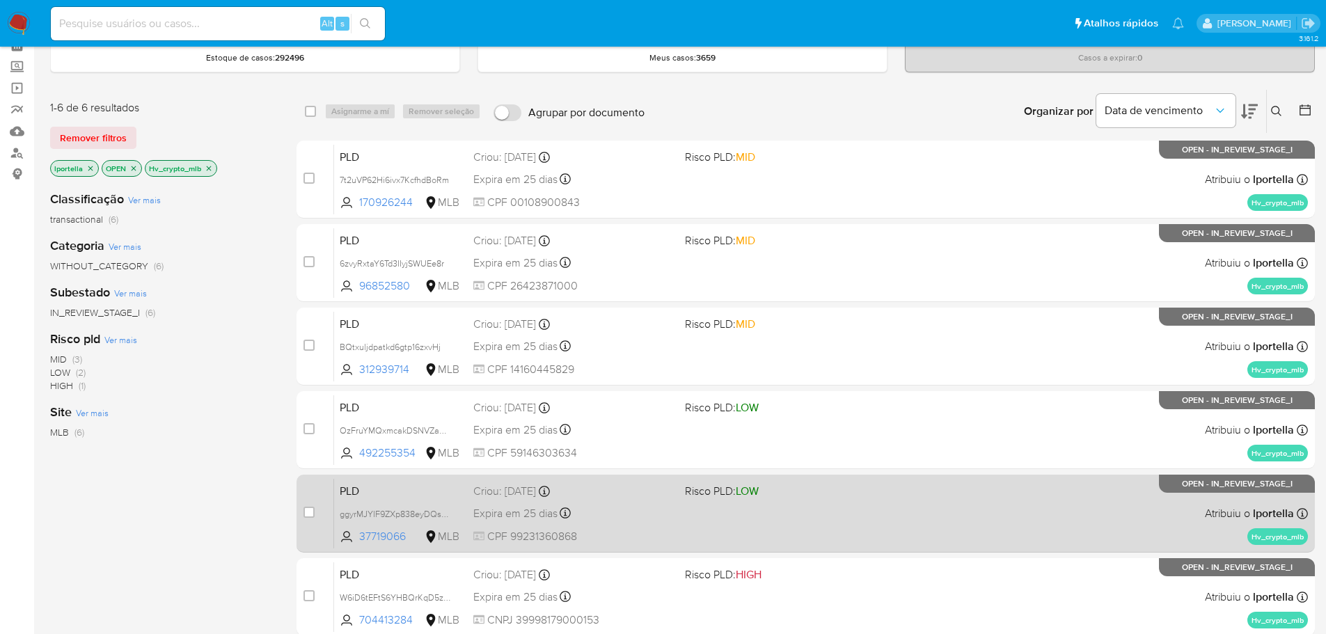
click at [384, 528] on div "PLD ggyrMJYIF9ZXp838eyDQswMK 37719066 MLB Risco PLD: LOW Criou: [DATE] Criou: […" at bounding box center [821, 513] width 974 height 70
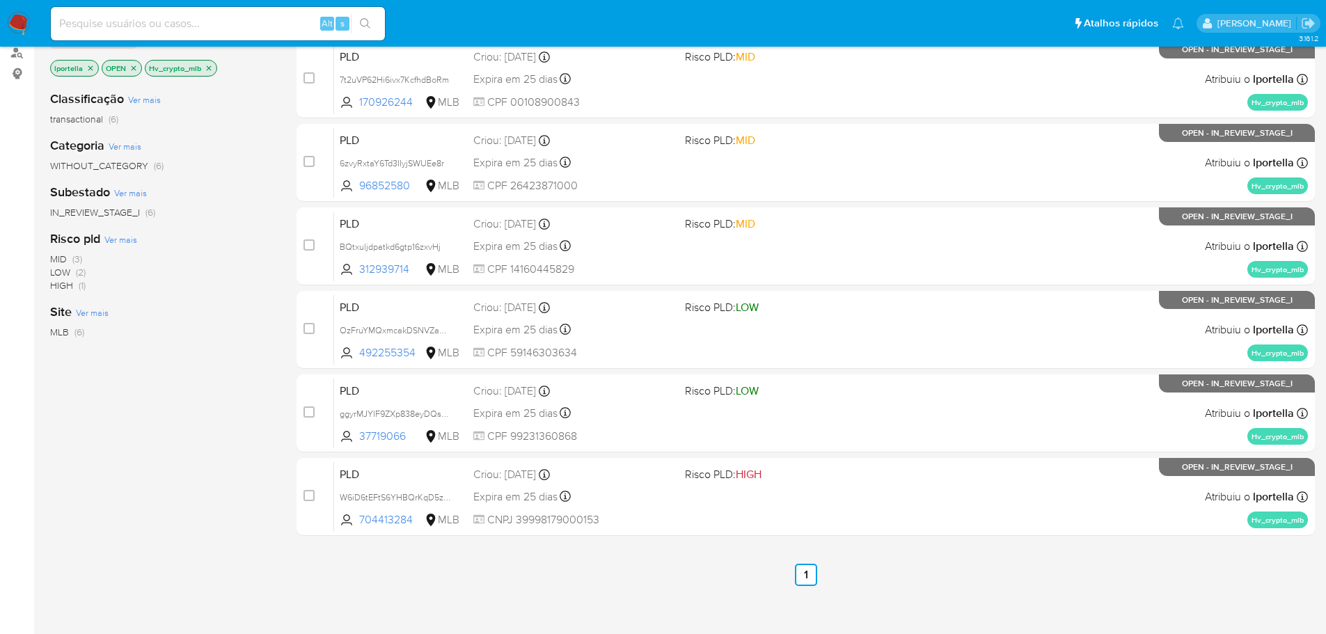
scroll to position [209, 0]
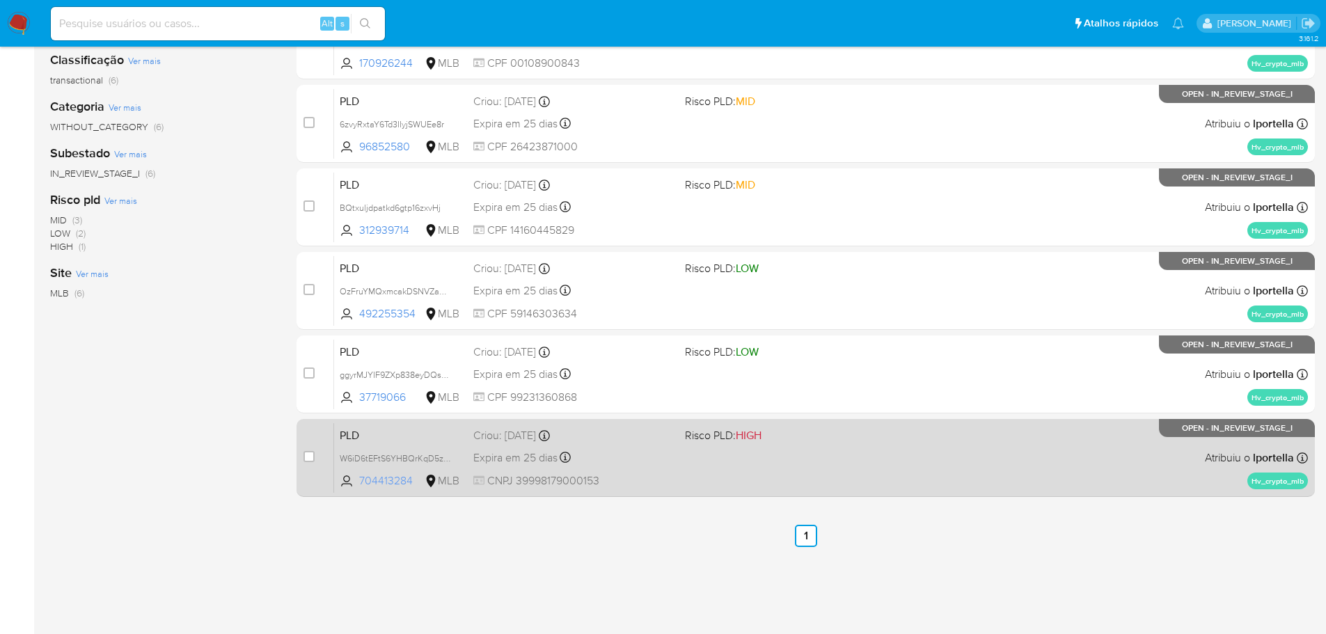
click at [387, 480] on span "704413284" at bounding box center [390, 480] width 63 height 15
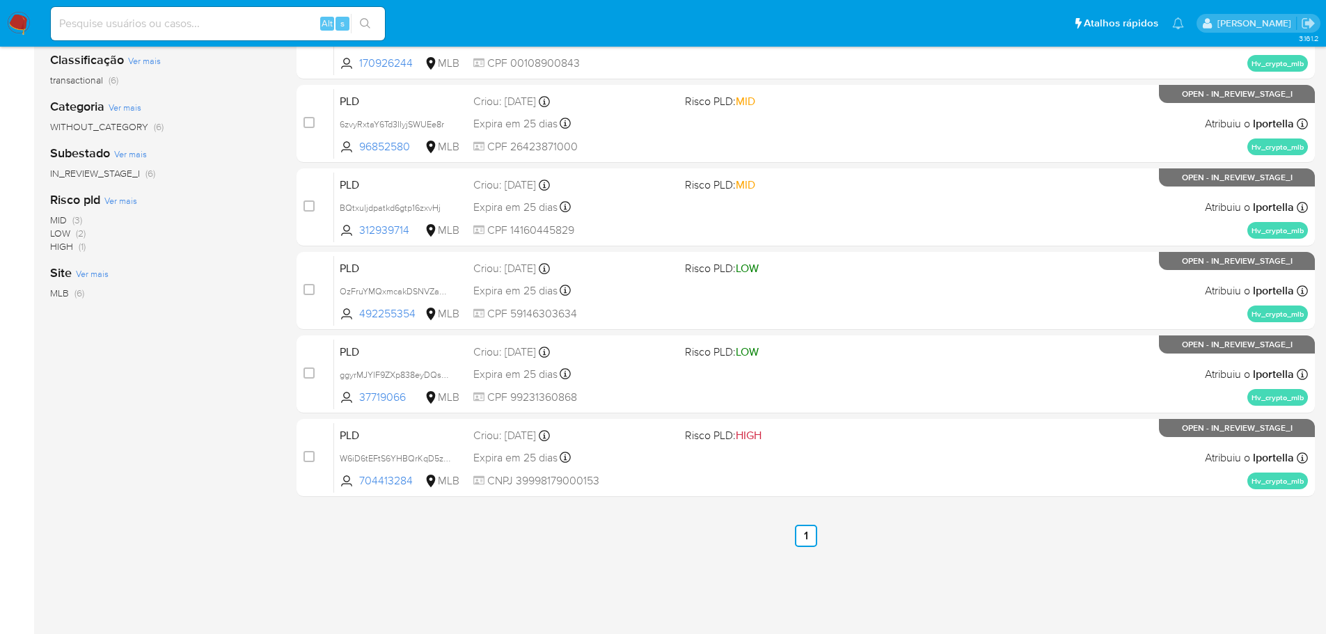
scroll to position [0, 0]
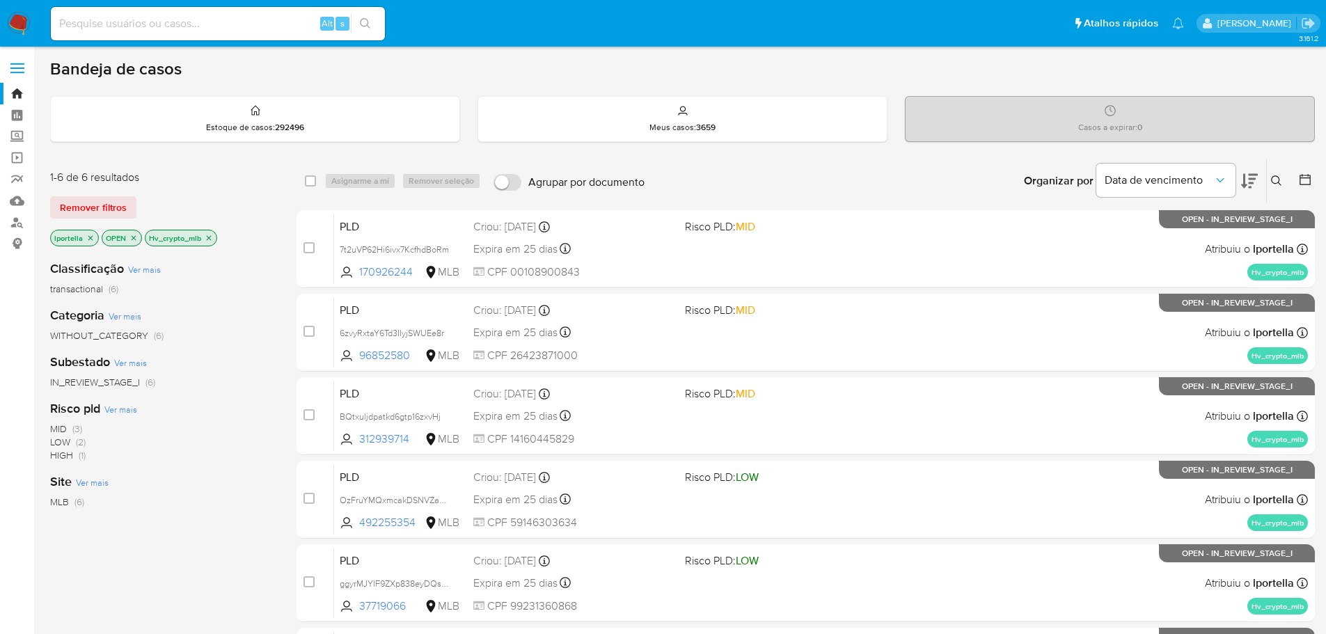
click at [21, 20] on img at bounding box center [19, 24] width 24 height 24
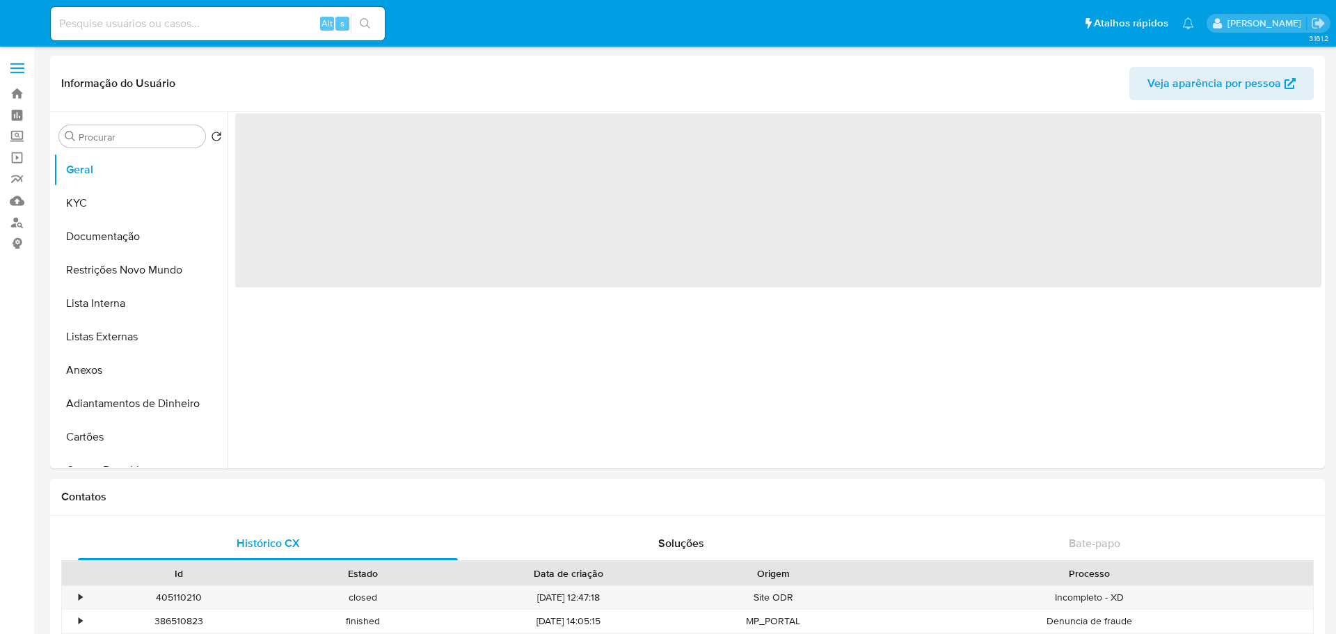
select select "10"
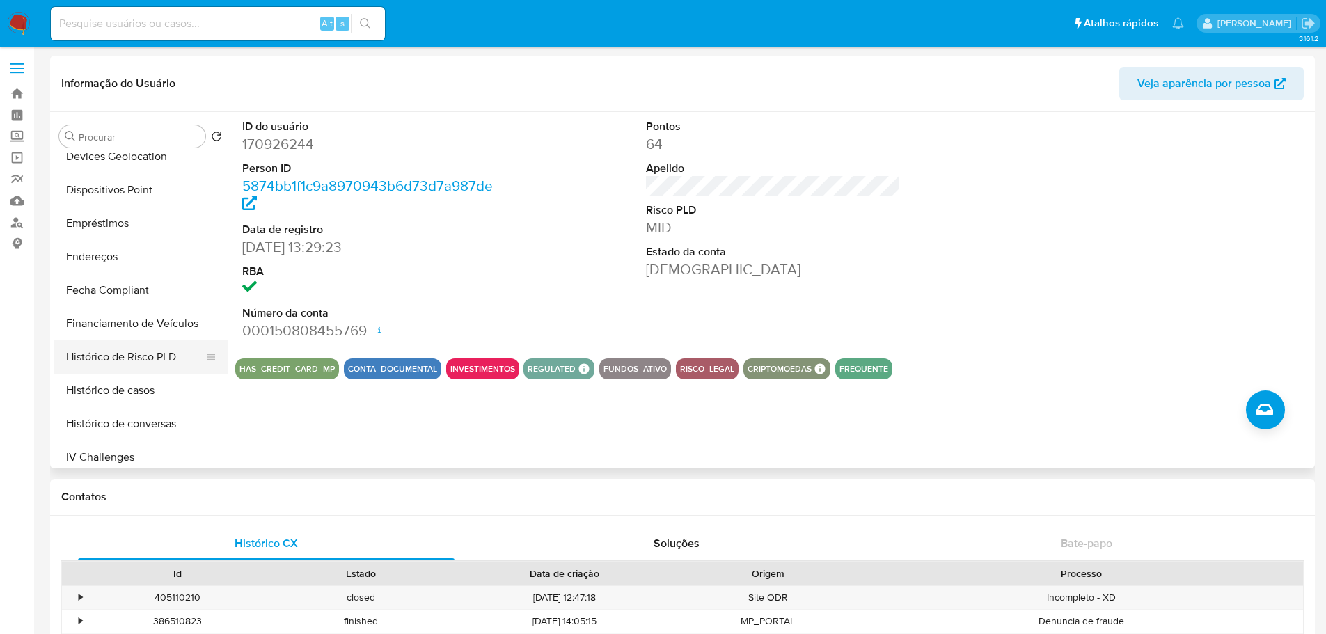
scroll to position [557, 0]
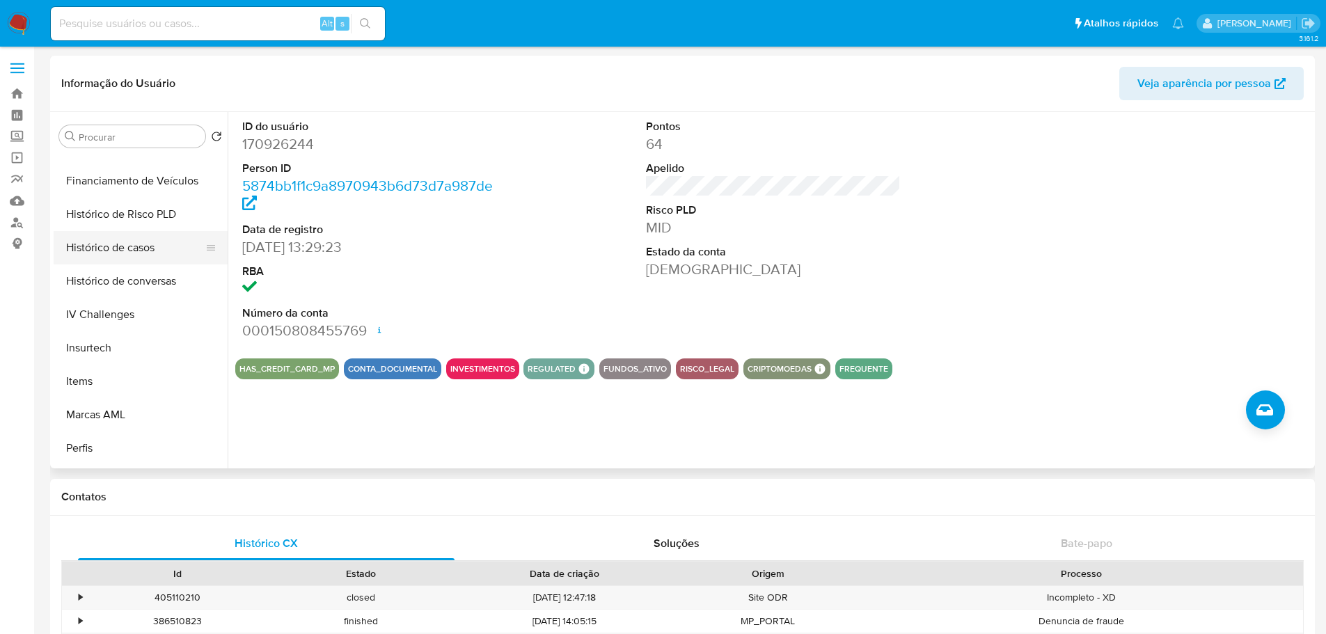
click at [111, 245] on button "Histórico de casos" at bounding box center [135, 247] width 163 height 33
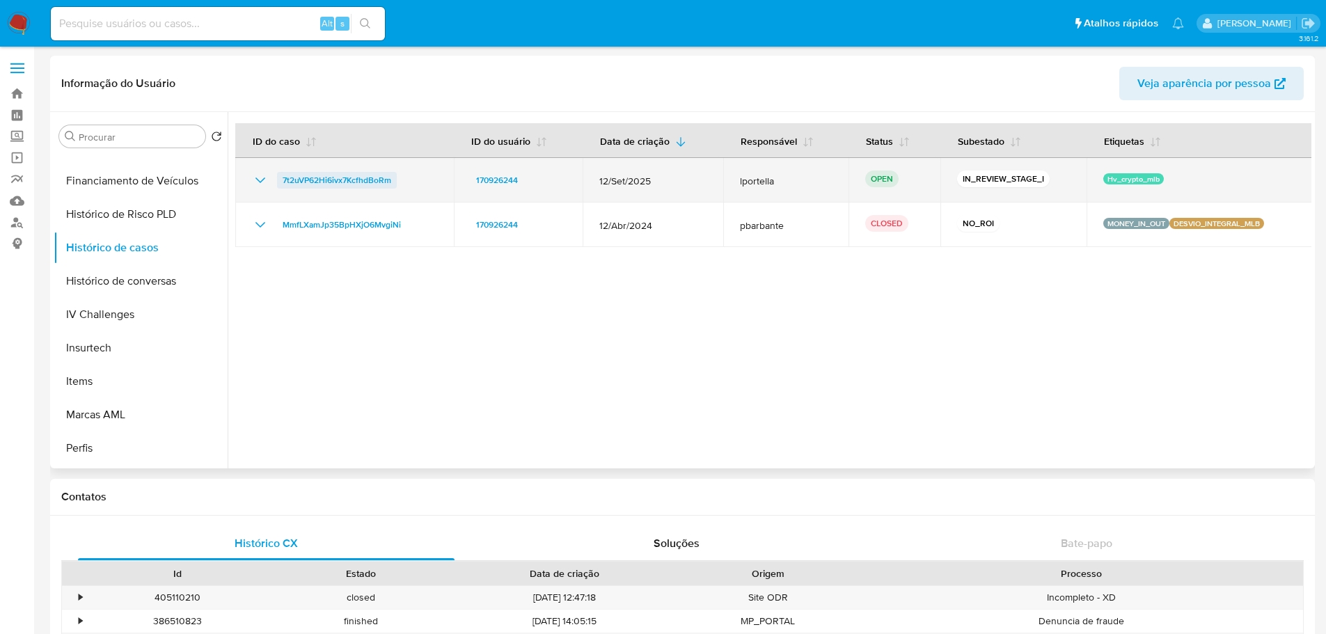
click at [326, 180] on span "7t2uVP62Hi6ivx7KcfhdBoRm" at bounding box center [337, 180] width 109 height 17
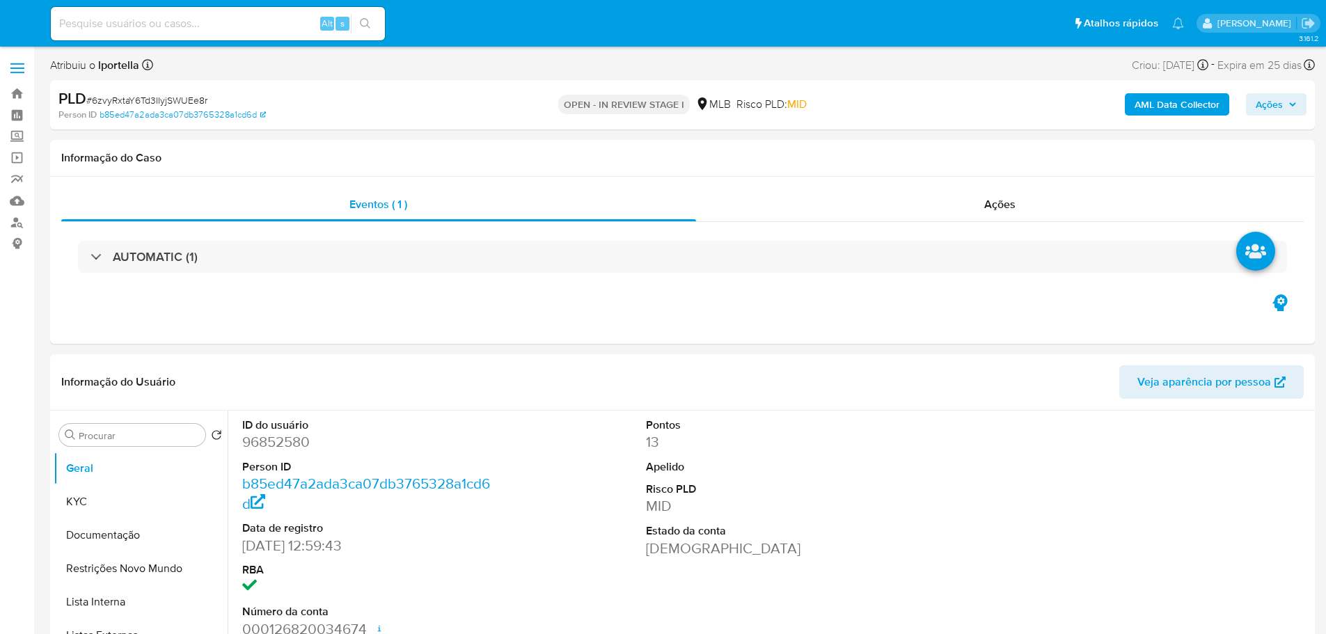
select select "10"
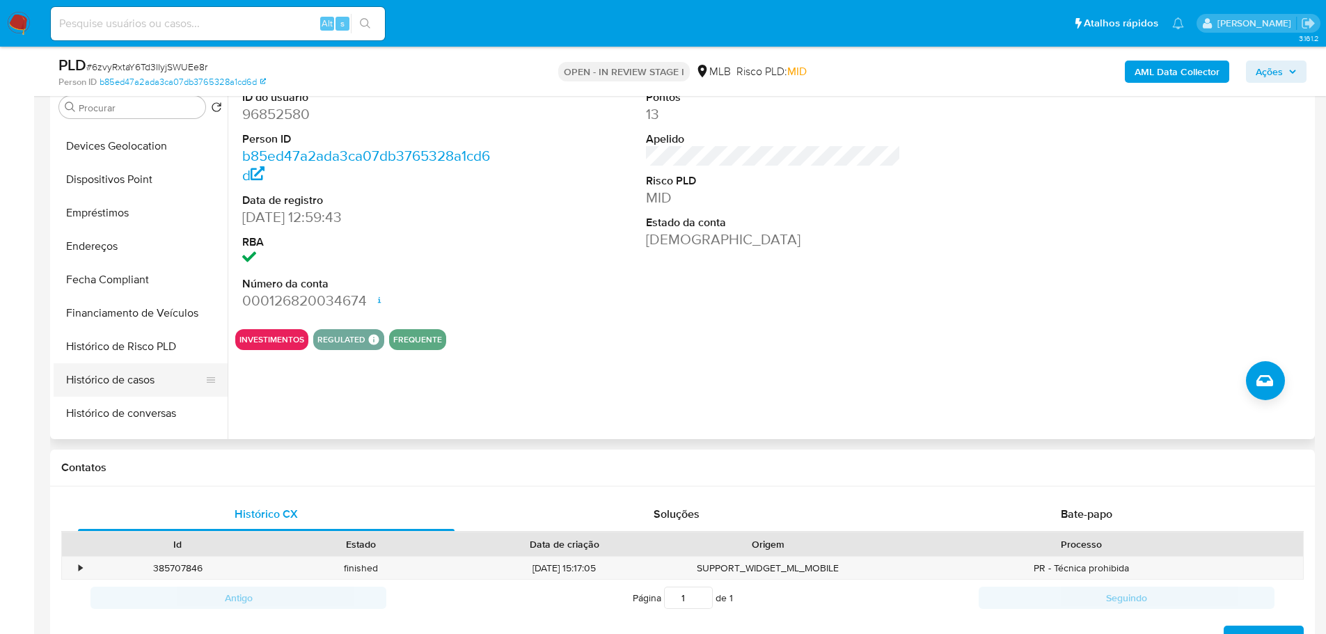
scroll to position [487, 0]
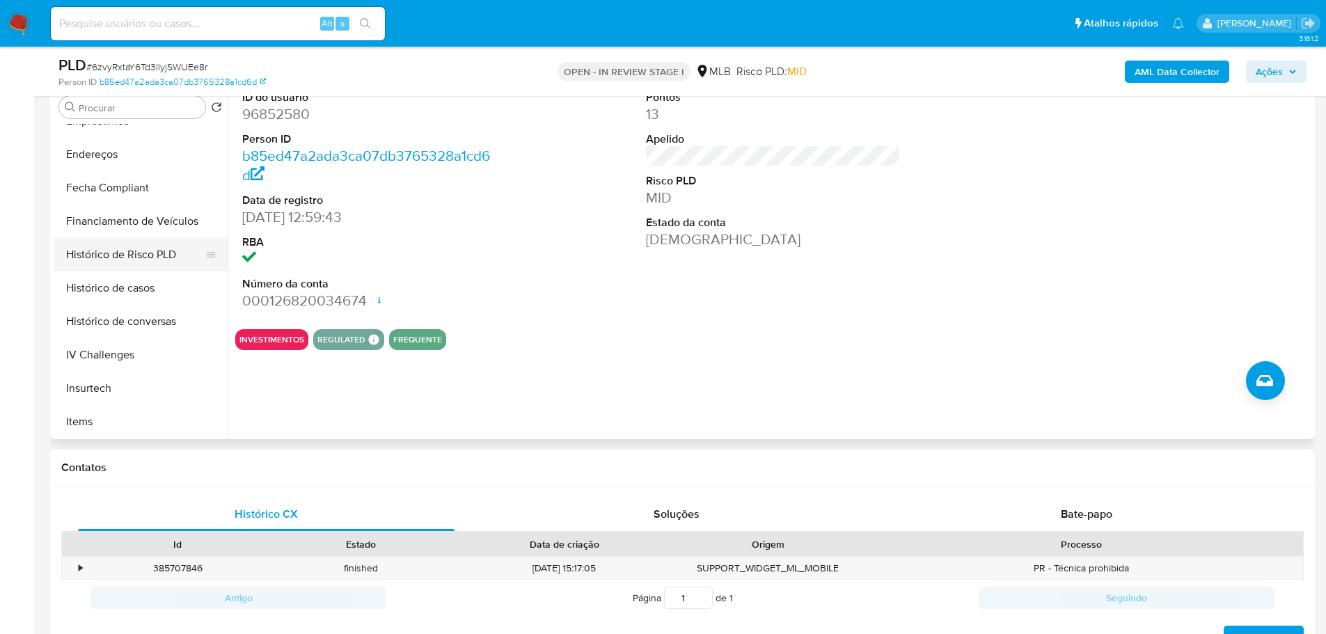
click at [132, 266] on button "Histórico de Risco PLD" at bounding box center [135, 254] width 163 height 33
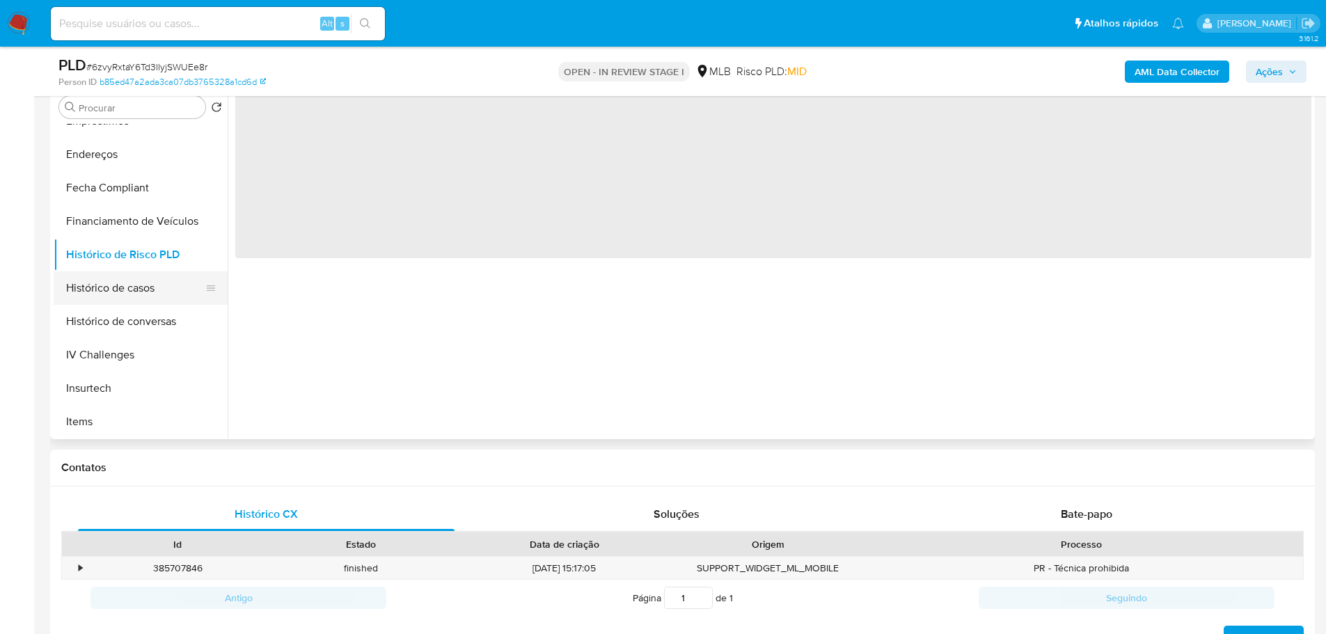
click at [134, 278] on button "Histórico de casos" at bounding box center [135, 287] width 163 height 33
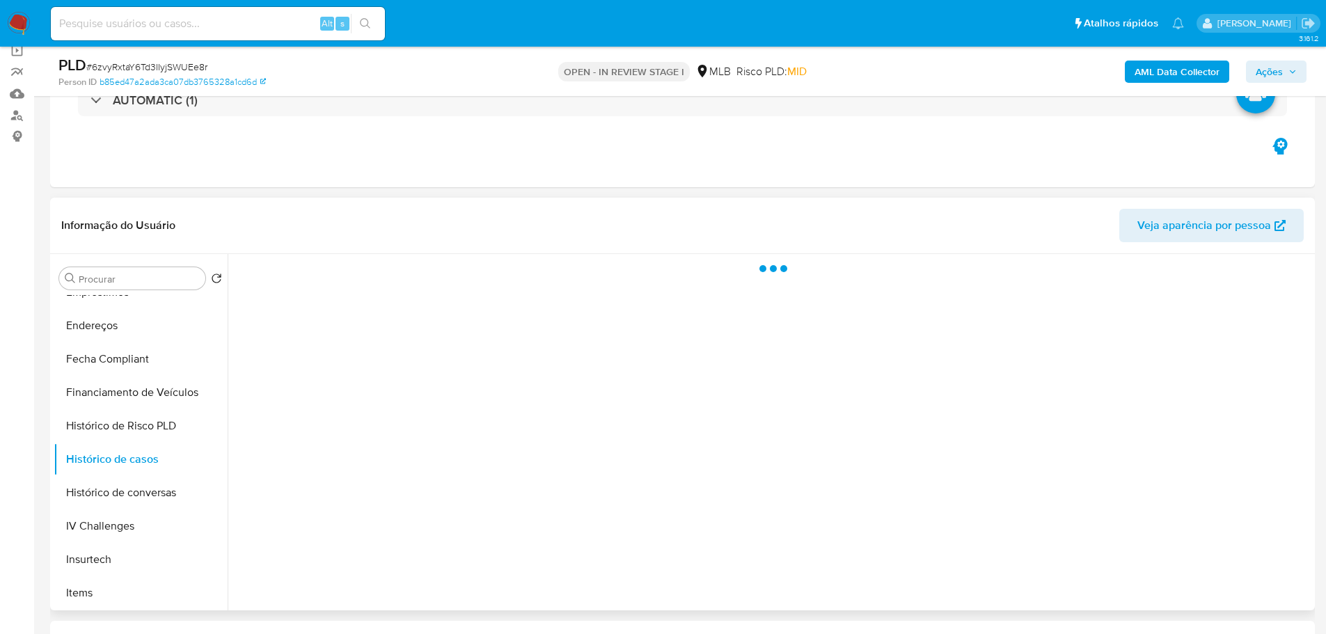
scroll to position [70, 0]
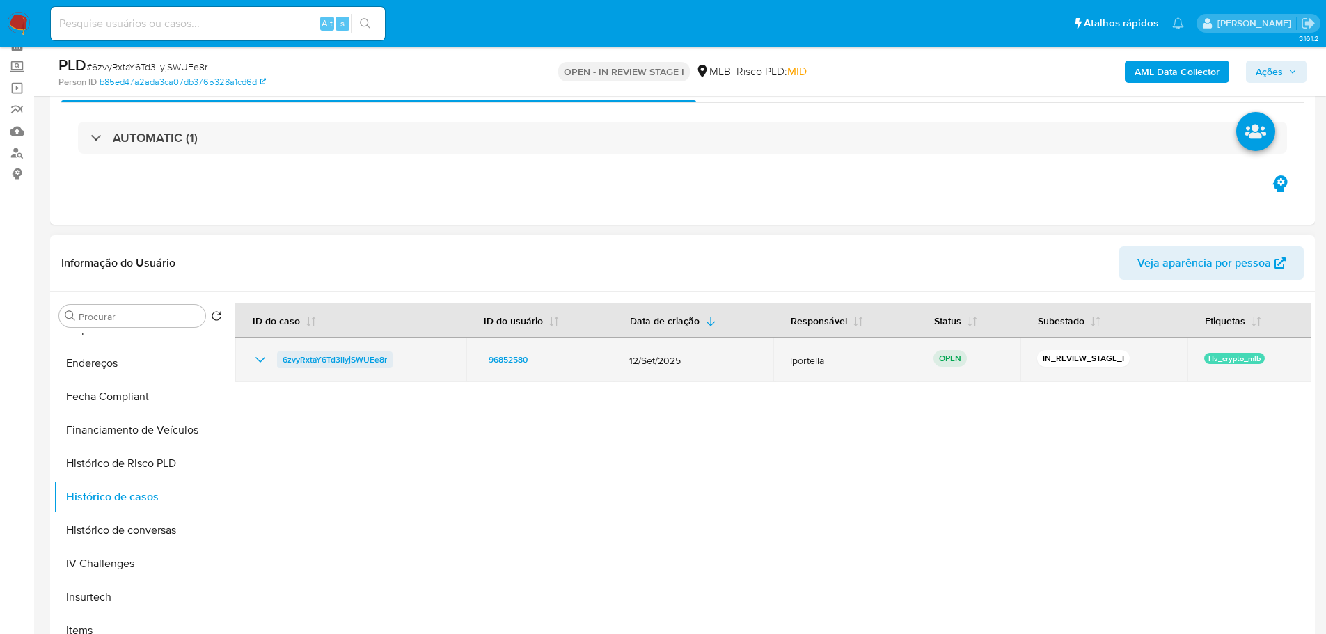
click at [314, 357] on span "6zvyRxtaY6Td3IIyjSWUEe8r" at bounding box center [335, 359] width 104 height 17
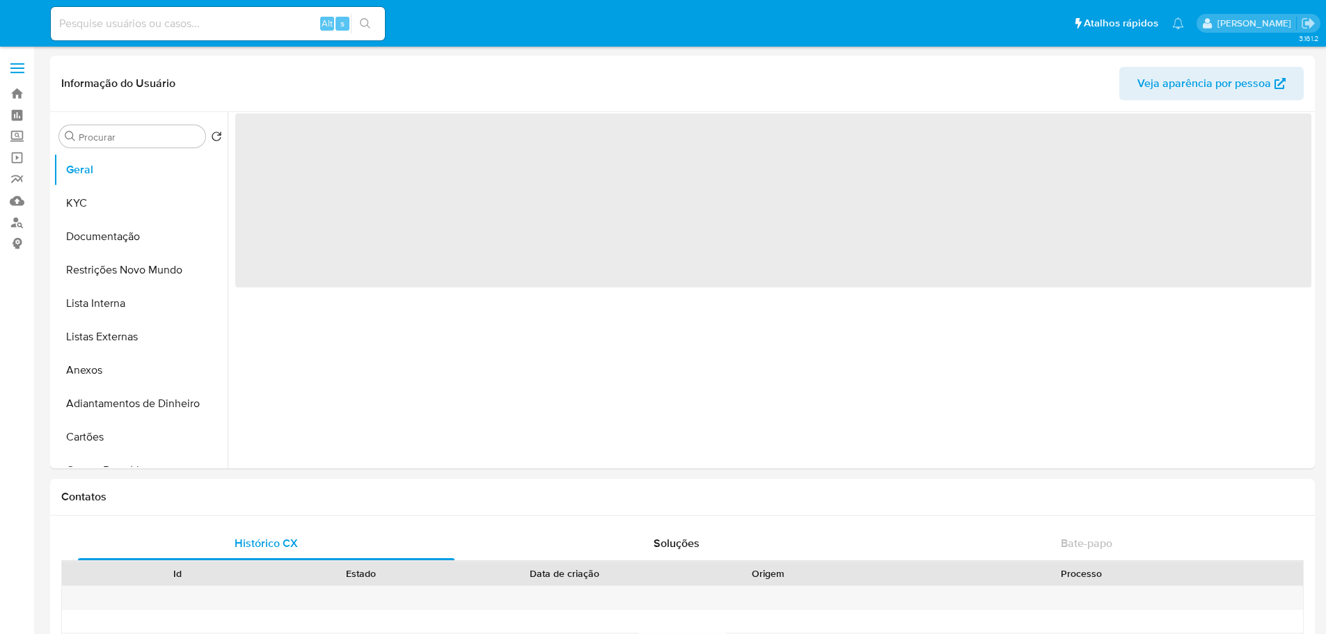
select select "10"
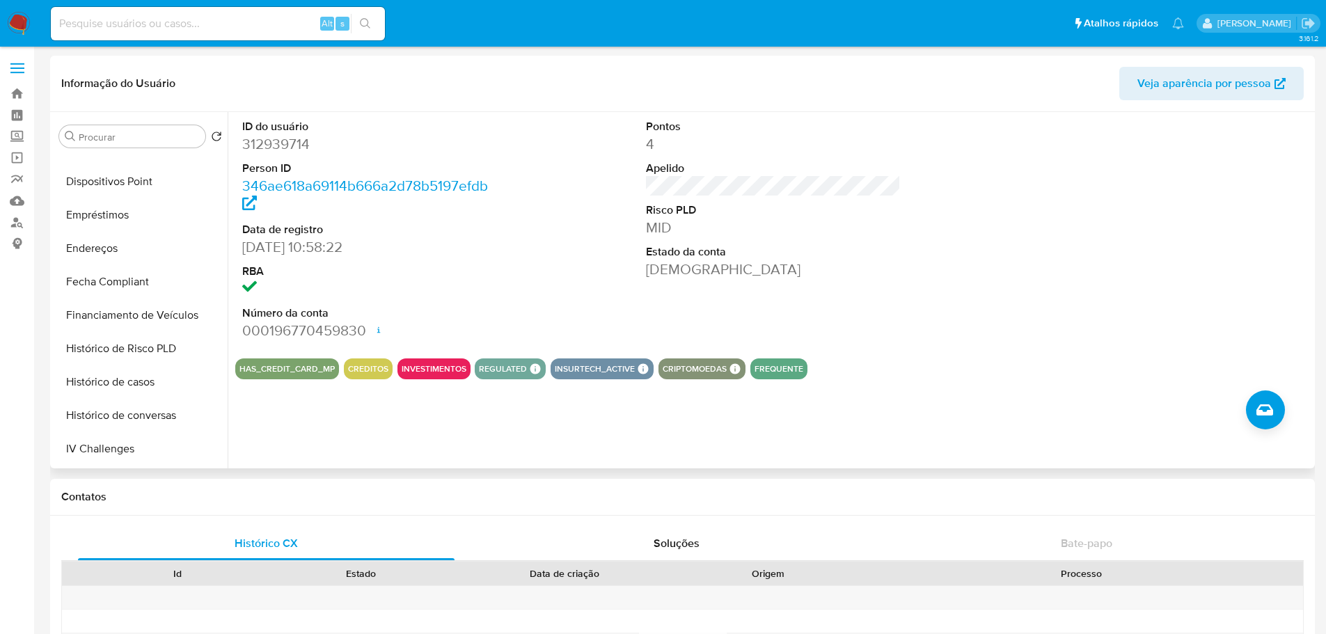
scroll to position [626, 0]
click at [134, 180] on button "Histórico de casos" at bounding box center [135, 177] width 163 height 33
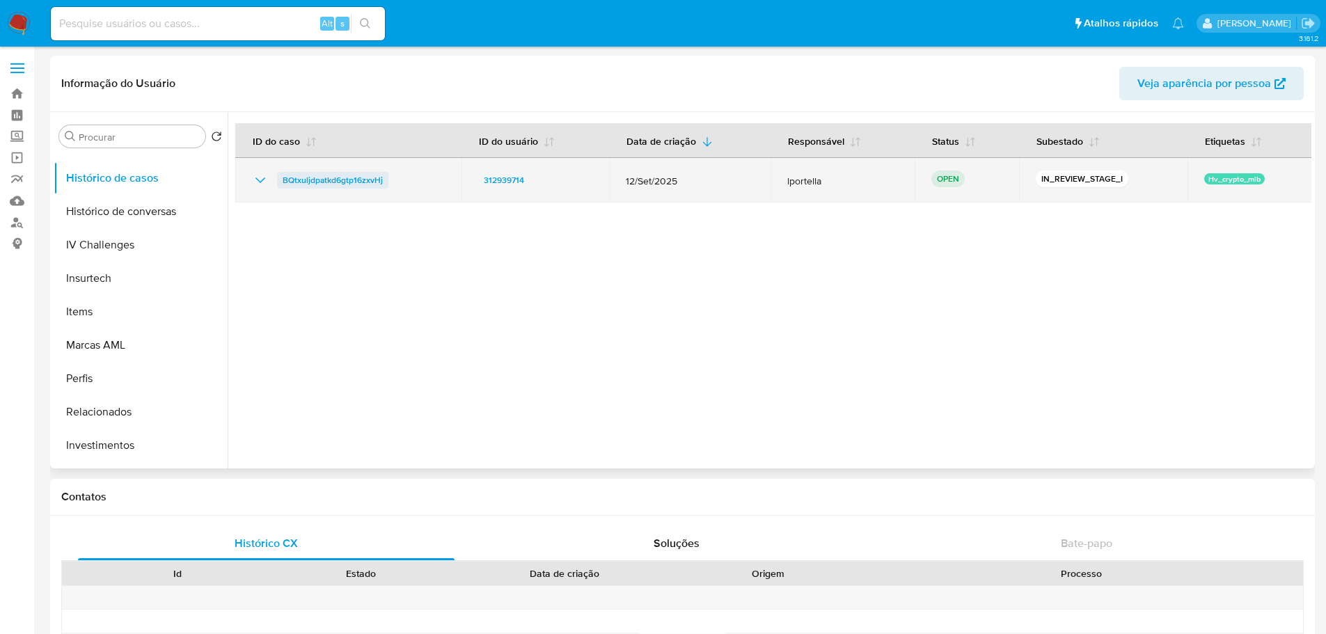
click at [318, 181] on span "BQtxuljdpatkd6gtp16zxvHj" at bounding box center [333, 180] width 100 height 17
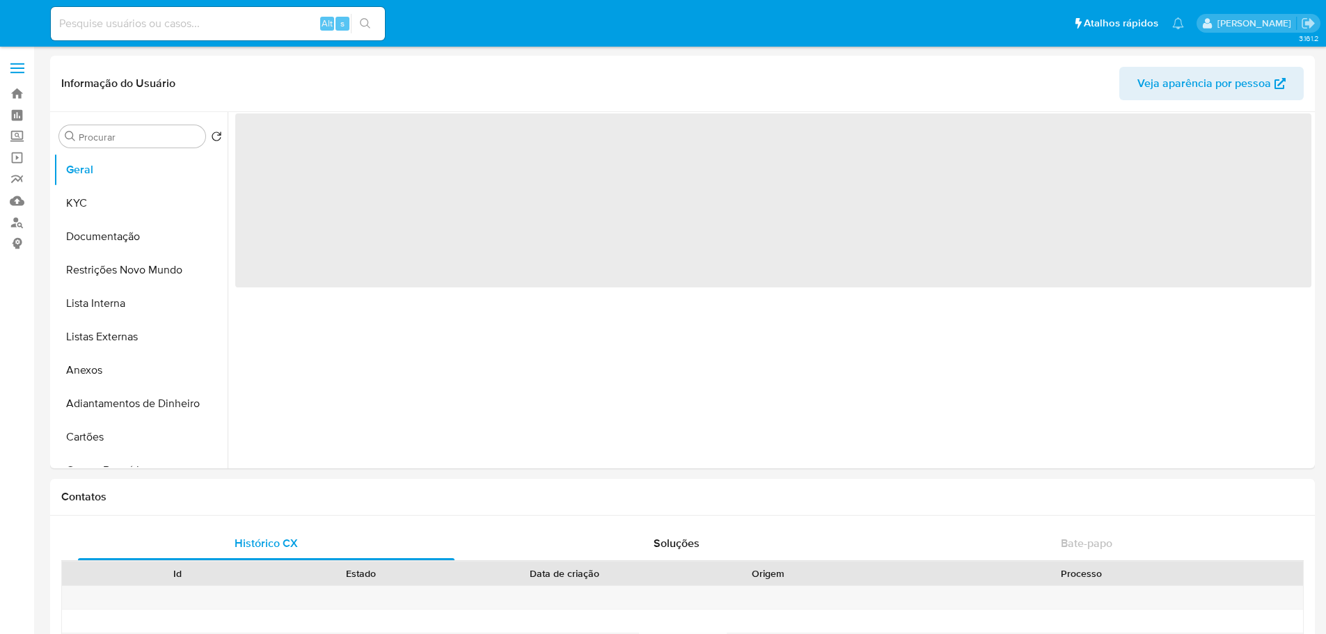
select select "10"
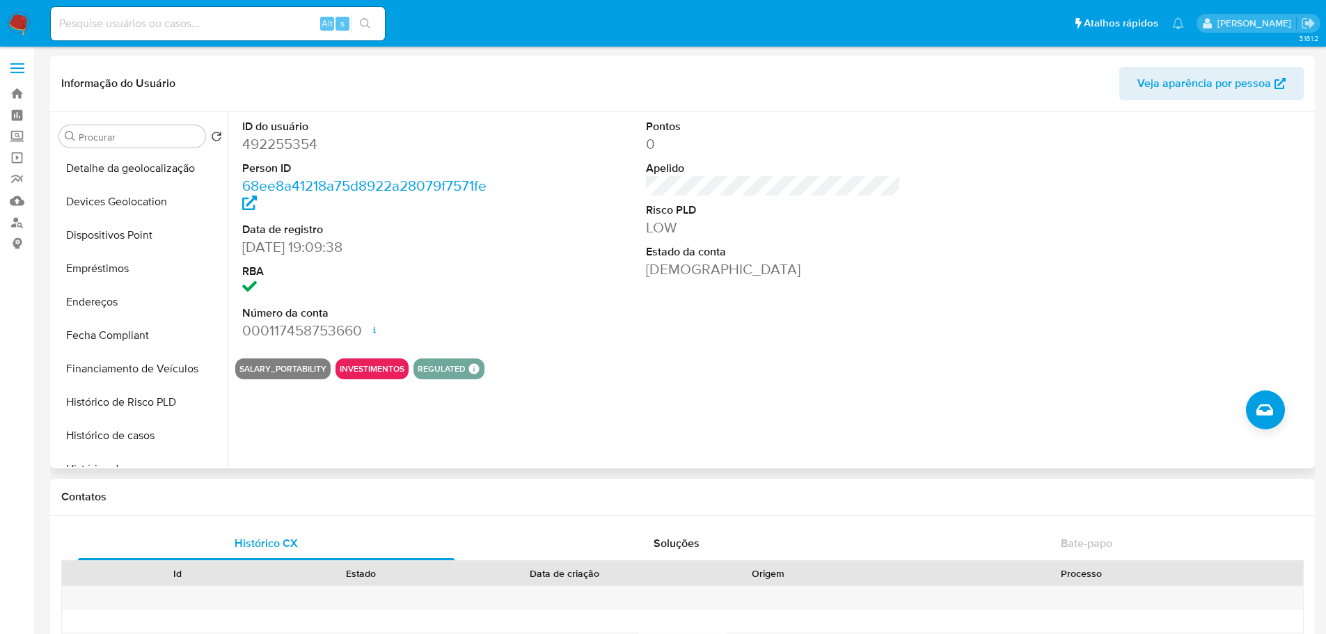
scroll to position [557, 0]
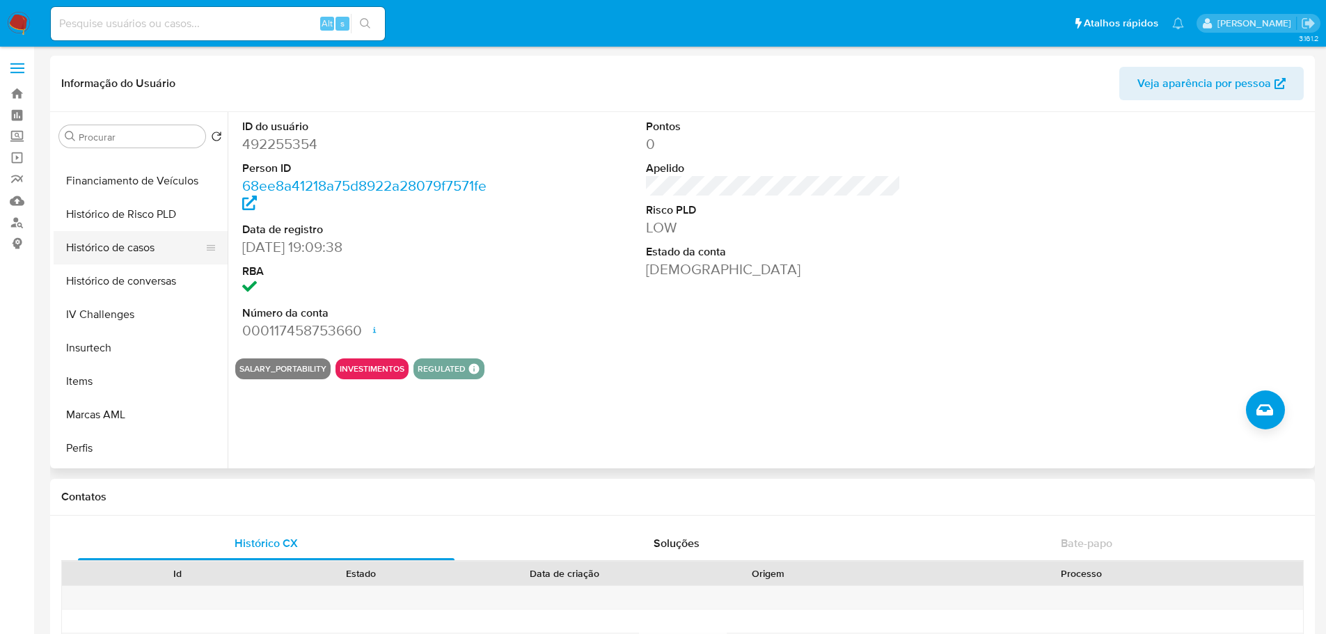
drag, startPoint x: 120, startPoint y: 250, endPoint x: 113, endPoint y: 252, distance: 7.9
click at [120, 250] on button "Histórico de casos" at bounding box center [135, 247] width 163 height 33
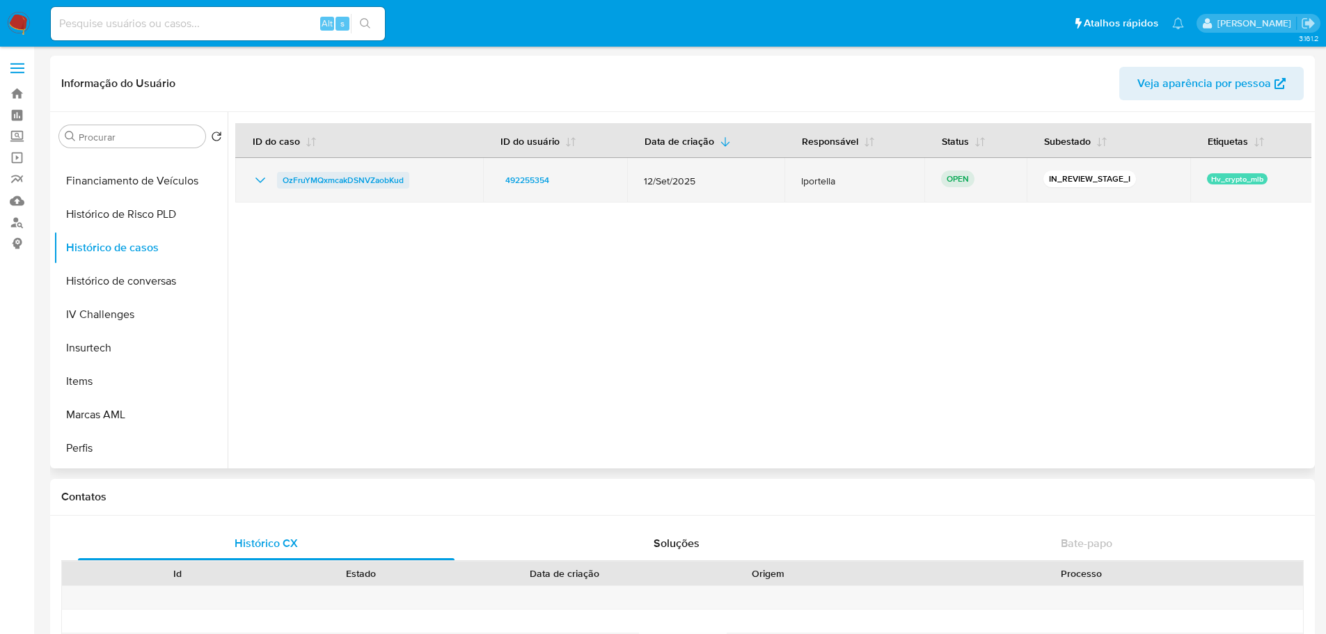
click at [342, 177] on span "OzFruYMQxmcakDSNVZaobKud" at bounding box center [343, 180] width 121 height 17
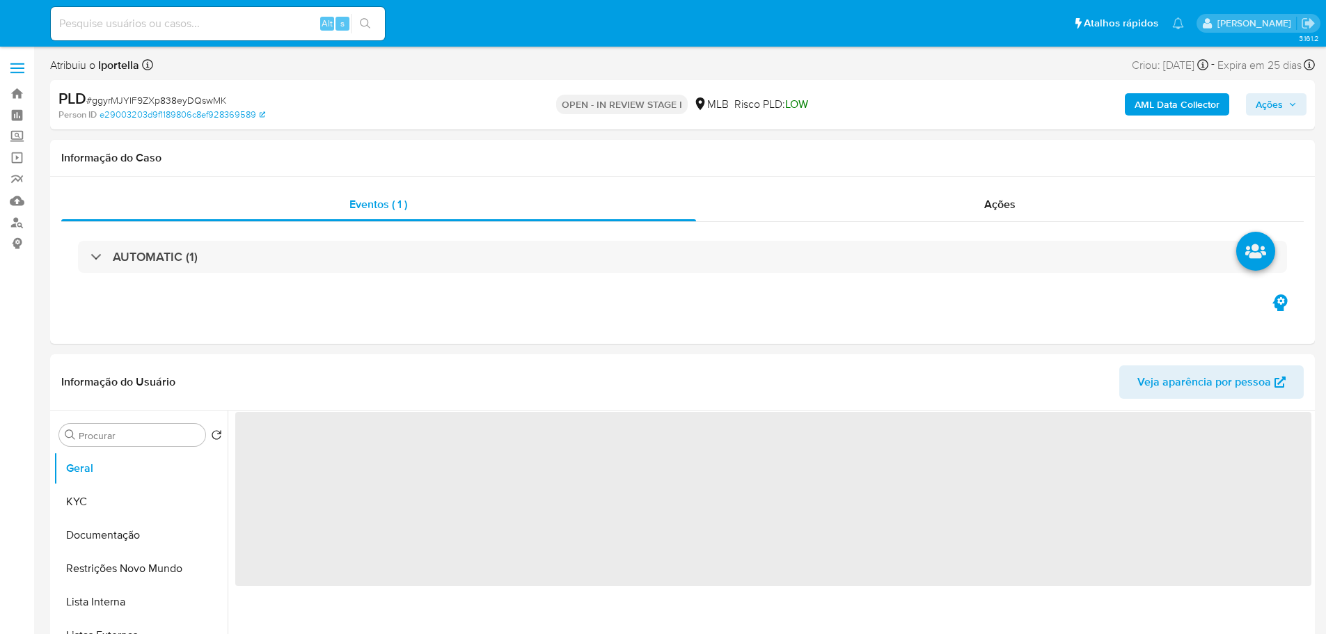
select select "10"
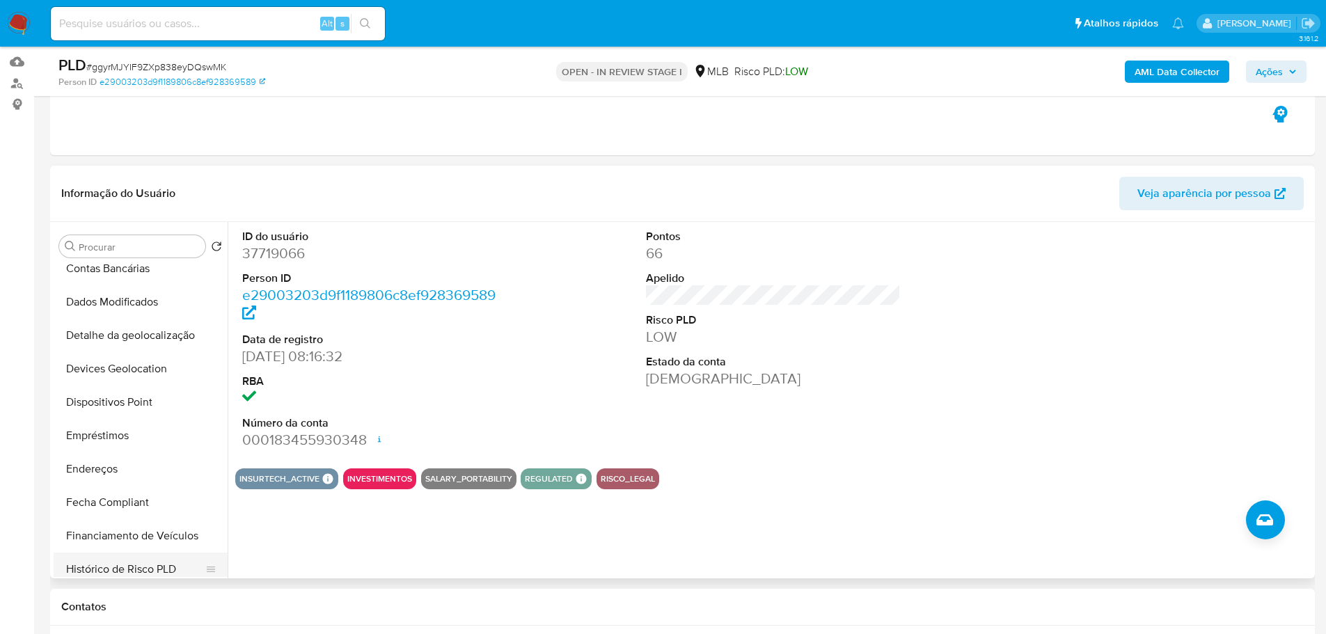
scroll to position [487, 0]
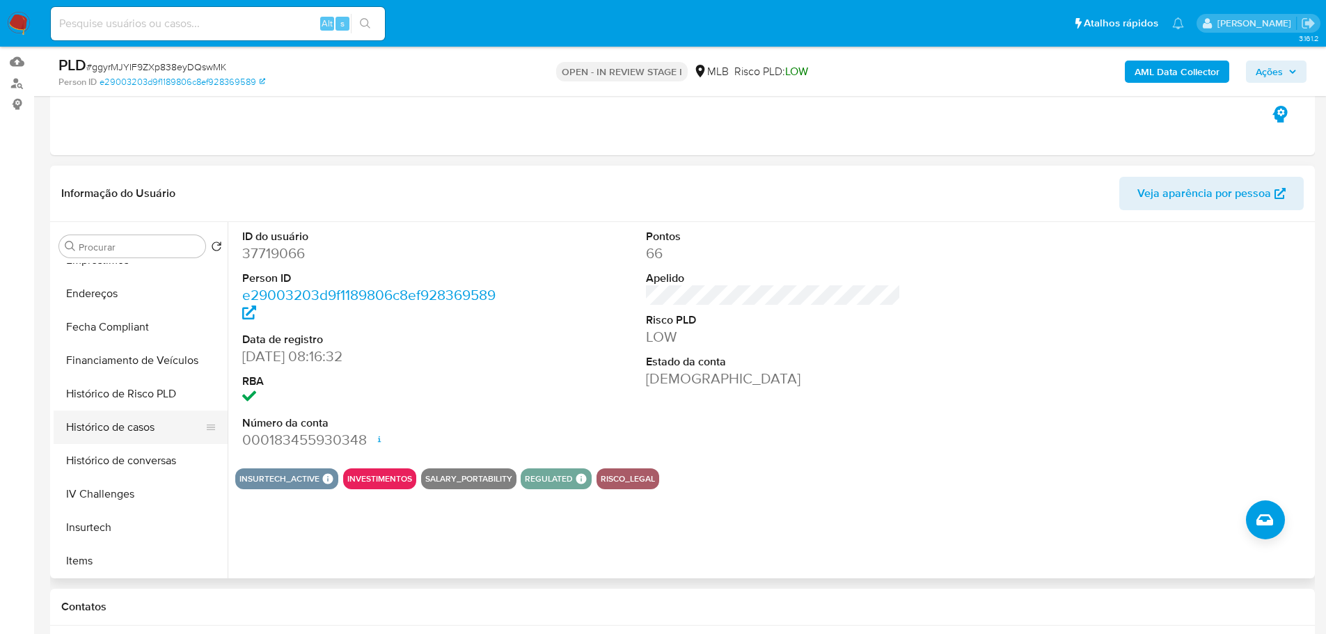
click at [128, 425] on button "Histórico de casos" at bounding box center [135, 427] width 163 height 33
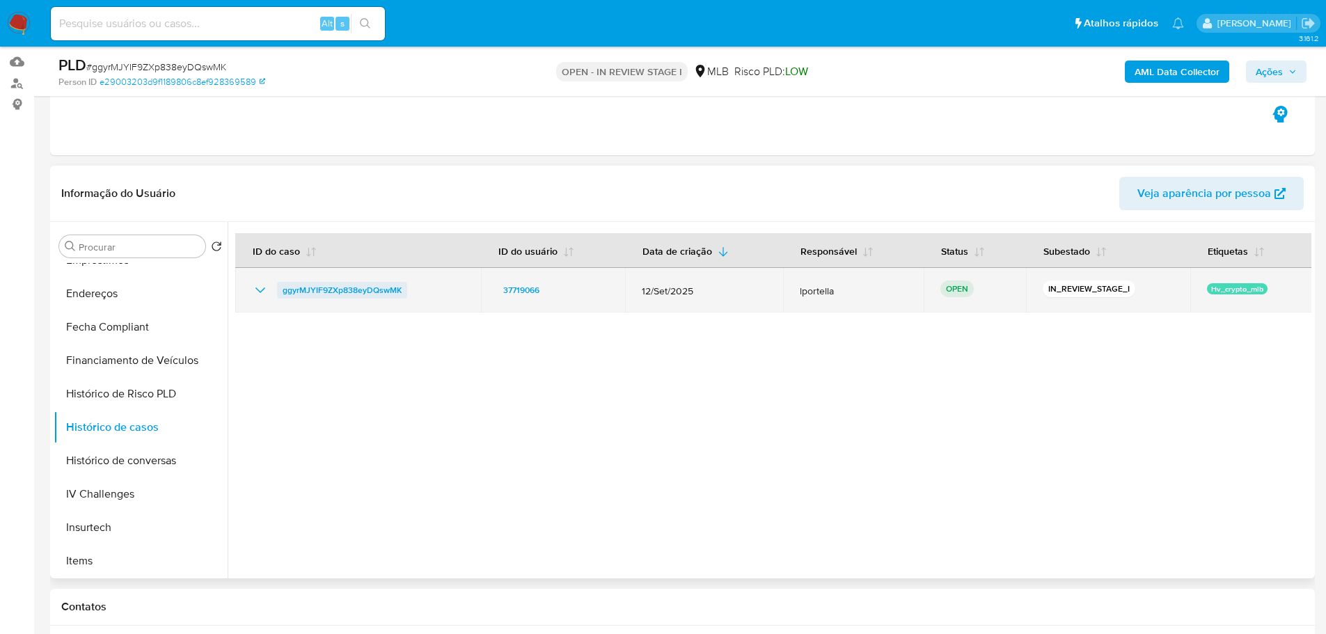
click at [382, 292] on span "ggyrMJYIF9ZXp838eyDQswMK" at bounding box center [342, 290] width 119 height 17
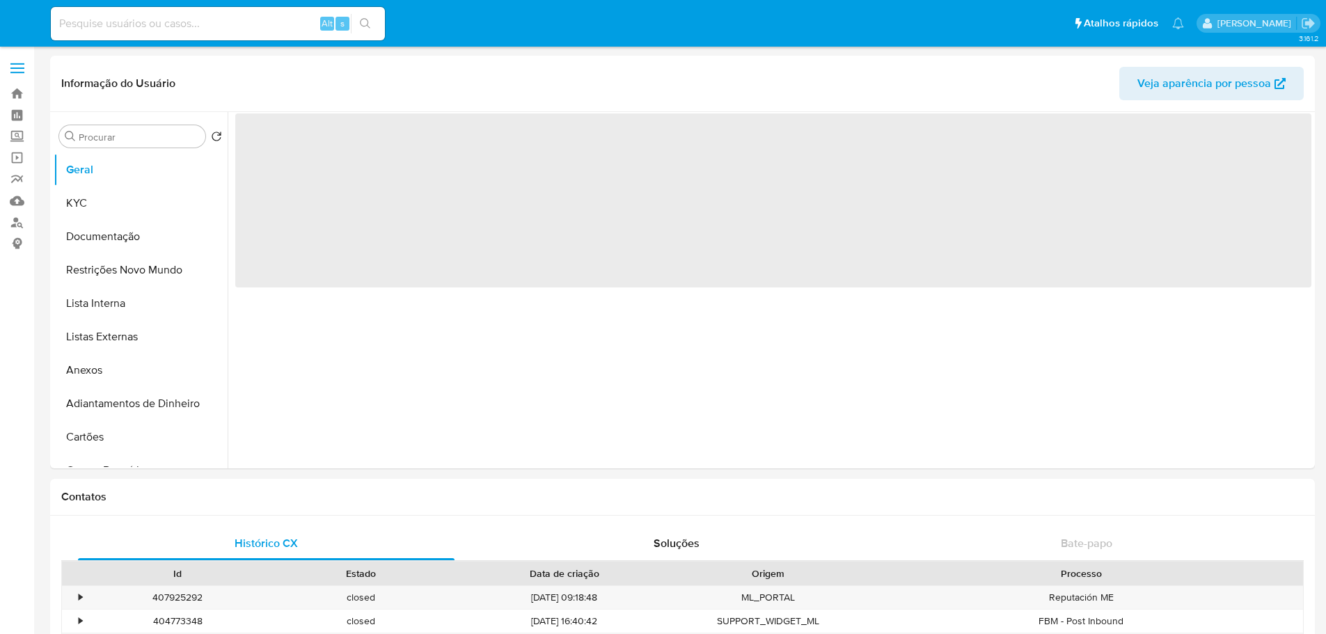
select select "10"
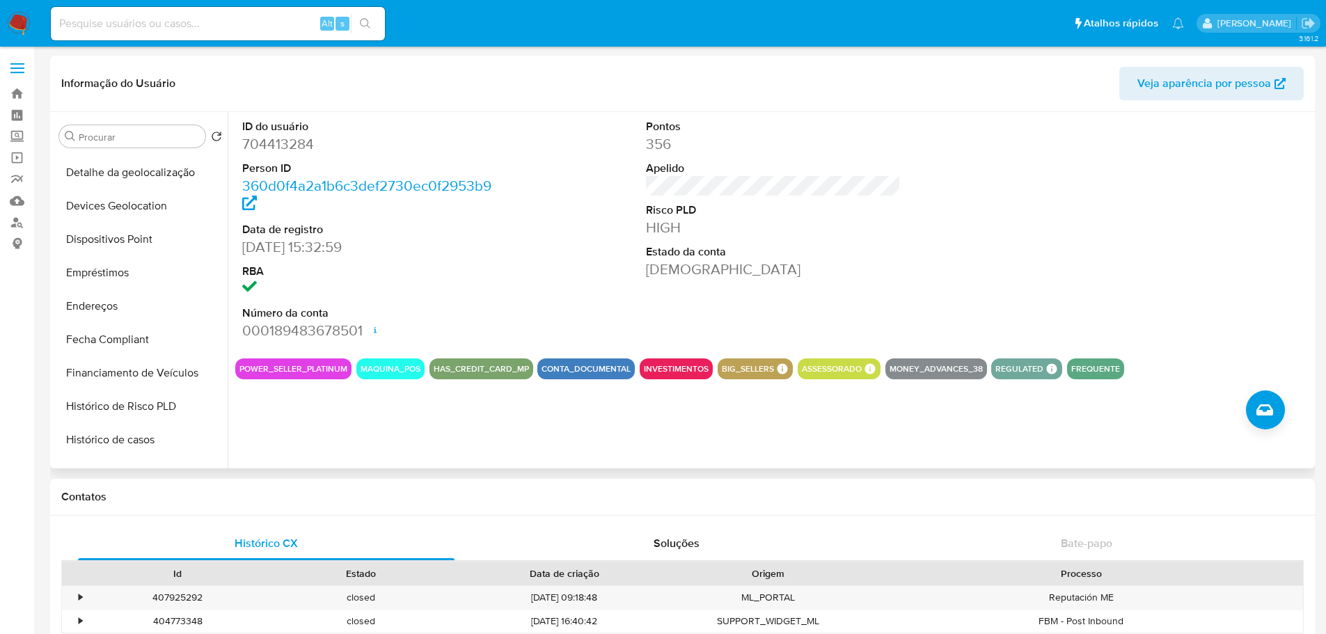
scroll to position [557, 0]
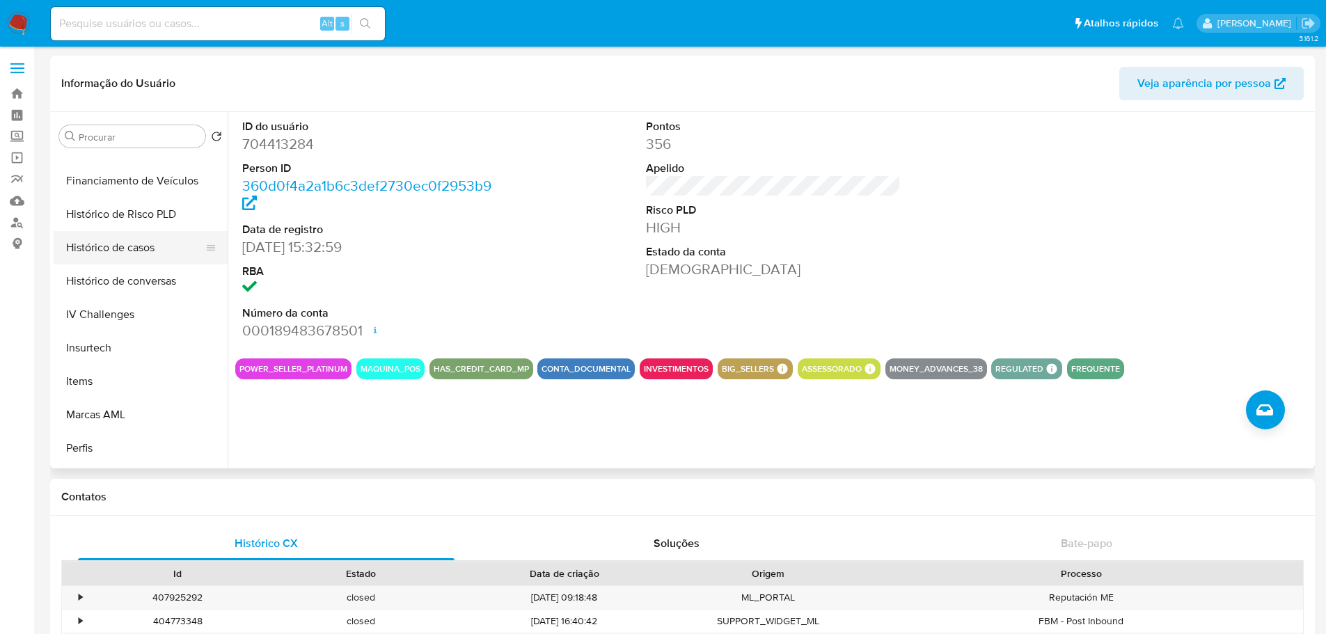
click at [114, 250] on button "Histórico de casos" at bounding box center [135, 247] width 163 height 33
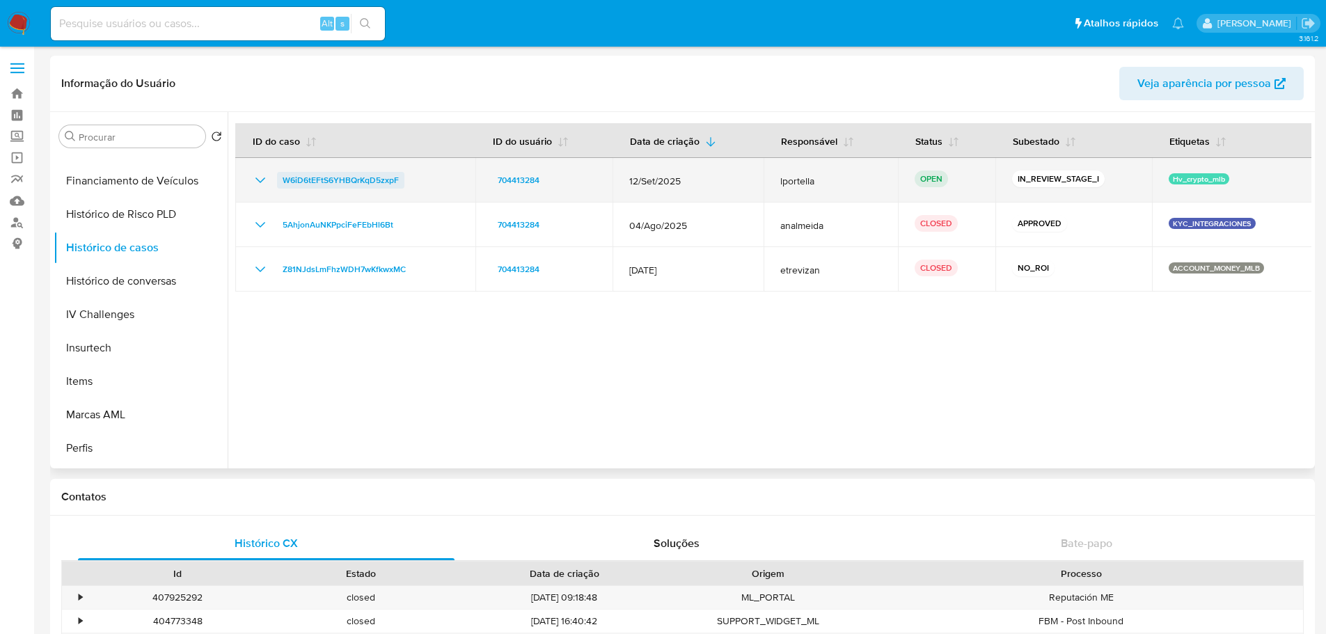
click at [345, 180] on span "W6iD6tEFtS6YHBQrKqD5zxpF" at bounding box center [341, 180] width 116 height 17
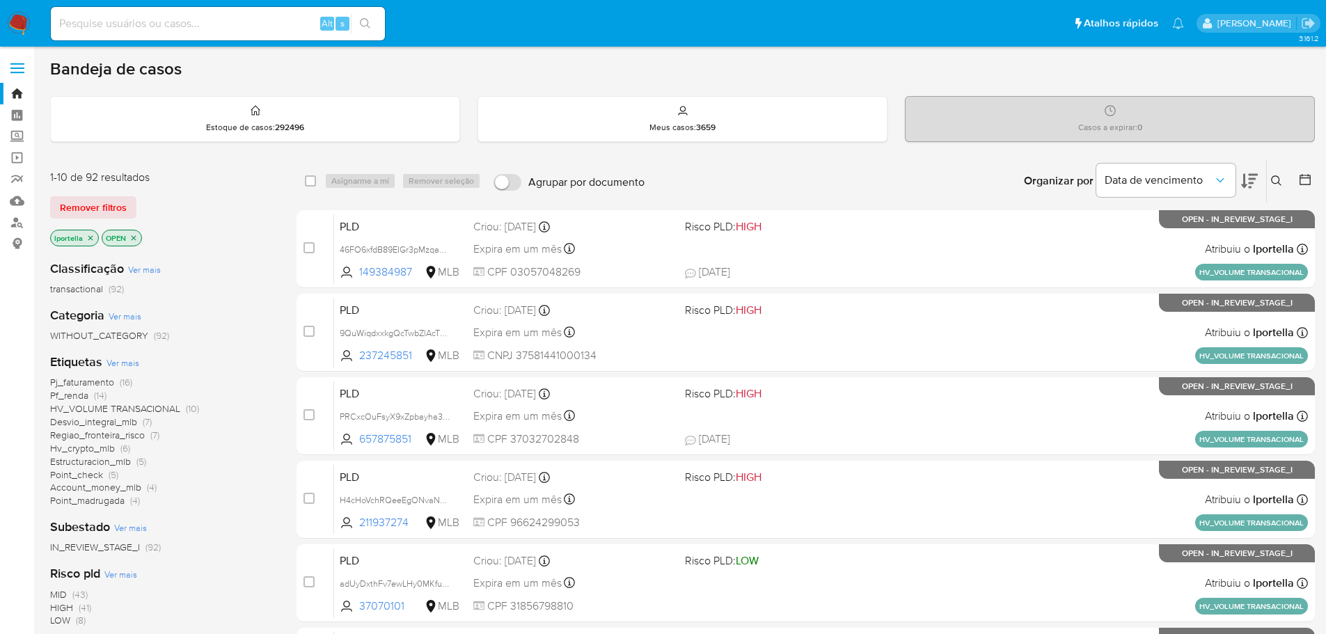
click at [129, 363] on span "Ver mais" at bounding box center [122, 362] width 33 height 13
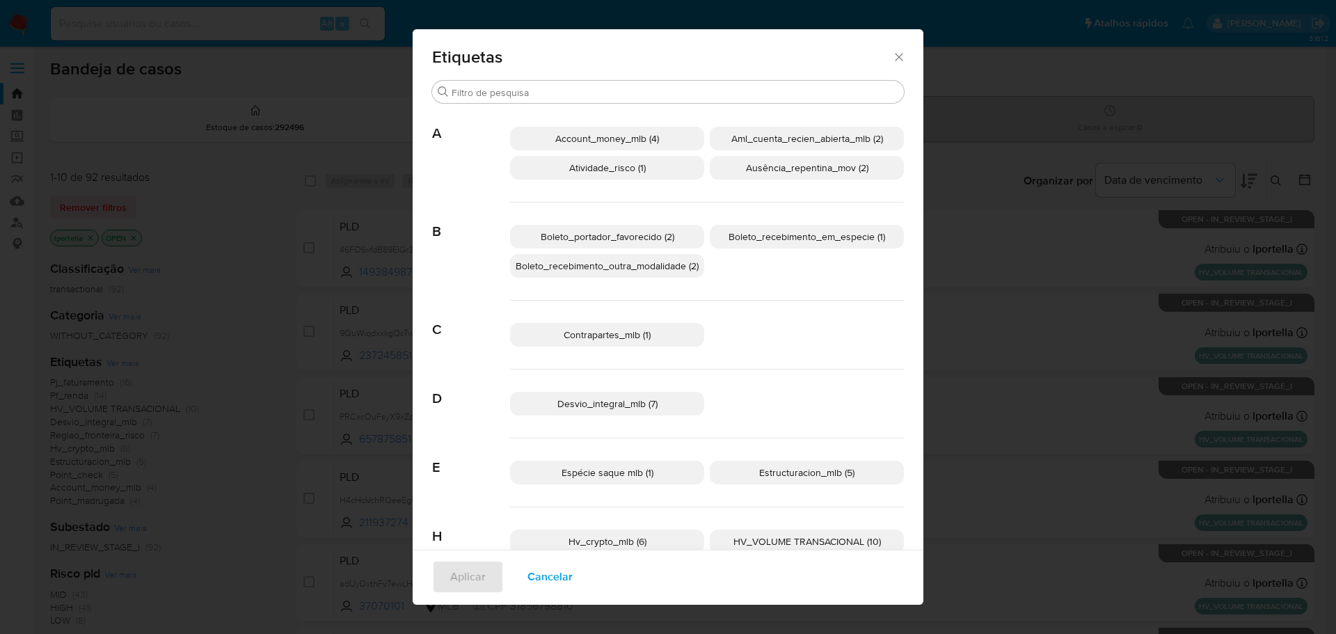
click at [972, 259] on div "Etiquetas Buscar A Account_money_mlb (4) Aml_cuenta_recien_abierta_mlb (2) Ativ…" at bounding box center [668, 317] width 1336 height 634
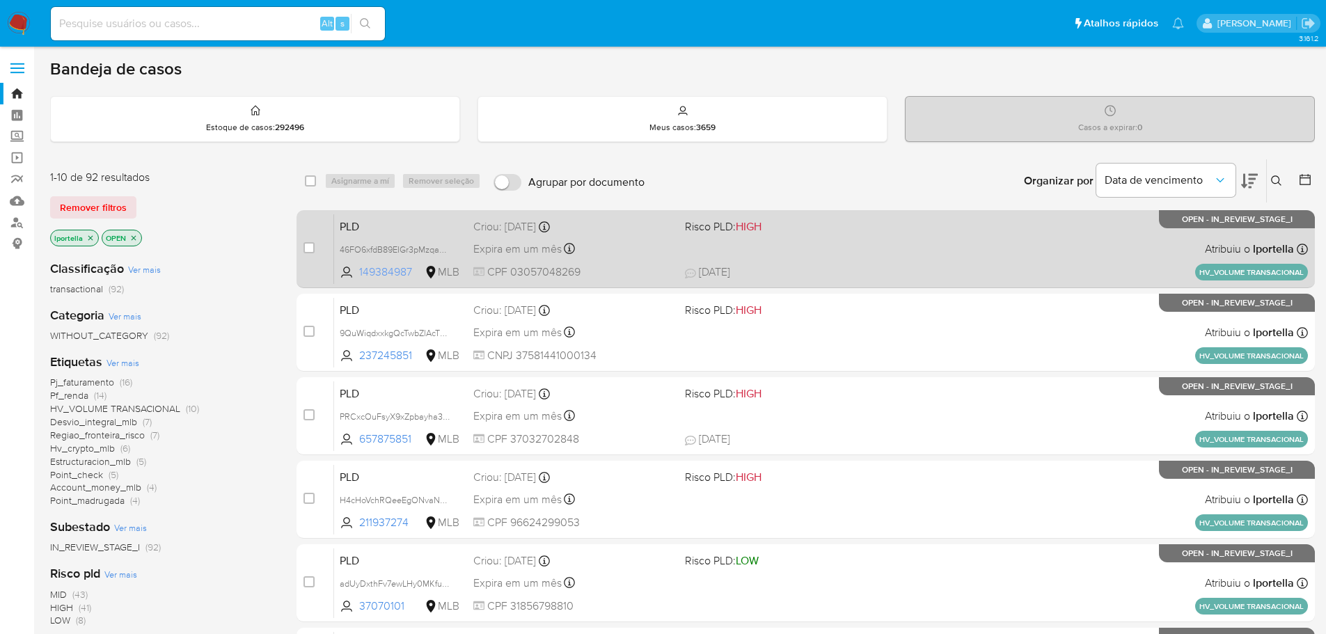
click at [381, 271] on span "149384987" at bounding box center [390, 271] width 63 height 15
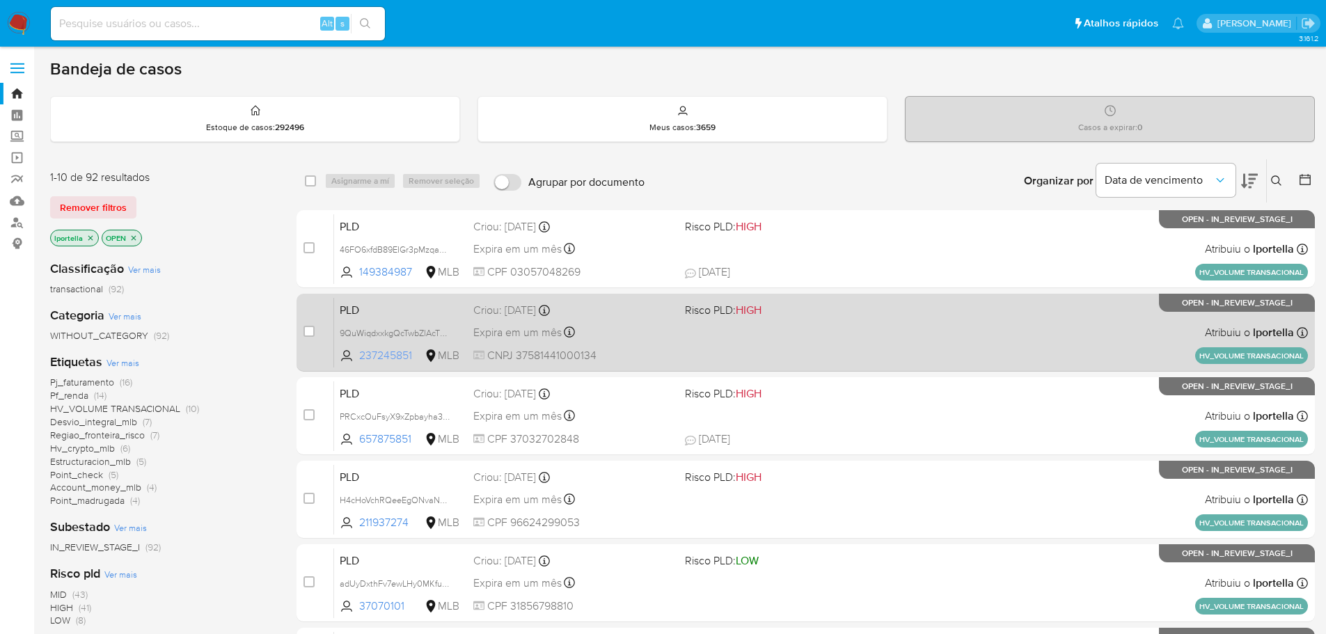
click at [392, 358] on span "237245851" at bounding box center [390, 355] width 63 height 15
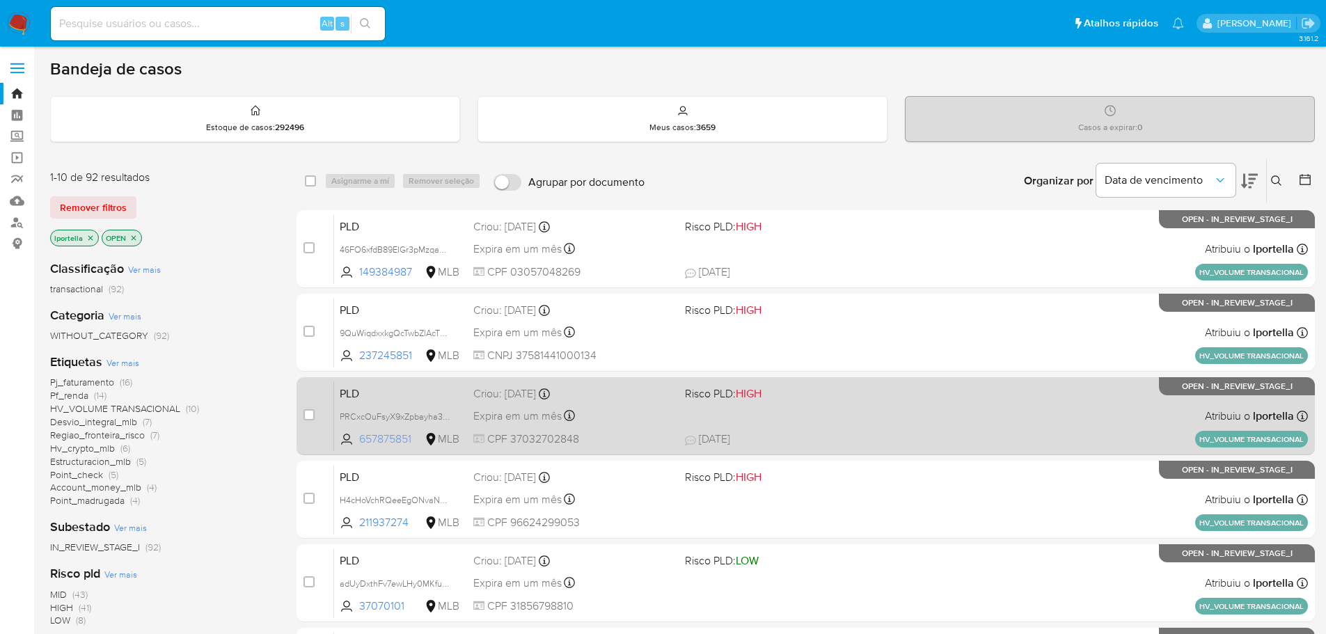
click at [390, 438] on span "657875851" at bounding box center [390, 439] width 63 height 15
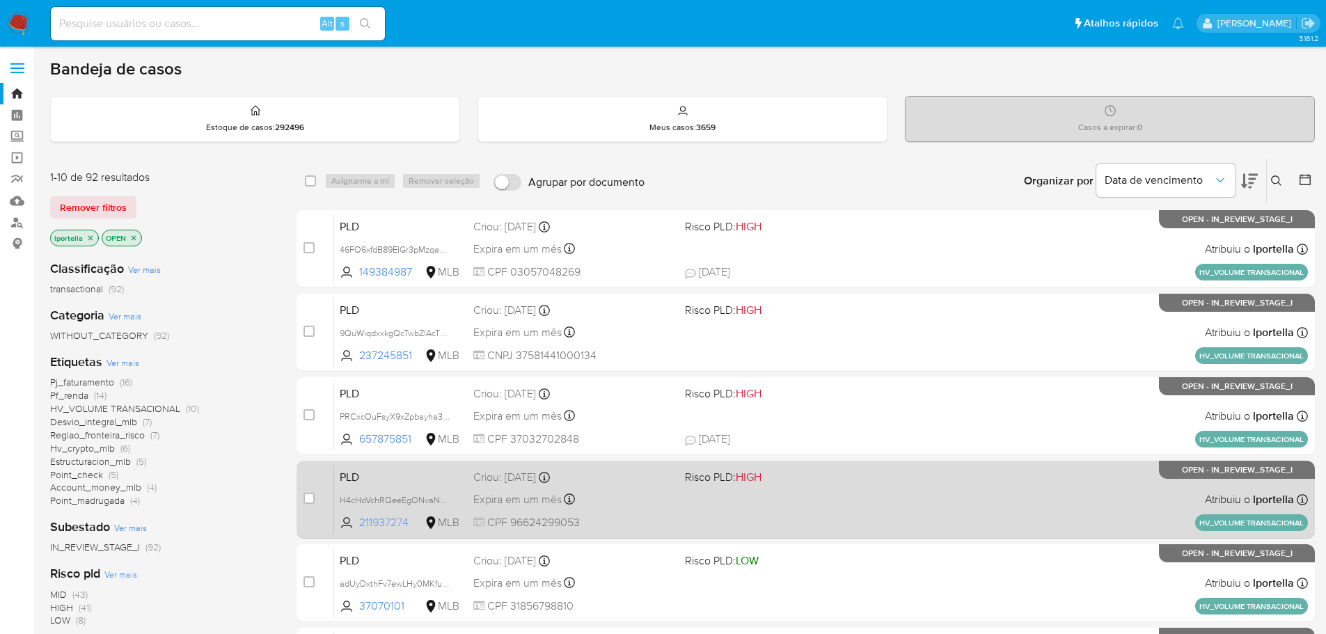
click at [381, 523] on span "211937274" at bounding box center [390, 522] width 63 height 15
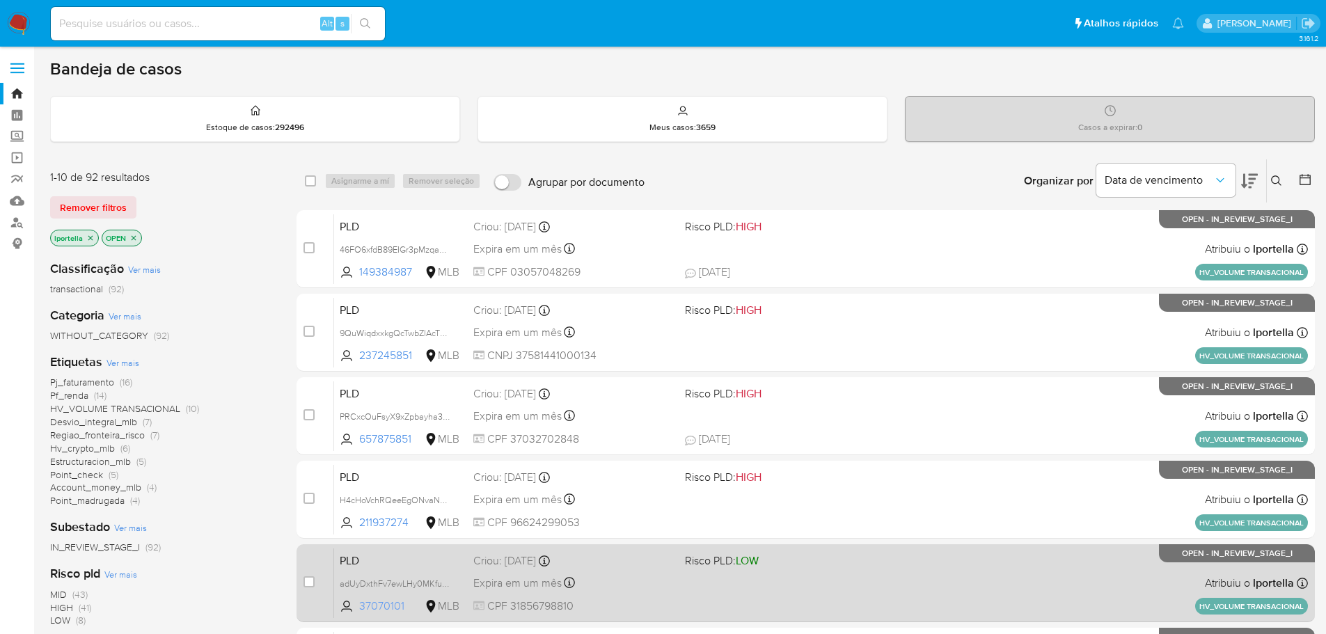
click at [377, 604] on span "37070101" at bounding box center [390, 606] width 63 height 15
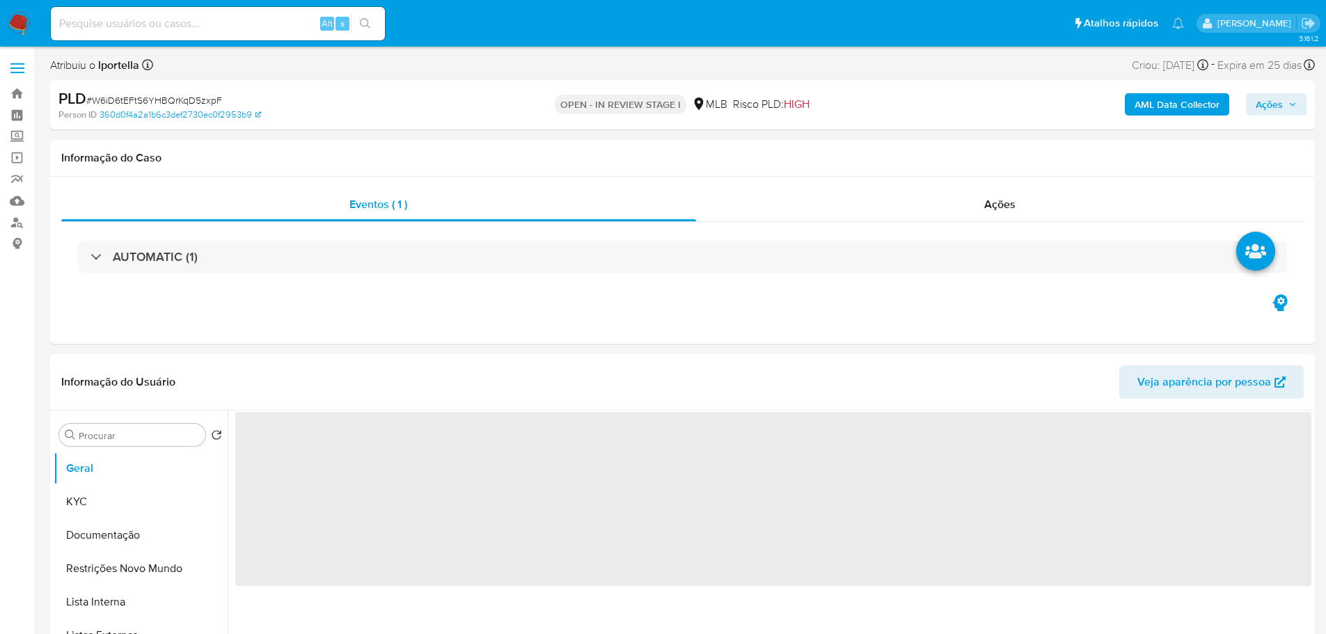
select select "10"
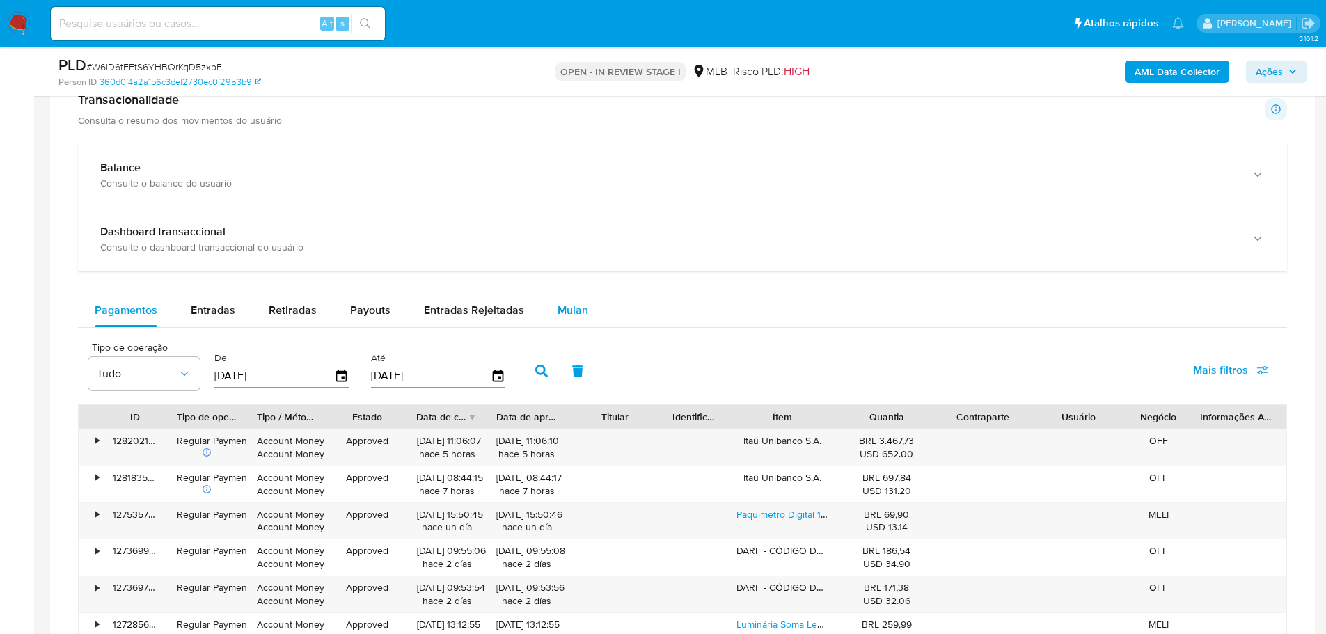
click at [562, 313] on span "Mulan" at bounding box center [573, 310] width 31 height 16
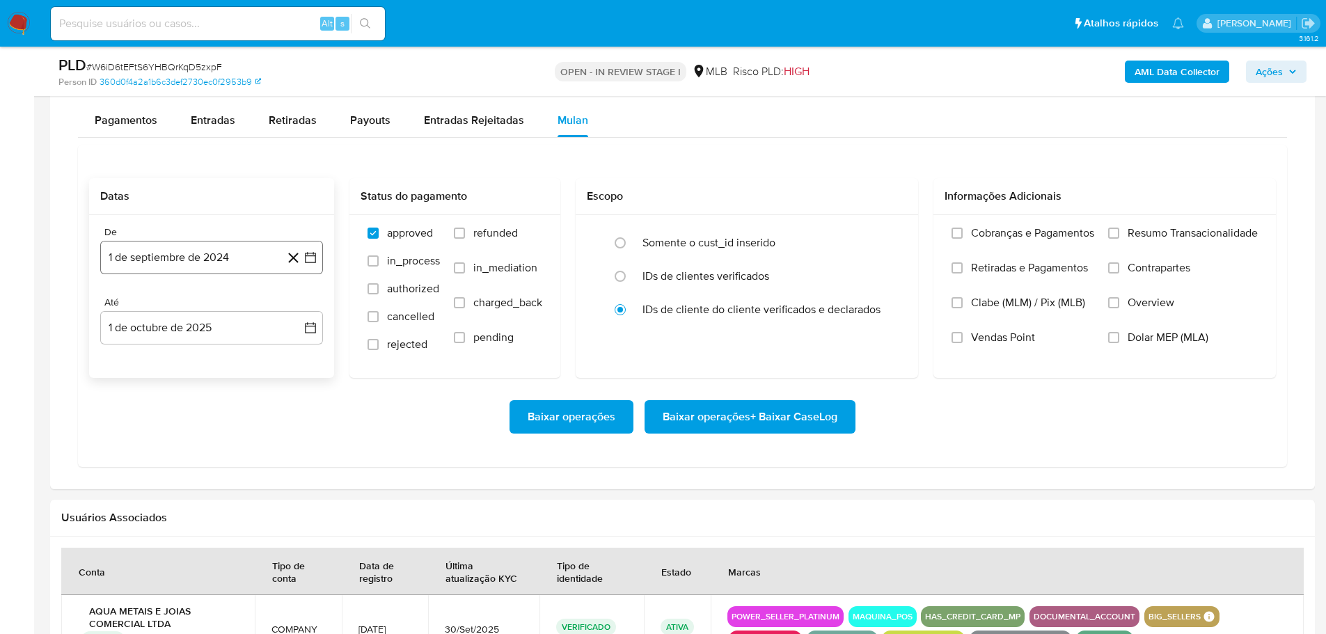
scroll to position [1183, 0]
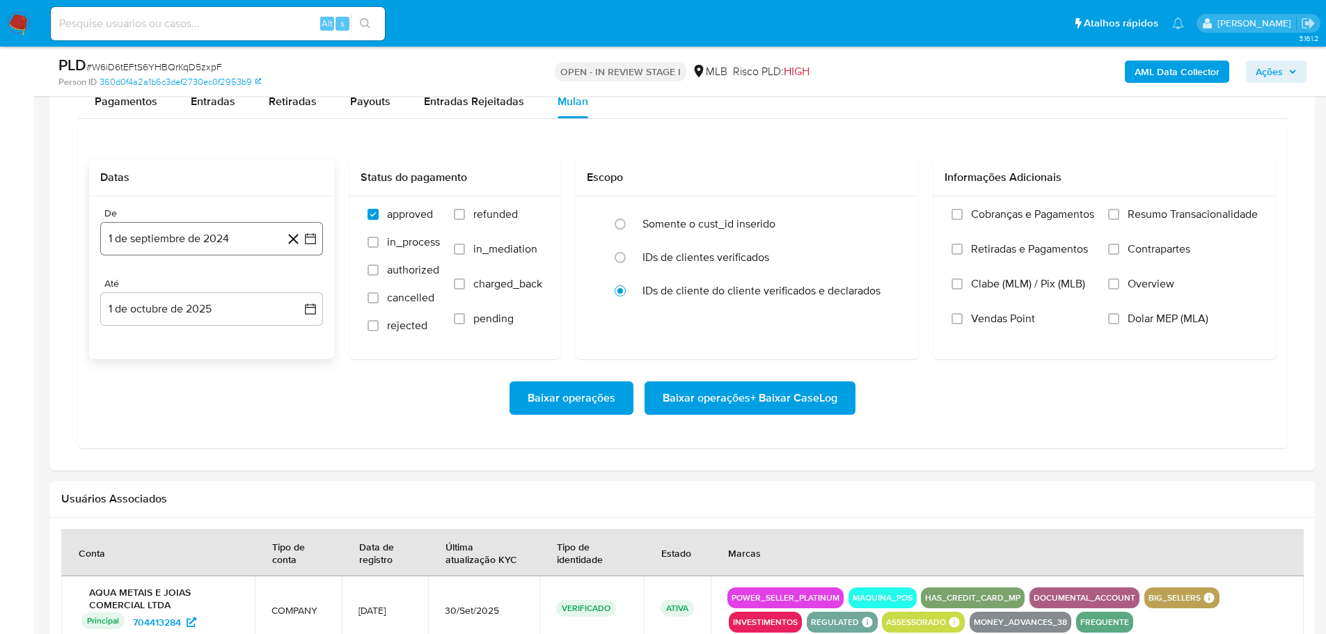
click at [207, 237] on button "1 de septiembre de 2024" at bounding box center [211, 238] width 223 height 33
click at [297, 290] on icon "Mes siguiente" at bounding box center [298, 288] width 17 height 17
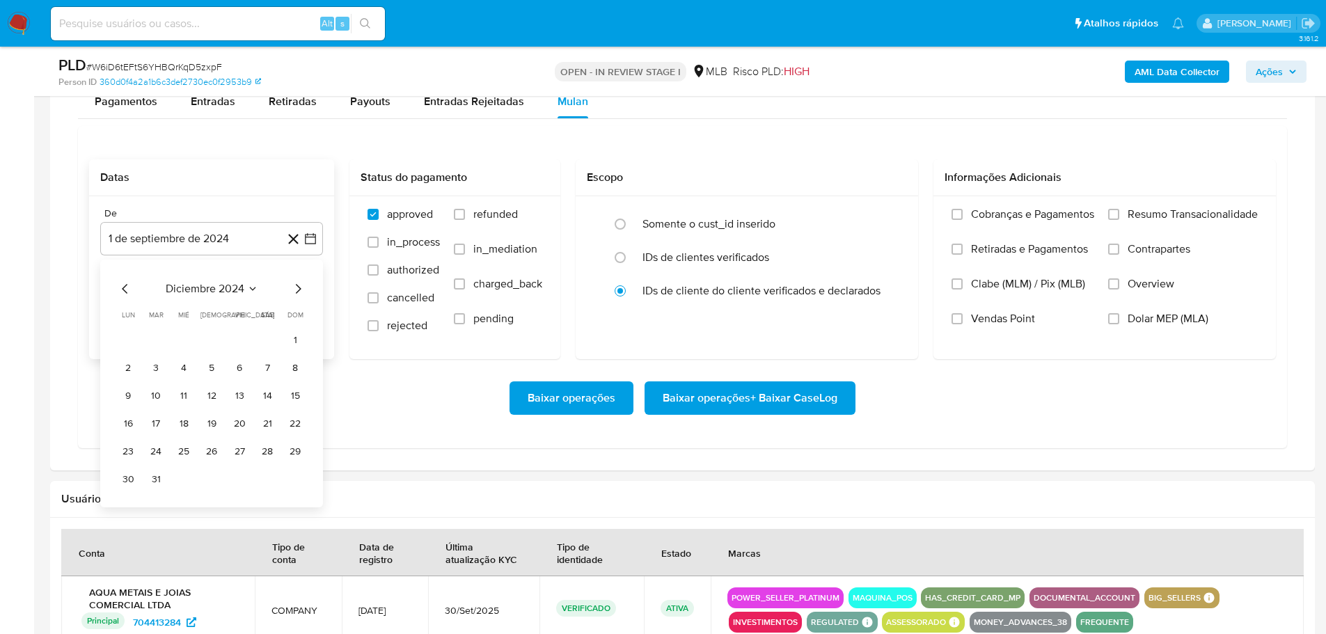
click at [297, 290] on icon "Mes siguiente" at bounding box center [298, 288] width 17 height 17
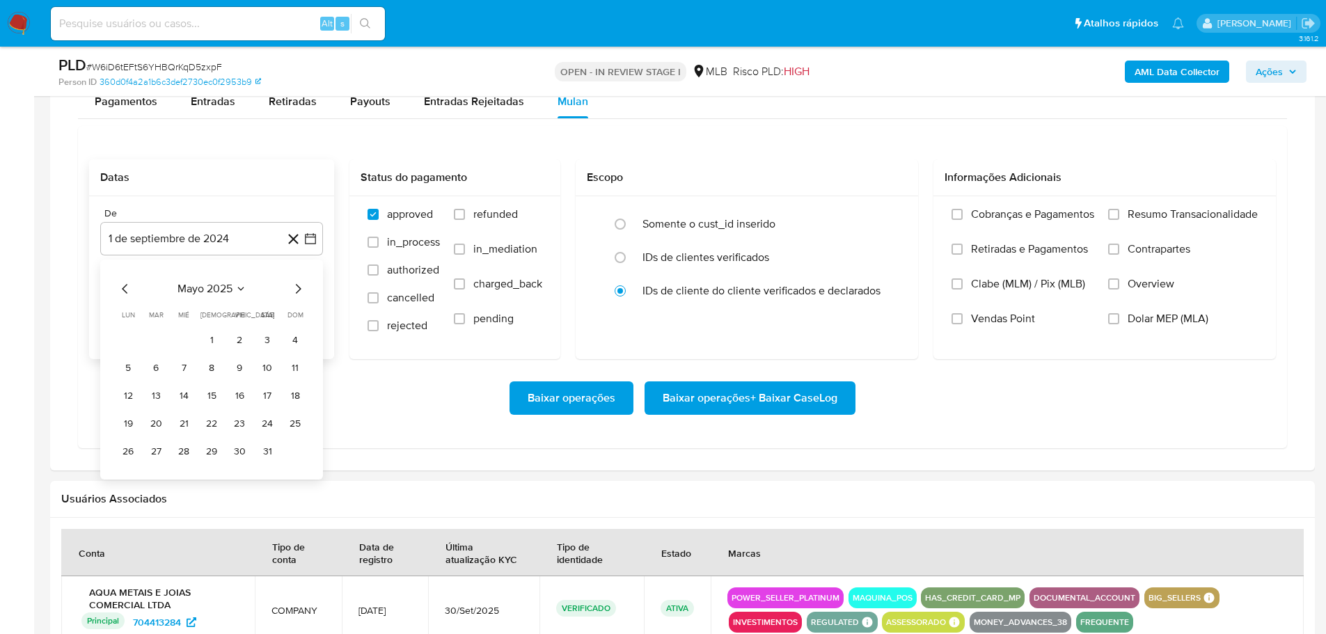
click at [297, 290] on icon "Mes siguiente" at bounding box center [298, 288] width 17 height 17
drag, startPoint x: 125, startPoint y: 285, endPoint x: 141, endPoint y: 290, distance: 16.9
click at [124, 285] on icon "Mes anterior" at bounding box center [125, 288] width 17 height 17
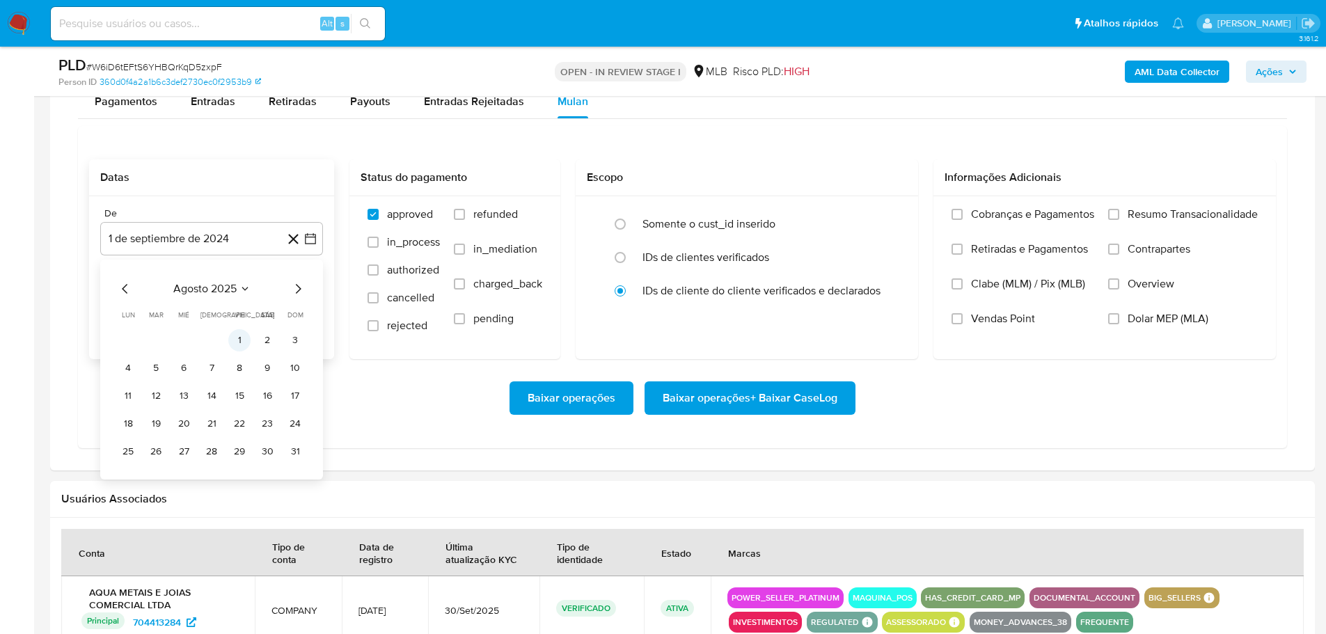
click at [237, 338] on button "1" at bounding box center [239, 340] width 22 height 22
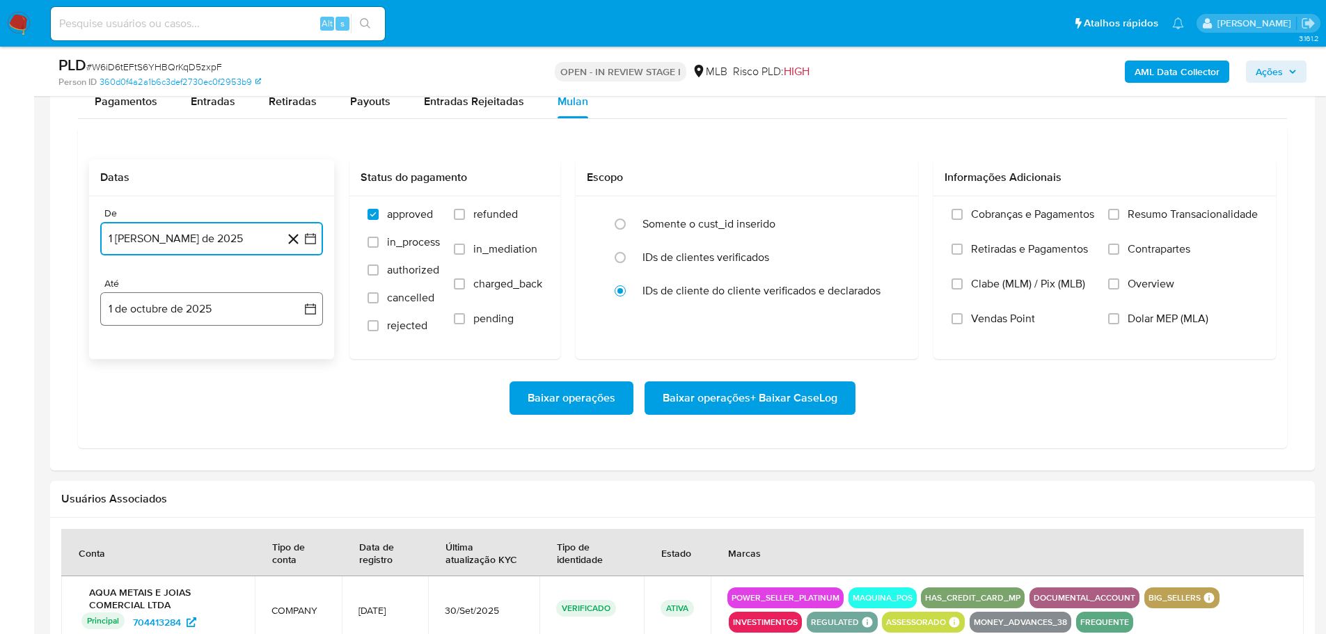
click at [207, 306] on button "1 de octubre de 2025" at bounding box center [211, 308] width 223 height 33
click at [125, 356] on icon "Mes anterior" at bounding box center [125, 359] width 6 height 10
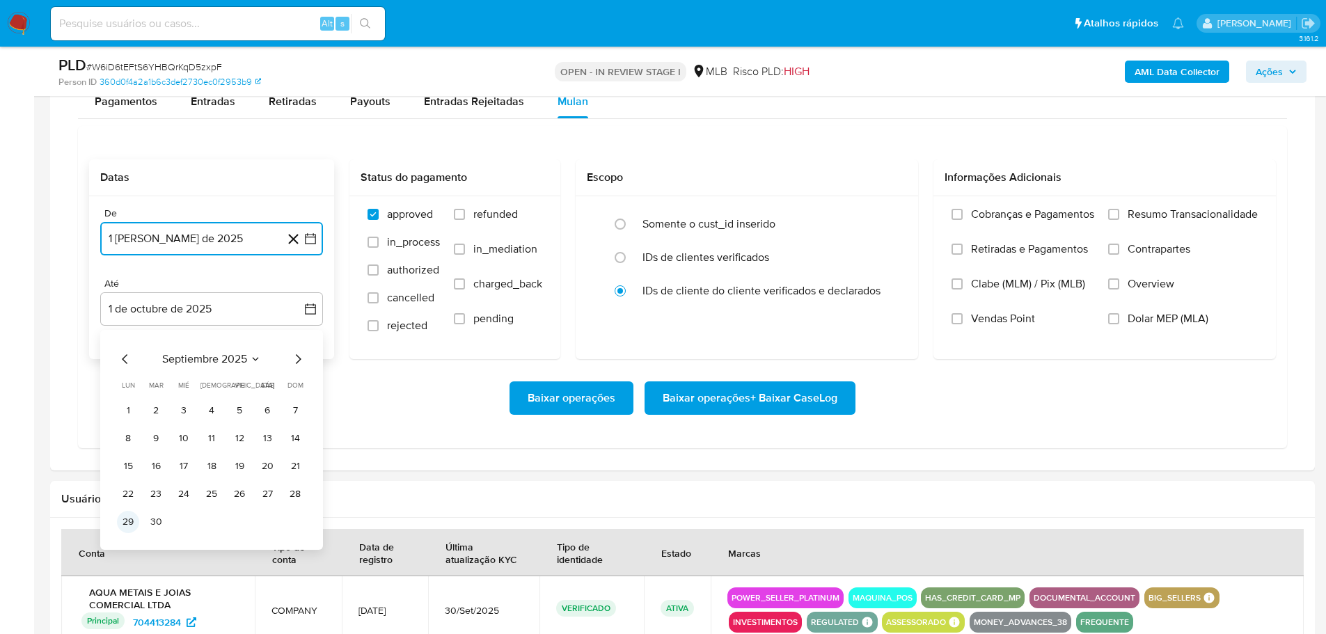
click at [129, 523] on button "29" at bounding box center [128, 522] width 22 height 22
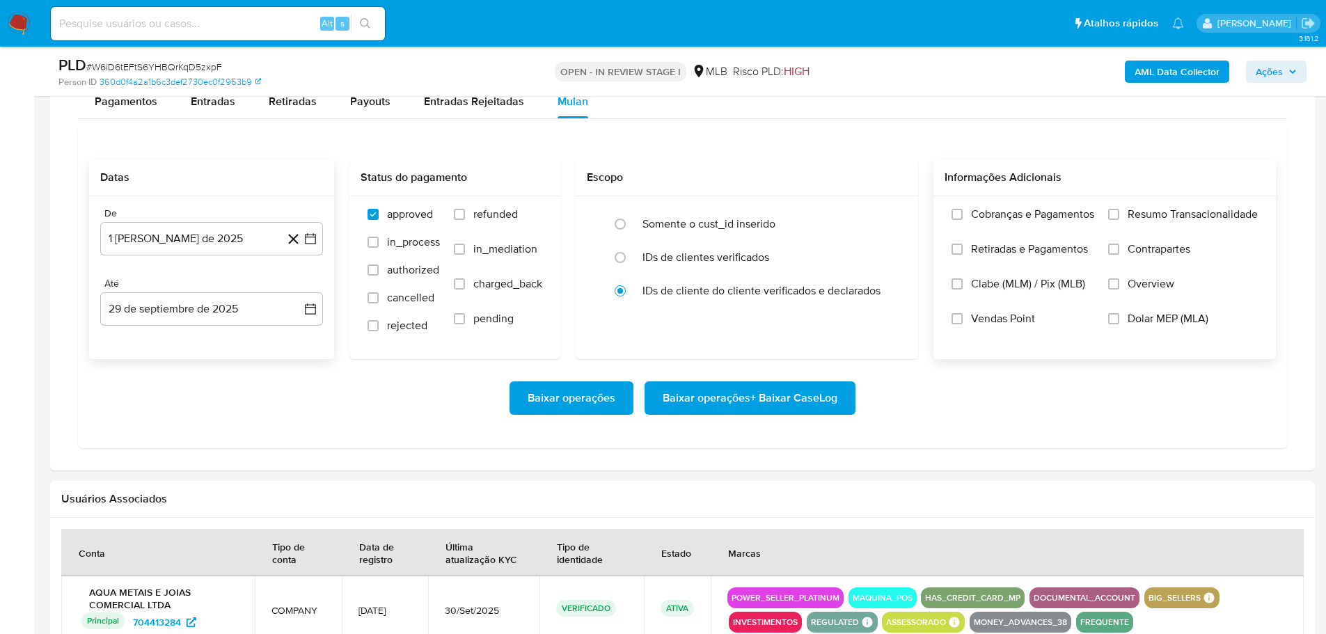
click at [1110, 221] on label "Resumo Transacionalidade" at bounding box center [1183, 224] width 150 height 35
click at [1110, 220] on input "Resumo Transacionalidade" at bounding box center [1113, 214] width 11 height 11
click at [794, 402] on span "Baixar operações + Baixar CaseLog" at bounding box center [750, 398] width 175 height 31
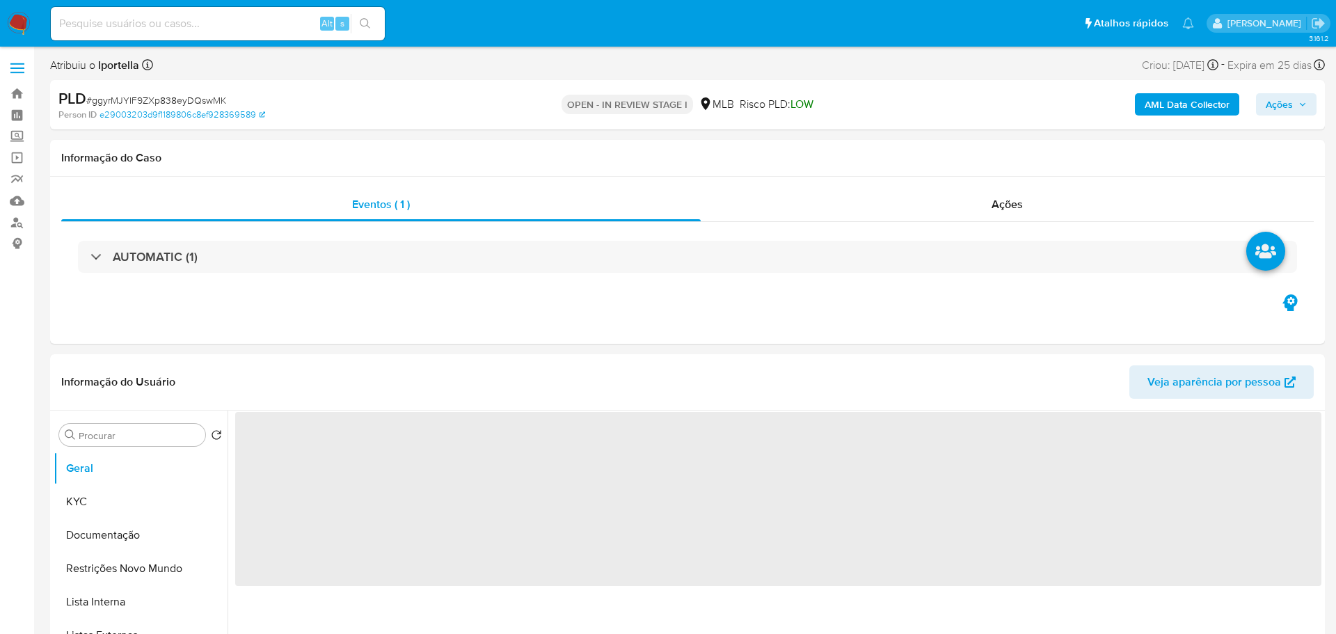
select select "10"
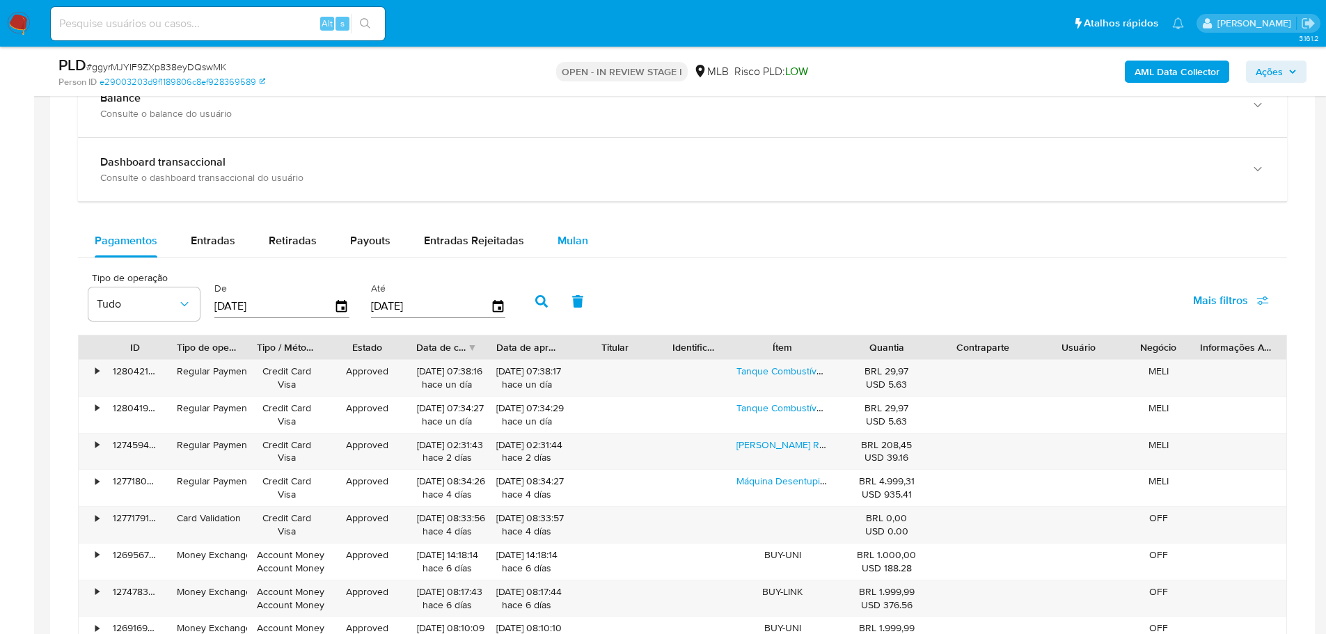
click at [574, 234] on span "Mulan" at bounding box center [573, 240] width 31 height 16
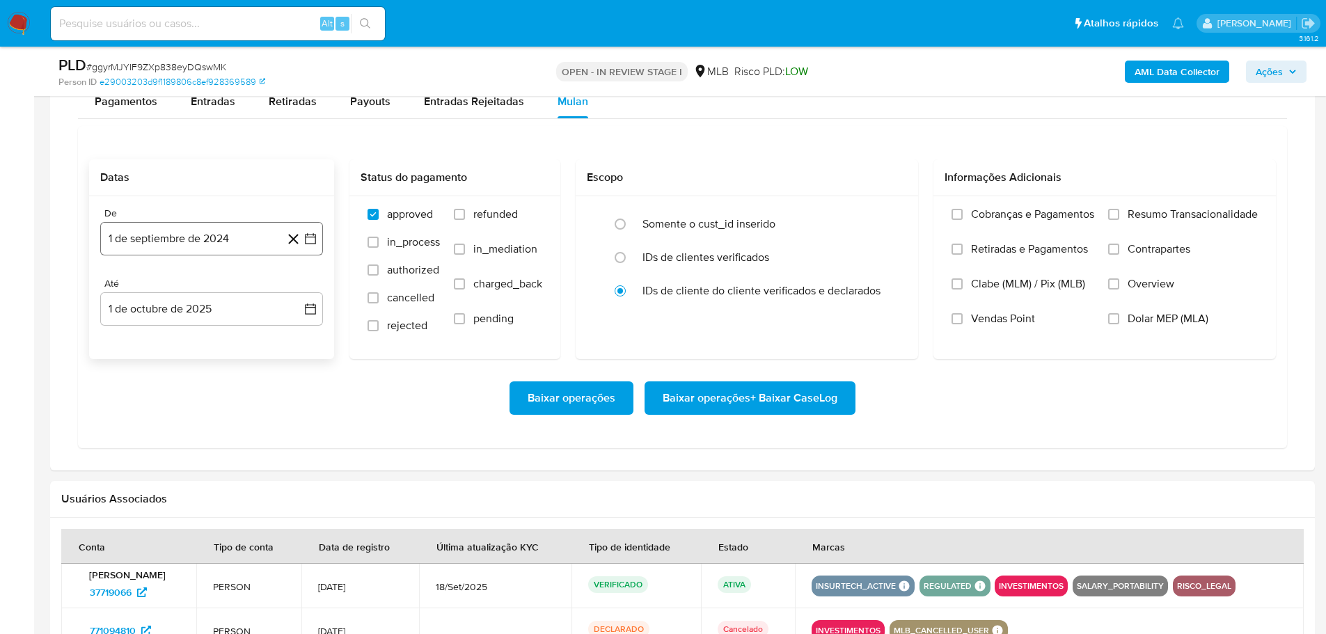
drag, startPoint x: 168, startPoint y: 233, endPoint x: 208, endPoint y: 223, distance: 41.5
click at [167, 233] on button "1 de septiembre de 2024" at bounding box center [211, 238] width 223 height 33
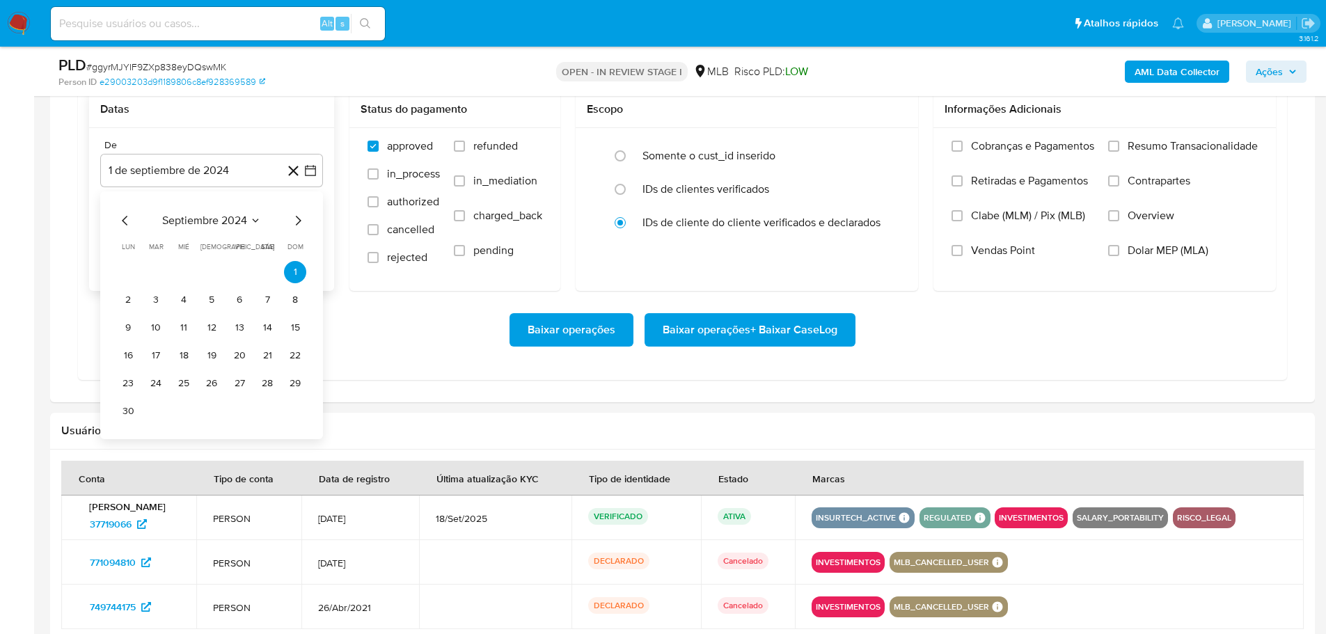
scroll to position [1253, 0]
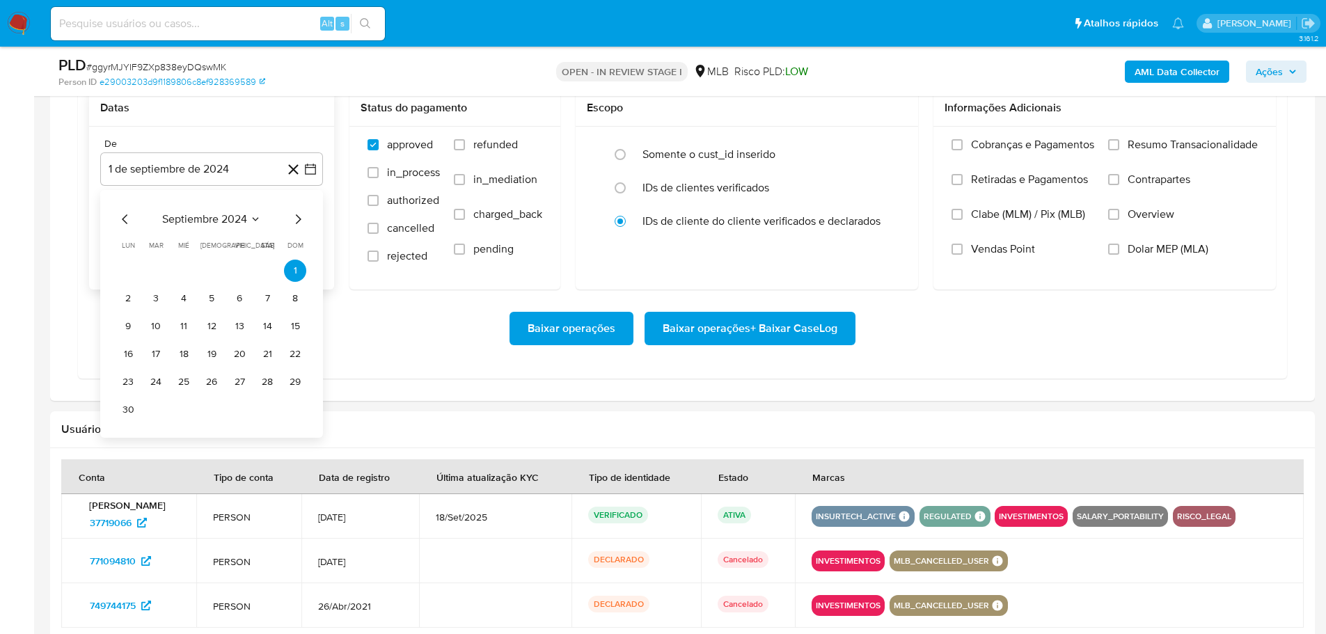
click at [305, 218] on icon "Mes siguiente" at bounding box center [298, 219] width 17 height 17
click at [304, 216] on icon "Mes siguiente" at bounding box center [298, 219] width 17 height 17
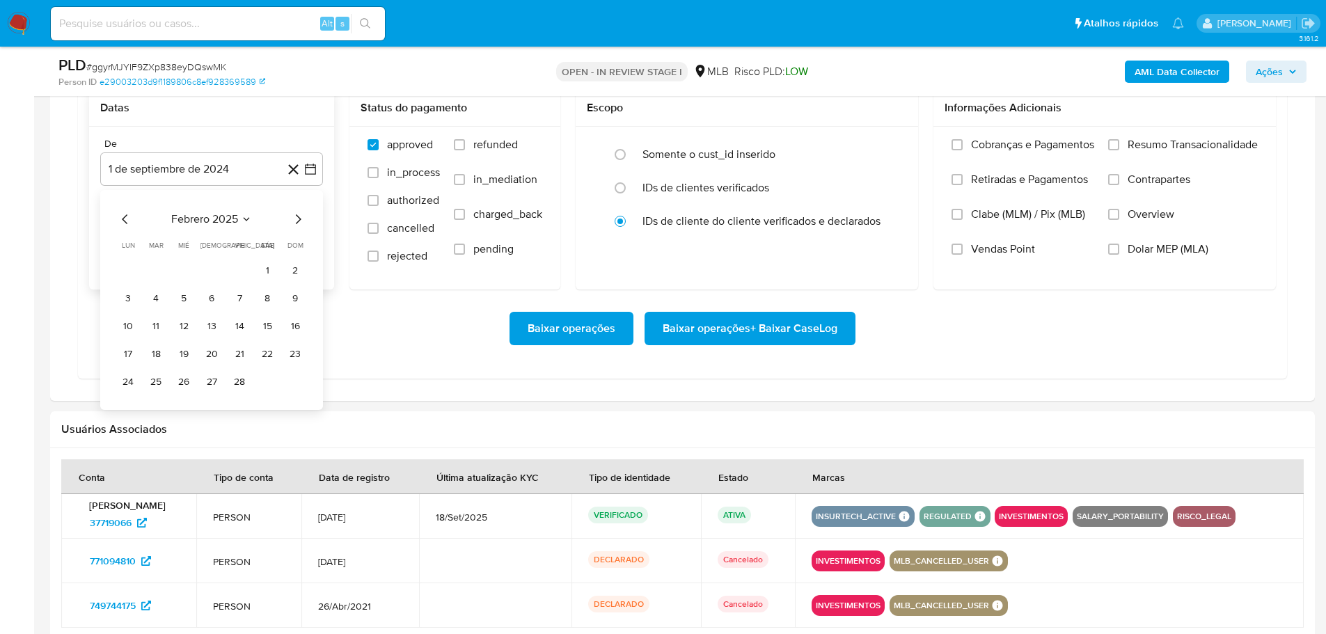
click at [304, 216] on icon "Mes siguiente" at bounding box center [298, 219] width 17 height 17
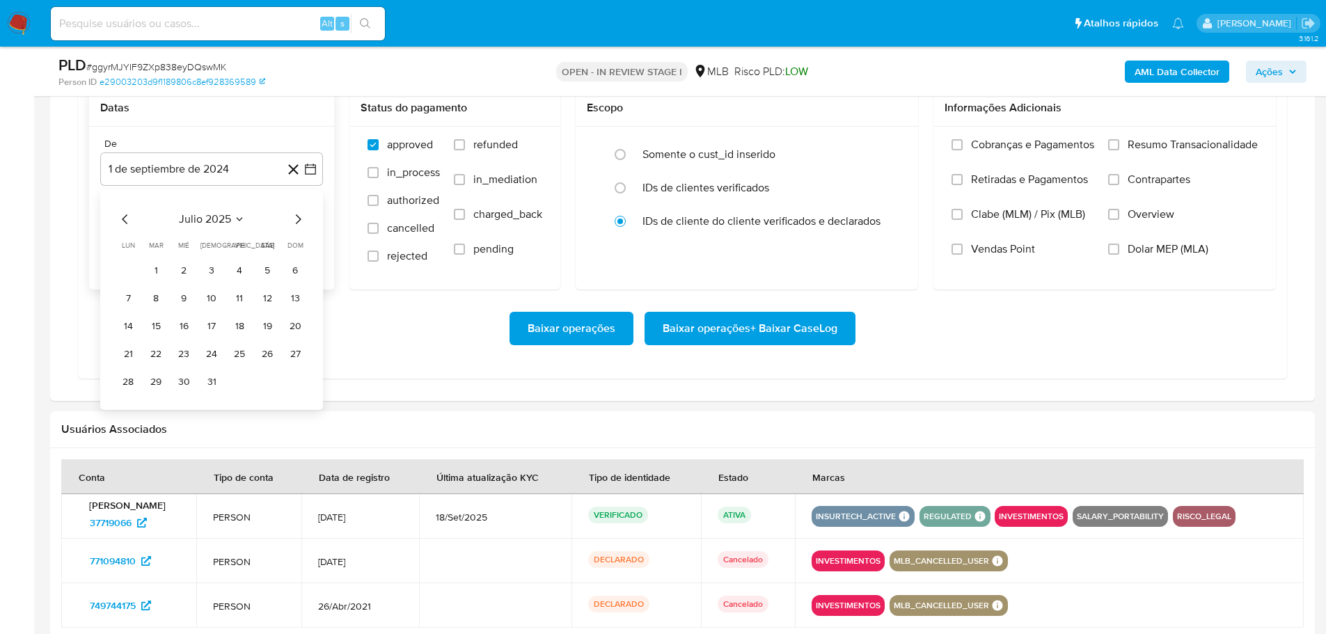
click at [304, 216] on icon "Mes siguiente" at bounding box center [298, 219] width 17 height 17
click at [246, 264] on button "1" at bounding box center [239, 271] width 22 height 22
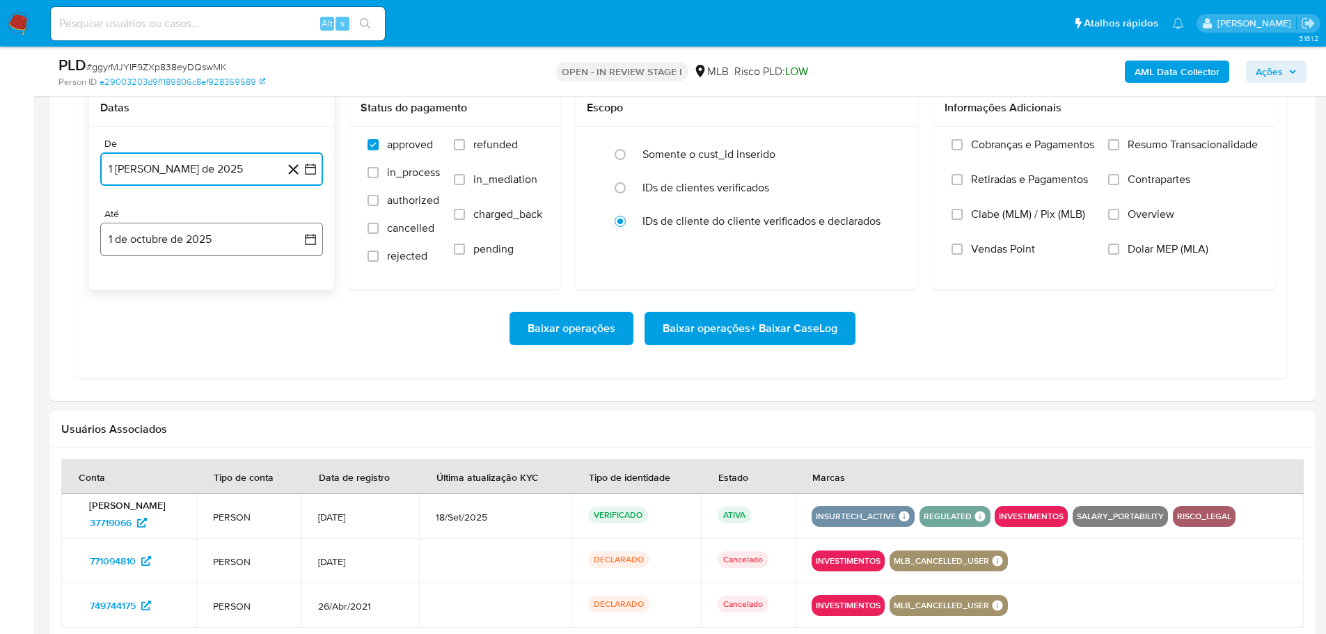
click at [239, 238] on button "1 de octubre de 2025" at bounding box center [211, 239] width 223 height 33
click at [119, 283] on icon "Mes anterior" at bounding box center [125, 289] width 17 height 17
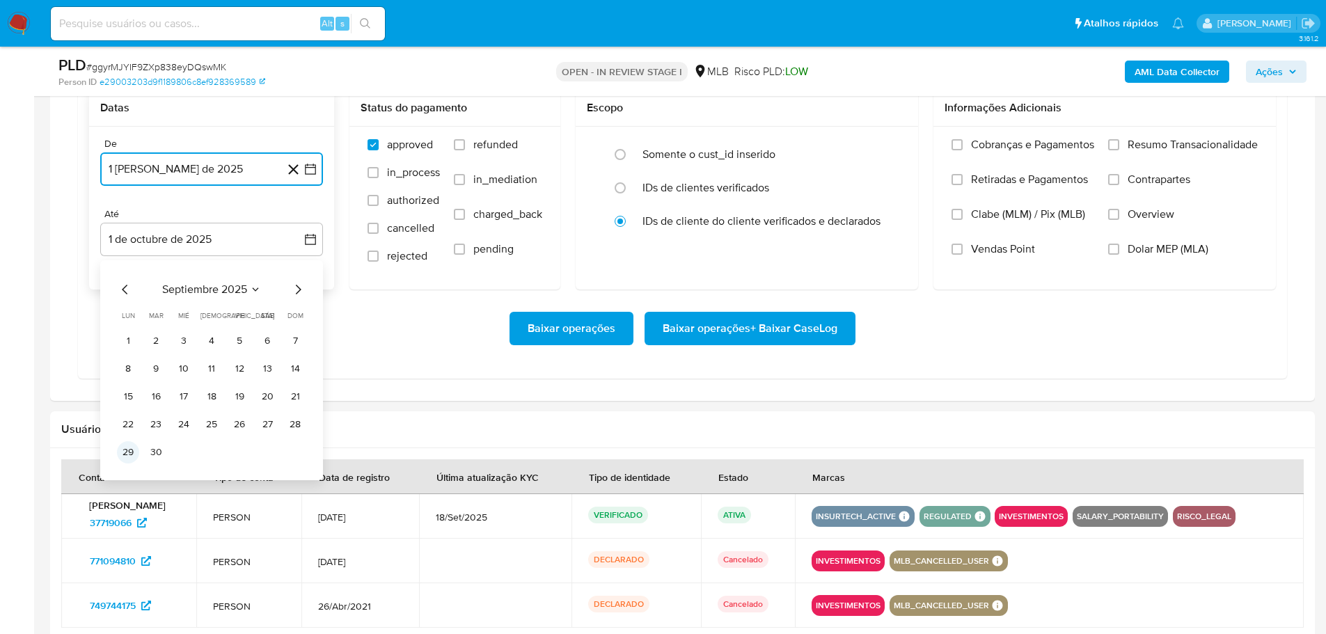
click at [125, 449] on button "29" at bounding box center [128, 452] width 22 height 22
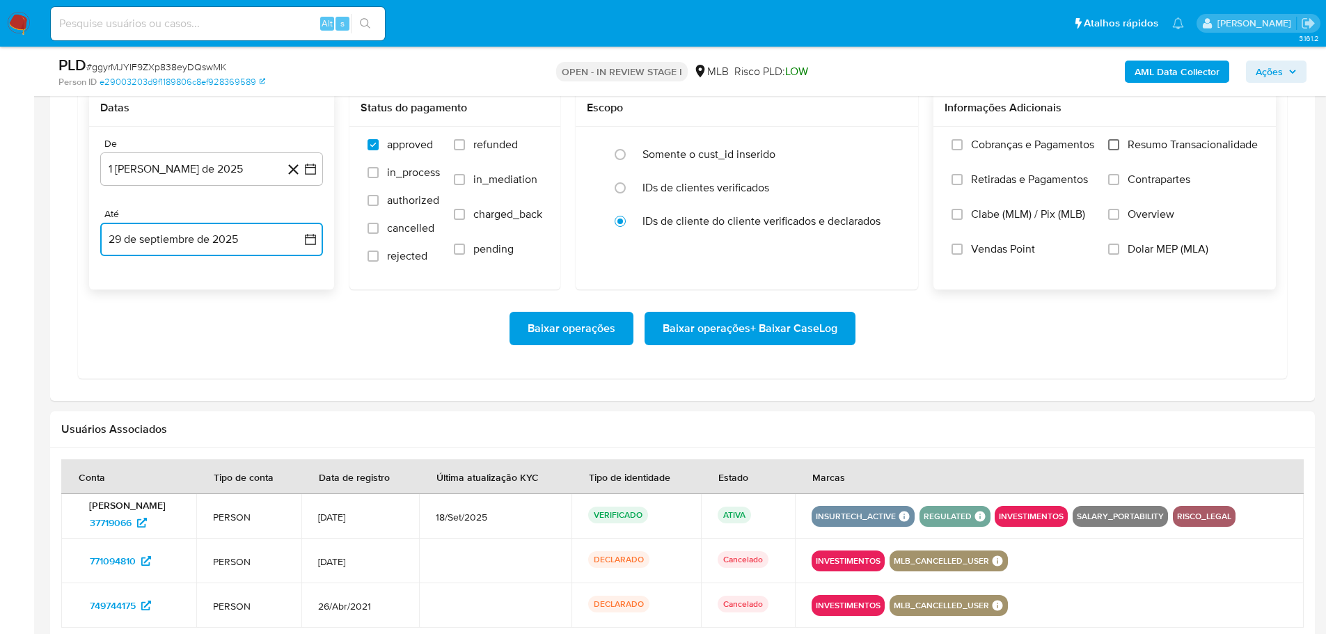
click at [1109, 145] on input "Resumo Transacionalidade" at bounding box center [1113, 144] width 11 height 11
click at [821, 331] on span "Baixar operações + Baixar CaseLog" at bounding box center [750, 328] width 175 height 31
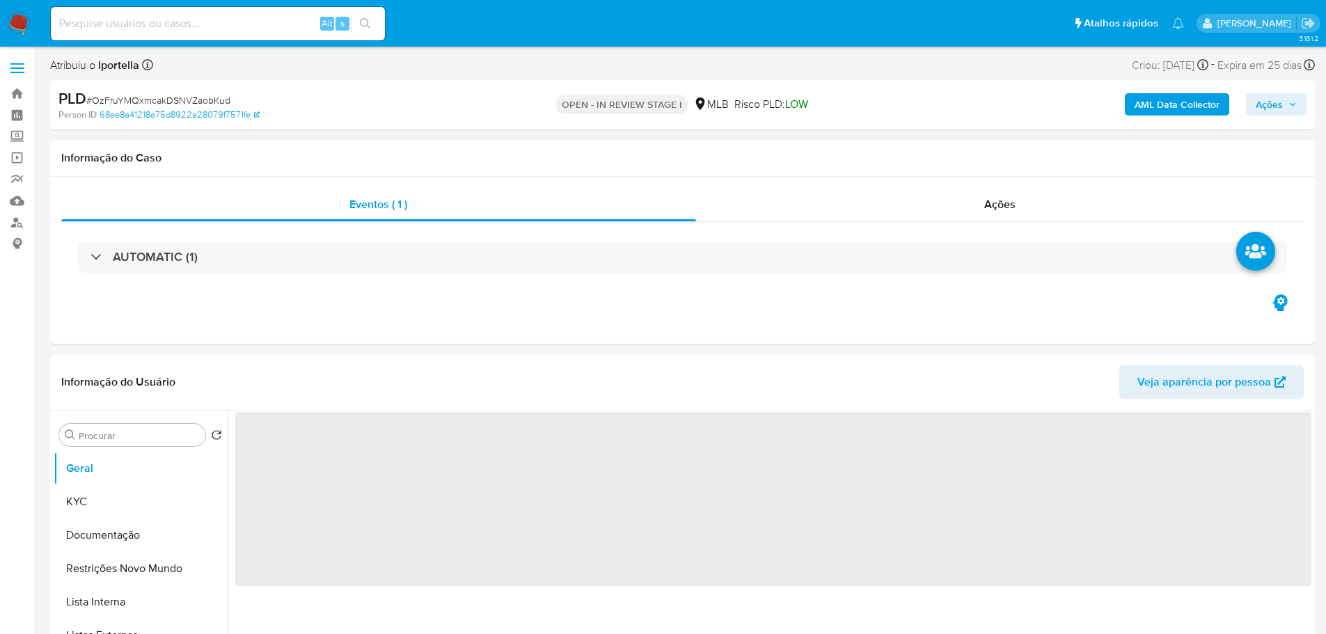
select select "10"
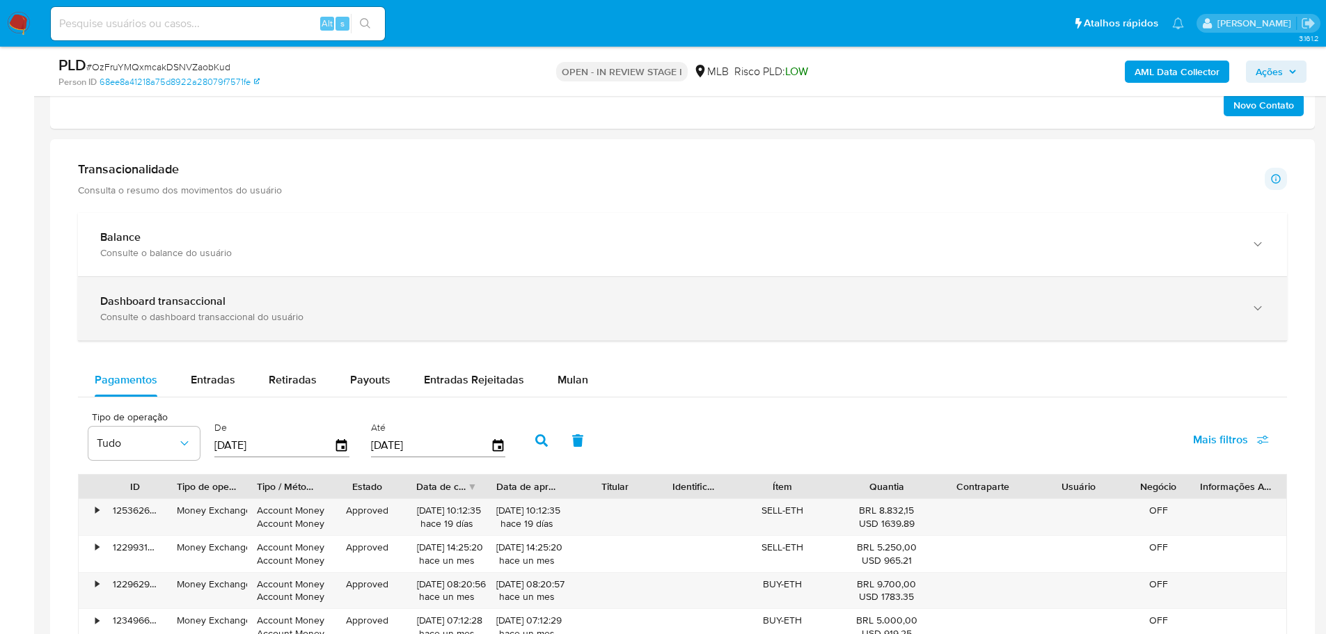
click at [574, 387] on span "Mulan" at bounding box center [573, 380] width 31 height 16
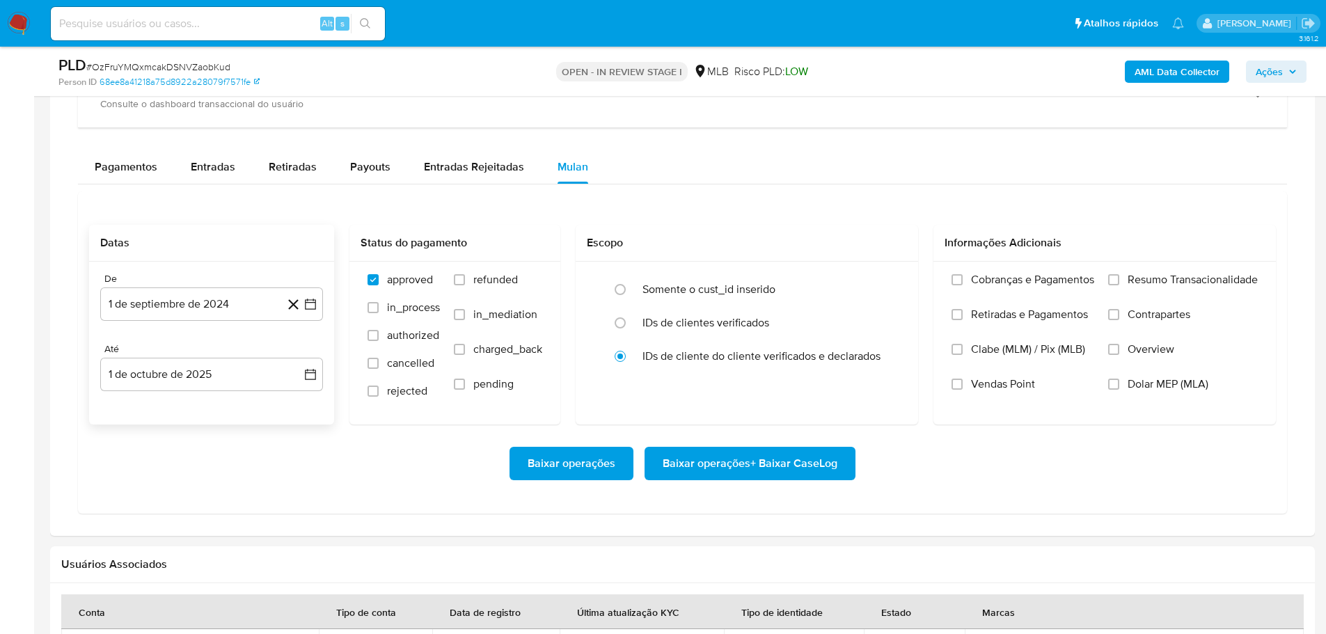
scroll to position [1183, 0]
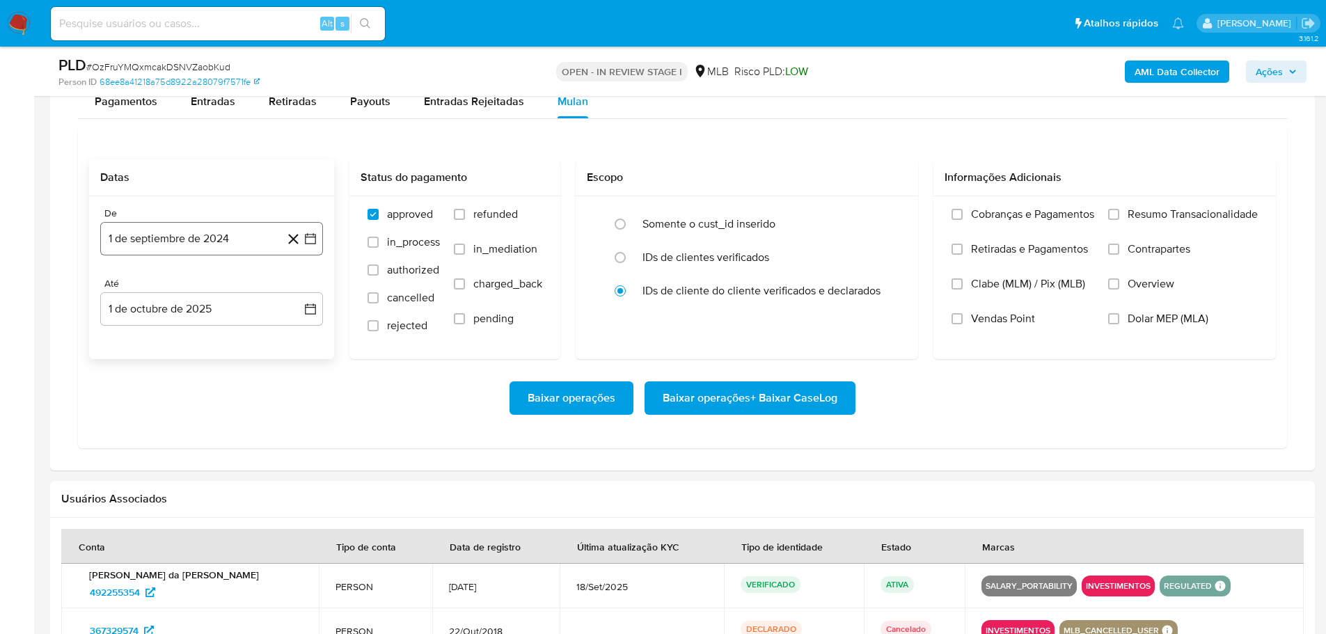
click at [209, 235] on button "1 de septiembre de 2024" at bounding box center [211, 238] width 223 height 33
click at [297, 290] on icon "Mes siguiente" at bounding box center [298, 288] width 17 height 17
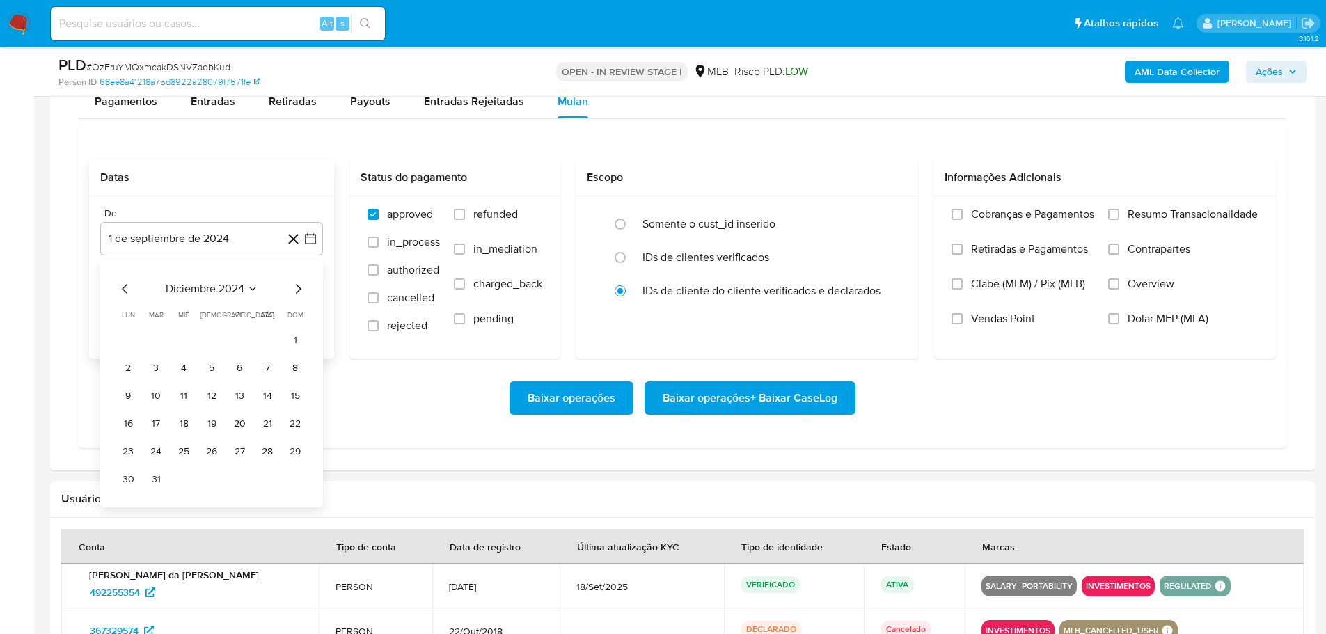
click at [297, 290] on icon "Mes siguiente" at bounding box center [298, 288] width 17 height 17
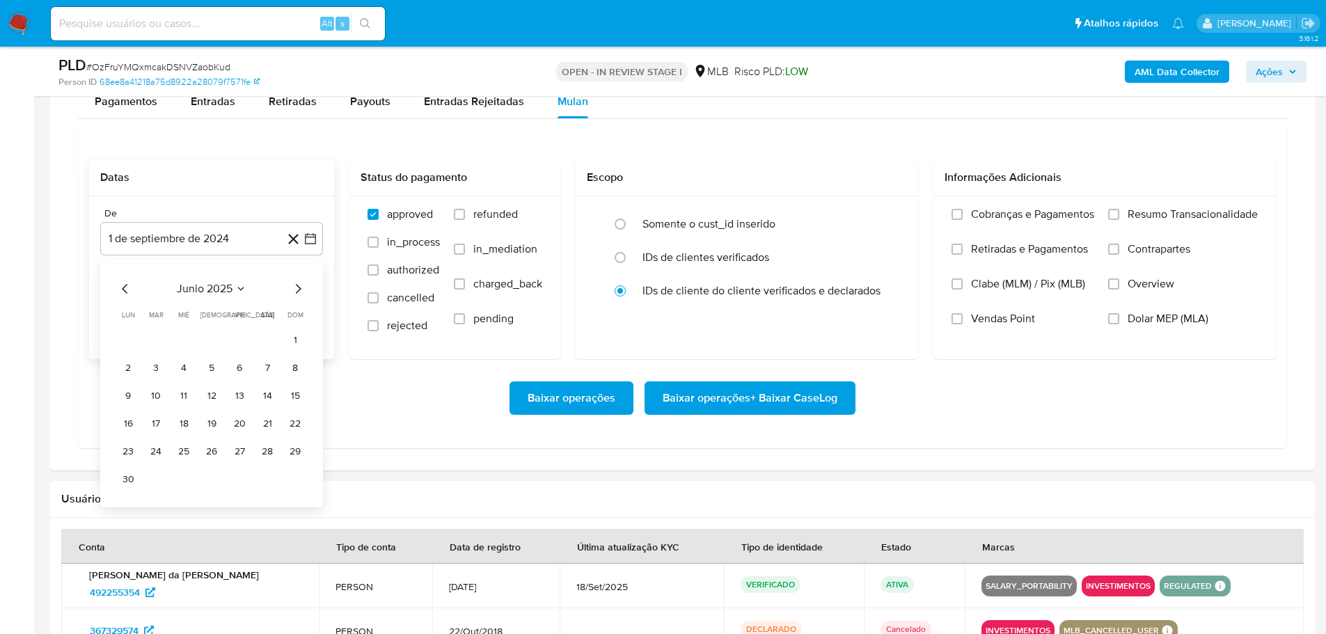
click at [297, 290] on icon "Mes siguiente" at bounding box center [298, 288] width 17 height 17
click at [237, 325] on table "lun lunes mar martes mié miércoles jue jueves vie viernes sáb sábado dom doming…" at bounding box center [211, 386] width 189 height 153
click at [233, 340] on button "1" at bounding box center [239, 340] width 22 height 22
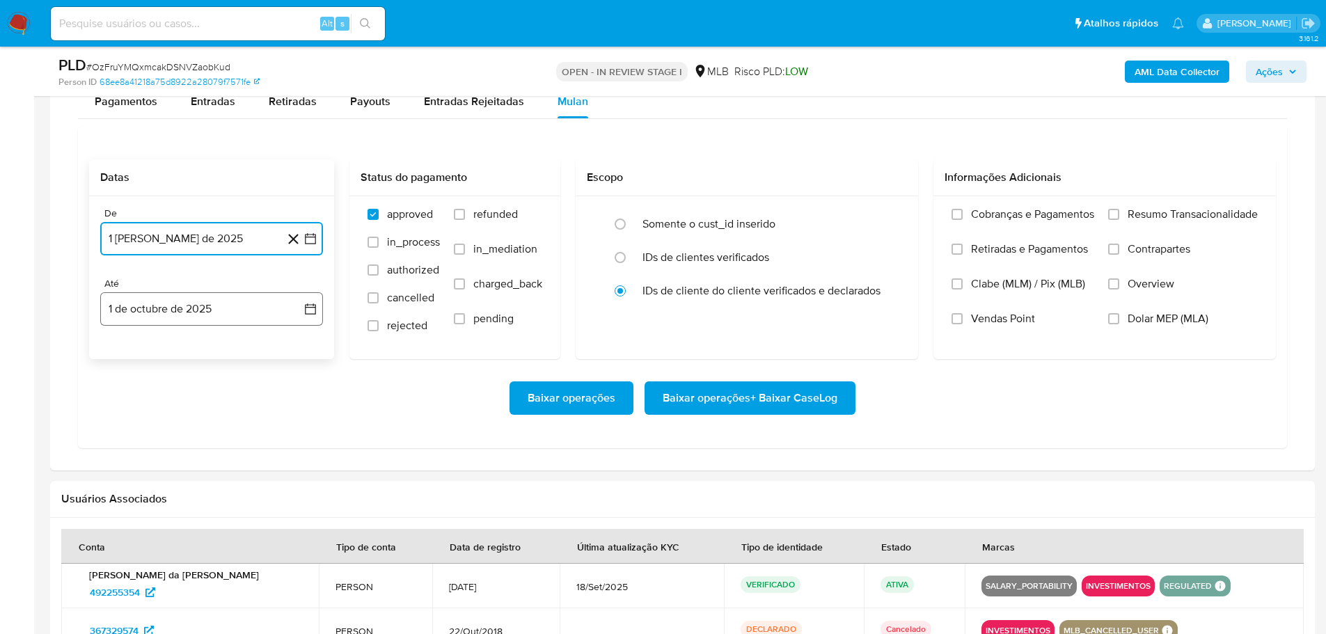
click at [235, 300] on button "1 de octubre de 2025" at bounding box center [211, 308] width 223 height 33
click at [125, 356] on icon "Mes anterior" at bounding box center [125, 359] width 6 height 10
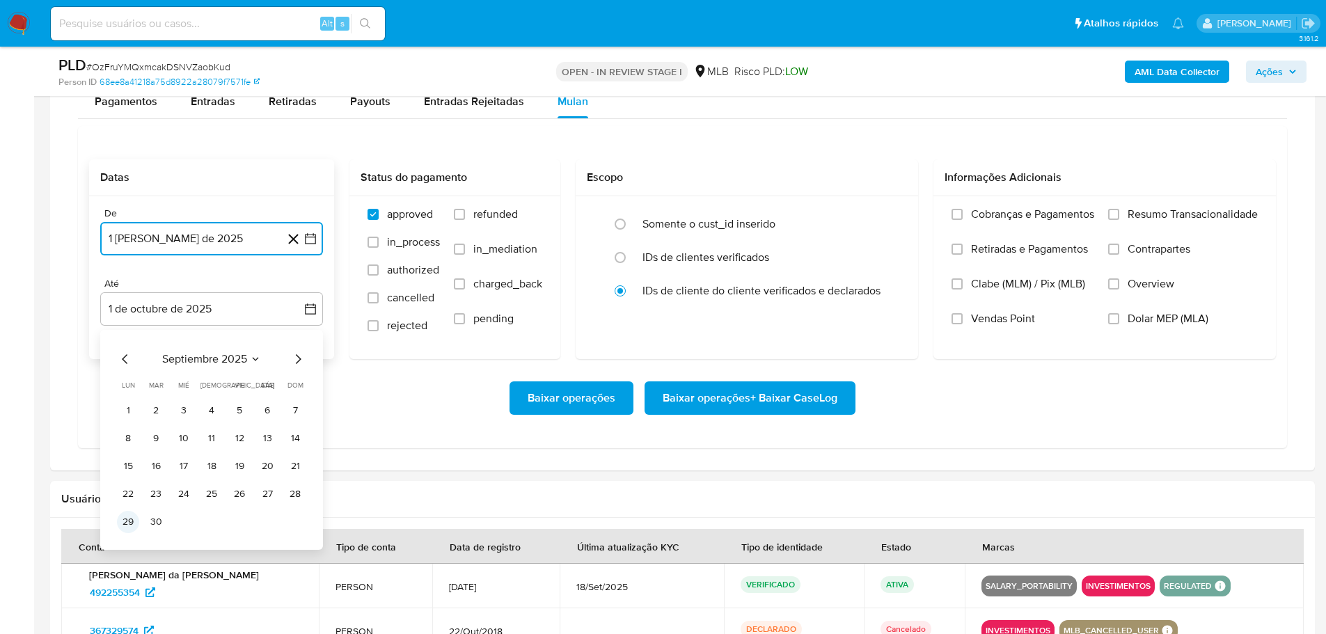
click at [120, 528] on button "29" at bounding box center [128, 522] width 22 height 22
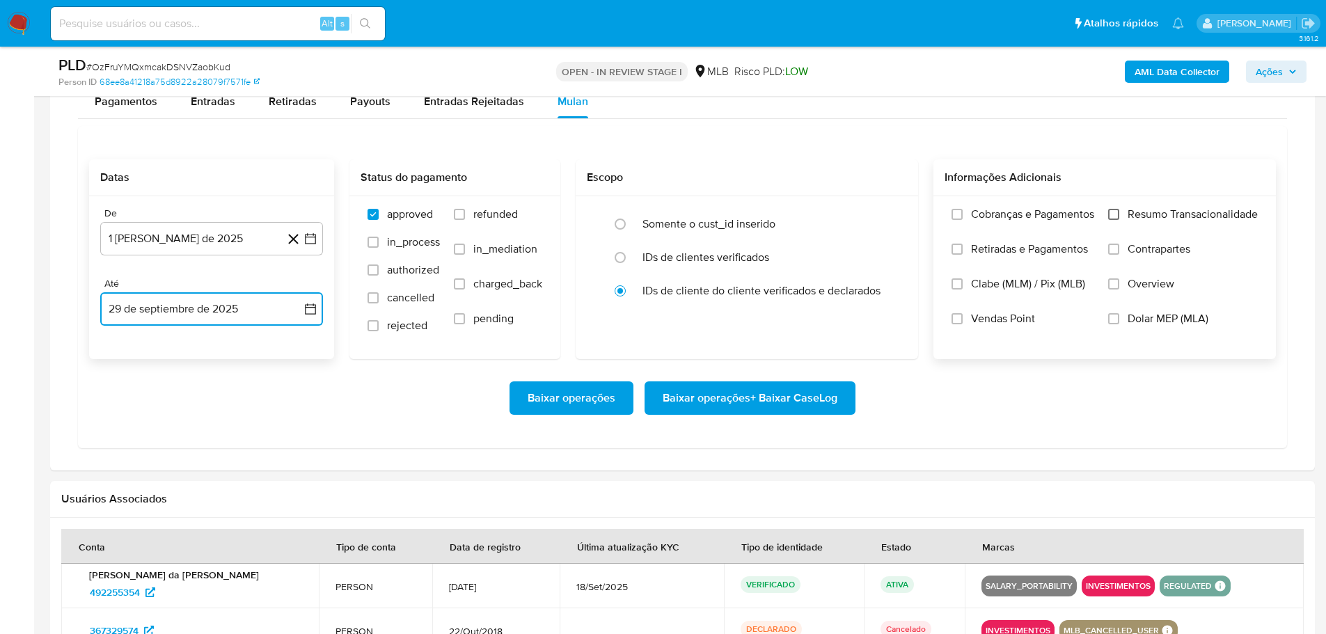
click at [1108, 216] on input "Resumo Transacionalidade" at bounding box center [1113, 214] width 11 height 11
click at [809, 392] on span "Baixar operações + Baixar CaseLog" at bounding box center [750, 398] width 175 height 31
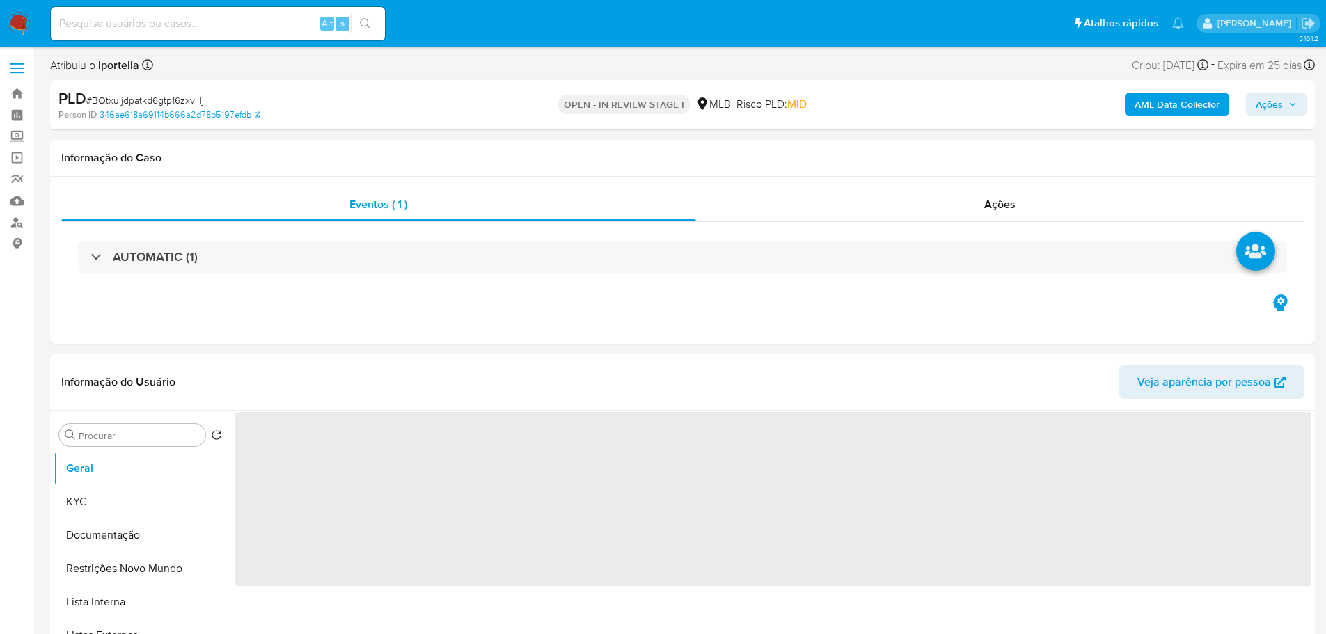
select select "10"
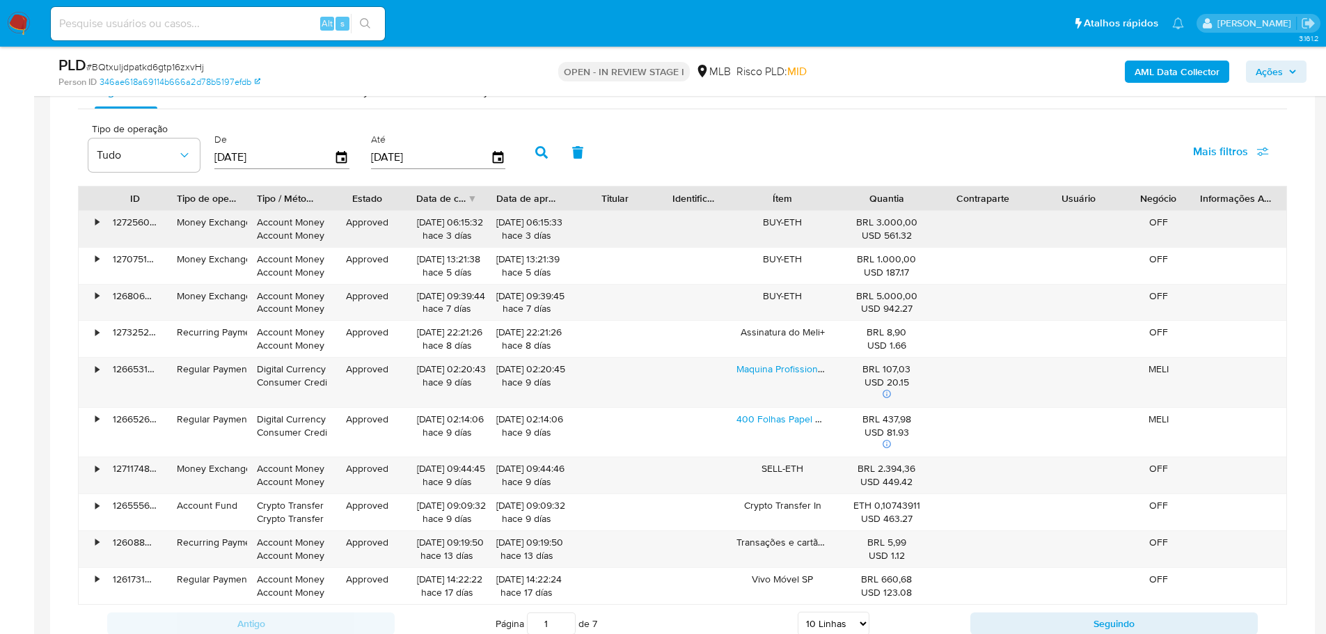
scroll to position [1044, 0]
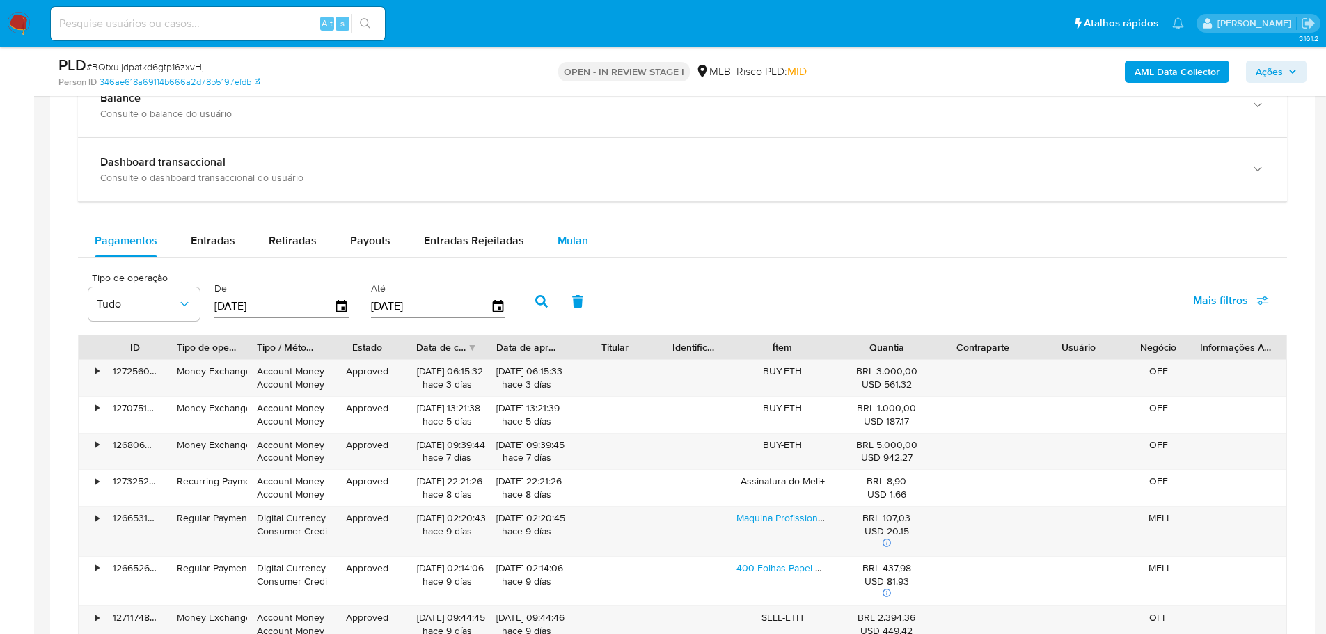
click at [568, 254] on div "Mulan" at bounding box center [573, 240] width 31 height 33
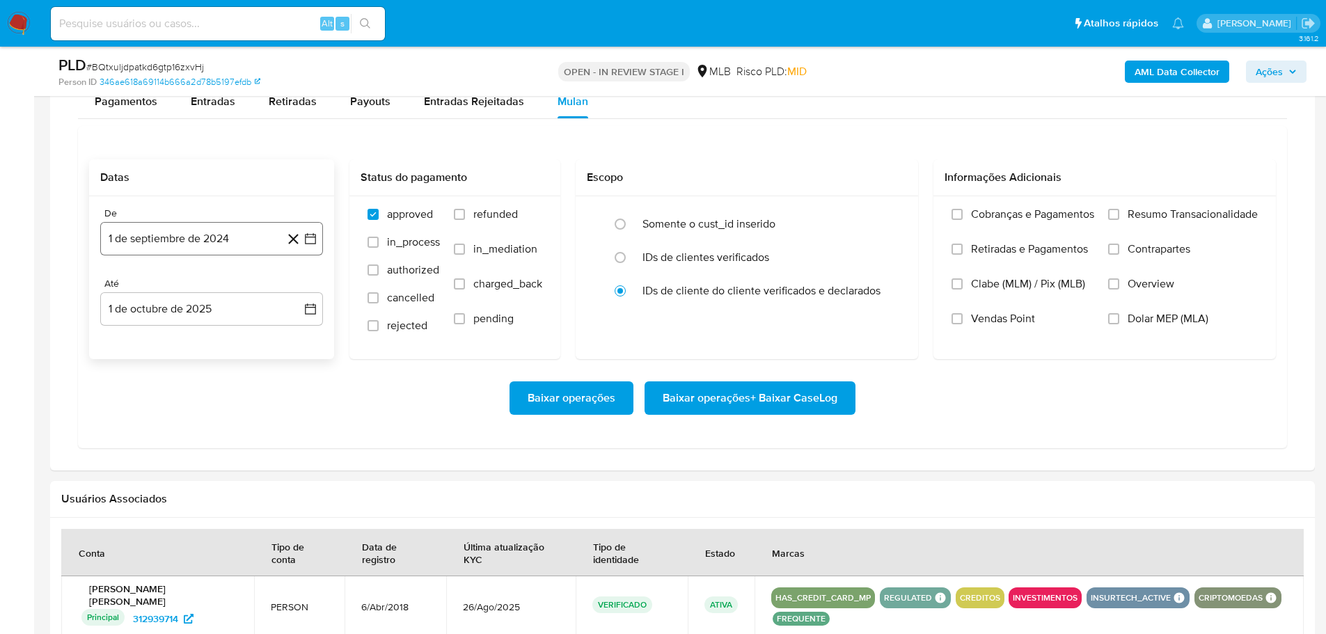
click at [166, 239] on button "1 de septiembre de 2024" at bounding box center [211, 238] width 223 height 33
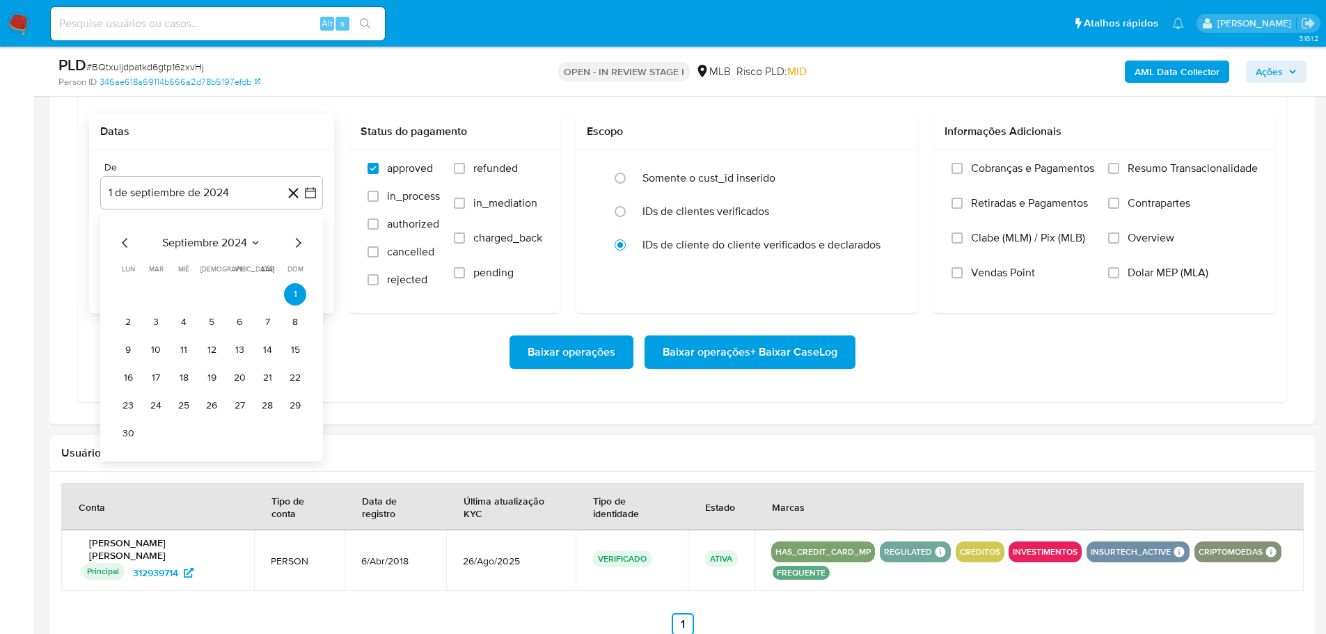
scroll to position [1253, 0]
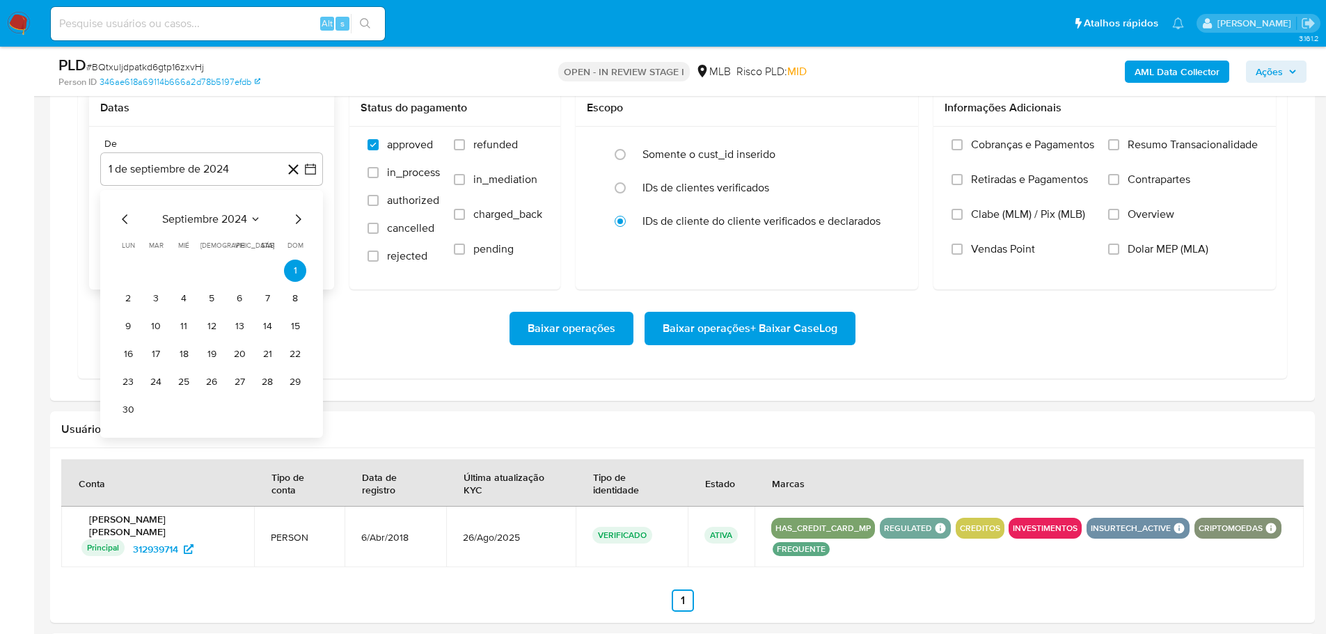
click at [301, 216] on icon "Mes siguiente" at bounding box center [298, 219] width 17 height 17
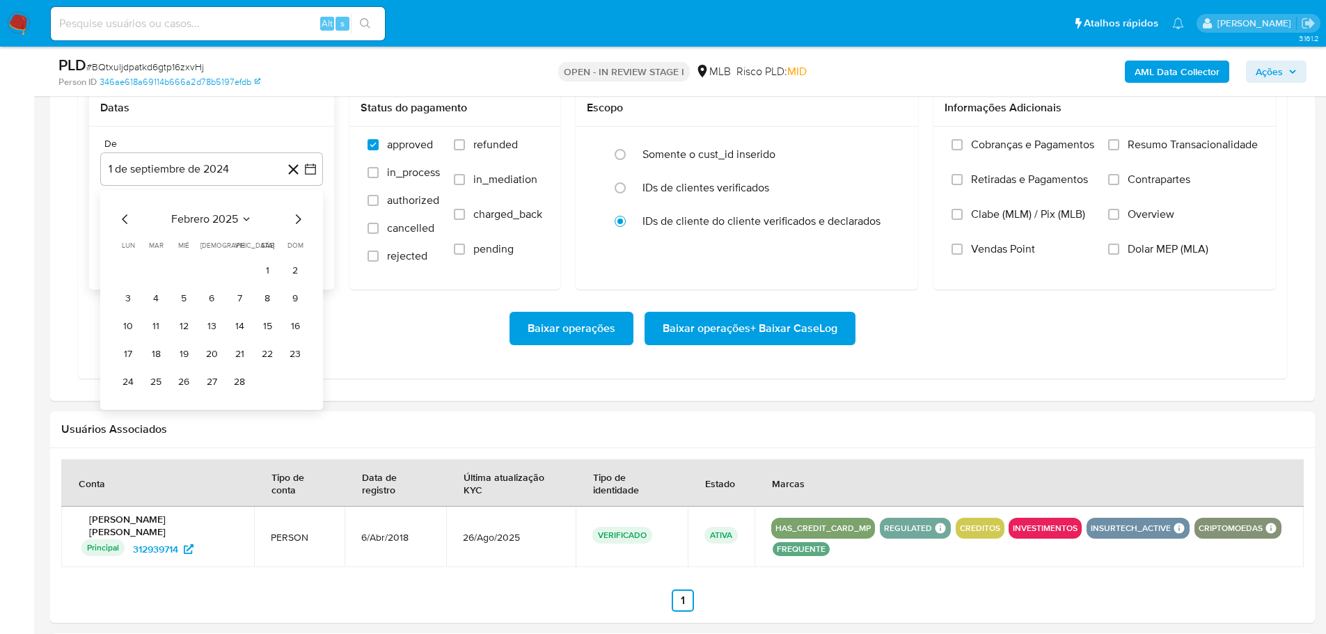
click at [301, 216] on icon "Mes siguiente" at bounding box center [298, 219] width 17 height 17
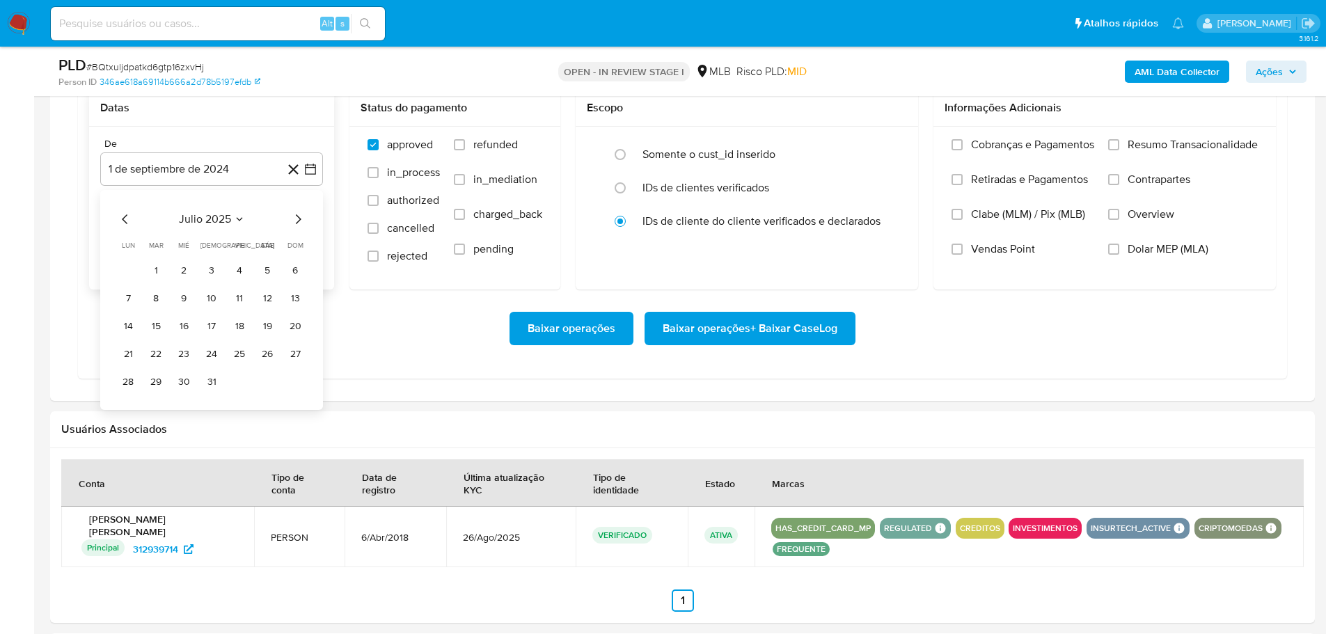
click at [301, 216] on icon "Mes siguiente" at bounding box center [298, 219] width 17 height 17
click at [232, 270] on button "1" at bounding box center [239, 271] width 22 height 22
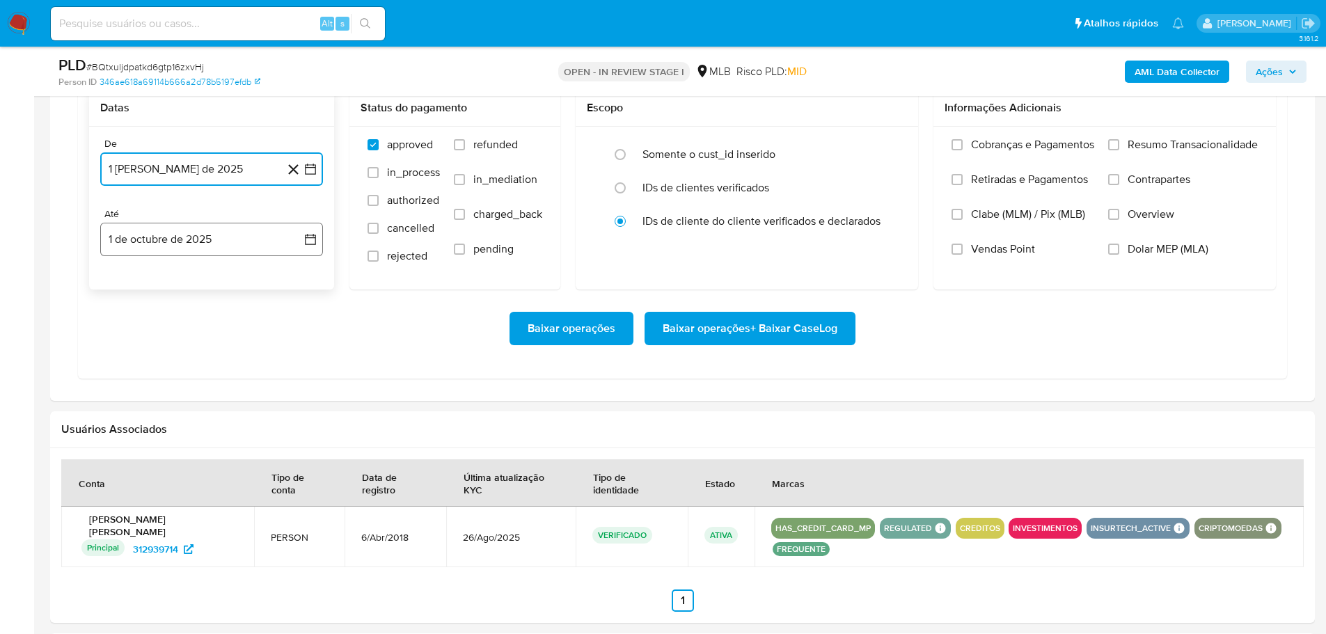
click at [233, 249] on button "1 de octubre de 2025" at bounding box center [211, 239] width 223 height 33
click at [122, 292] on icon "Mes anterior" at bounding box center [125, 289] width 17 height 17
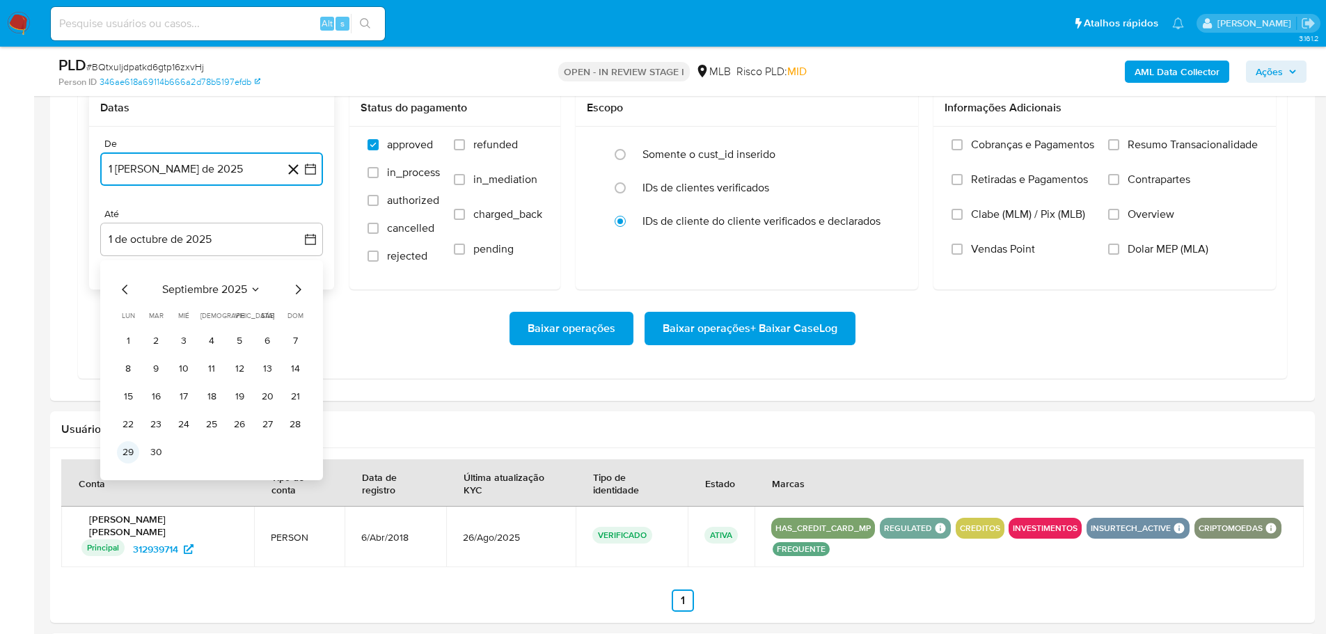
click at [126, 453] on button "29" at bounding box center [128, 452] width 22 height 22
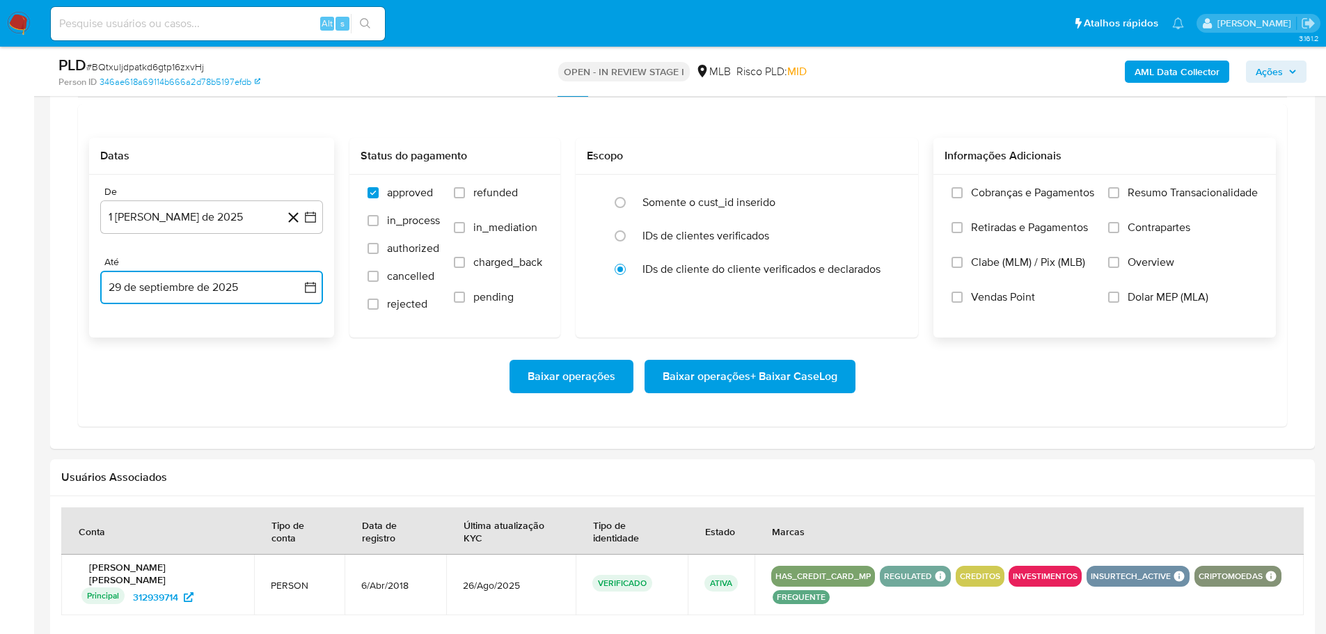
scroll to position [1183, 0]
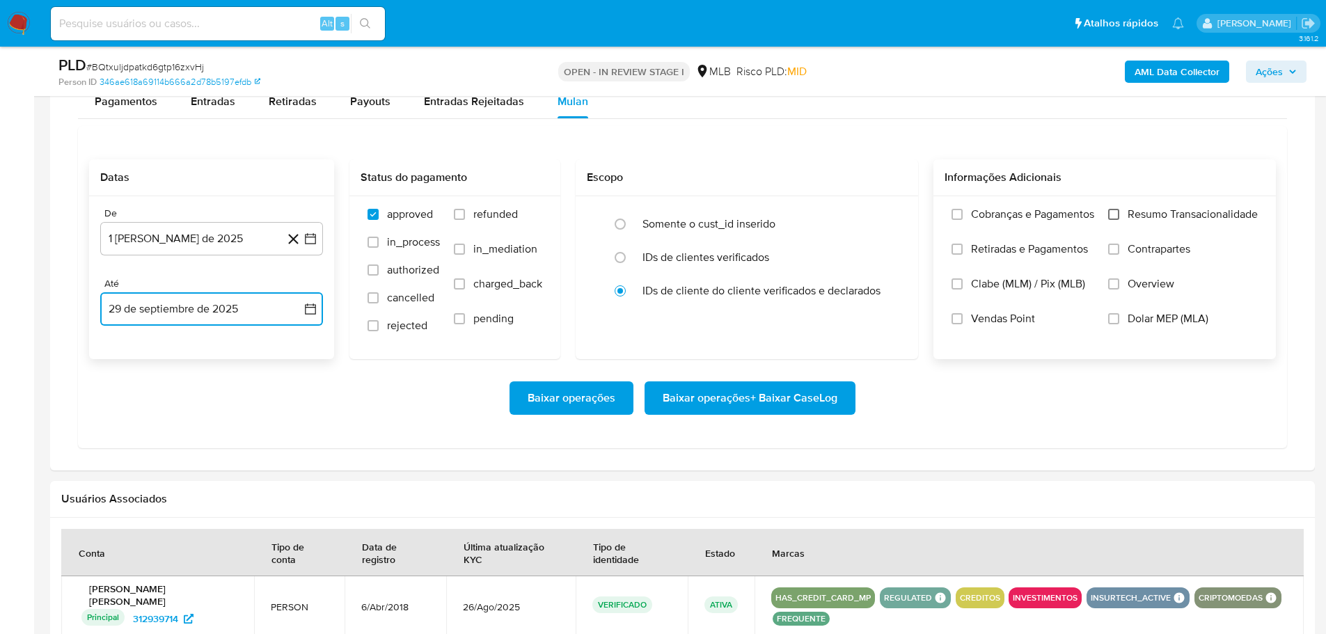
click at [1111, 214] on input "Resumo Transacionalidade" at bounding box center [1113, 214] width 11 height 11
click at [791, 392] on span "Baixar operações + Baixar CaseLog" at bounding box center [750, 398] width 175 height 31
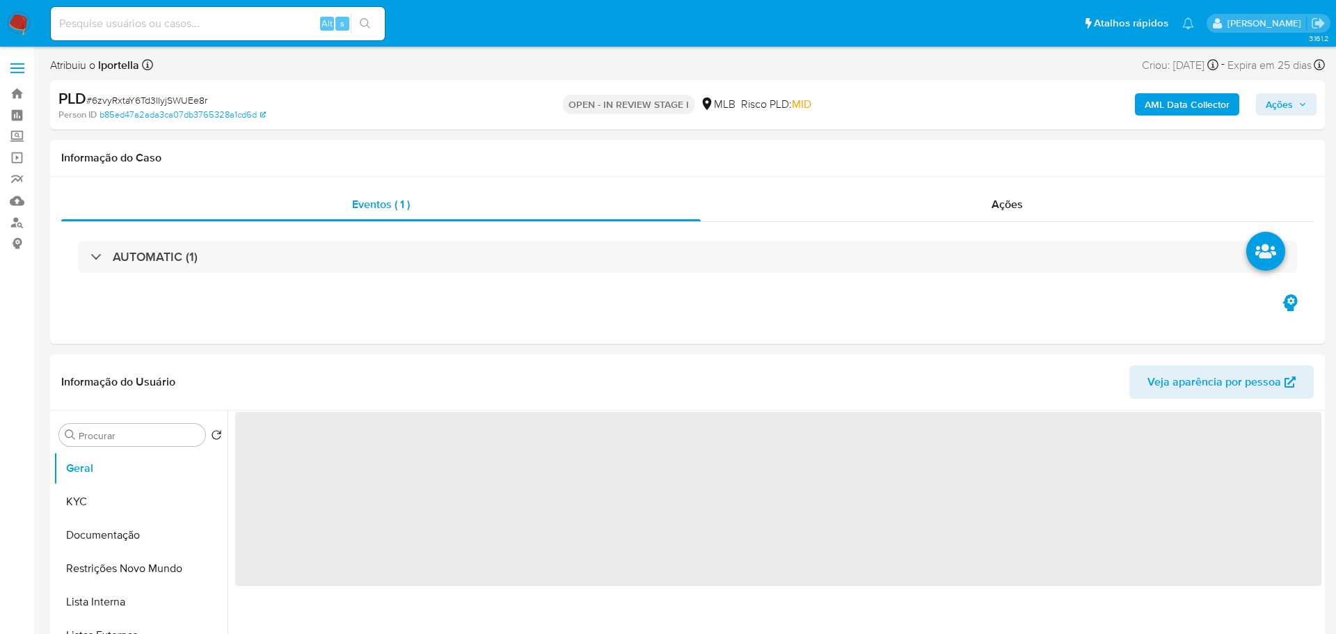
select select "10"
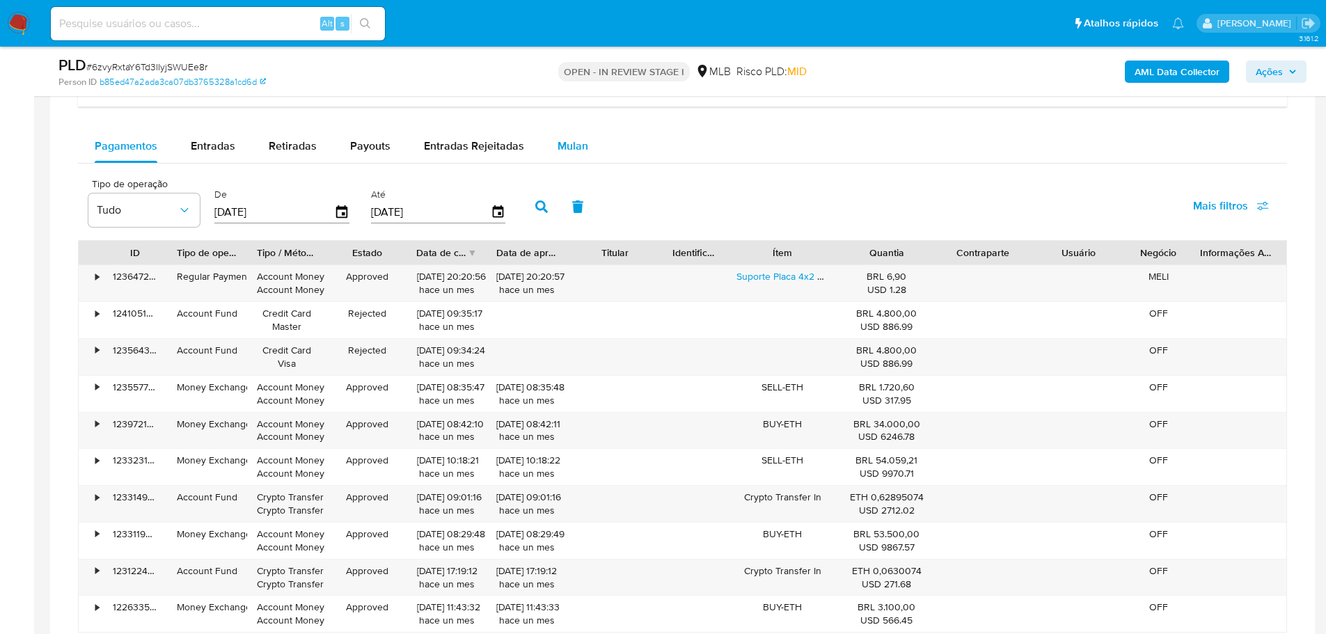
click at [566, 150] on span "Mulan" at bounding box center [573, 146] width 31 height 16
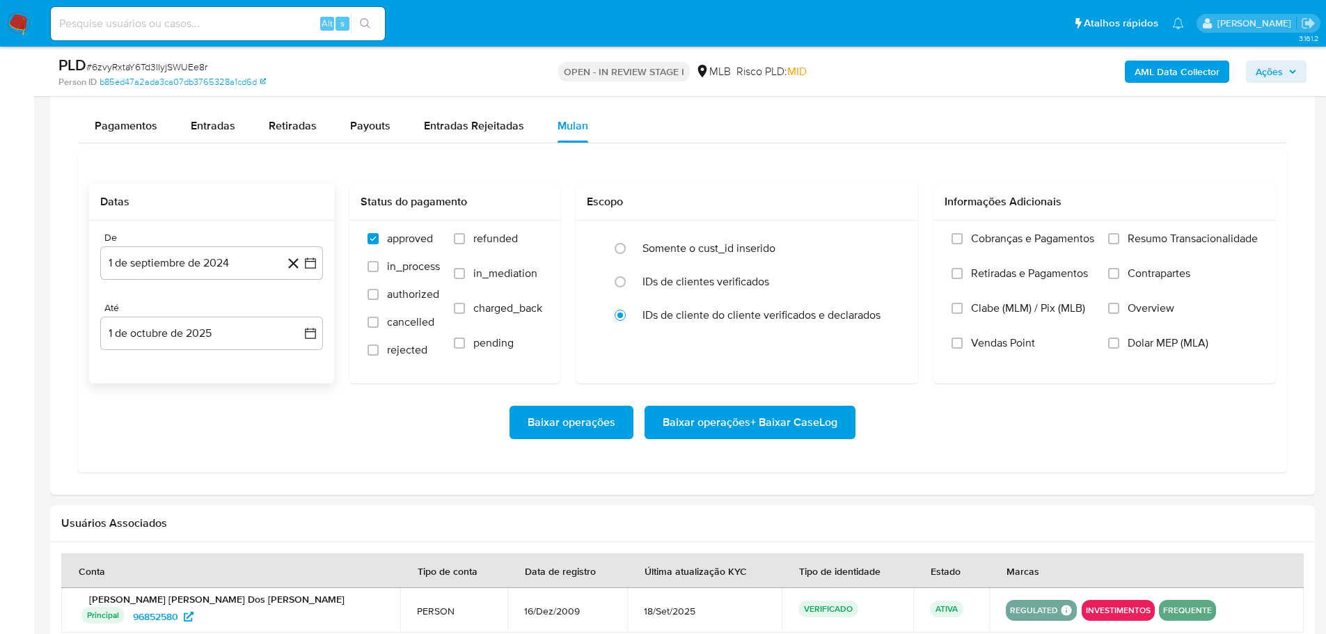
scroll to position [1183, 0]
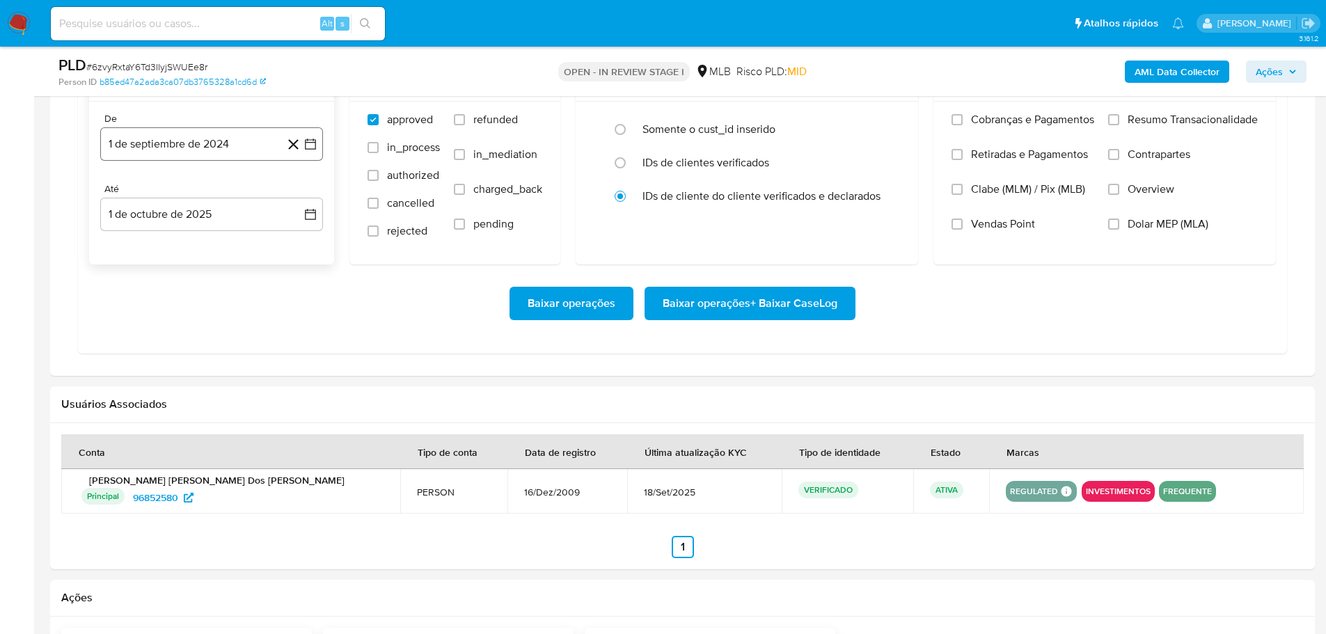
click at [144, 156] on button "1 de septiembre de 2024" at bounding box center [211, 143] width 223 height 33
click at [299, 195] on icon "Mes siguiente" at bounding box center [298, 194] width 17 height 17
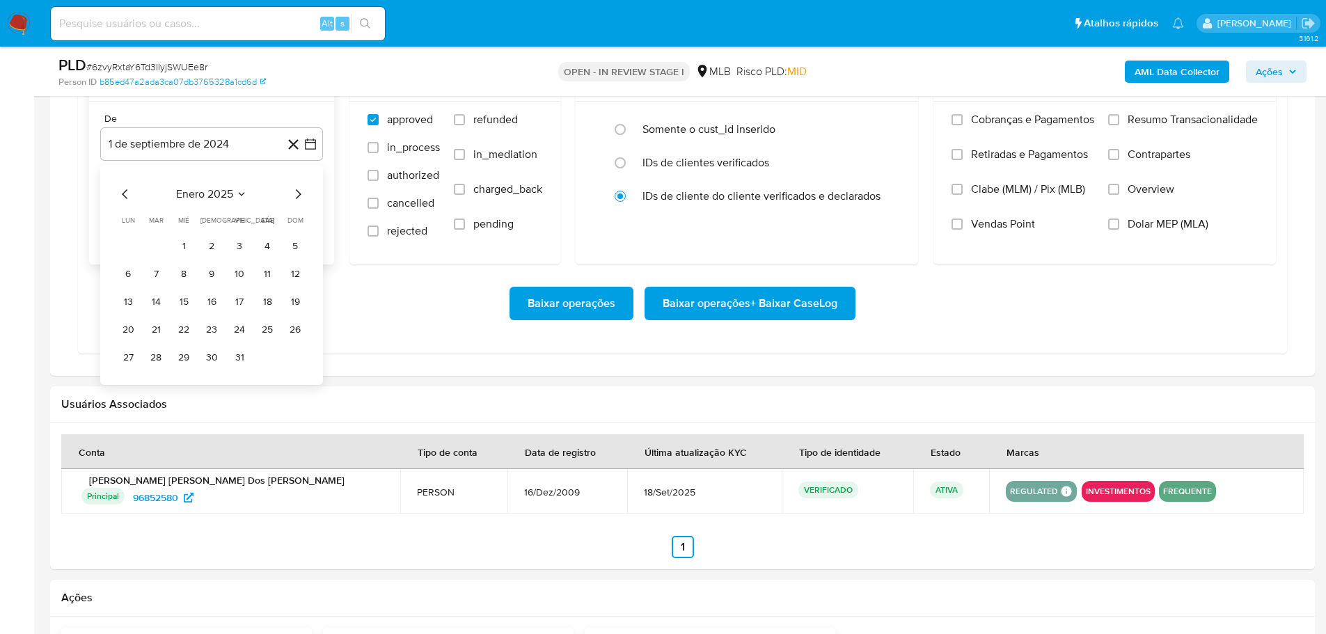
click at [299, 195] on icon "Mes siguiente" at bounding box center [298, 194] width 17 height 17
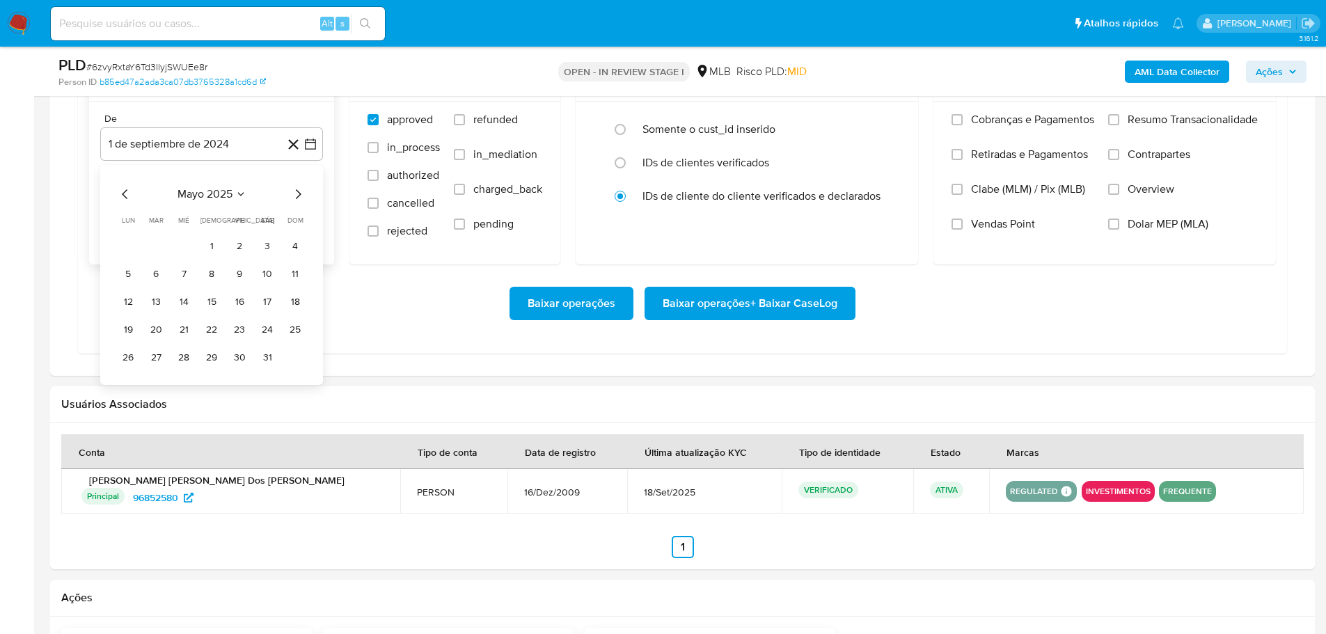
click at [299, 195] on icon "Mes siguiente" at bounding box center [298, 194] width 17 height 17
click at [128, 195] on icon "Mes anterior" at bounding box center [125, 194] width 17 height 17
click at [243, 244] on button "1" at bounding box center [239, 246] width 22 height 22
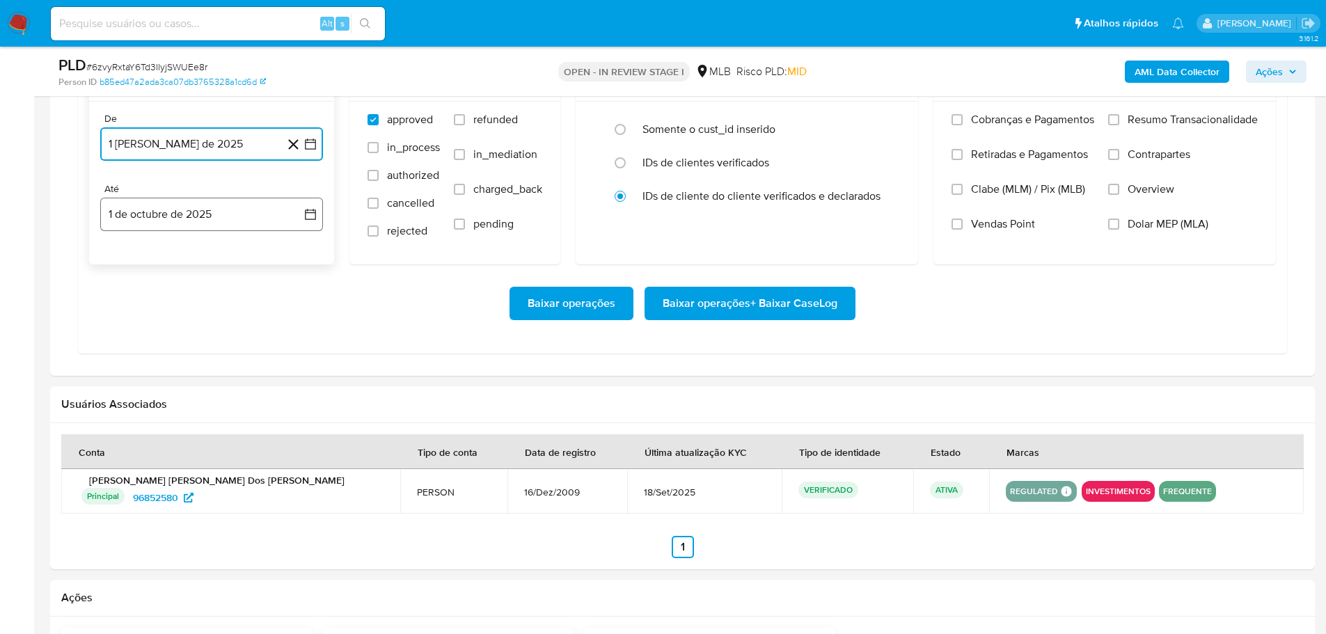
click at [232, 216] on button "1 de octubre de 2025" at bounding box center [211, 214] width 223 height 33
click at [126, 269] on icon "Mes anterior" at bounding box center [125, 265] width 6 height 10
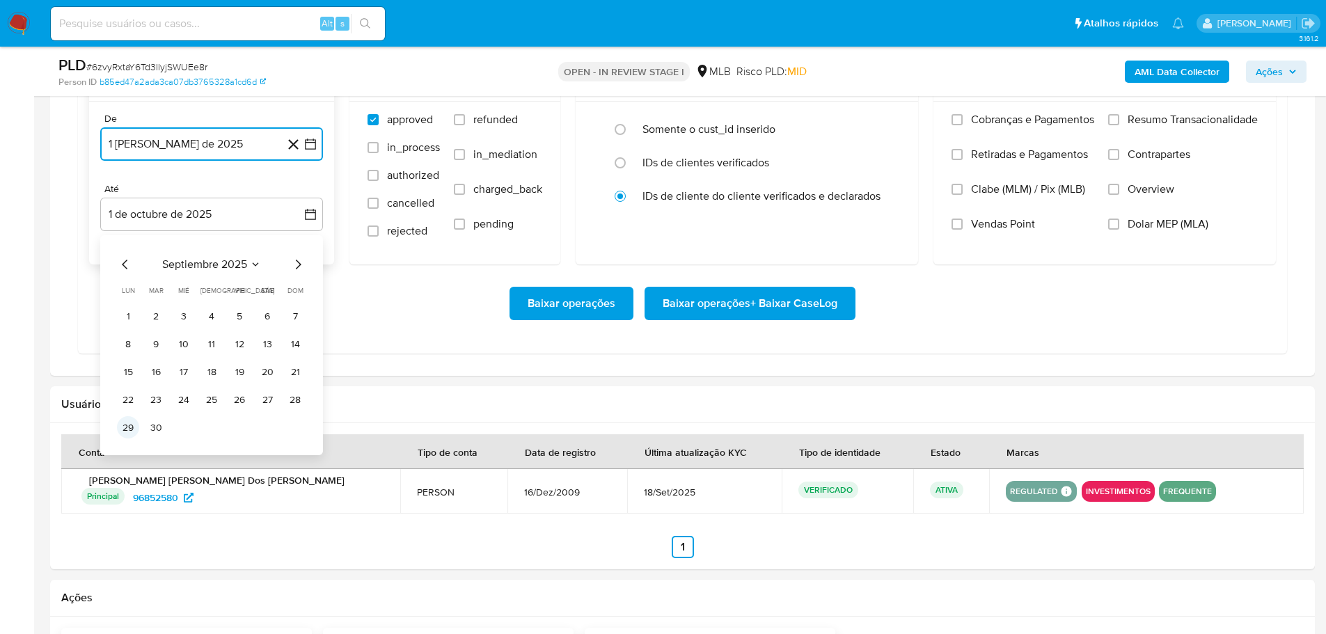
click at [134, 427] on button "29" at bounding box center [128, 427] width 22 height 22
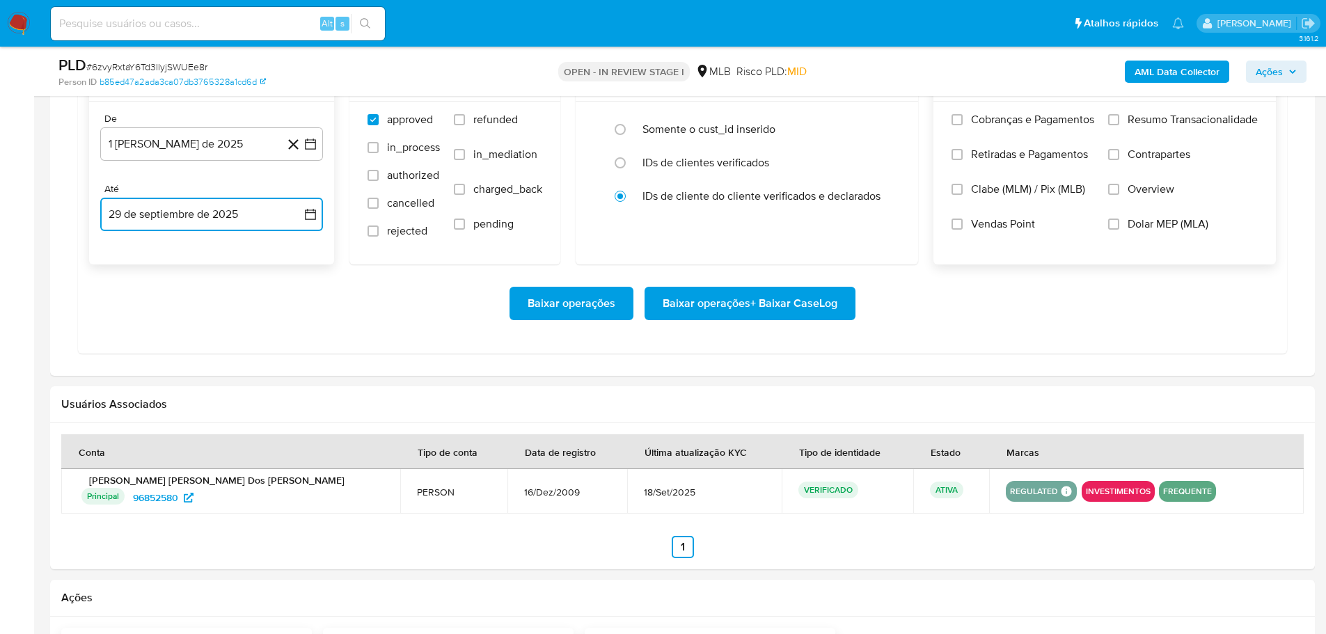
scroll to position [1114, 0]
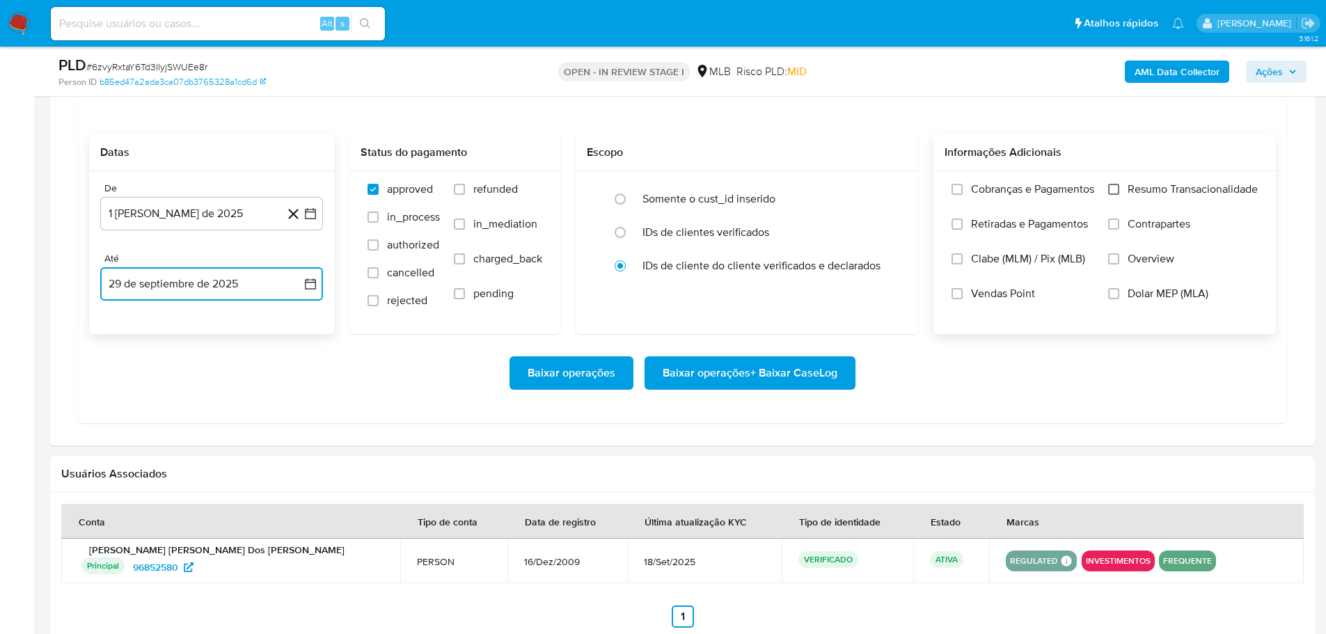
click at [1115, 191] on input "Resumo Transacionalidade" at bounding box center [1113, 189] width 11 height 11
click at [741, 384] on span "Baixar operações + Baixar CaseLog" at bounding box center [750, 373] width 175 height 31
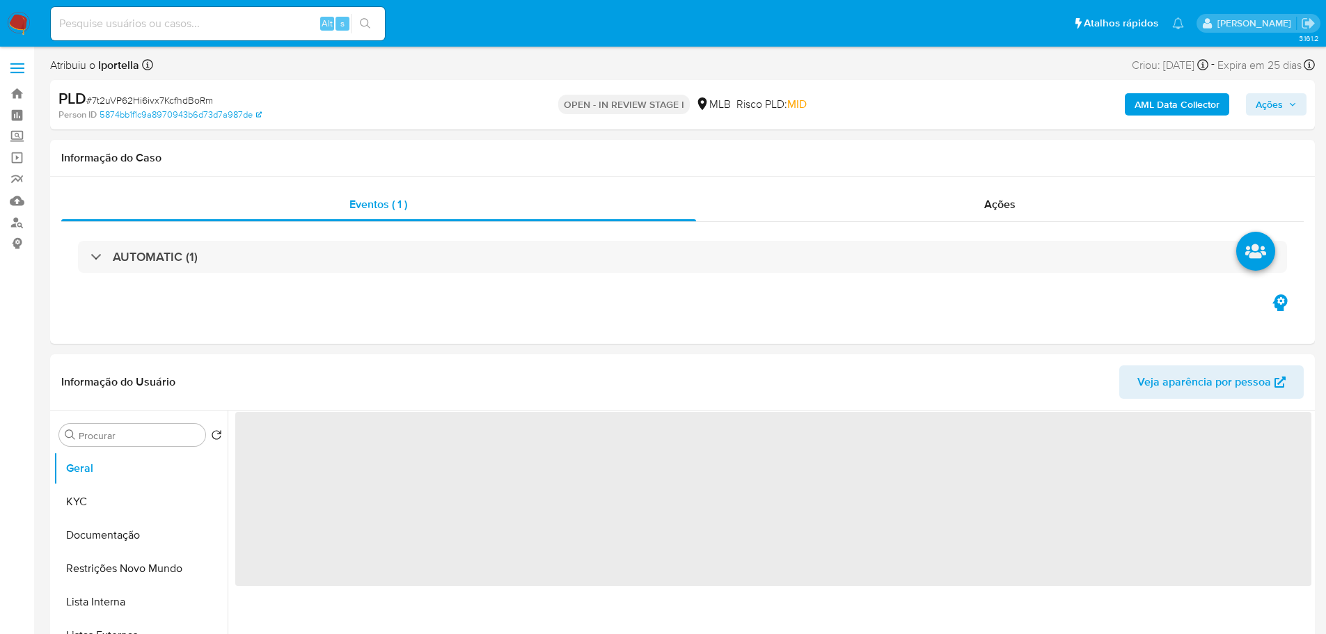
select select "10"
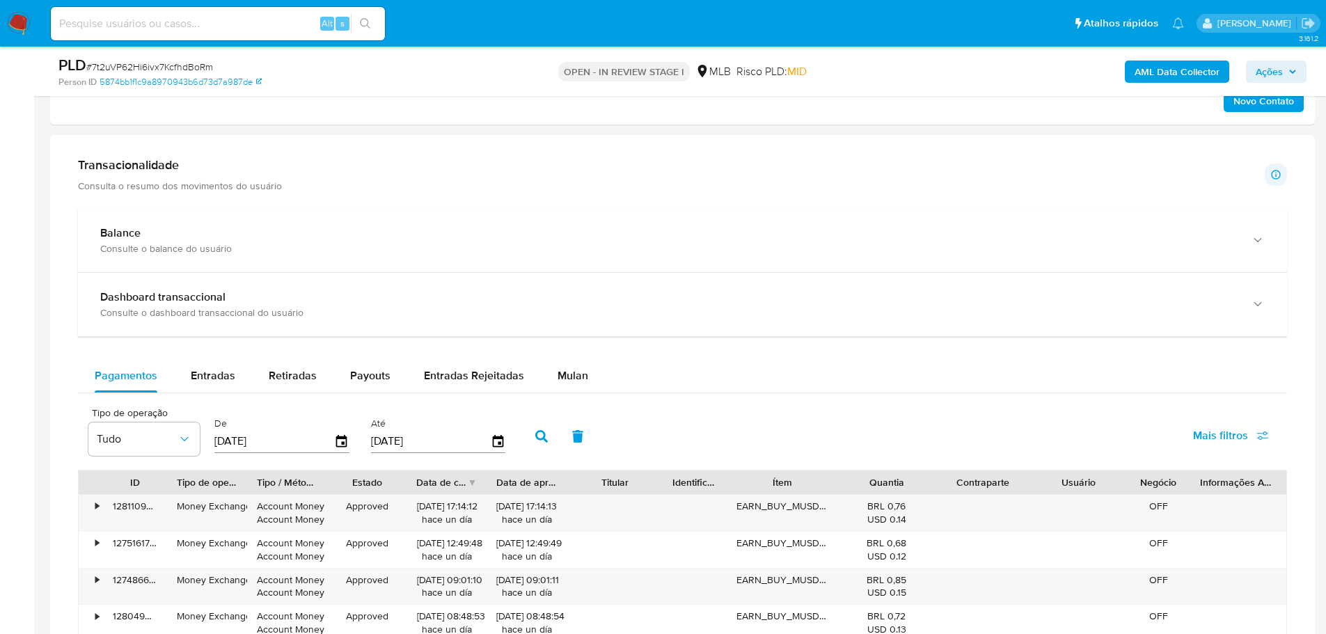
scroll to position [974, 0]
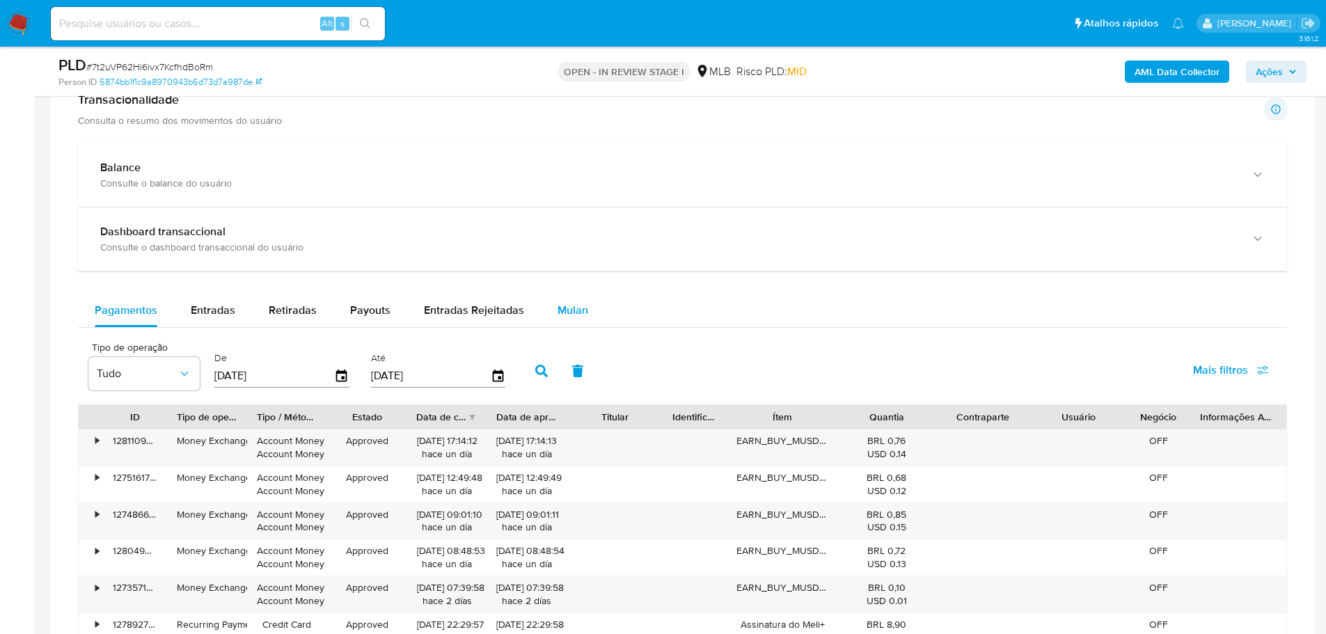
click at [574, 314] on span "Mulan" at bounding box center [573, 310] width 31 height 16
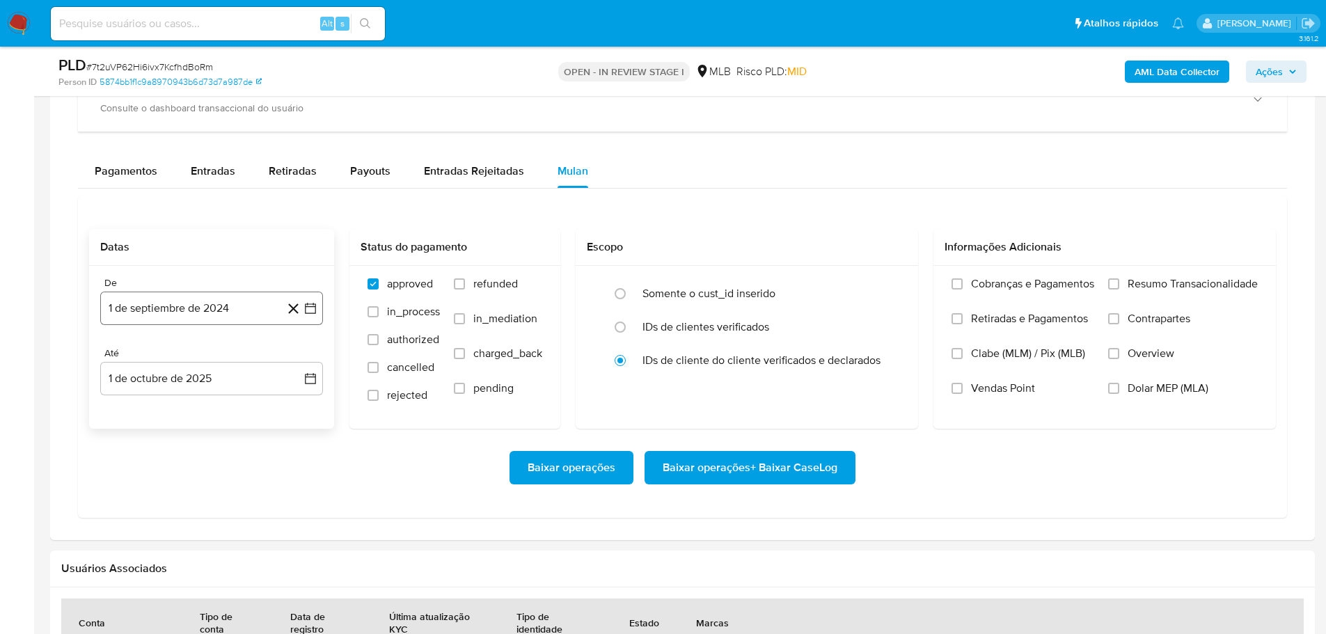
click at [251, 303] on button "1 de septiembre de 2024" at bounding box center [211, 308] width 223 height 33
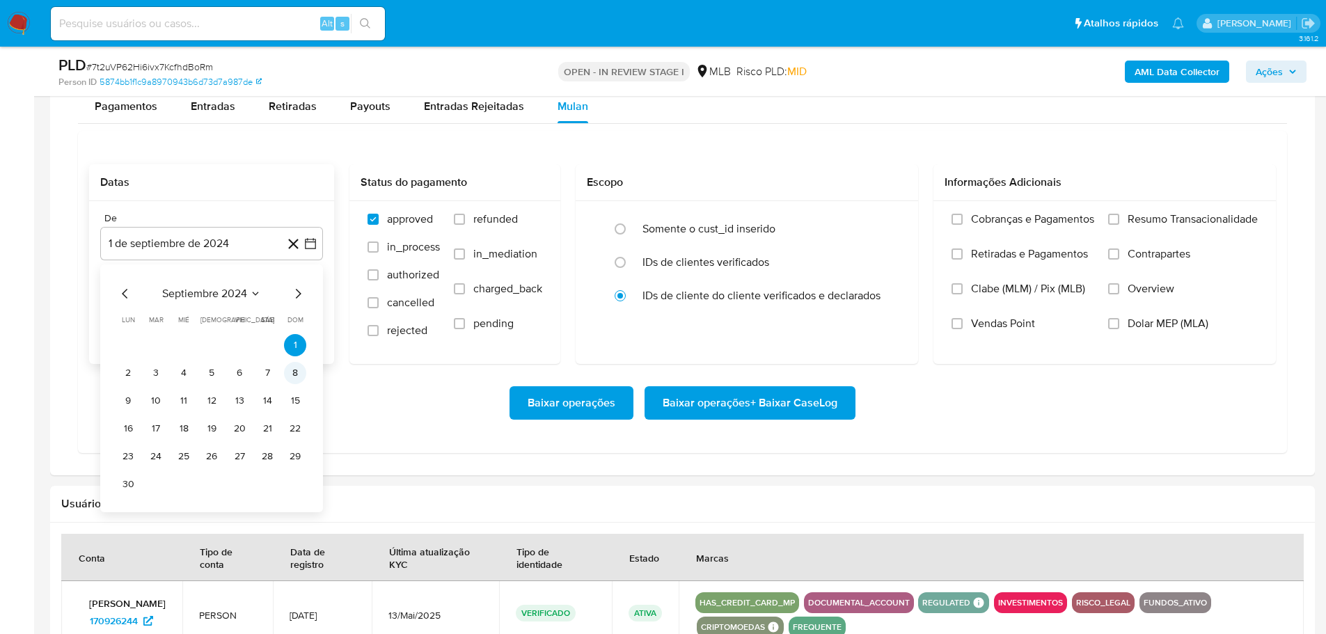
scroll to position [1253, 0]
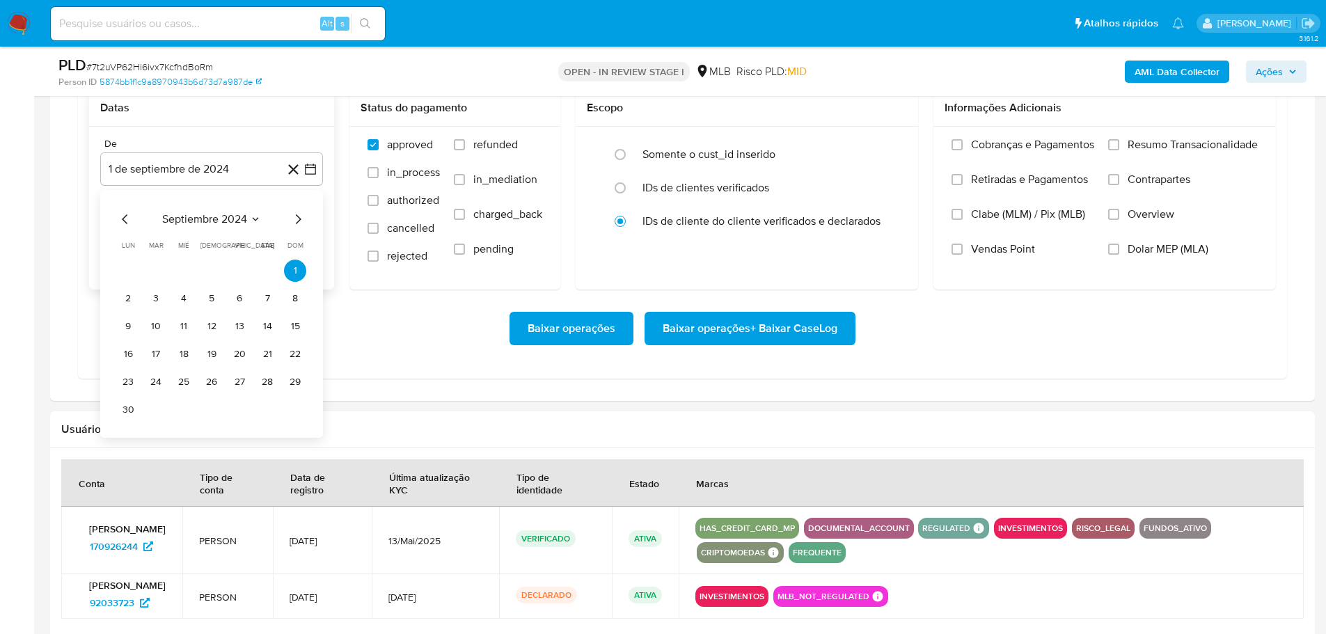
click at [299, 224] on icon "Mes siguiente" at bounding box center [298, 219] width 17 height 17
click at [298, 217] on icon "Mes siguiente" at bounding box center [299, 219] width 6 height 10
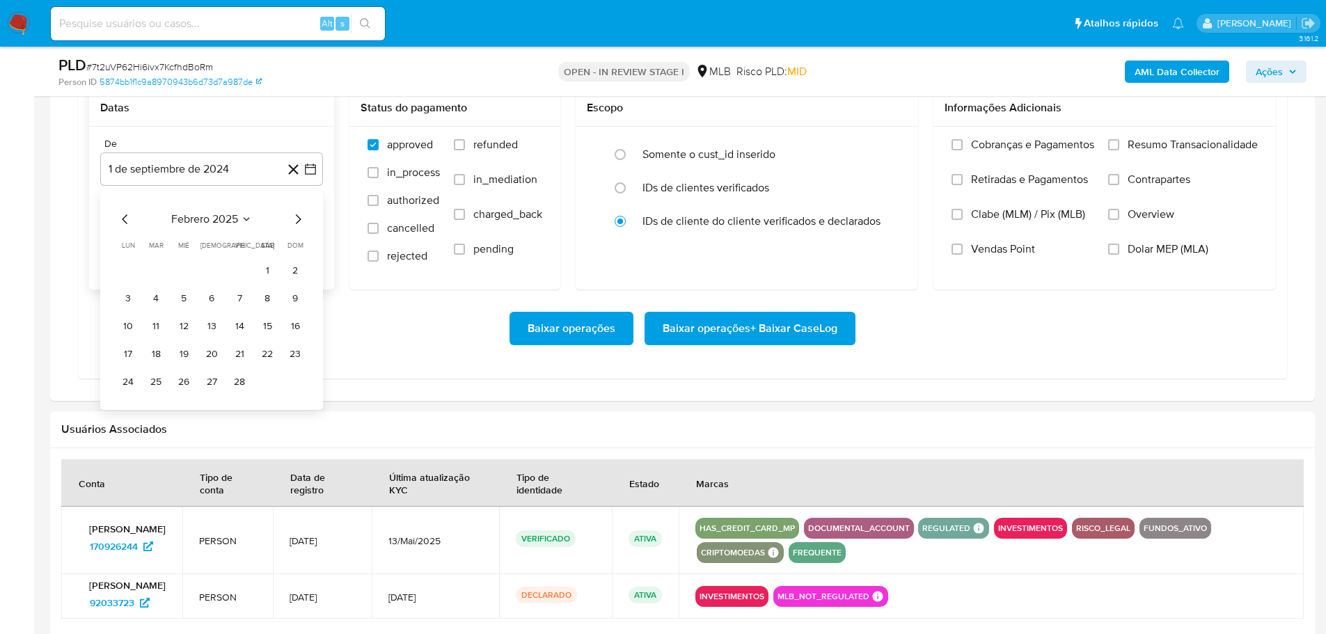
click at [298, 217] on icon "Mes siguiente" at bounding box center [299, 219] width 6 height 10
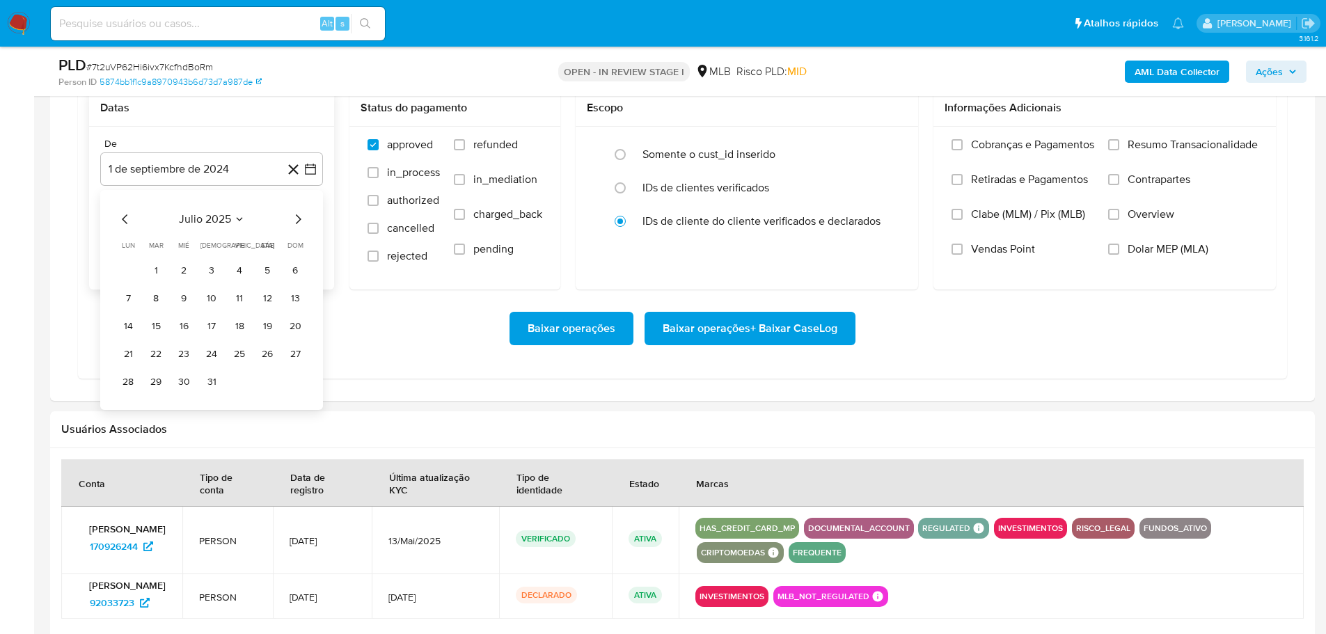
click at [298, 217] on icon "Mes siguiente" at bounding box center [299, 219] width 6 height 10
click at [233, 269] on button "1" at bounding box center [239, 271] width 22 height 22
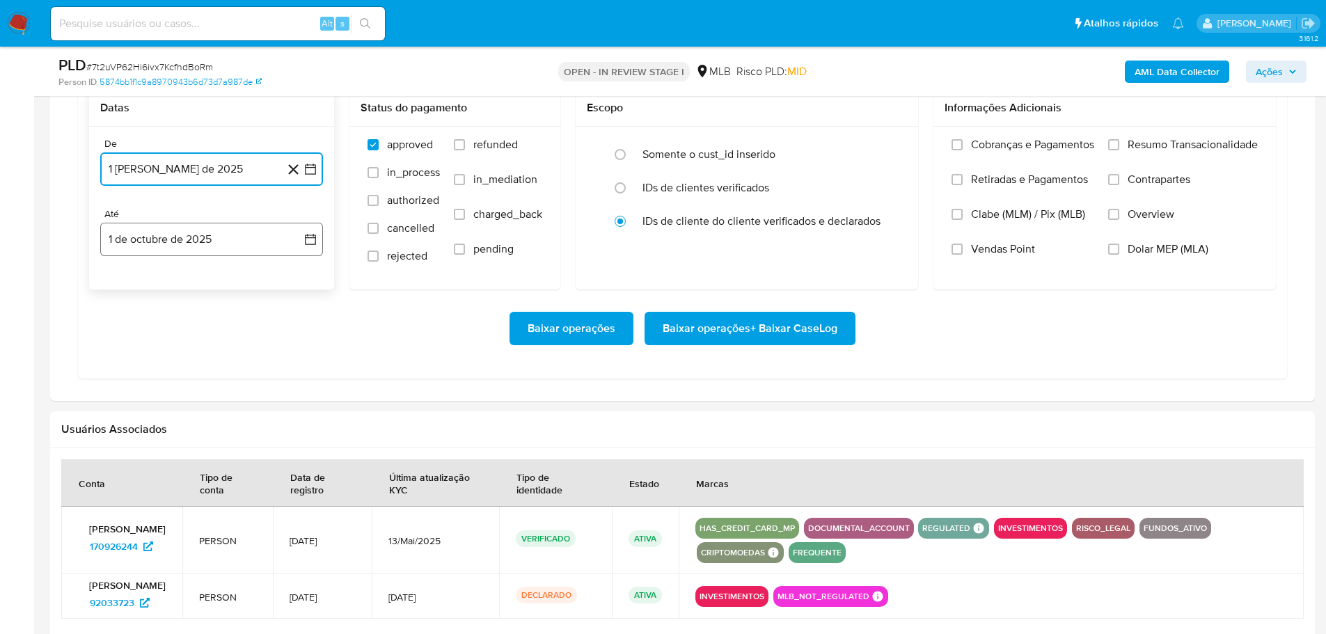
click at [203, 248] on button "1 de octubre de 2025" at bounding box center [211, 239] width 223 height 33
click at [122, 291] on icon "Mes anterior" at bounding box center [125, 289] width 17 height 17
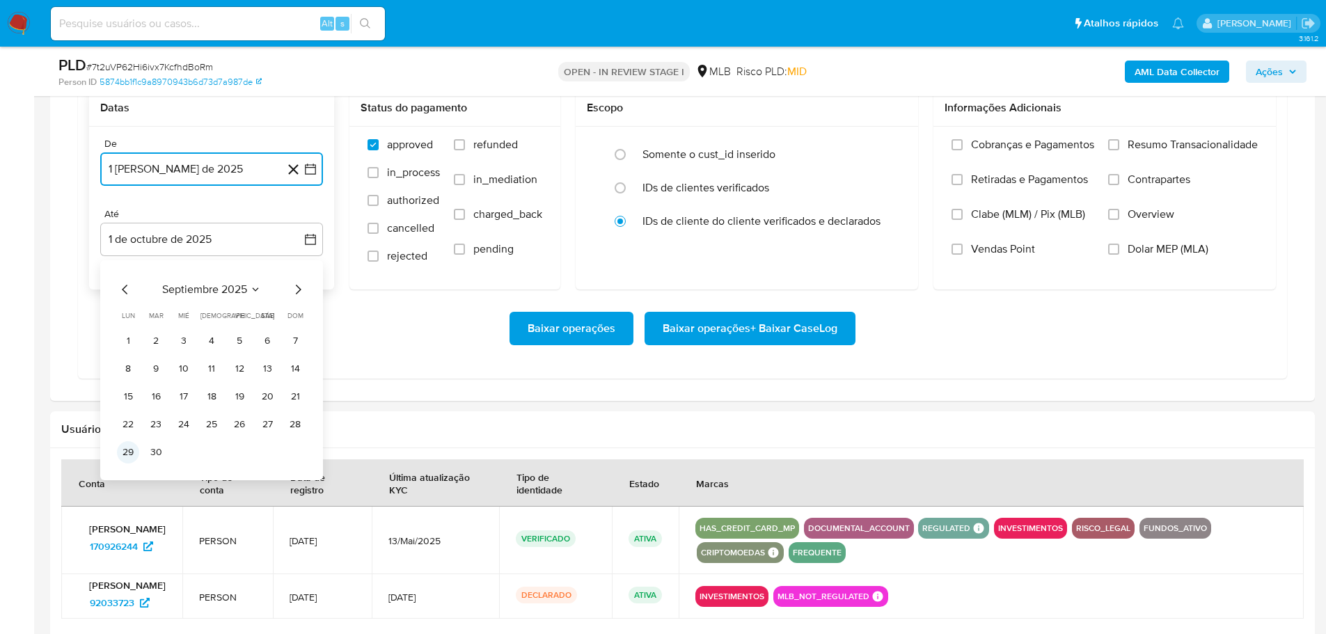
click at [120, 454] on button "29" at bounding box center [128, 452] width 22 height 22
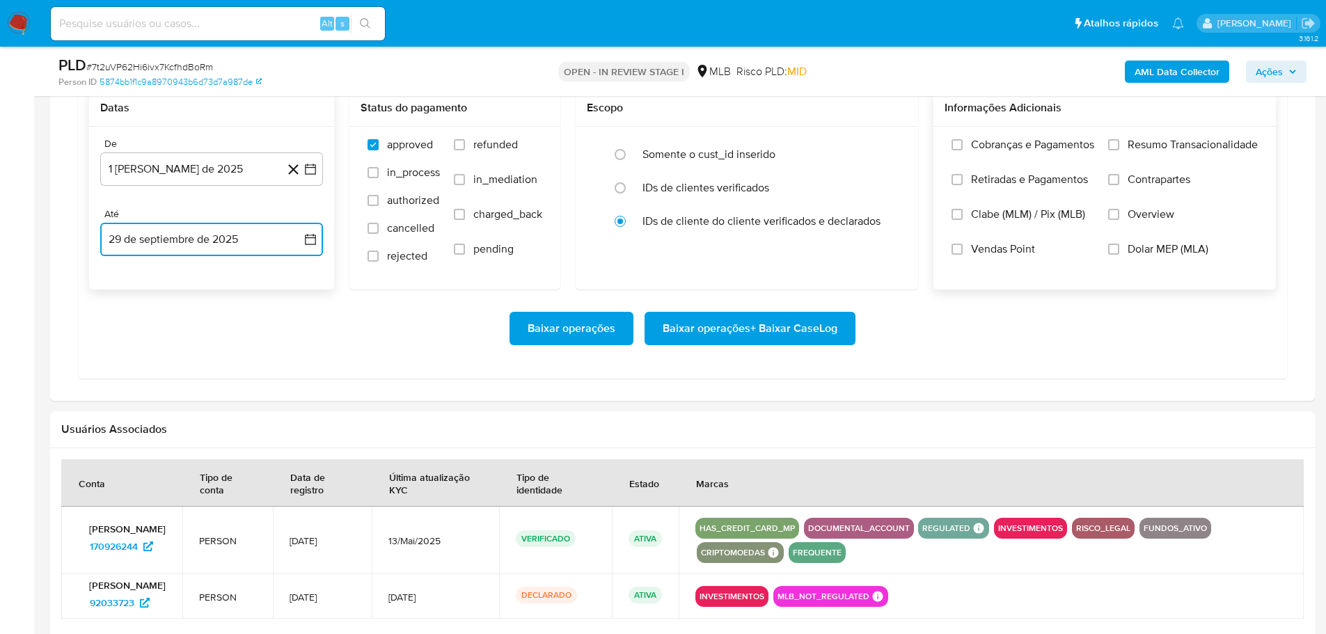
drag, startPoint x: 1113, startPoint y: 143, endPoint x: 1096, endPoint y: 156, distance: 21.3
click at [1114, 144] on input "Resumo Transacionalidade" at bounding box center [1113, 144] width 11 height 11
click at [782, 330] on span "Baixar operações + Baixar CaseLog" at bounding box center [750, 328] width 175 height 31
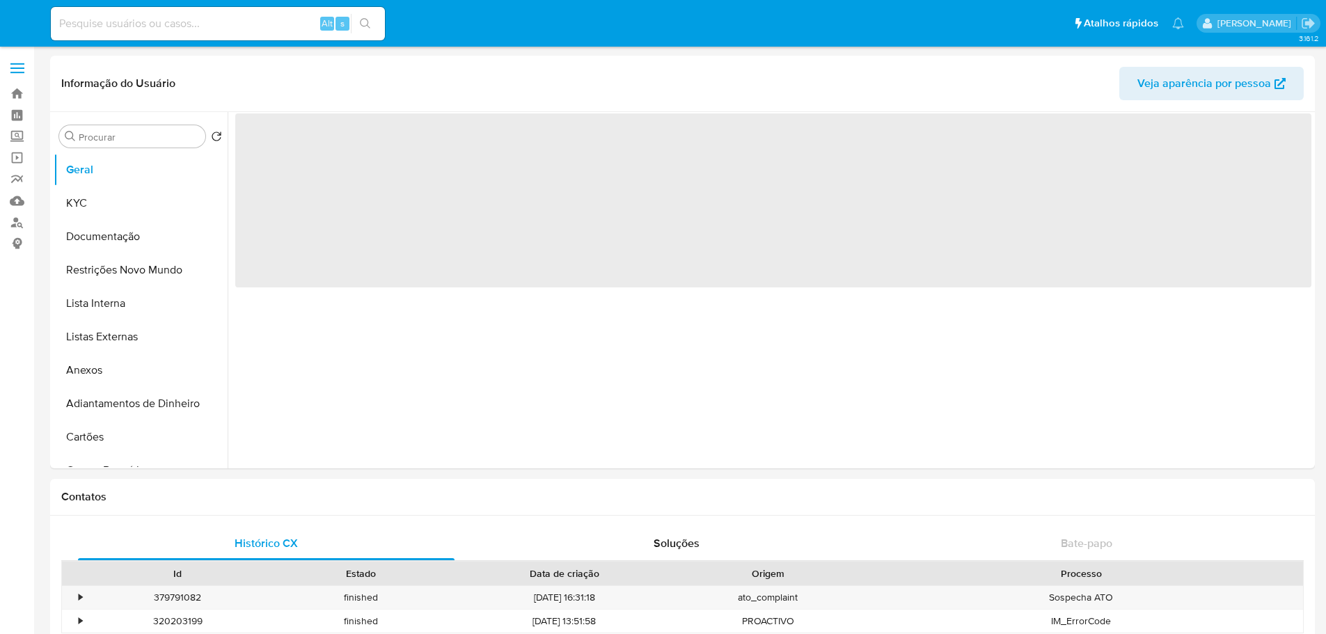
select select "10"
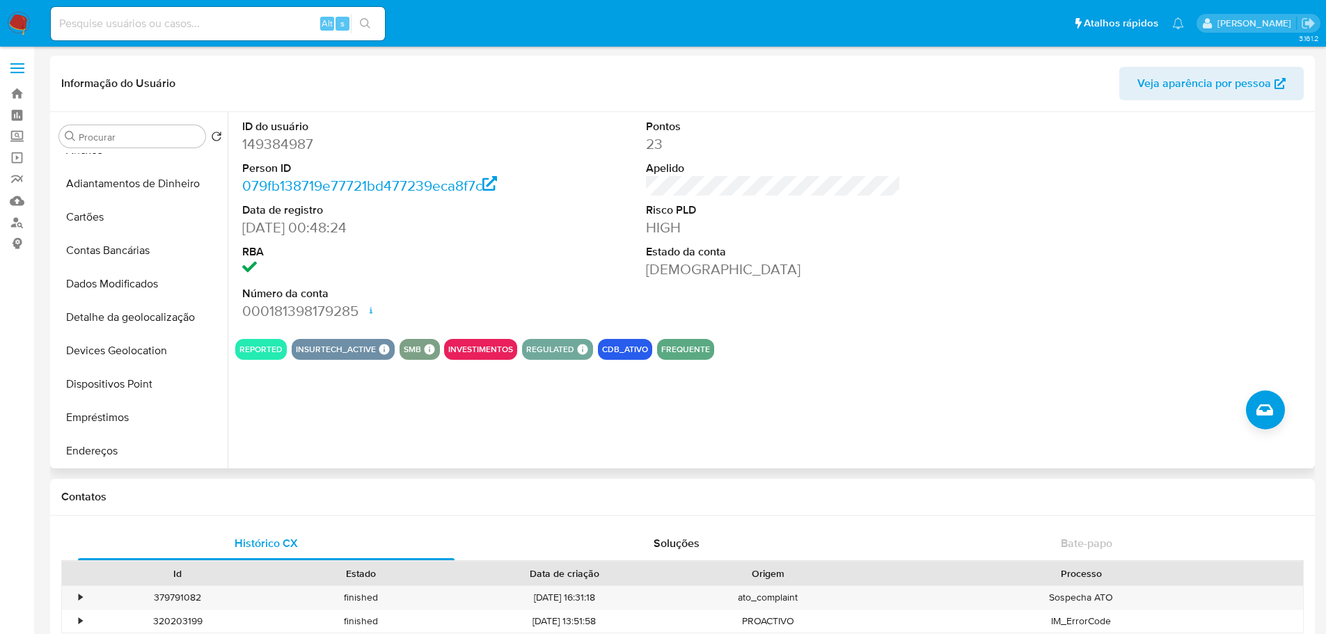
scroll to position [487, 0]
click at [140, 313] on button "Histórico de casos" at bounding box center [135, 317] width 163 height 33
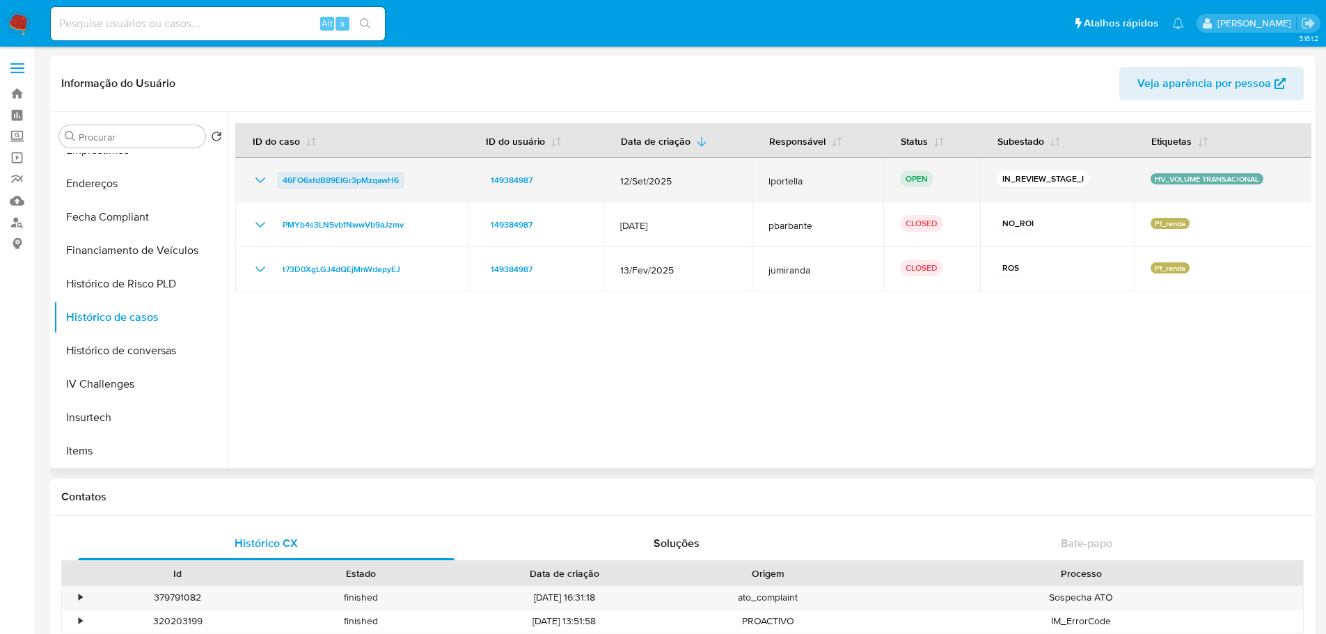
click at [322, 175] on span "46FO6xfdB89EIGr3pMzqawH6" at bounding box center [341, 180] width 116 height 17
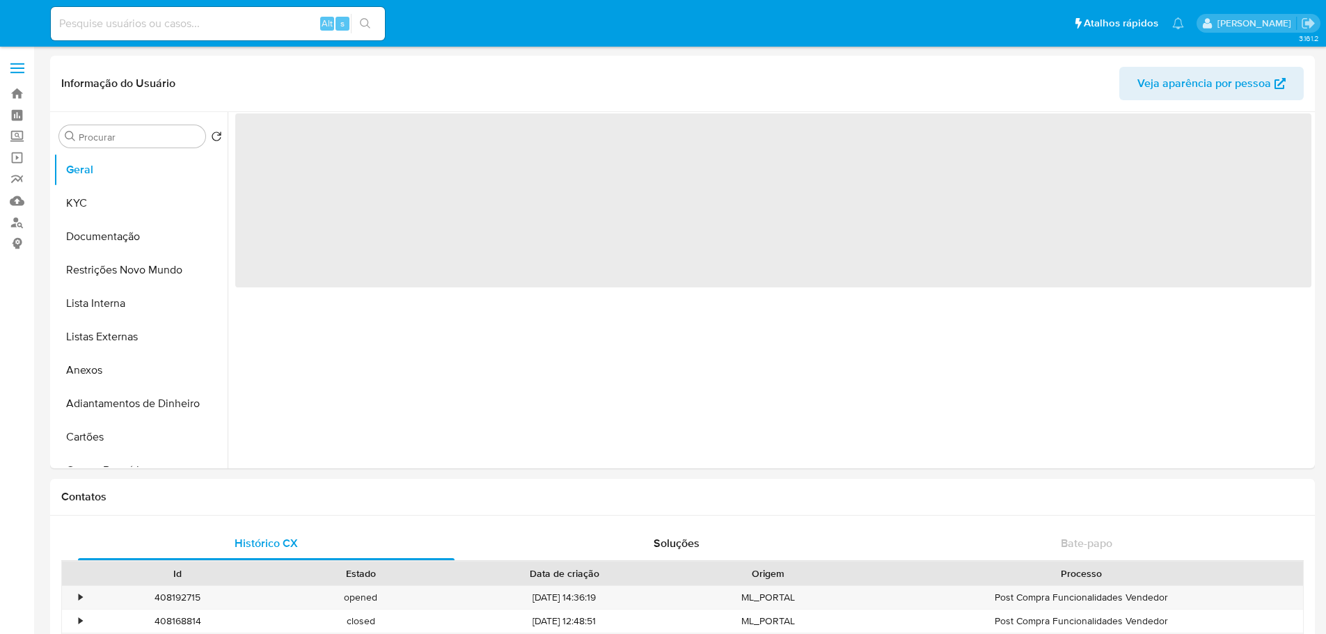
select select "10"
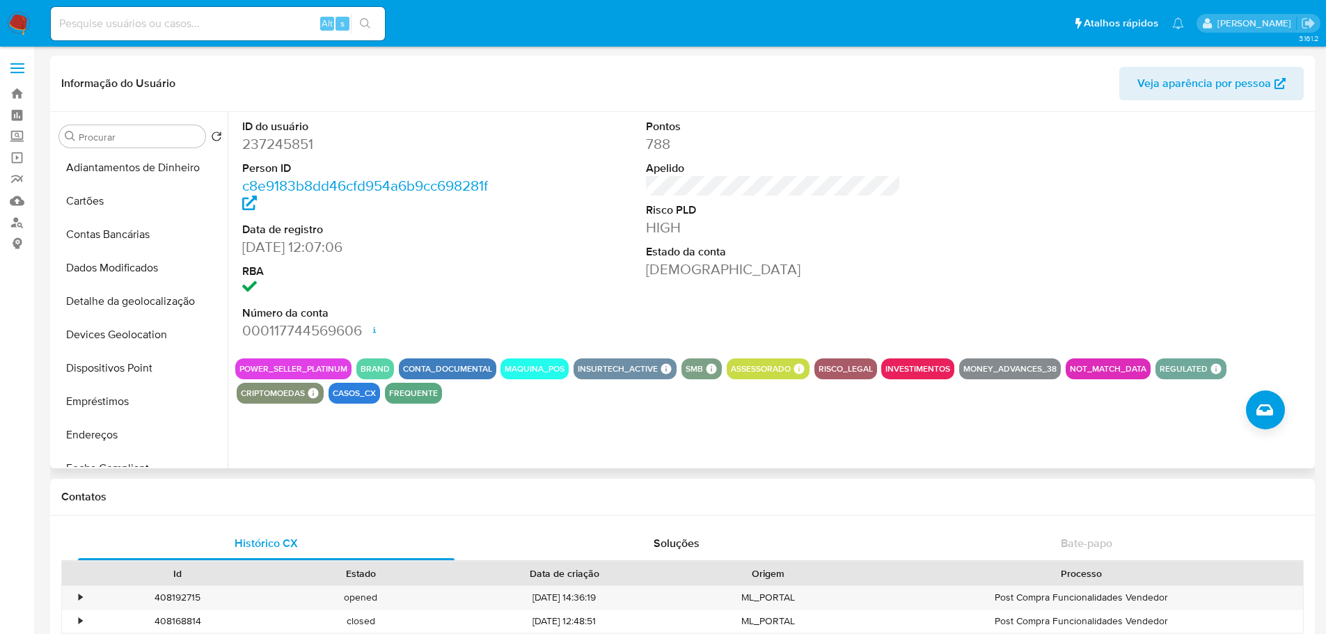
scroll to position [418, 0]
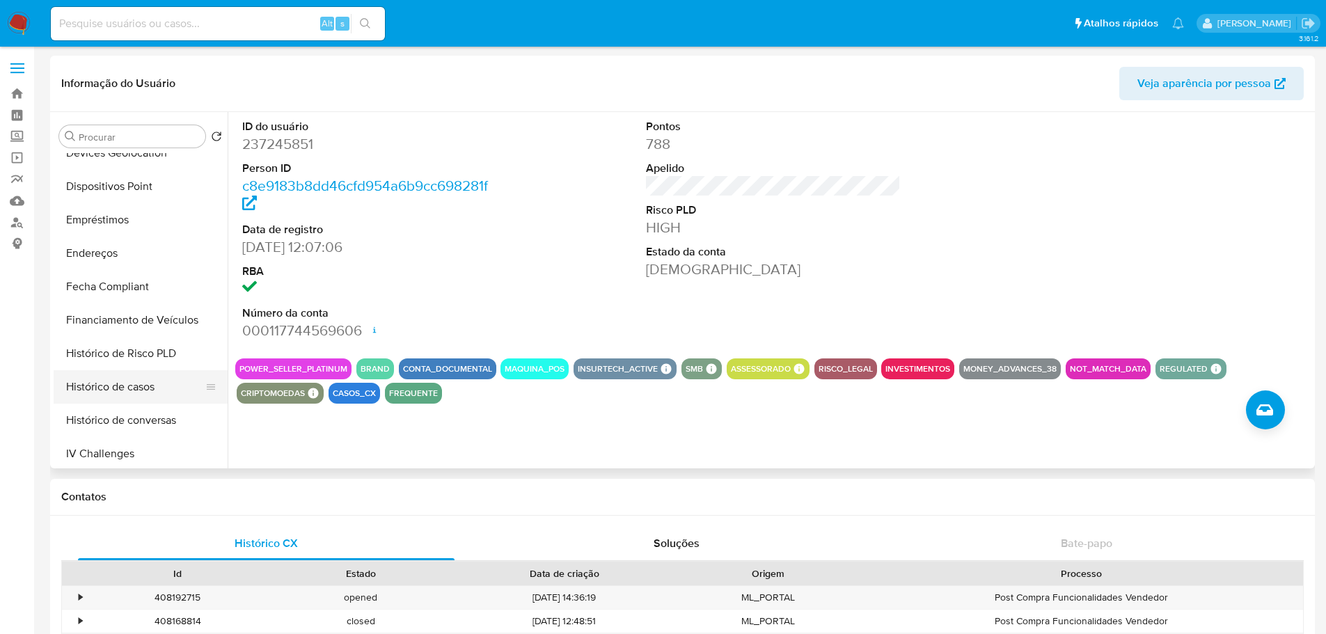
click at [116, 381] on button "Histórico de casos" at bounding box center [135, 386] width 163 height 33
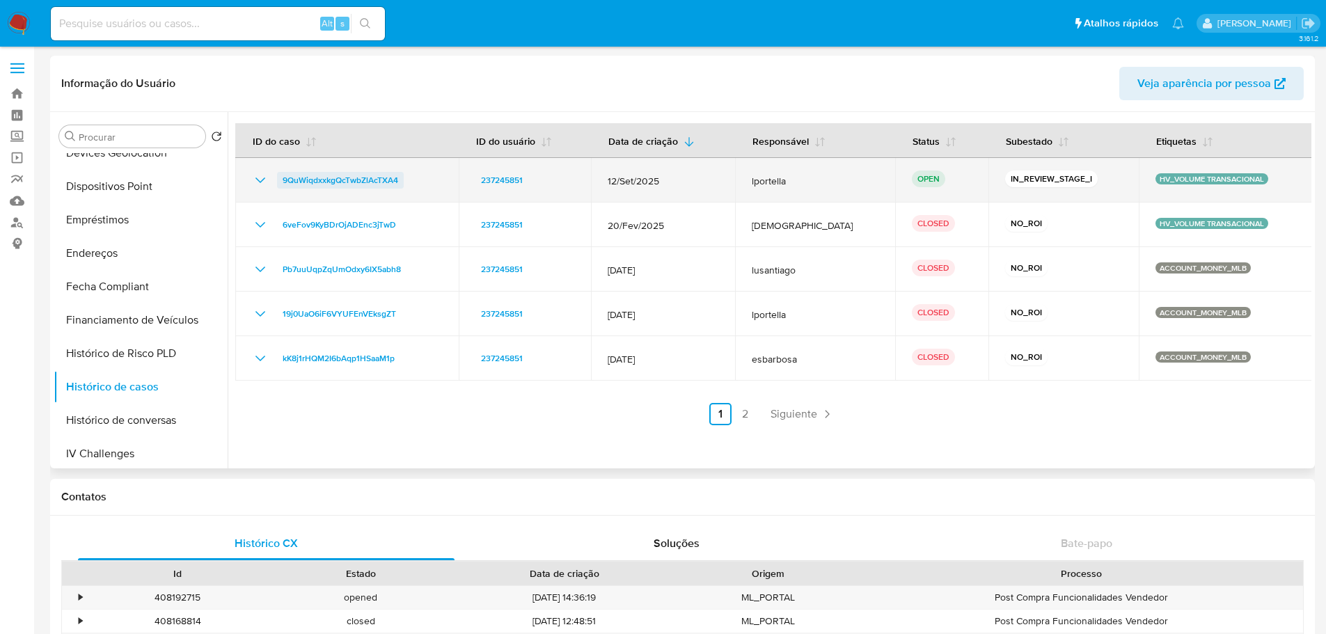
click at [376, 178] on span "9QuWiqdxxkgQcTwbZlAcTXA4" at bounding box center [341, 180] width 116 height 17
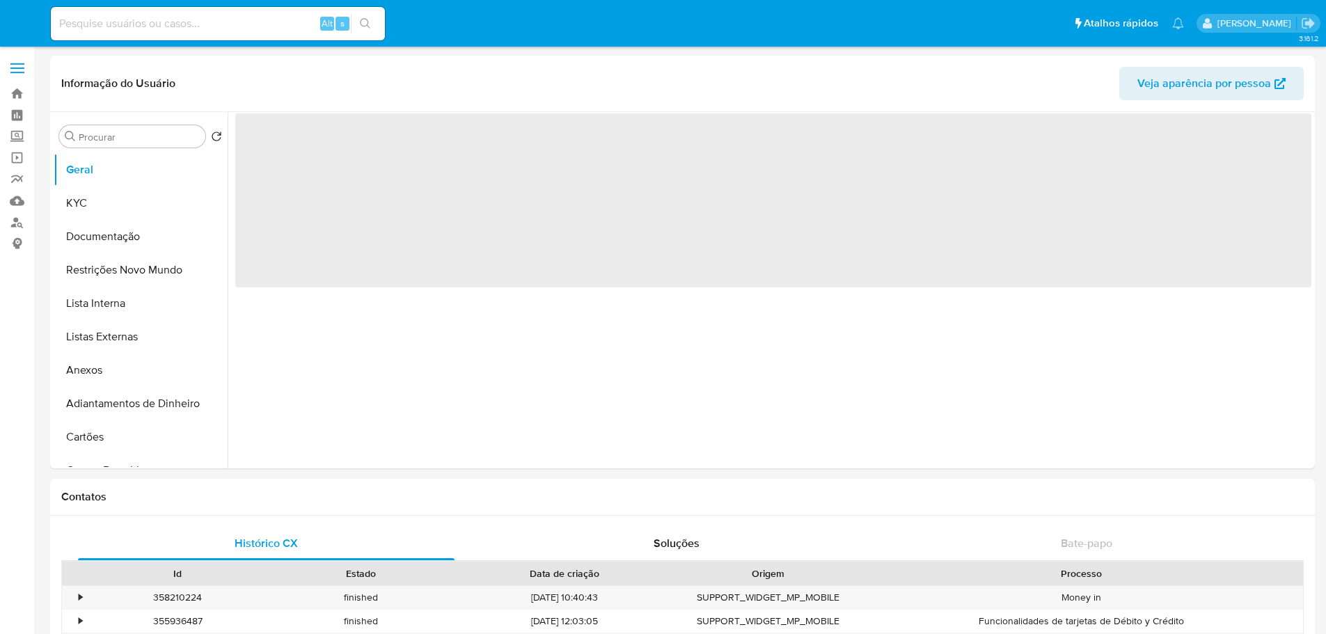
select select "10"
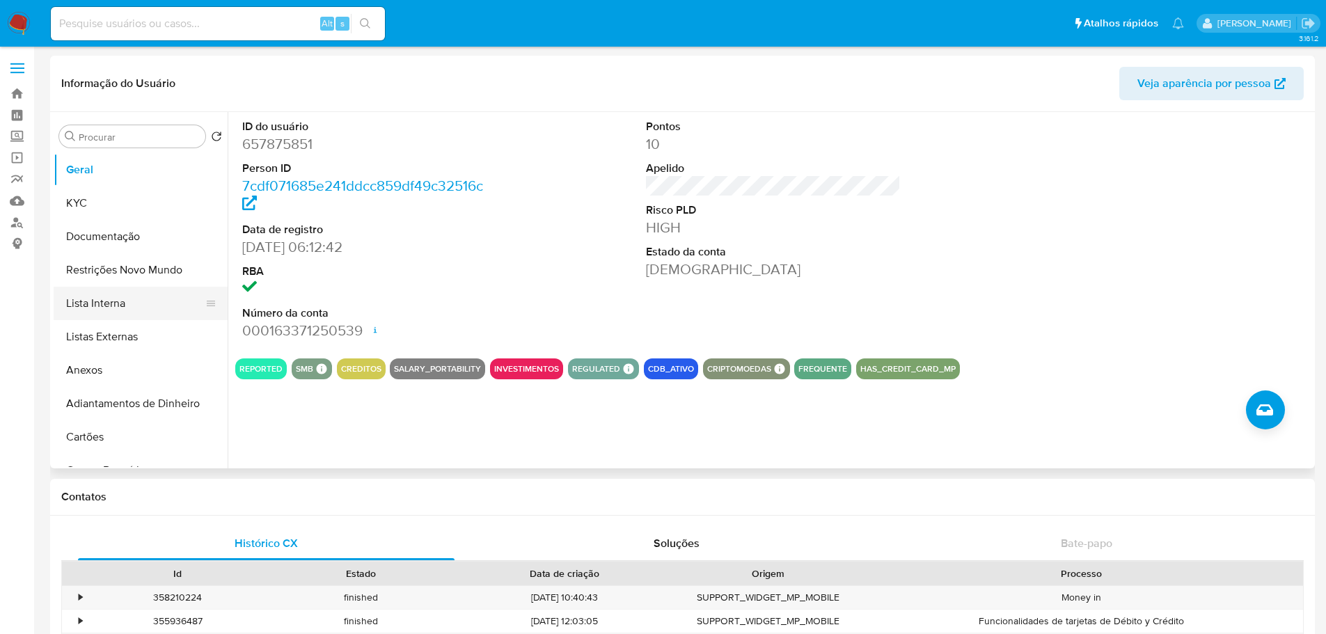
scroll to position [557, 0]
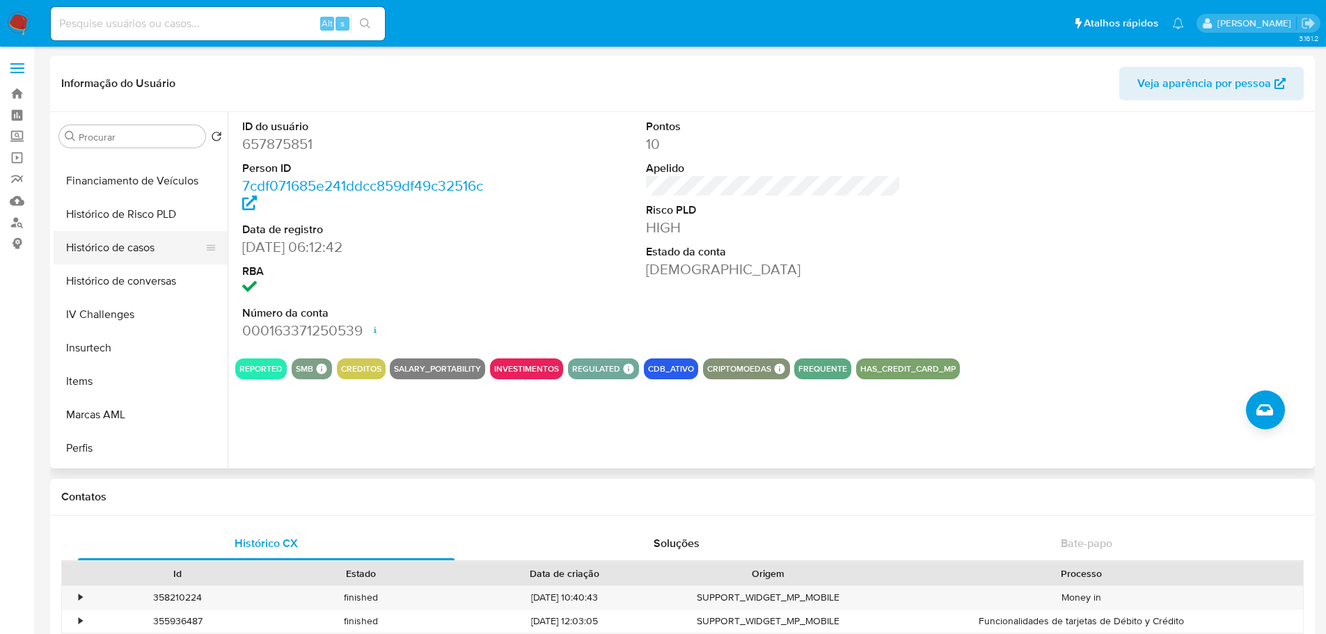
click at [136, 262] on button "Histórico de casos" at bounding box center [135, 247] width 163 height 33
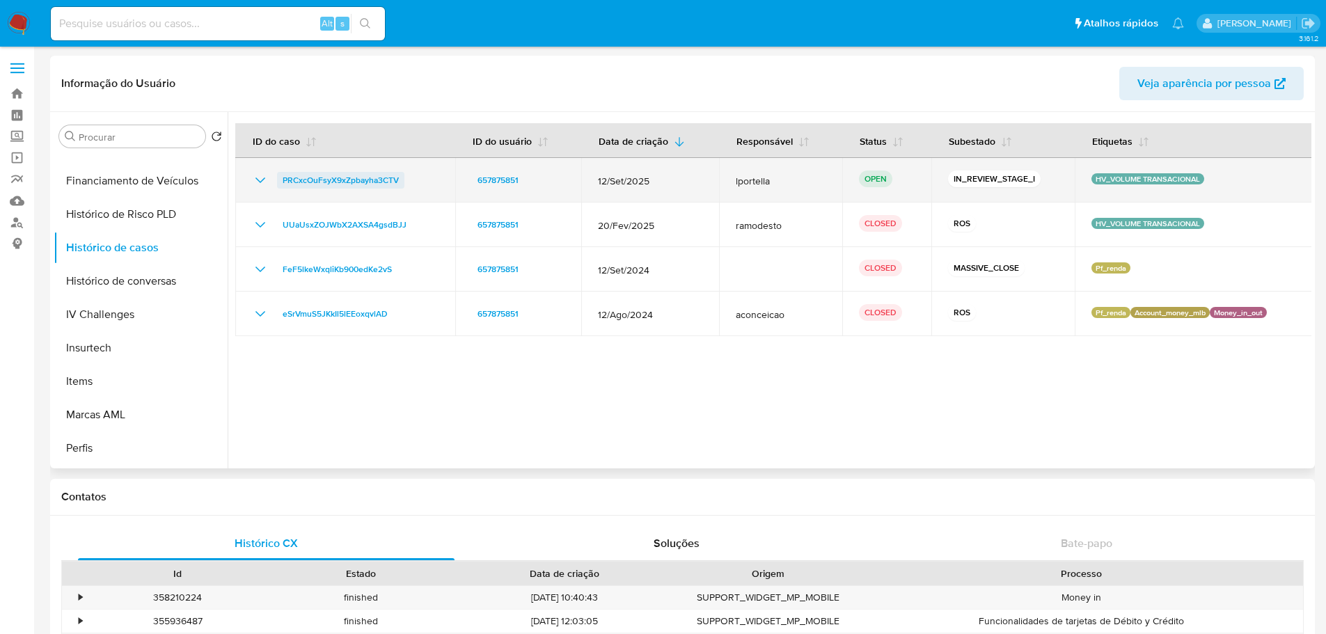
click at [329, 175] on span "PRCxcOuFsyX9xZpbayha3CTV" at bounding box center [341, 180] width 116 height 17
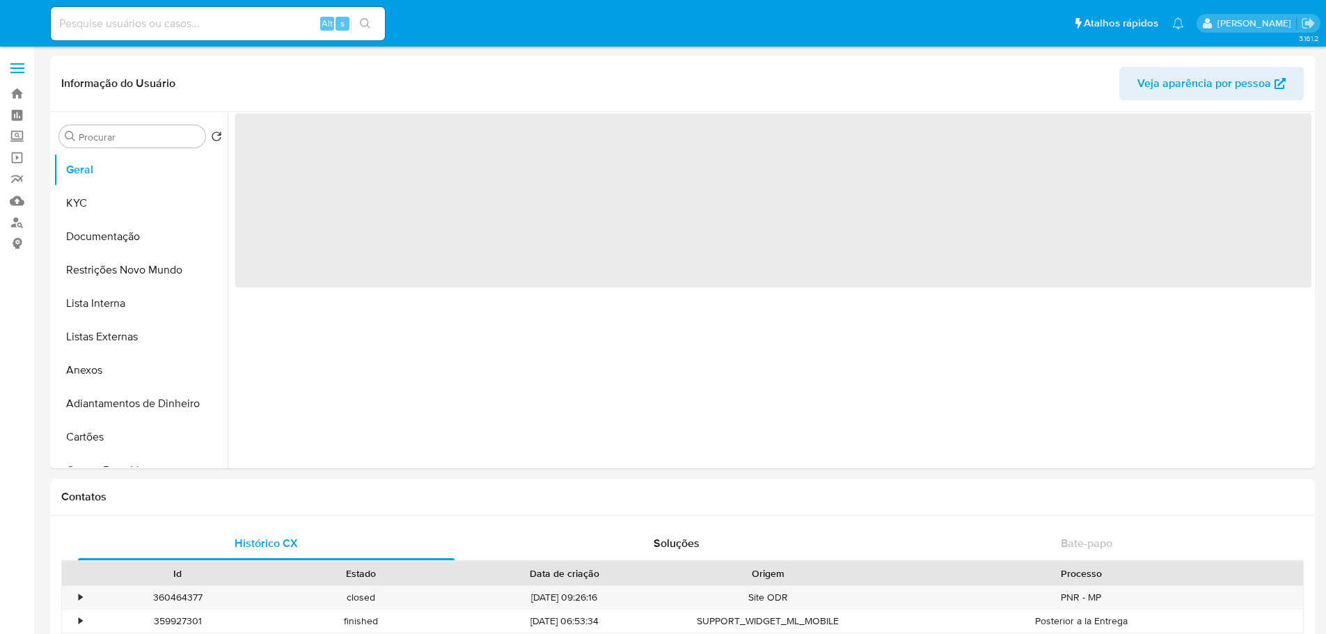
select select "10"
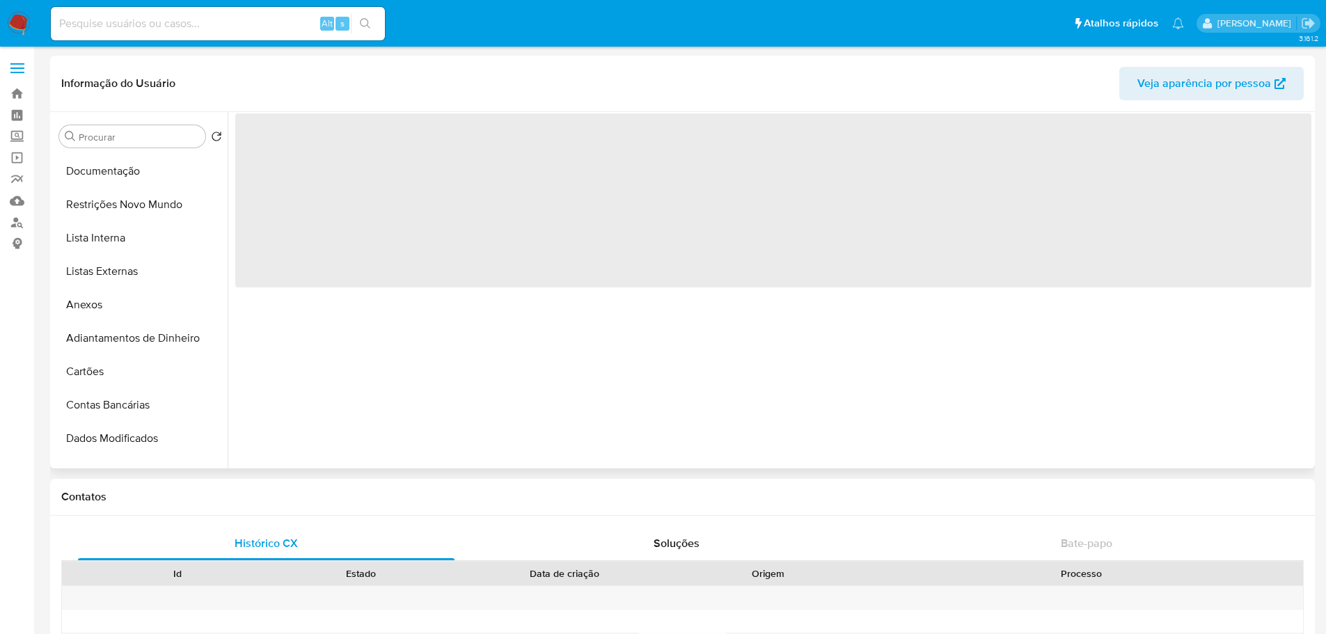
scroll to position [418, 0]
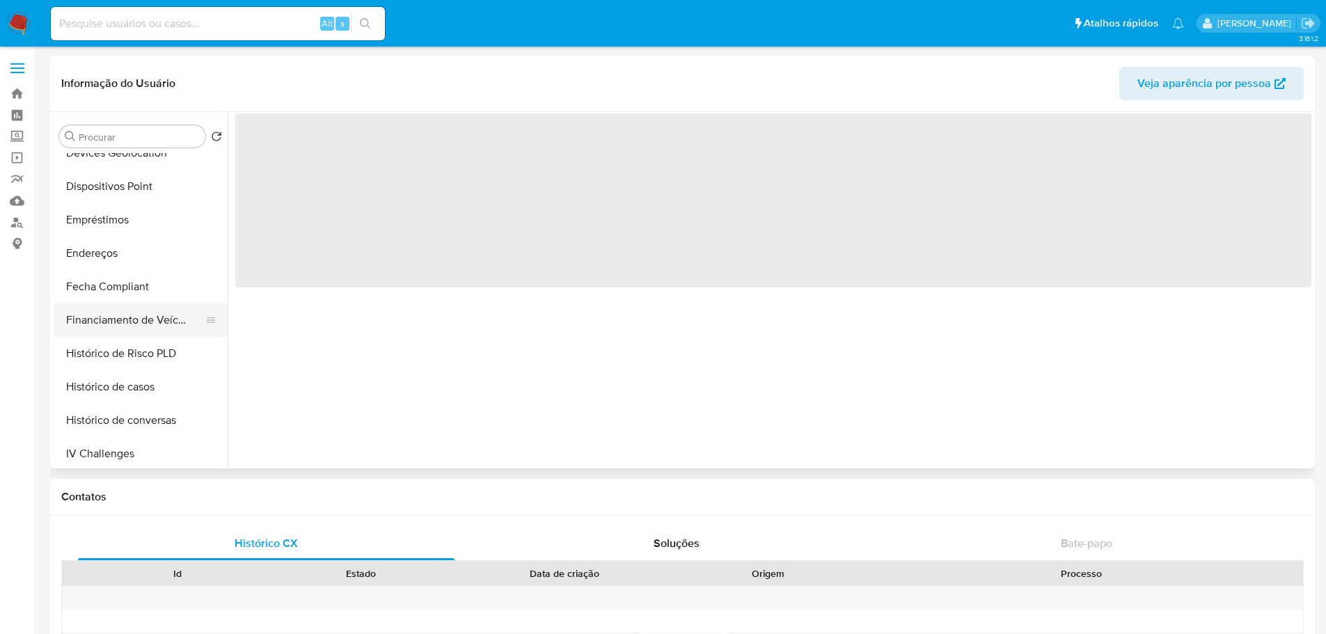
select select "10"
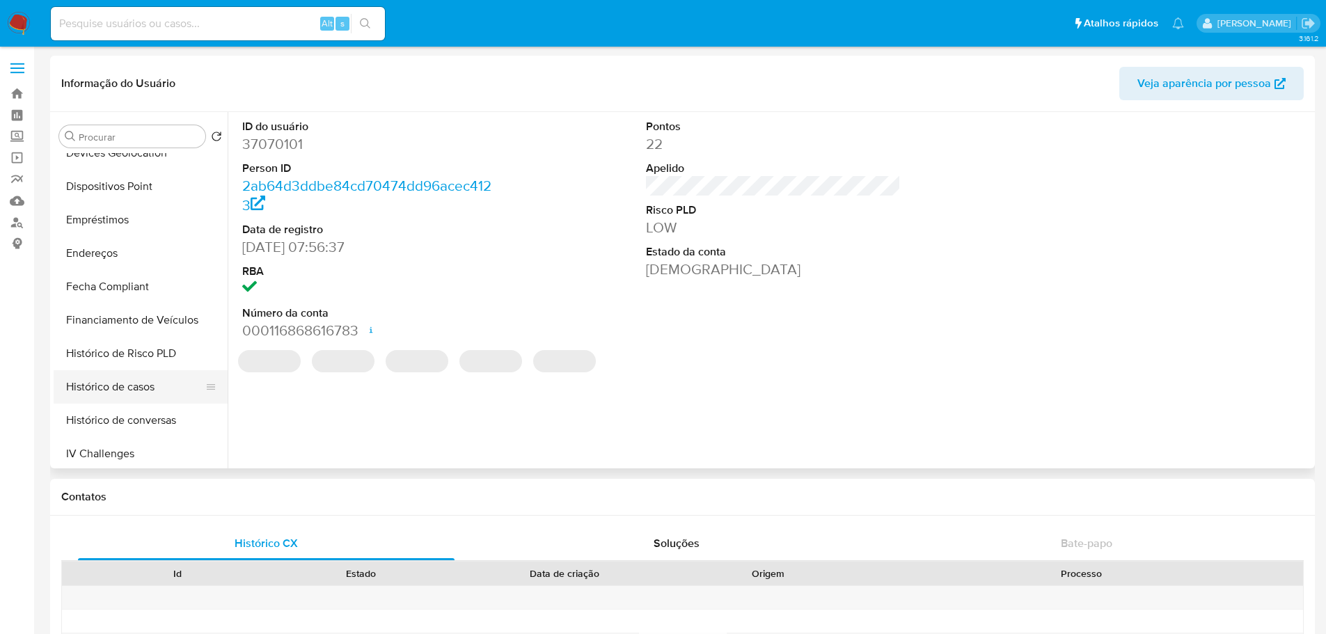
click at [117, 388] on button "Histórico de casos" at bounding box center [135, 386] width 163 height 33
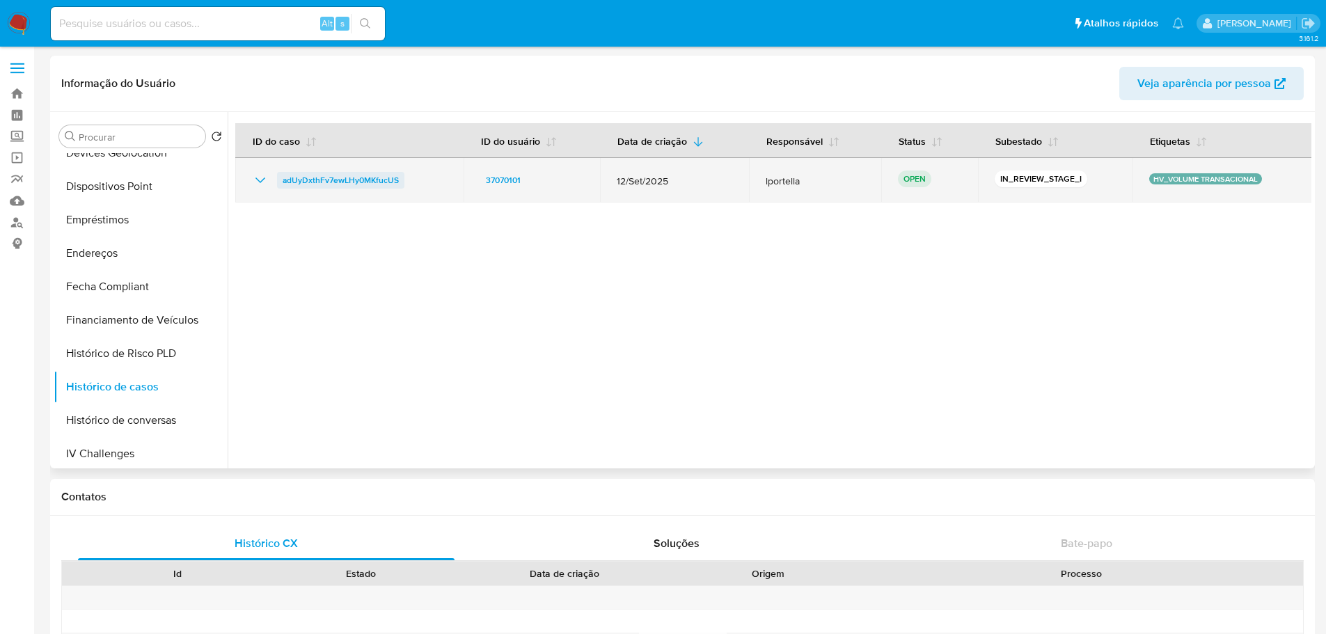
click at [292, 175] on span "adUyDxthFv7ewLHy0MKfucUS" at bounding box center [341, 180] width 116 height 17
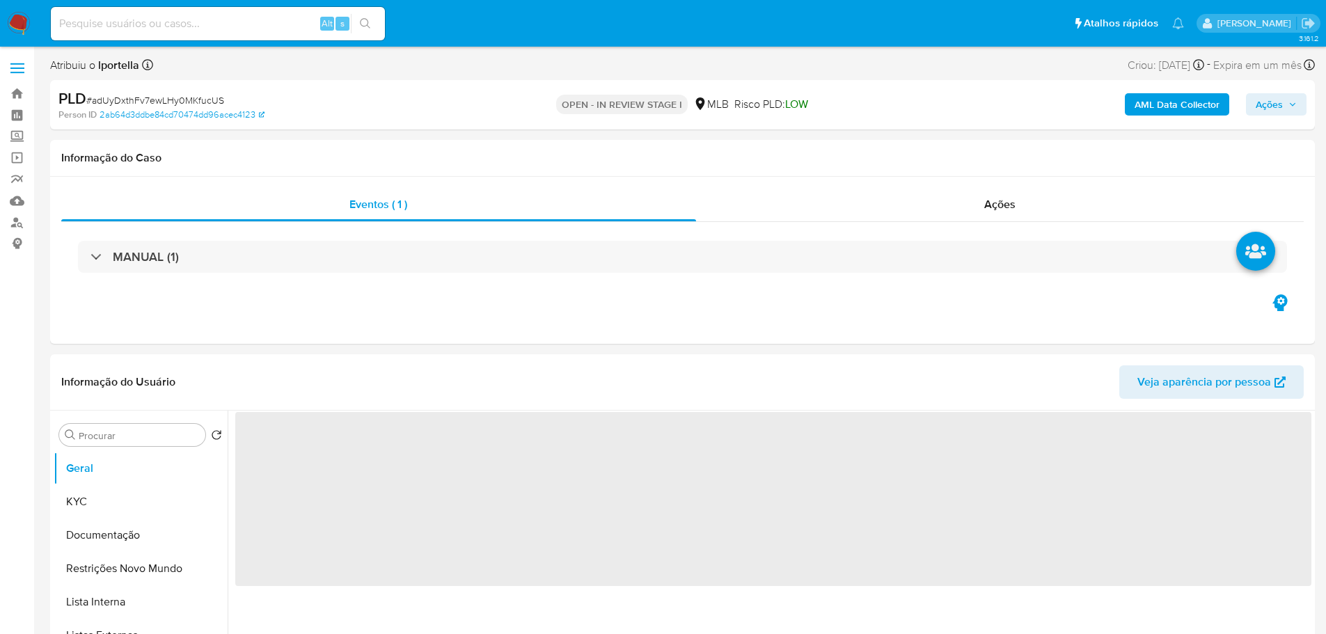
select select "10"
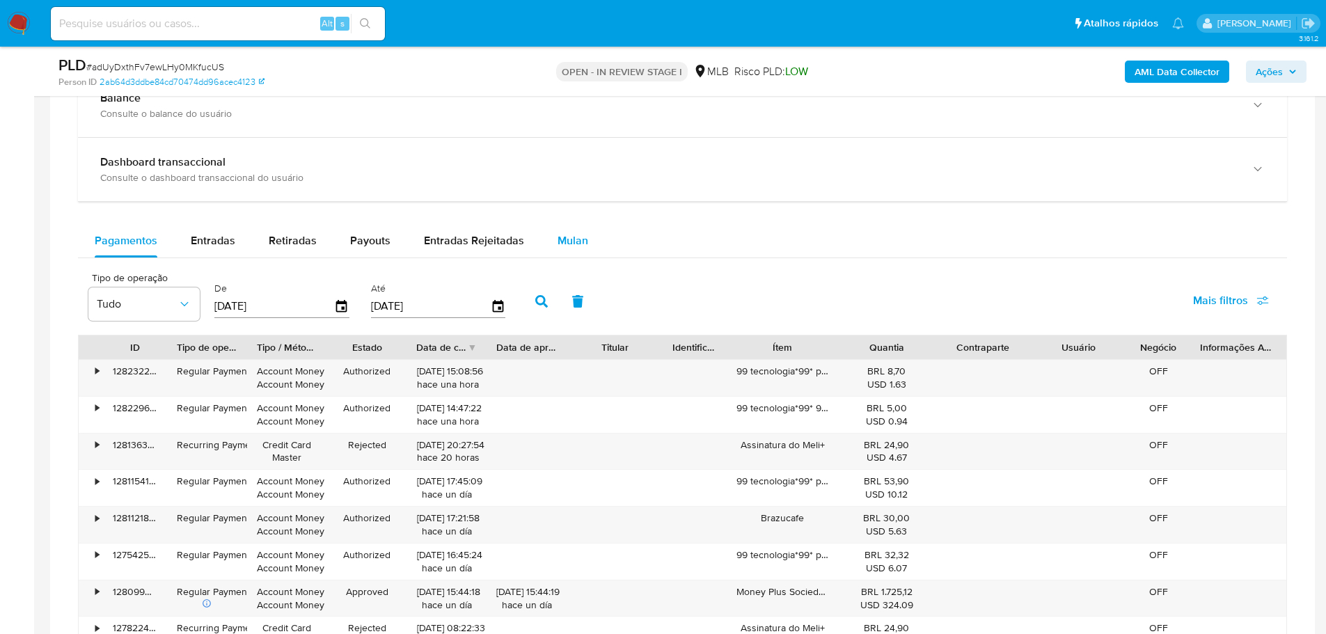
click at [577, 249] on div "Mulan" at bounding box center [573, 240] width 31 height 33
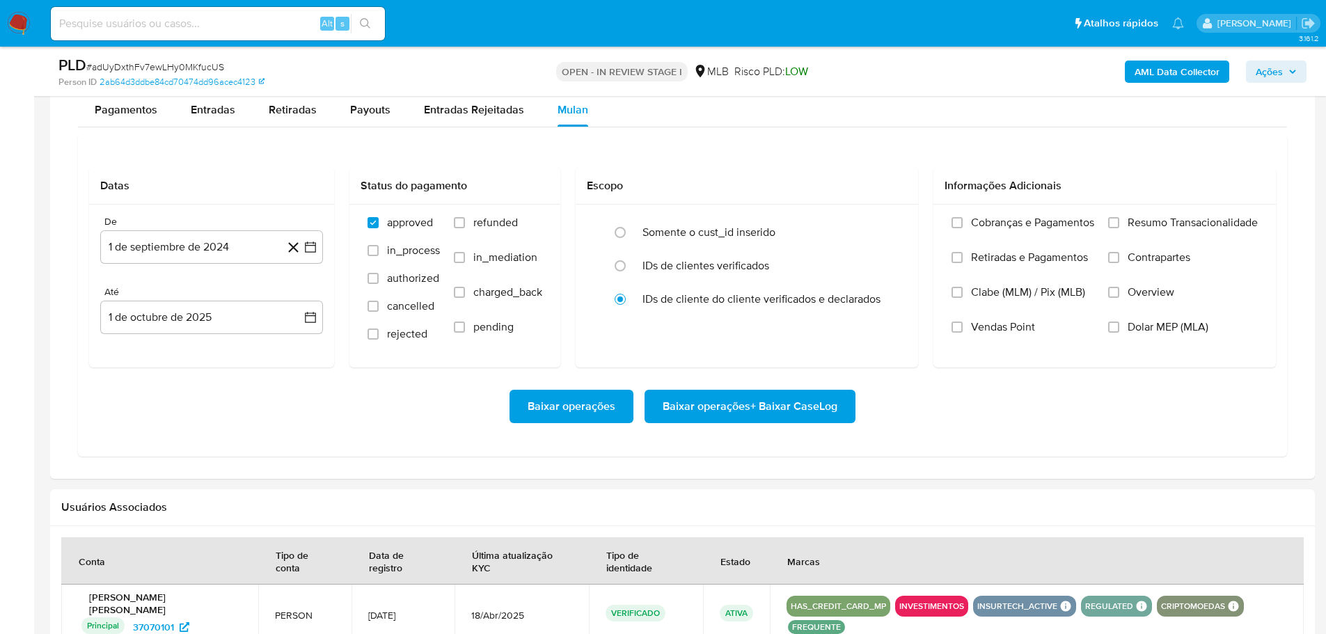
scroll to position [1253, 0]
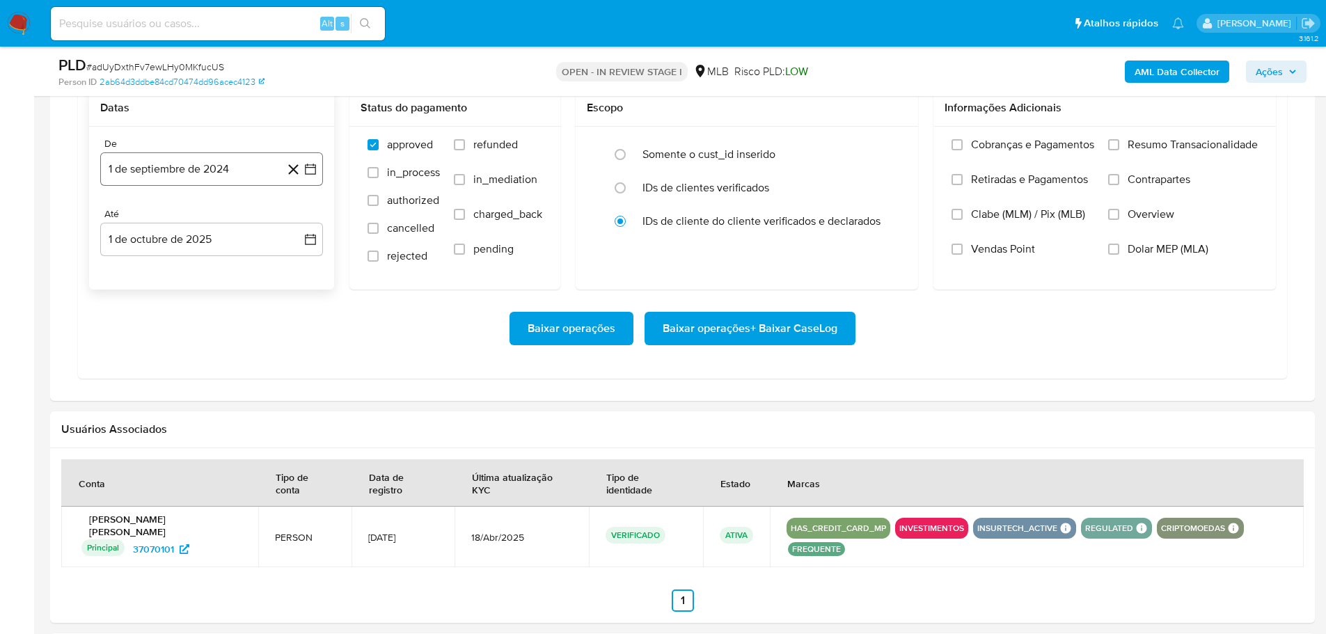
click at [193, 183] on button "1 de septiembre de 2024" at bounding box center [211, 168] width 223 height 33
click at [296, 217] on icon "Mes siguiente" at bounding box center [298, 219] width 17 height 17
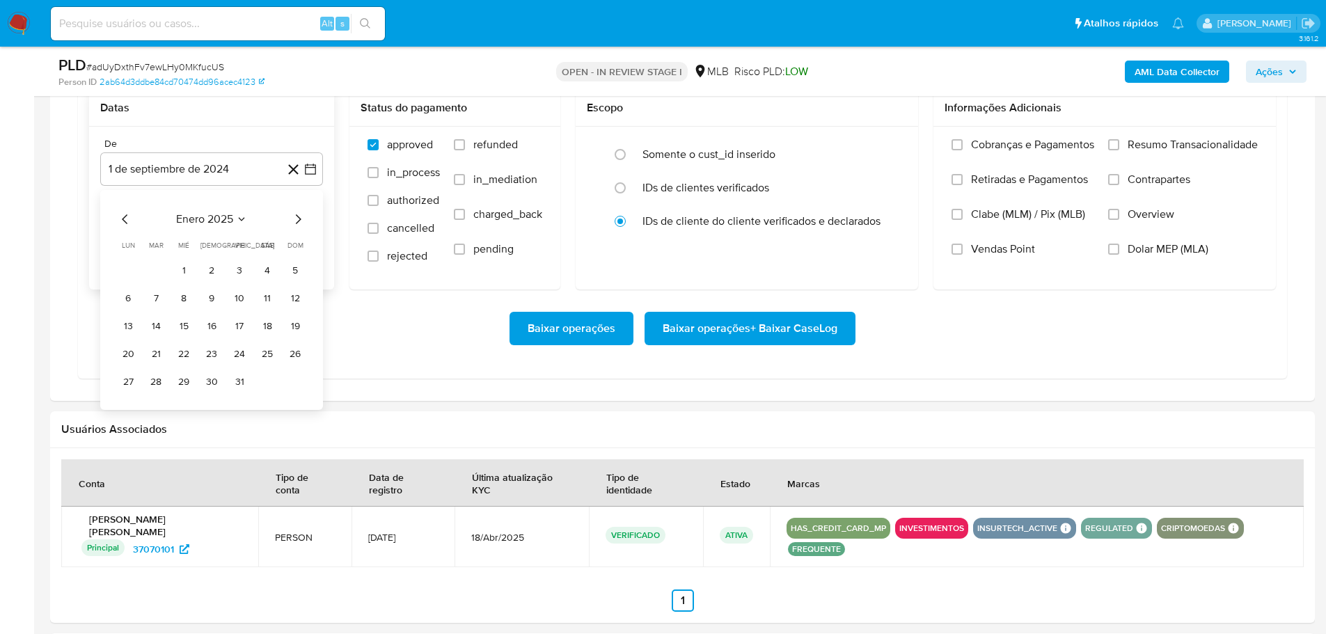
click at [296, 217] on icon "Mes siguiente" at bounding box center [298, 219] width 17 height 17
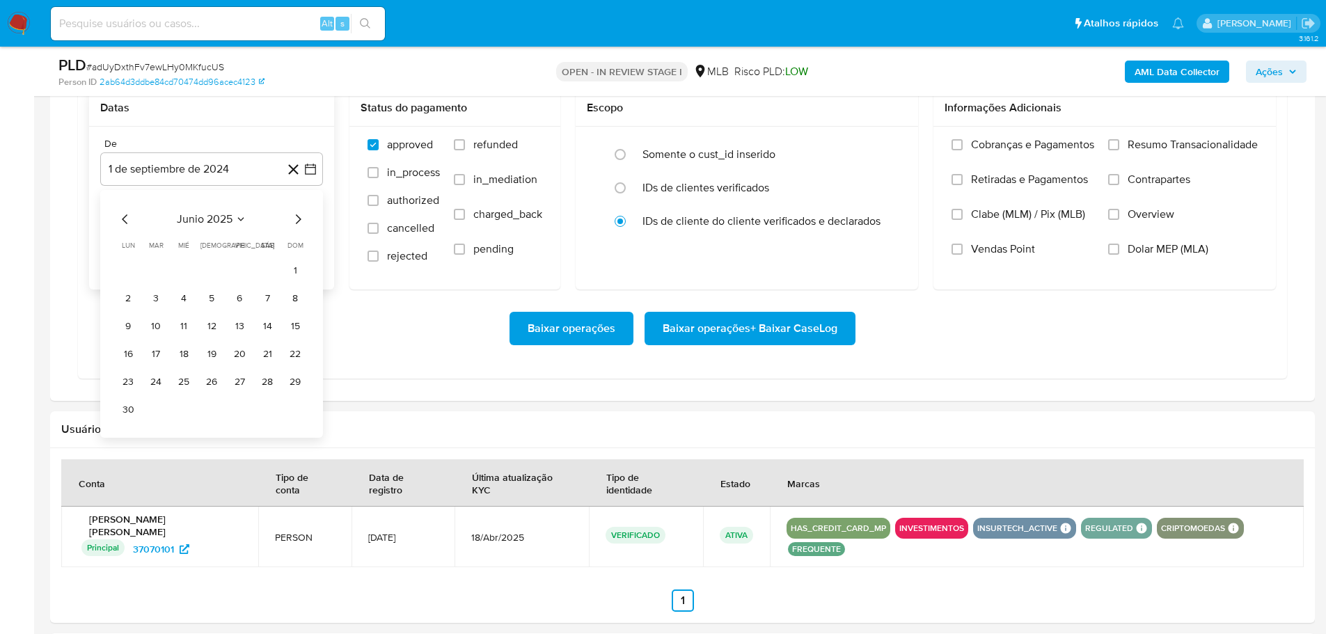
click at [296, 217] on icon "Mes siguiente" at bounding box center [298, 219] width 17 height 17
click at [122, 222] on icon "Mes anterior" at bounding box center [125, 219] width 17 height 17
click at [242, 267] on button "1" at bounding box center [239, 271] width 22 height 22
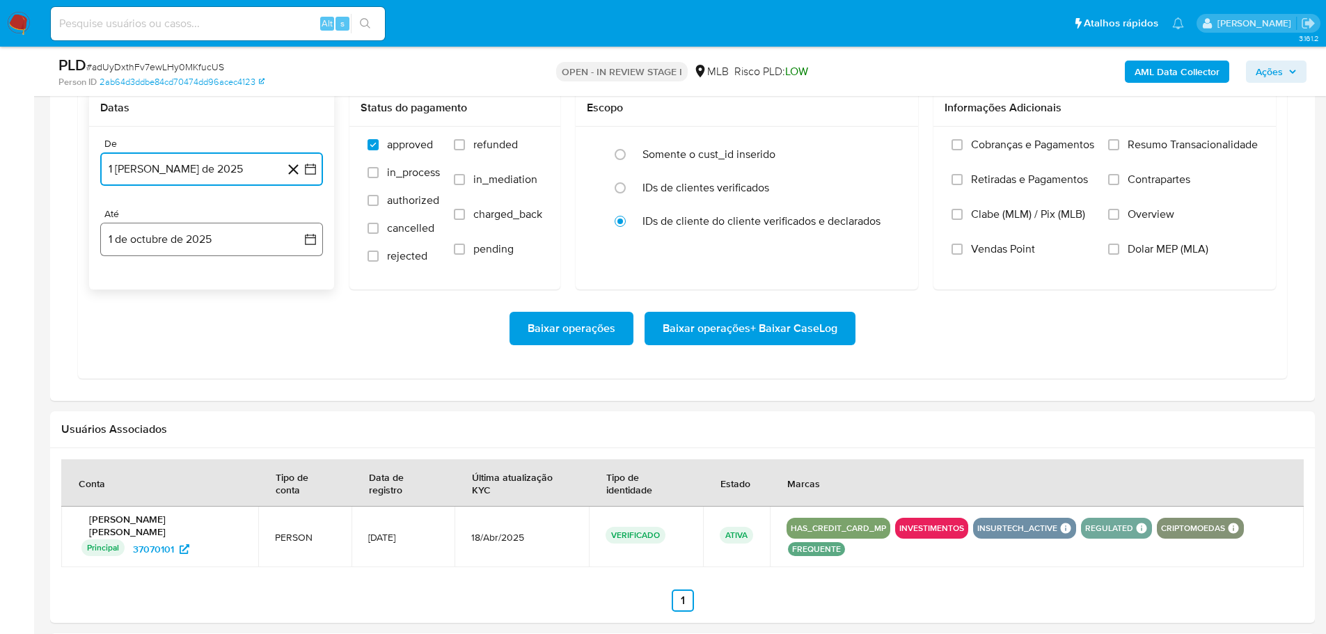
click at [234, 248] on button "1 de octubre de 2025" at bounding box center [211, 239] width 223 height 33
click at [122, 291] on icon "Mes anterior" at bounding box center [125, 289] width 17 height 17
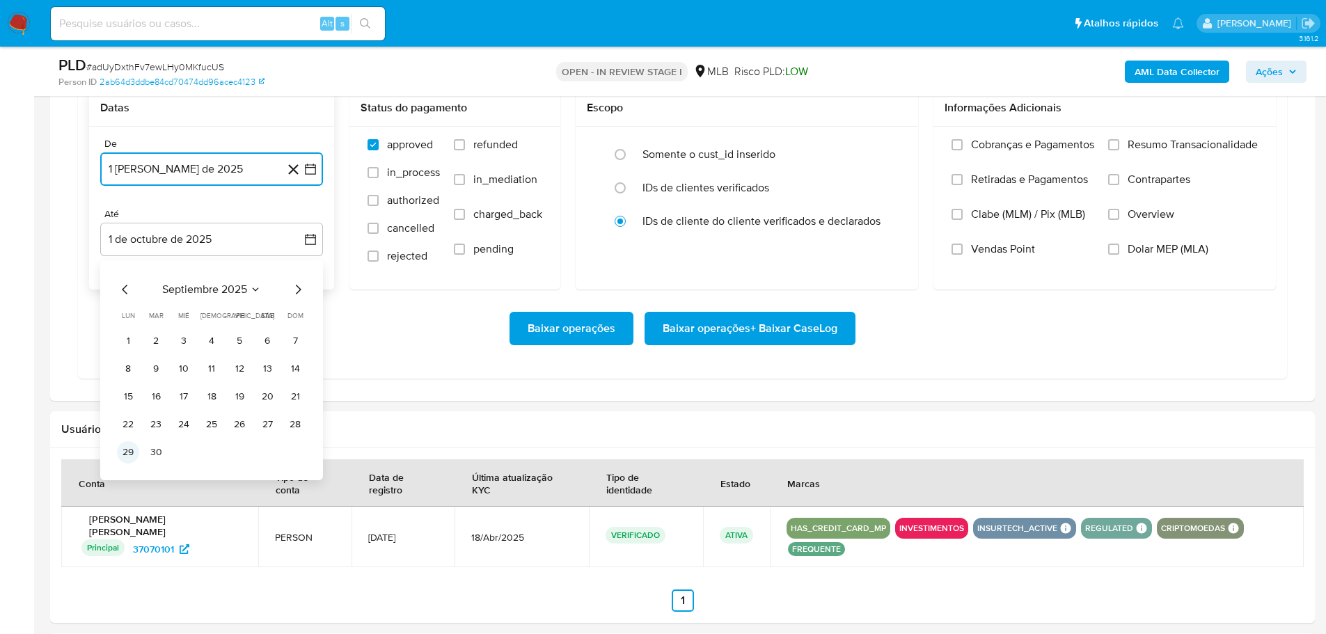
click at [123, 454] on button "29" at bounding box center [128, 452] width 22 height 22
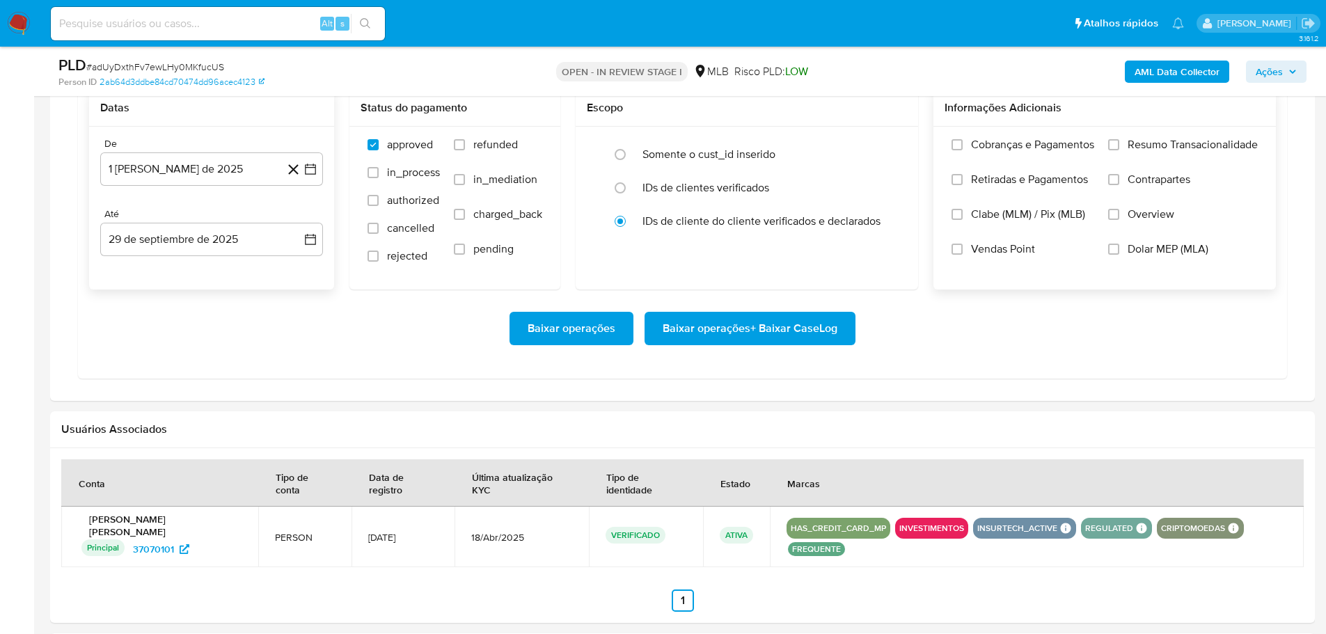
click at [1104, 147] on div "Cobranças e Pagamentos Retiradas e Pagamentos Clabe (MLM) / Pix (MLB) Vendas Po…" at bounding box center [1104, 207] width 320 height 139
click at [1111, 144] on input "Resumo Transacionalidade" at bounding box center [1113, 144] width 11 height 11
click at [812, 324] on span "Baixar operações + Baixar CaseLog" at bounding box center [750, 328] width 175 height 31
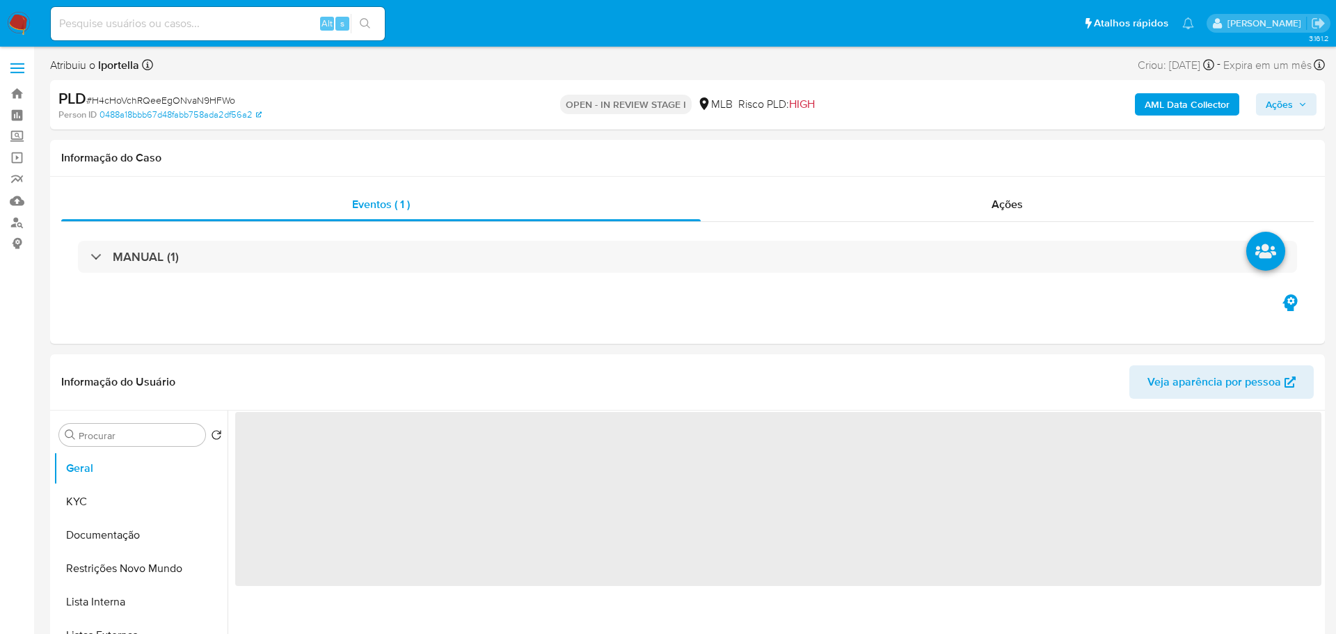
select select "10"
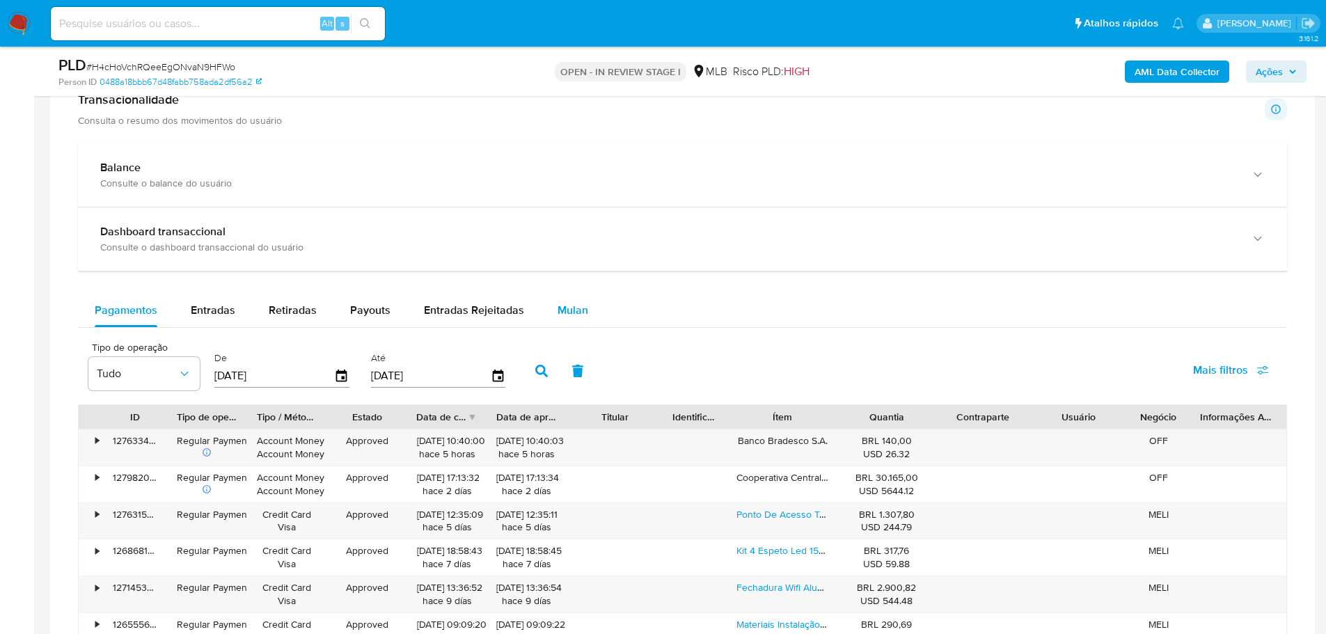
click at [571, 306] on span "Mulan" at bounding box center [573, 310] width 31 height 16
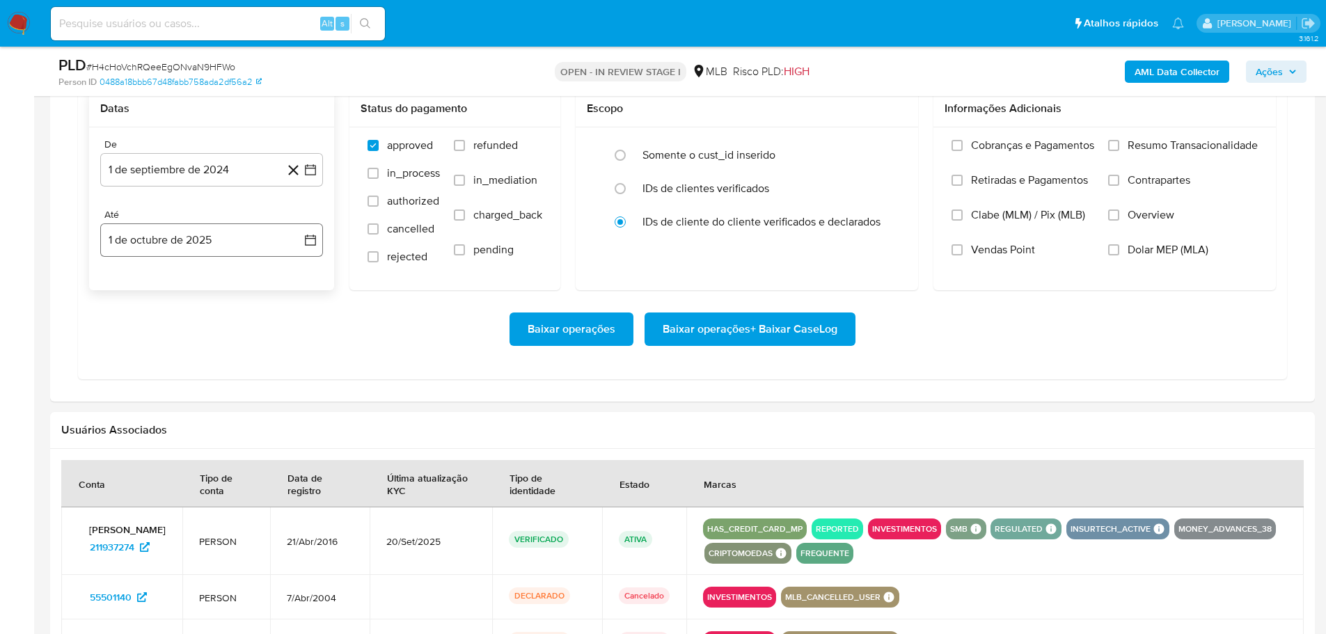
scroll to position [1253, 0]
click at [145, 157] on button "1 de septiembre de 2024" at bounding box center [211, 168] width 223 height 33
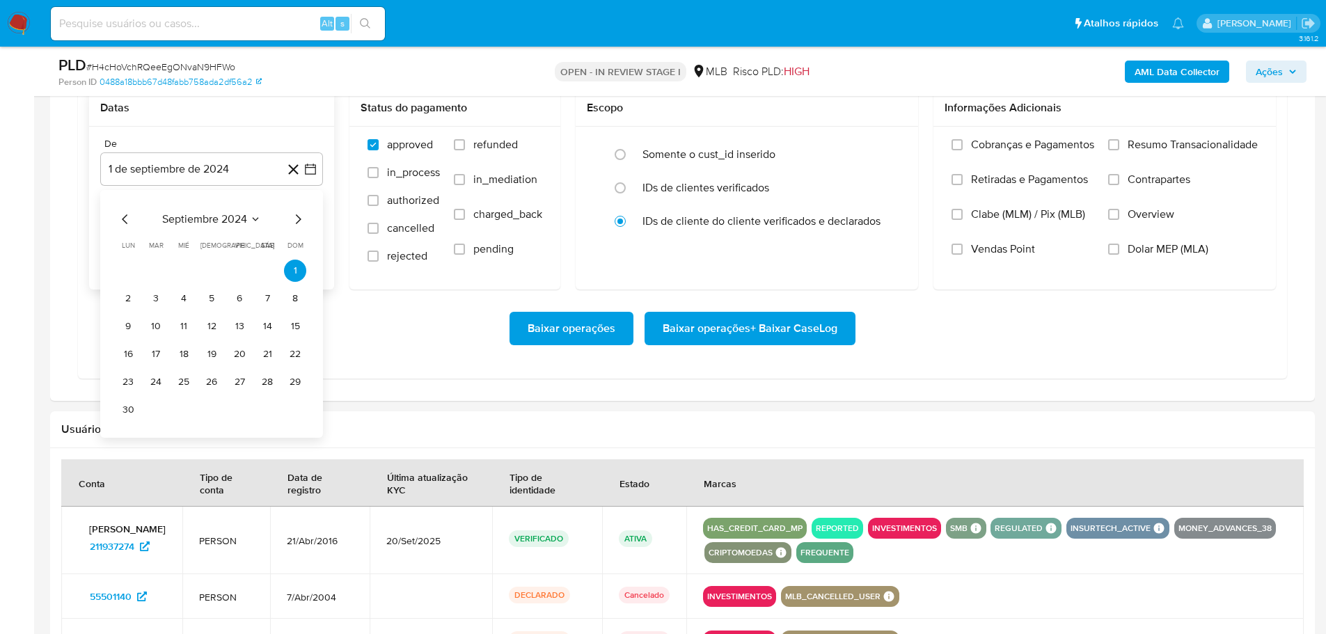
click at [299, 216] on icon "Mes siguiente" at bounding box center [298, 219] width 17 height 17
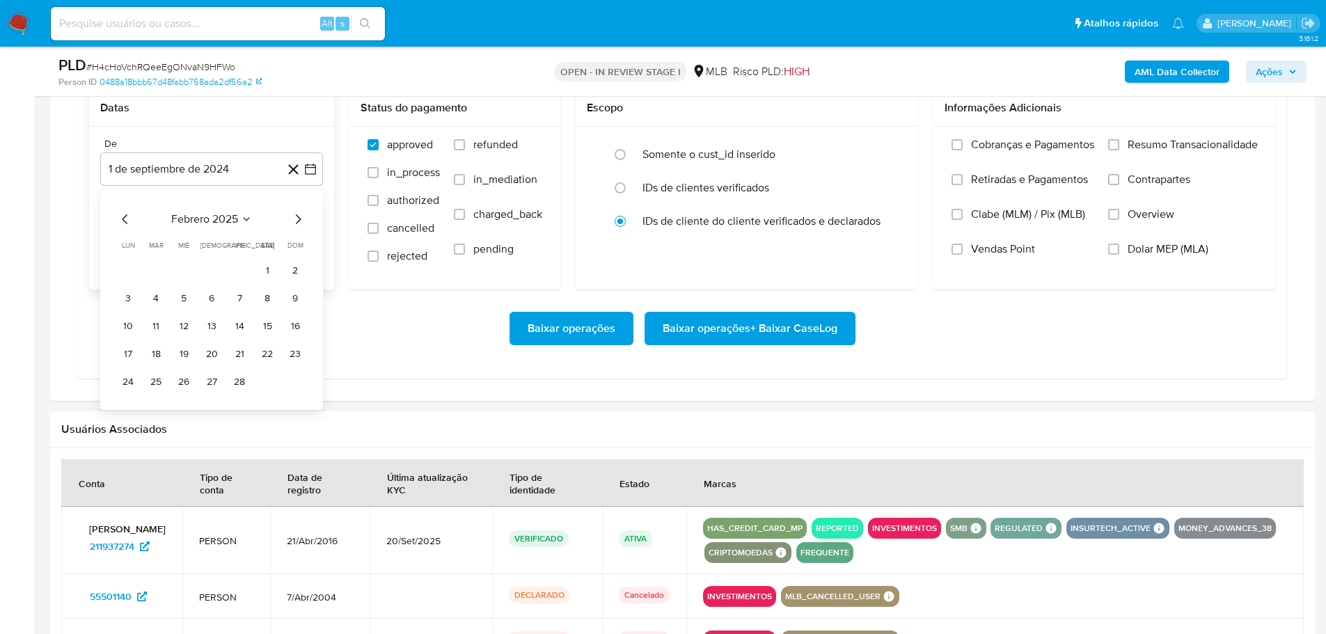
click at [299, 216] on icon "Mes siguiente" at bounding box center [298, 219] width 17 height 17
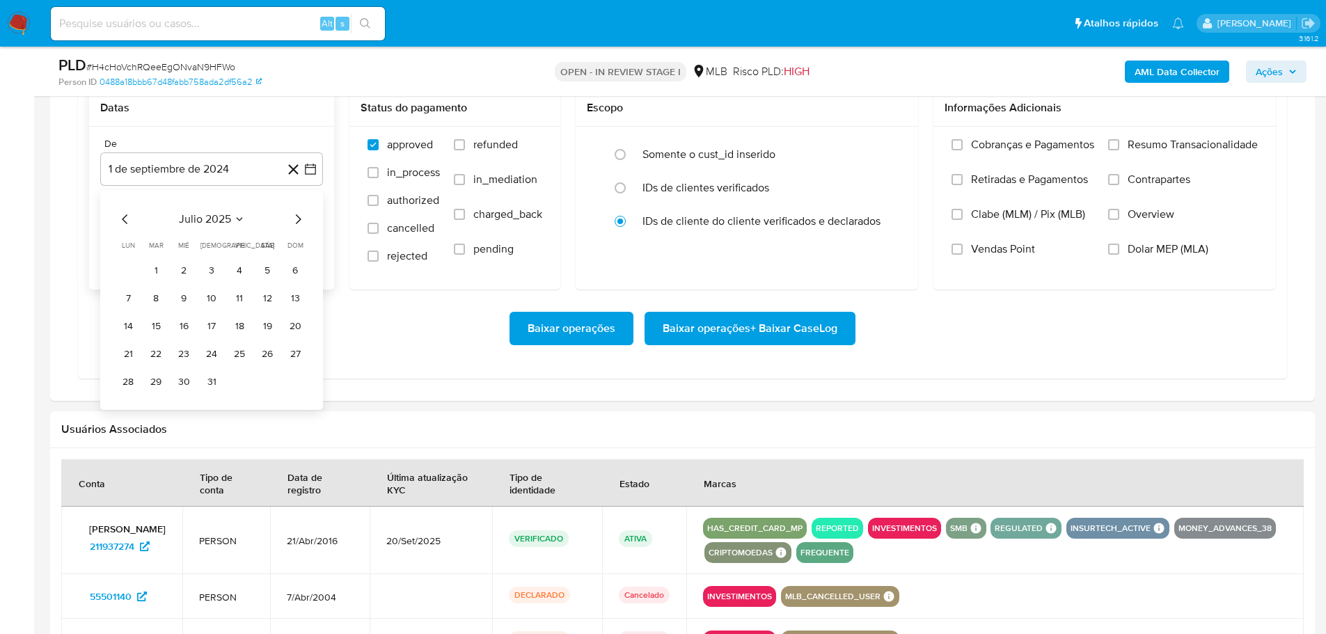
click at [299, 216] on icon "Mes siguiente" at bounding box center [298, 219] width 17 height 17
click at [235, 274] on button "1" at bounding box center [239, 271] width 22 height 22
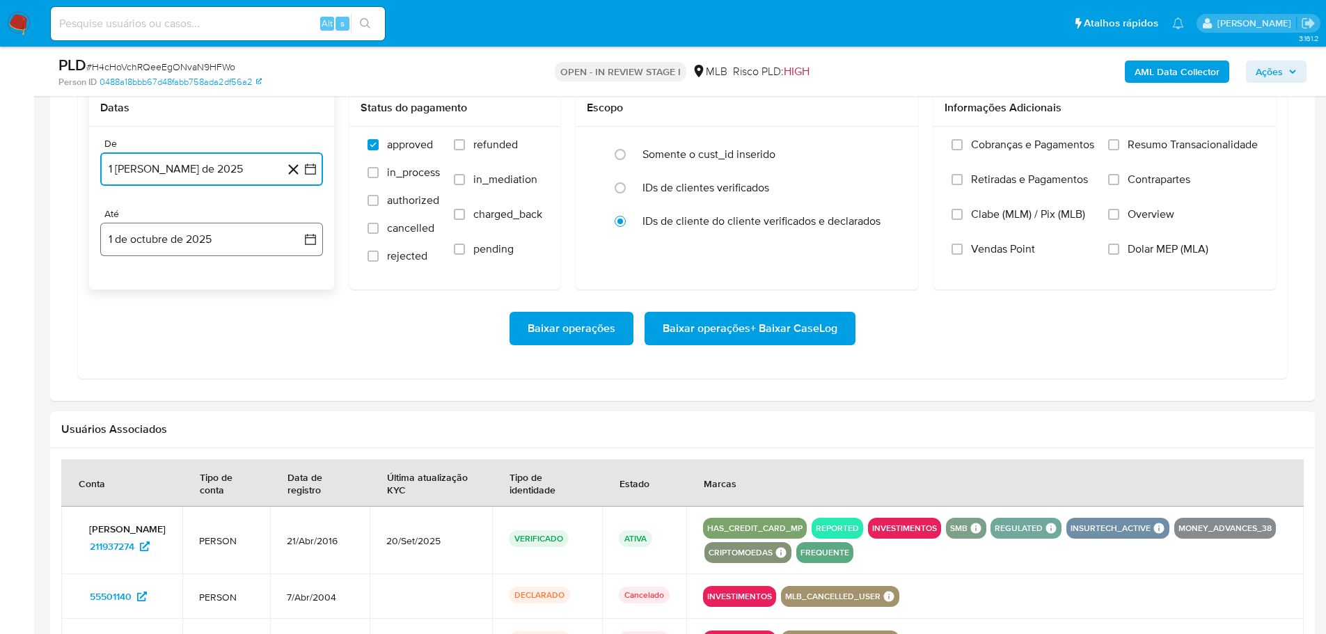
click at [235, 249] on button "1 de octubre de 2025" at bounding box center [211, 239] width 223 height 33
click at [121, 293] on icon "Mes anterior" at bounding box center [125, 289] width 17 height 17
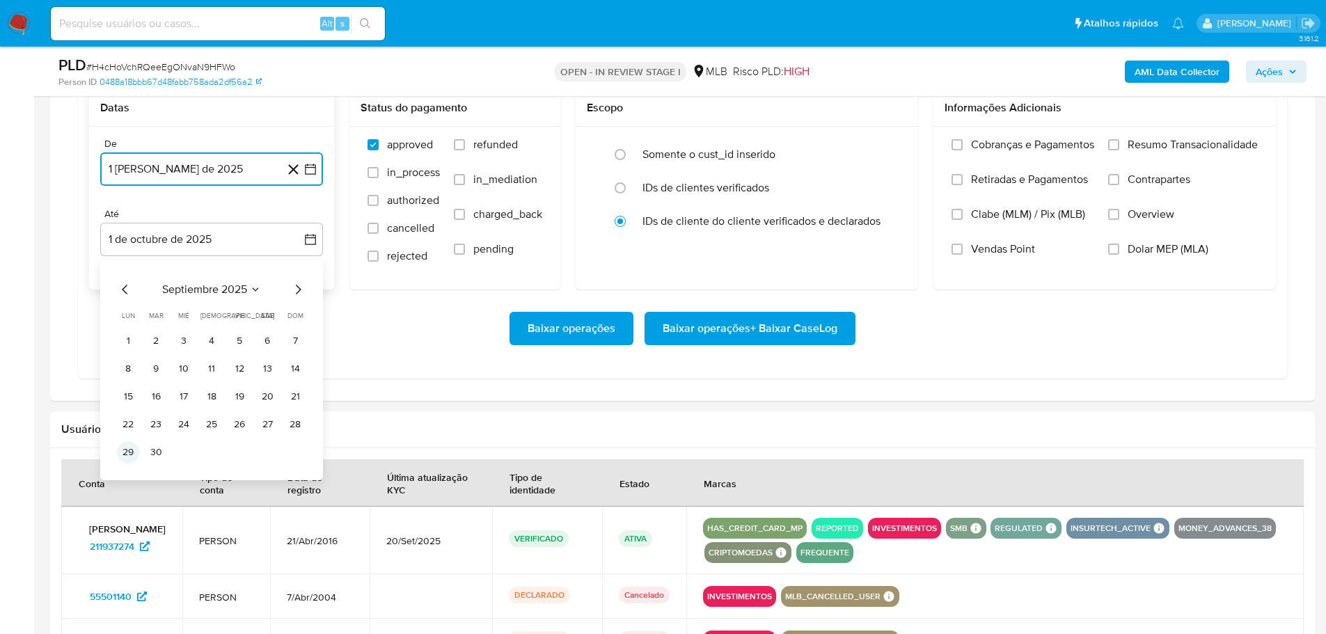
click at [120, 454] on button "29" at bounding box center [128, 452] width 22 height 22
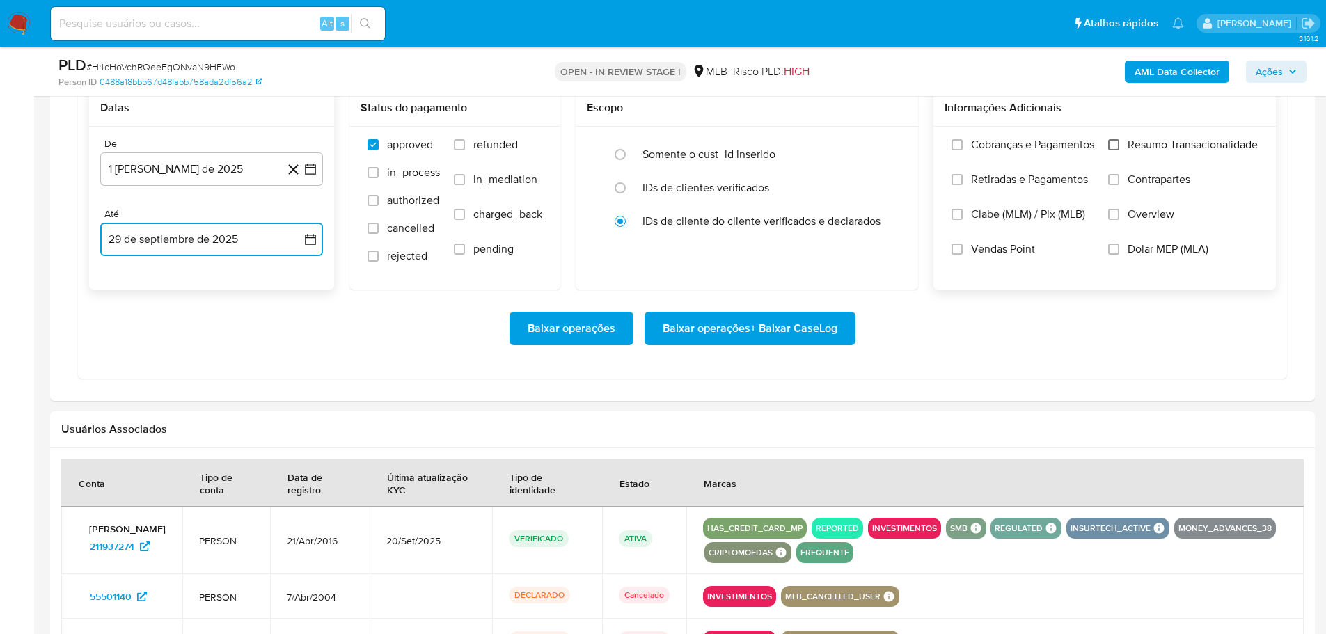
click at [1114, 150] on input "Resumo Transacionalidade" at bounding box center [1113, 144] width 11 height 11
click at [819, 322] on span "Baixar operações + Baixar CaseLog" at bounding box center [750, 328] width 175 height 31
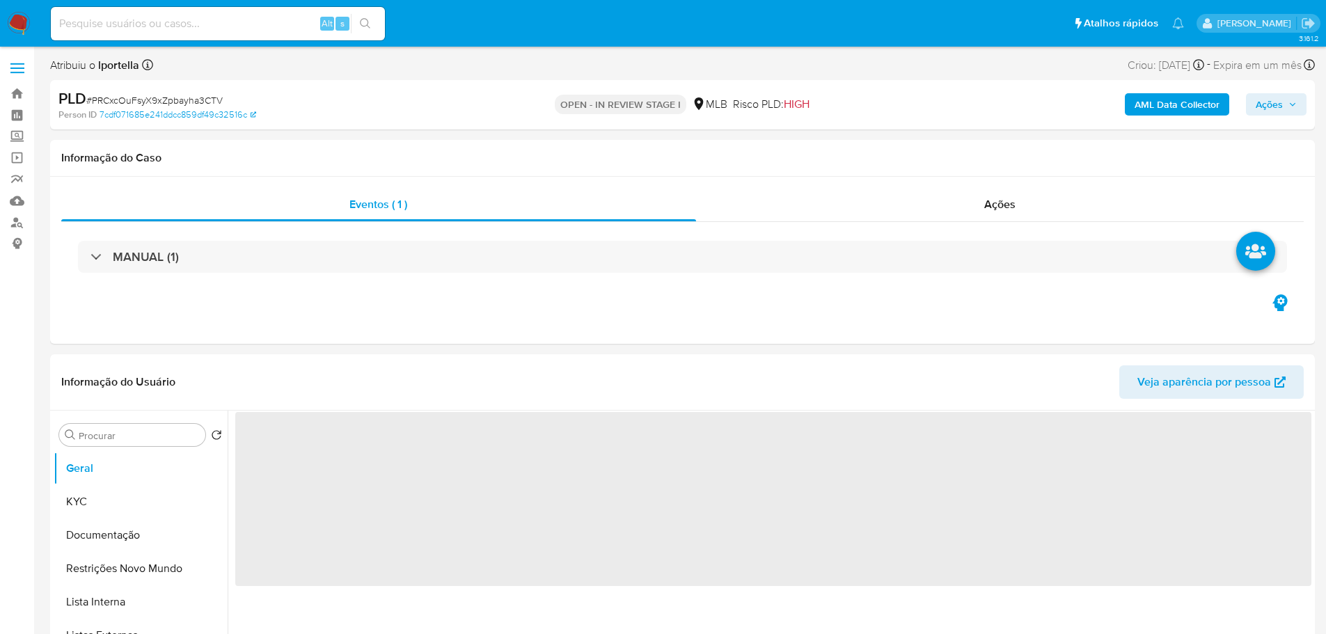
select select "10"
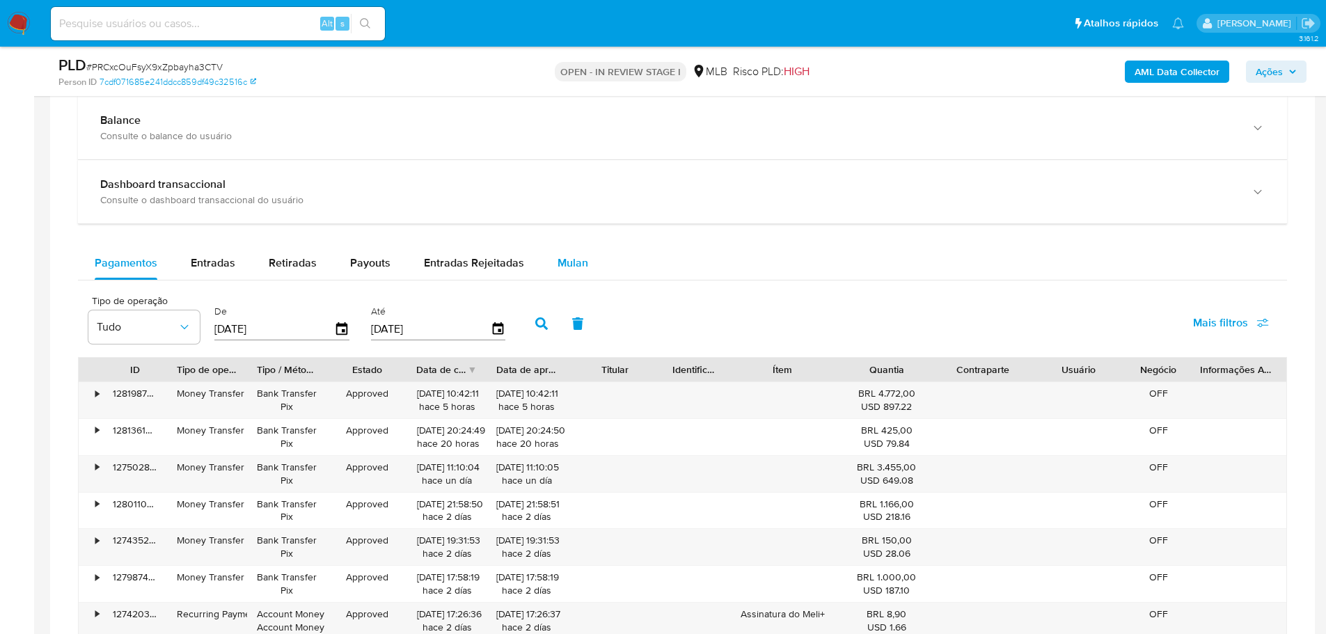
click at [562, 273] on div "Mulan" at bounding box center [573, 262] width 31 height 33
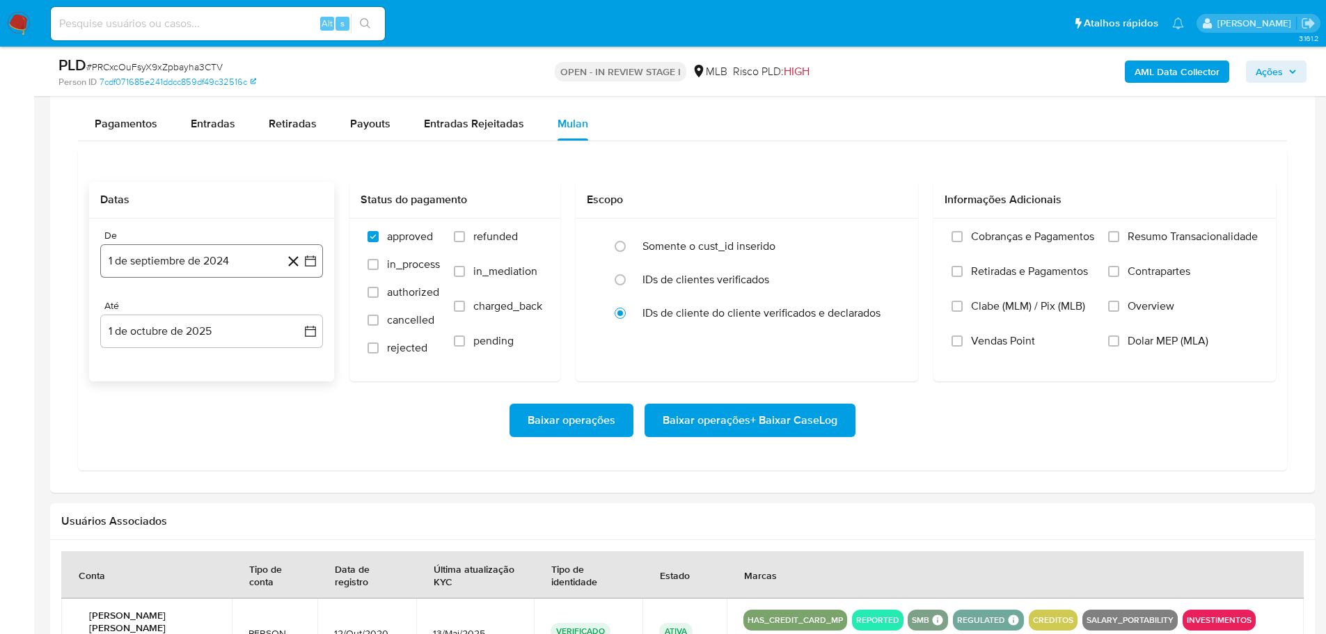
click at [120, 262] on button "1 de septiembre de 2024" at bounding box center [211, 260] width 223 height 33
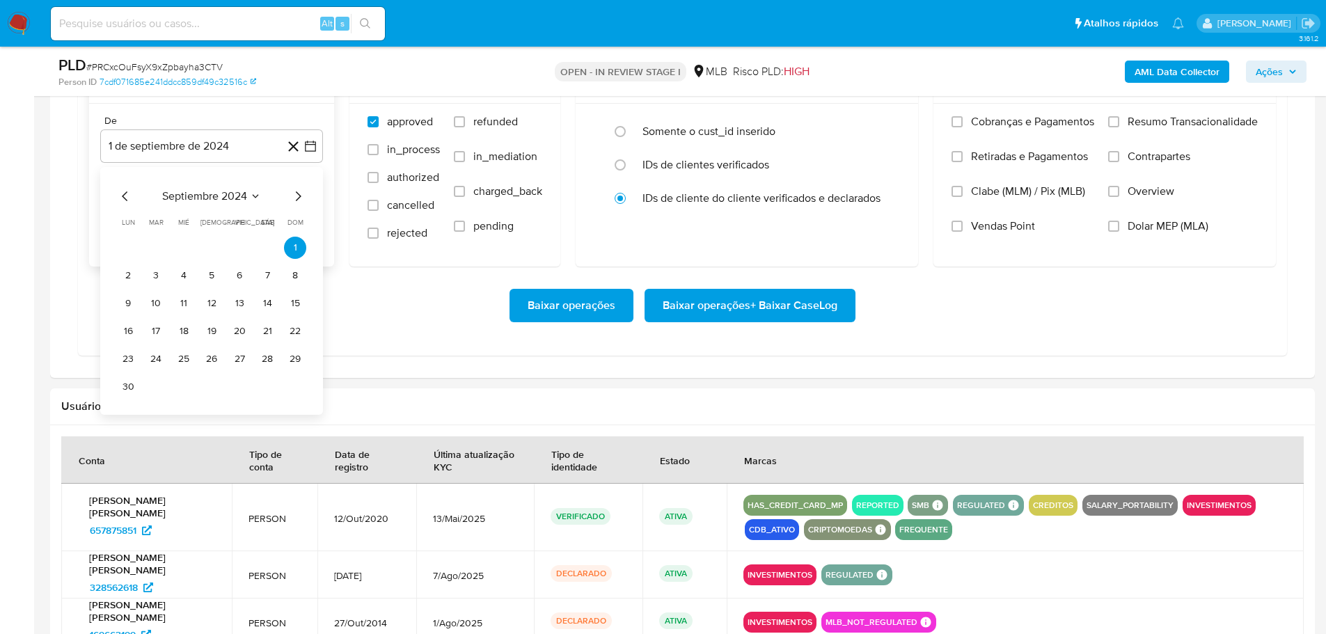
scroll to position [1253, 0]
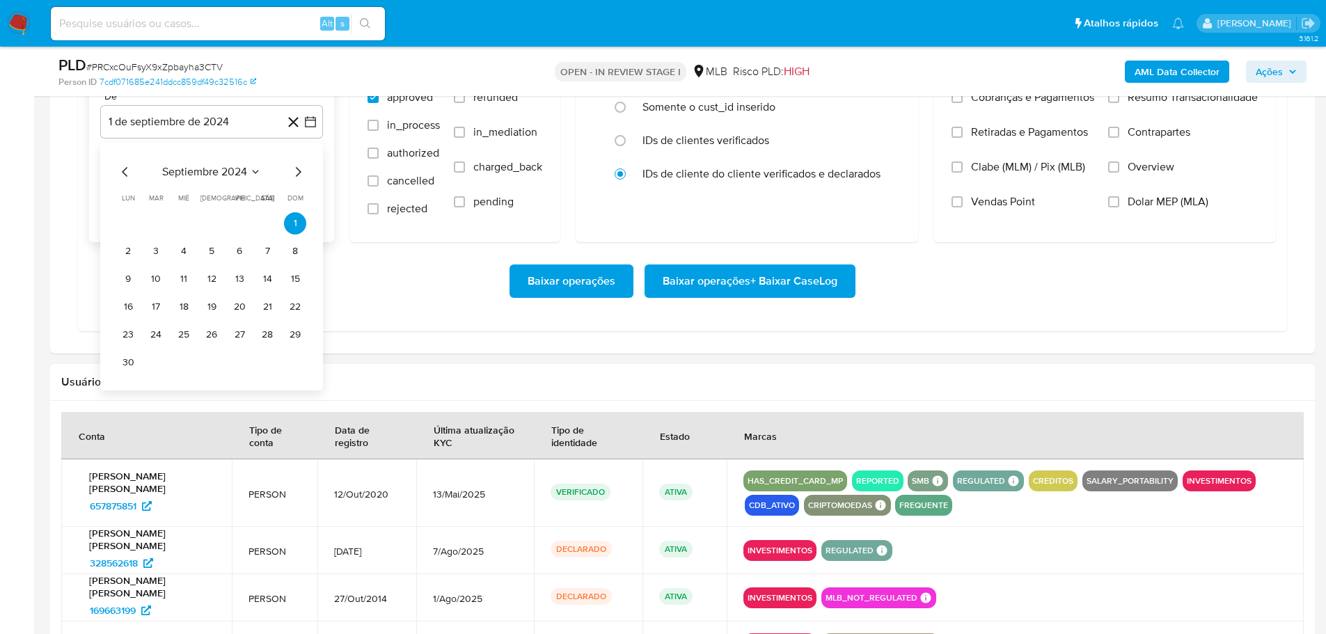
click at [296, 168] on icon "Mes siguiente" at bounding box center [299, 172] width 6 height 10
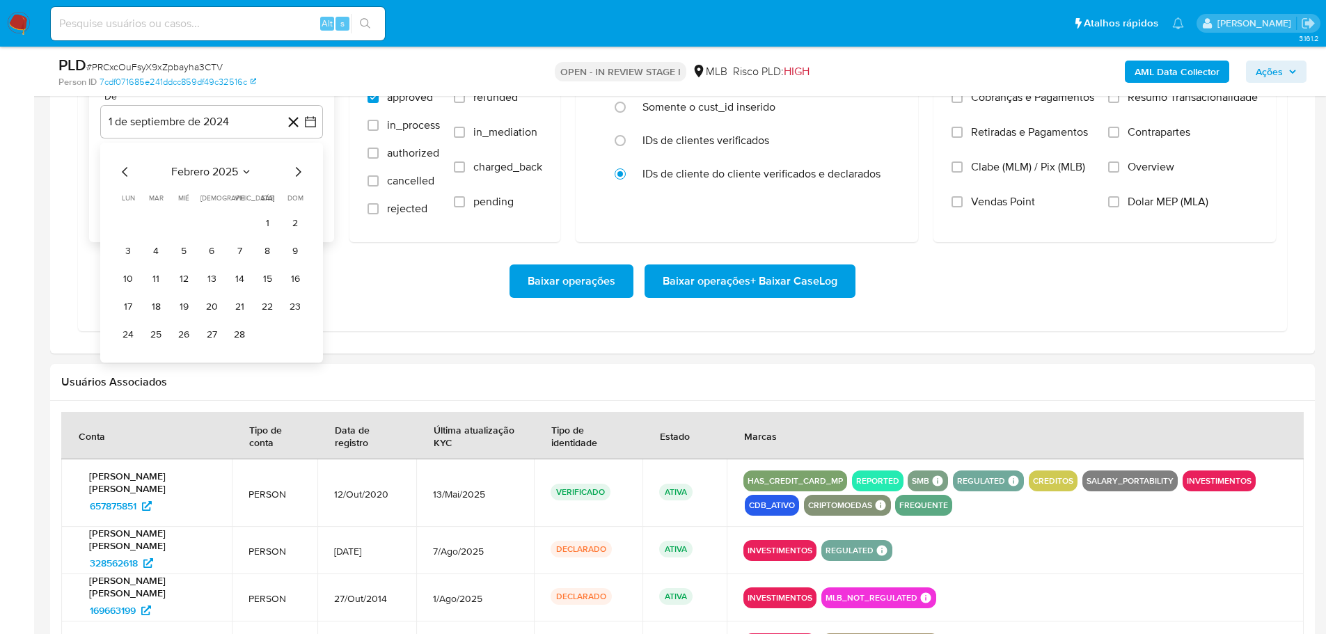
click at [296, 168] on icon "Mes siguiente" at bounding box center [299, 172] width 6 height 10
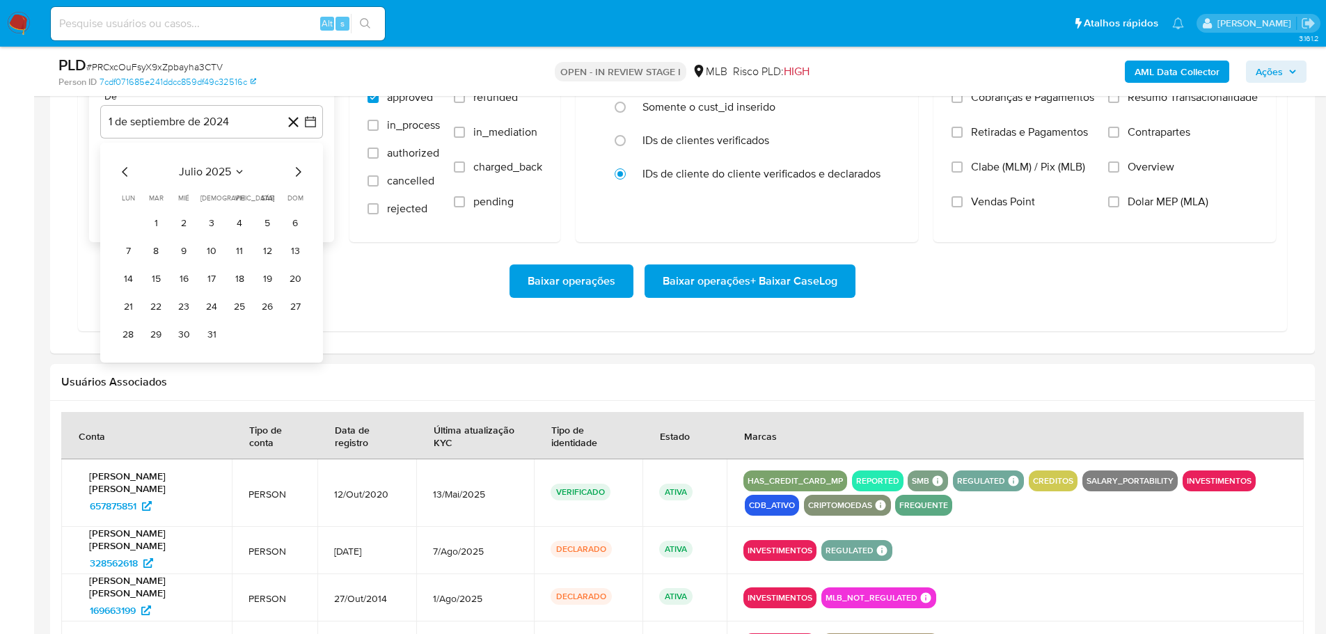
click at [296, 168] on icon "Mes siguiente" at bounding box center [299, 172] width 6 height 10
click at [241, 223] on button "1" at bounding box center [239, 223] width 22 height 22
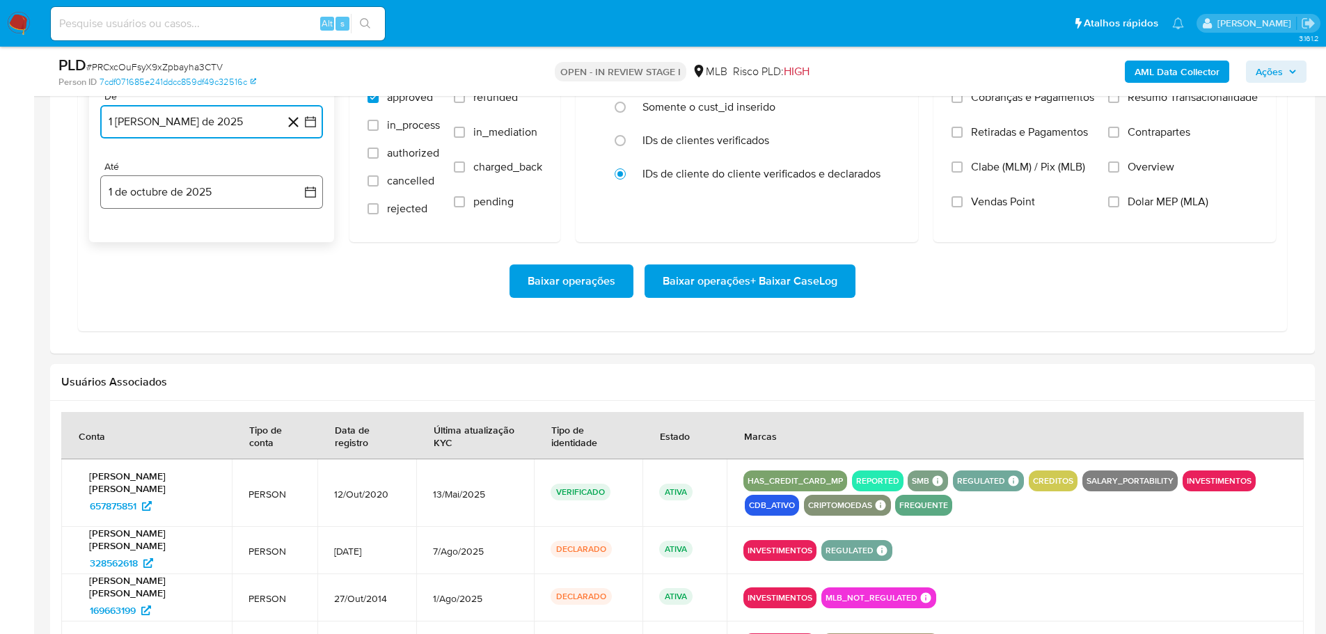
click at [240, 208] on button "1 de octubre de 2025" at bounding box center [211, 191] width 223 height 33
click at [120, 242] on icon "Mes anterior" at bounding box center [125, 242] width 17 height 17
click at [124, 406] on button "29" at bounding box center [128, 405] width 22 height 22
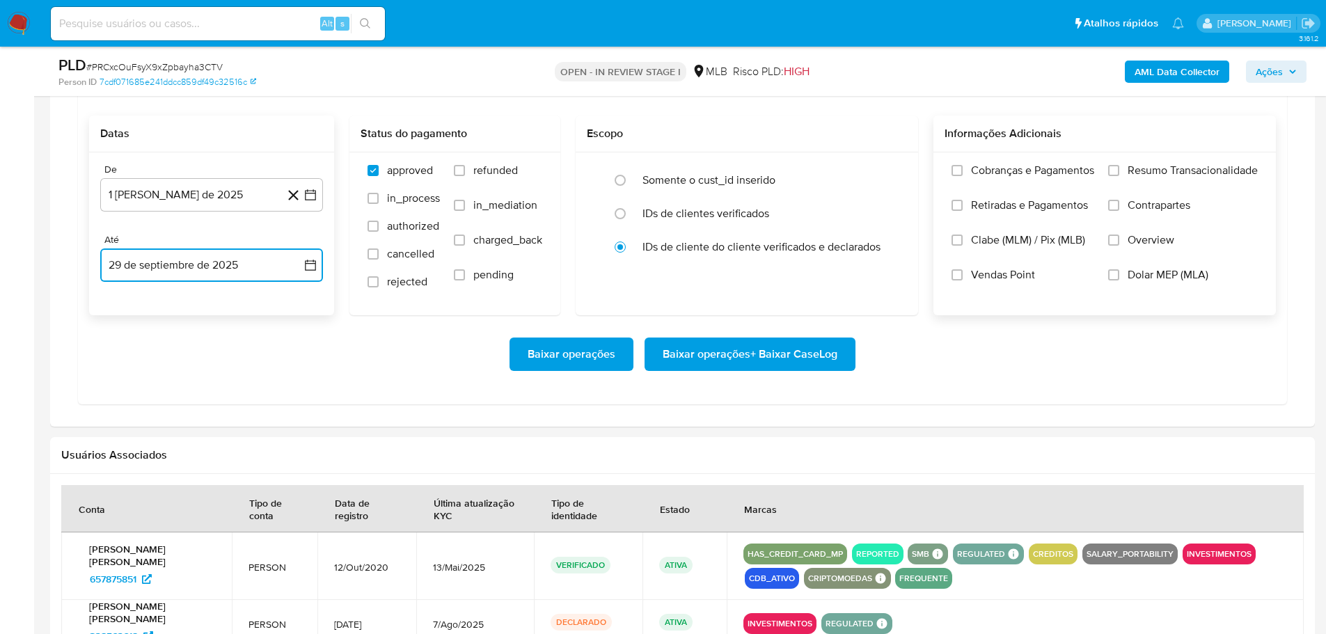
scroll to position [1114, 0]
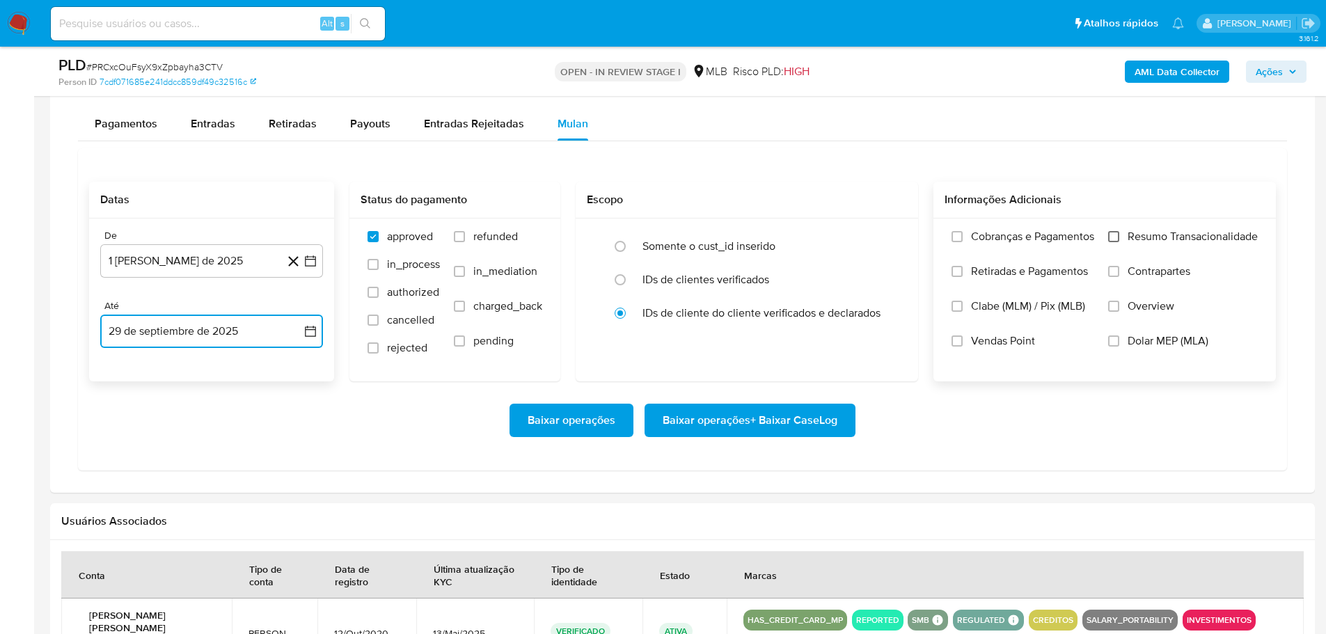
click at [1115, 239] on input "Resumo Transacionalidade" at bounding box center [1113, 236] width 11 height 11
click at [811, 427] on span "Baixar operações + Baixar CaseLog" at bounding box center [750, 420] width 175 height 31
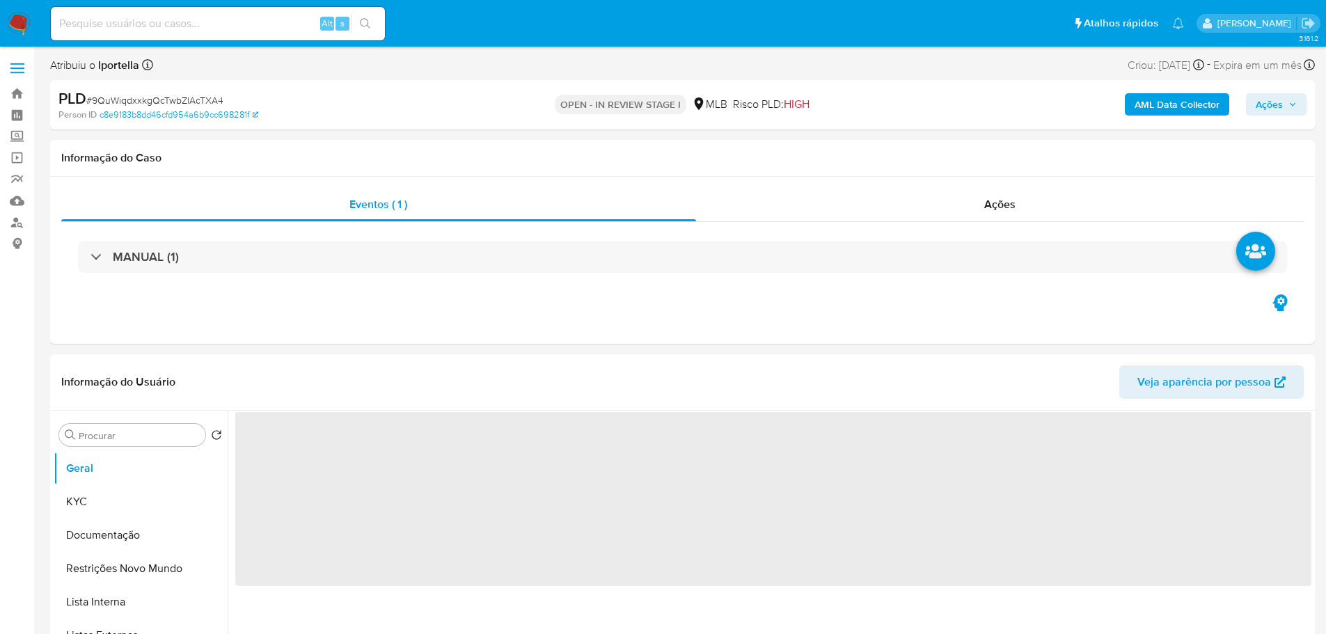
select select "10"
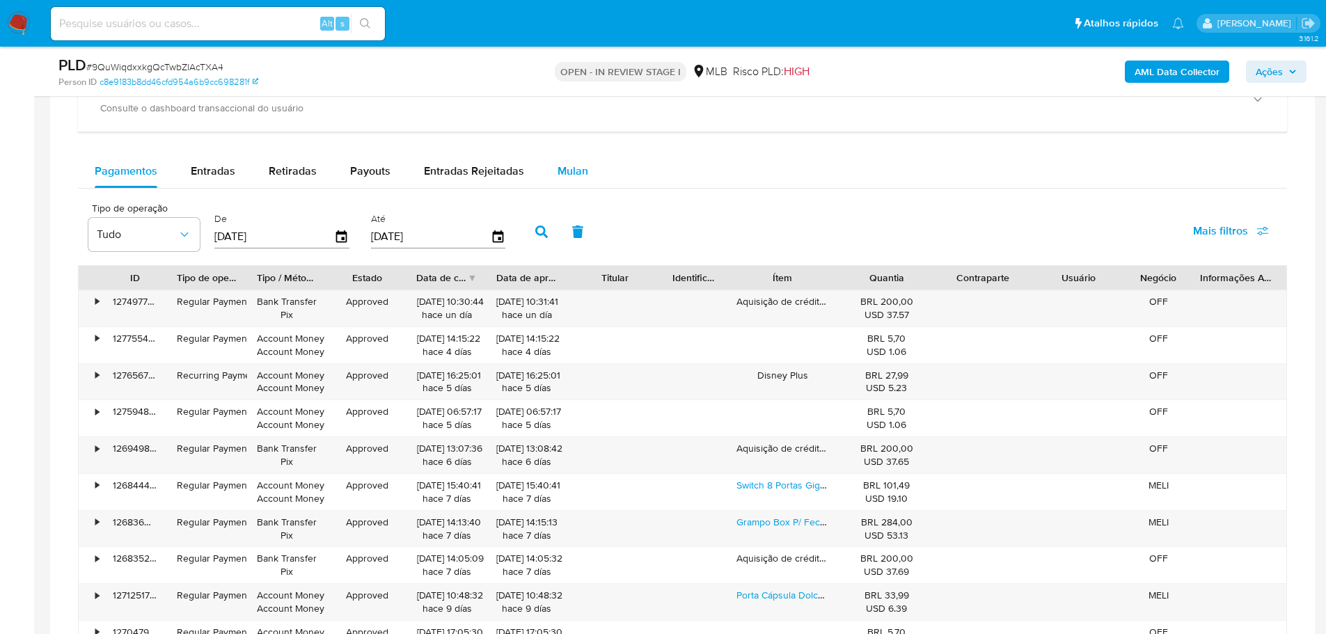
click at [566, 156] on div "Mulan" at bounding box center [573, 171] width 31 height 33
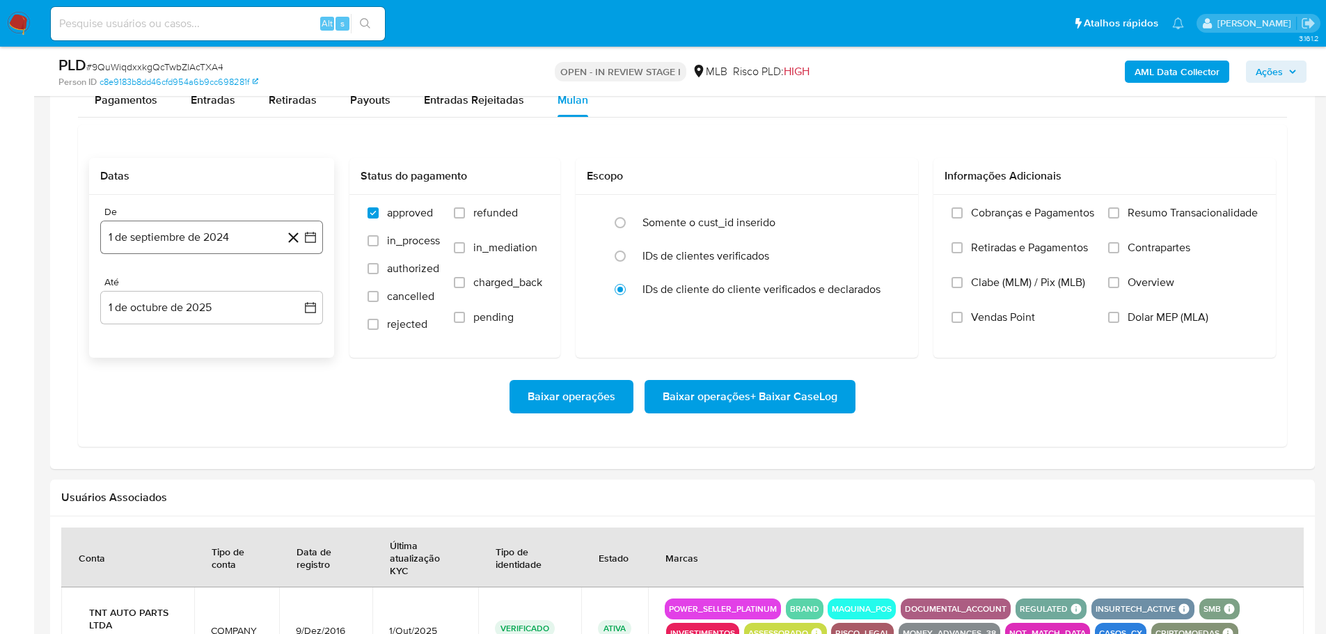
scroll to position [1253, 0]
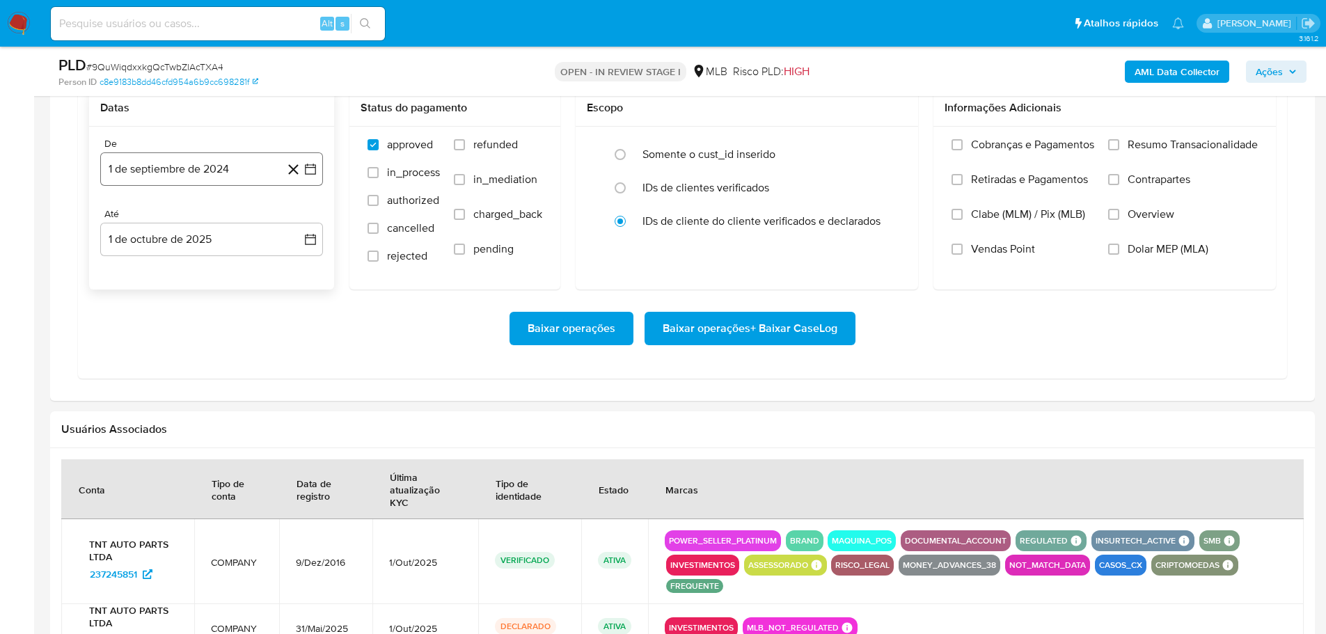
click at [216, 178] on button "1 de septiembre de 2024" at bounding box center [211, 168] width 223 height 33
click at [295, 219] on icon "Mes siguiente" at bounding box center [298, 219] width 17 height 17
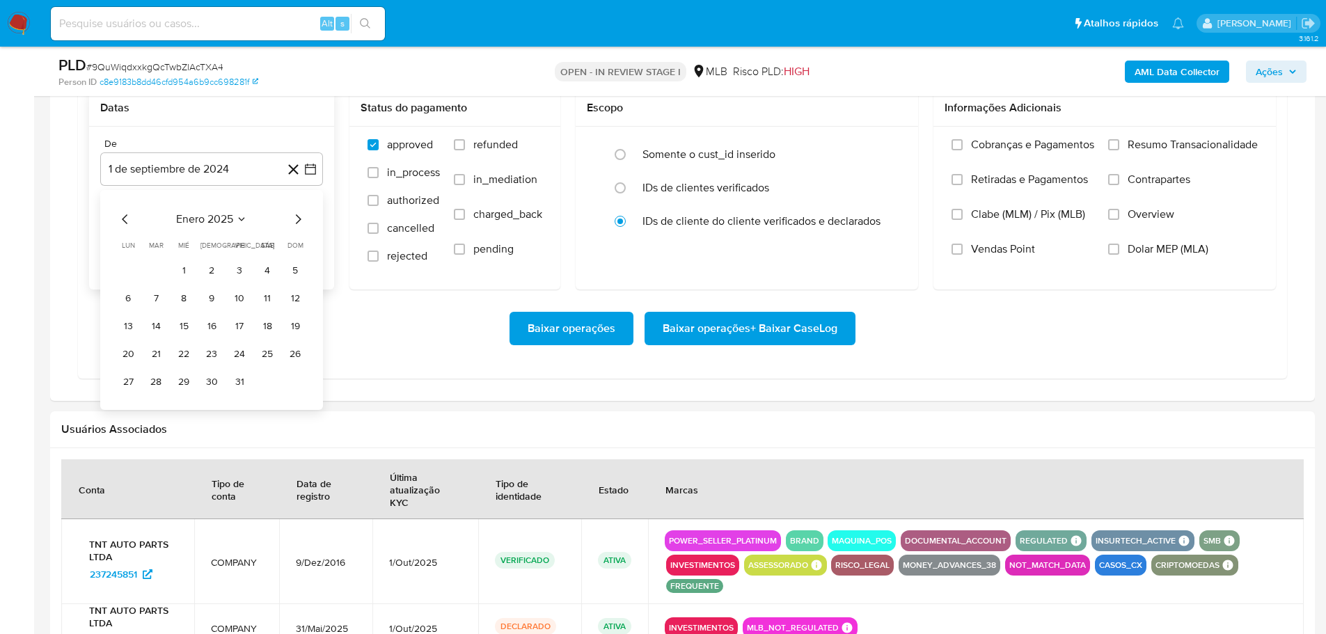
click at [295, 219] on icon "Mes siguiente" at bounding box center [298, 219] width 17 height 17
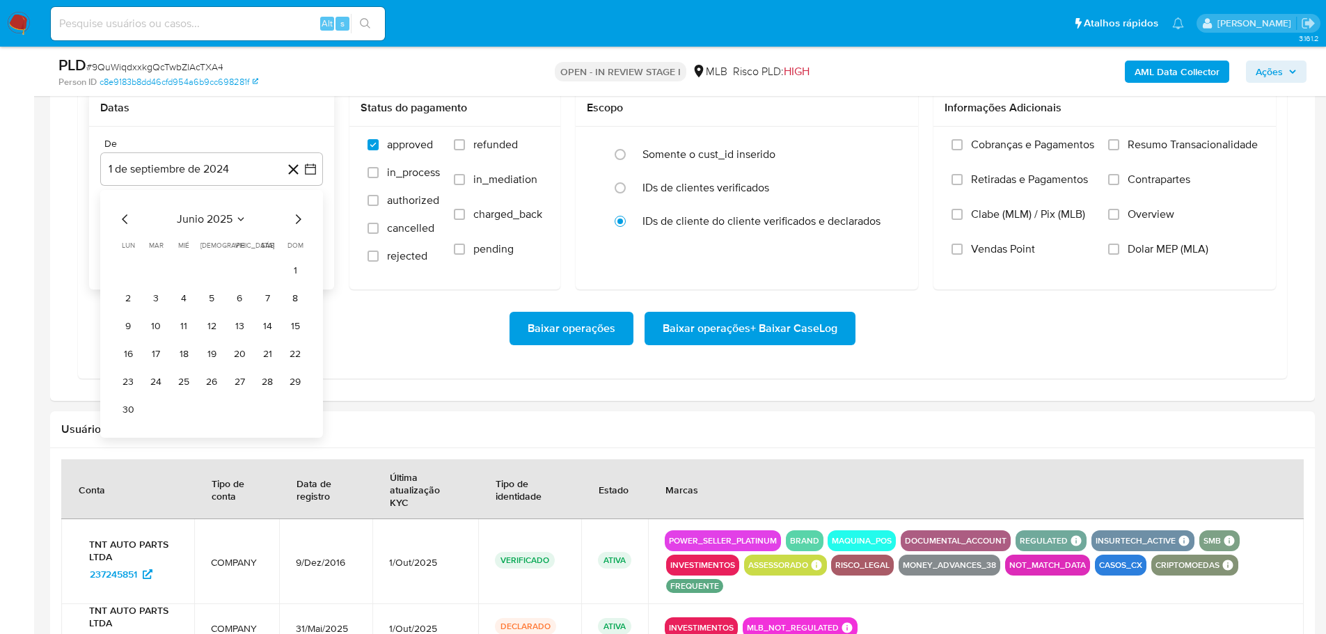
click at [295, 219] on icon "Mes siguiente" at bounding box center [298, 219] width 17 height 17
click at [239, 264] on button "1" at bounding box center [239, 271] width 22 height 22
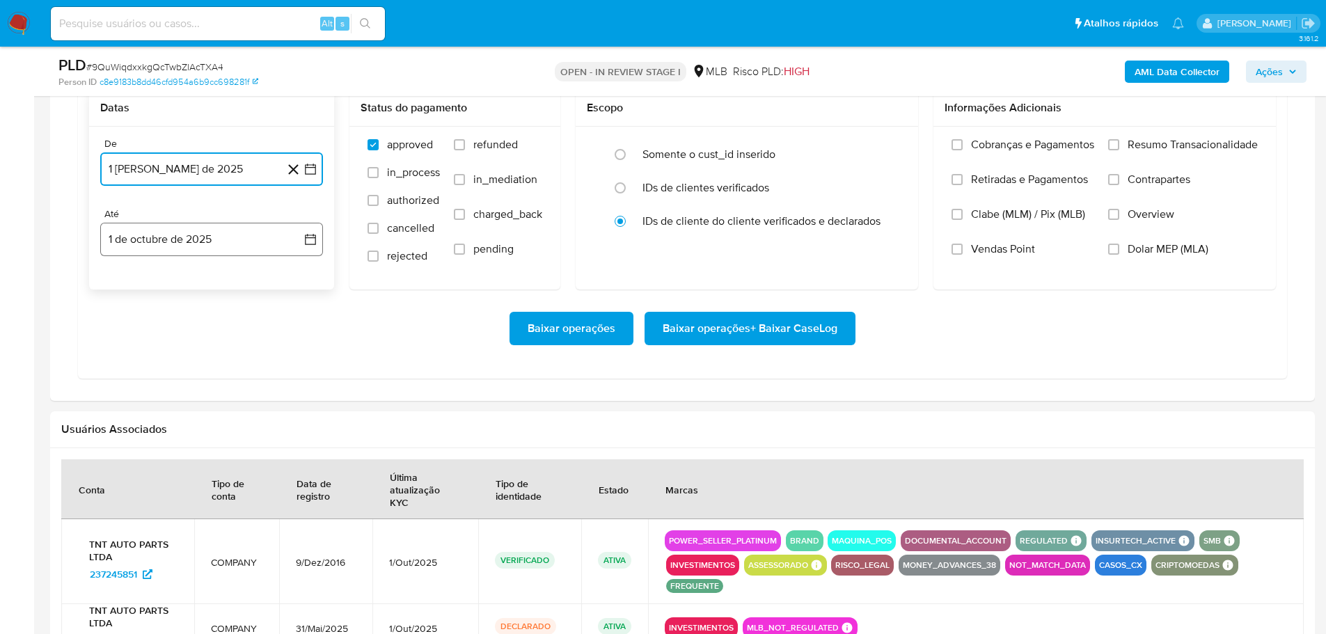
click at [242, 237] on button "1 de octubre de 2025" at bounding box center [211, 239] width 223 height 33
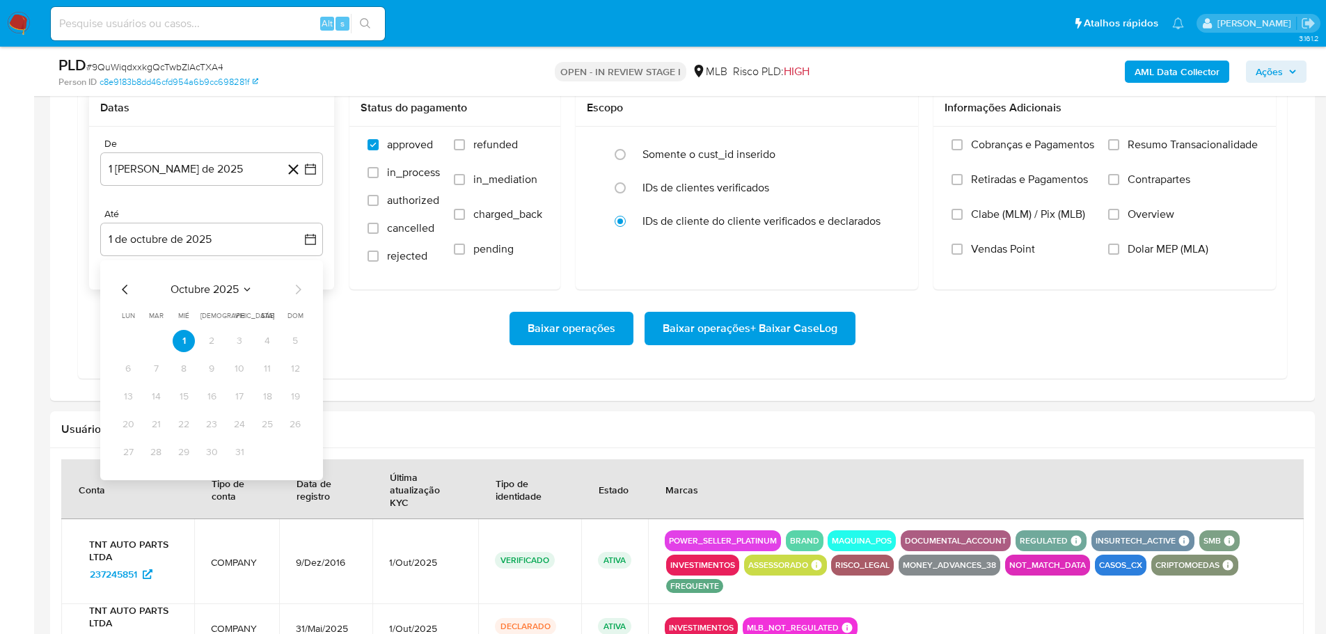
click at [117, 279] on div "octubre 2025 octubre 2025 lun lunes mar martes mié miércoles jue jueves vie vie…" at bounding box center [211, 370] width 223 height 220
click at [118, 283] on icon "Mes anterior" at bounding box center [125, 289] width 17 height 17
click at [129, 455] on button "29" at bounding box center [128, 452] width 22 height 22
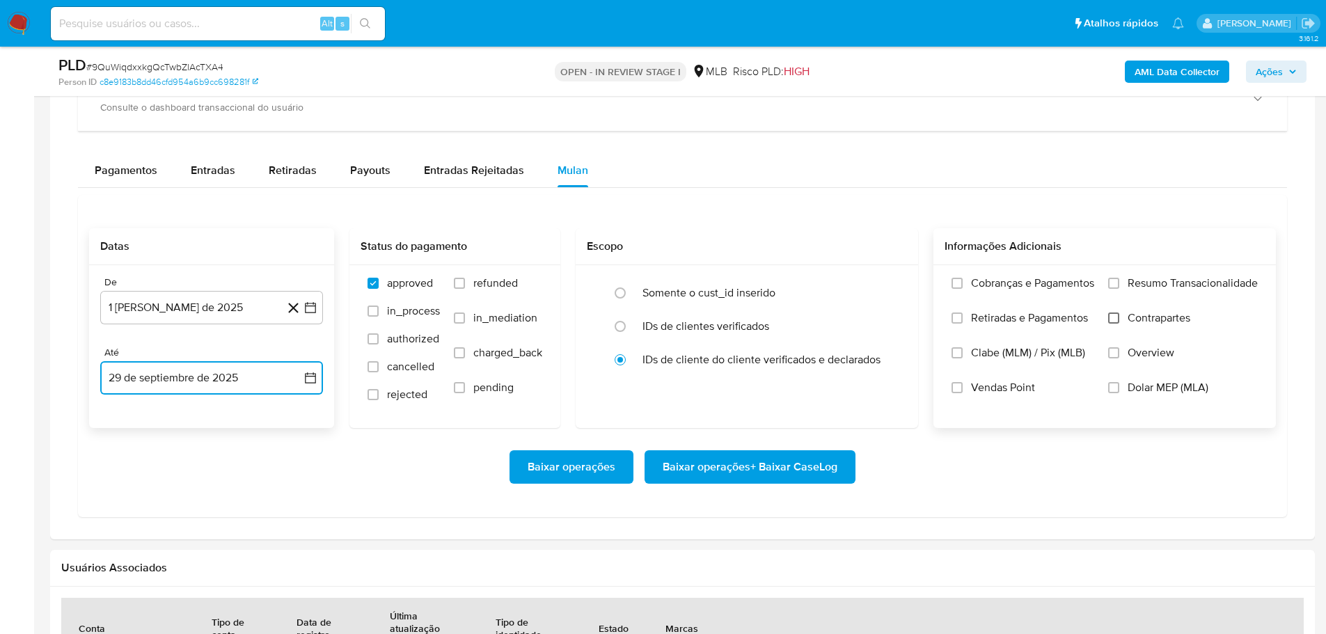
scroll to position [1114, 0]
click at [1118, 285] on input "Resumo Transacionalidade" at bounding box center [1113, 283] width 11 height 11
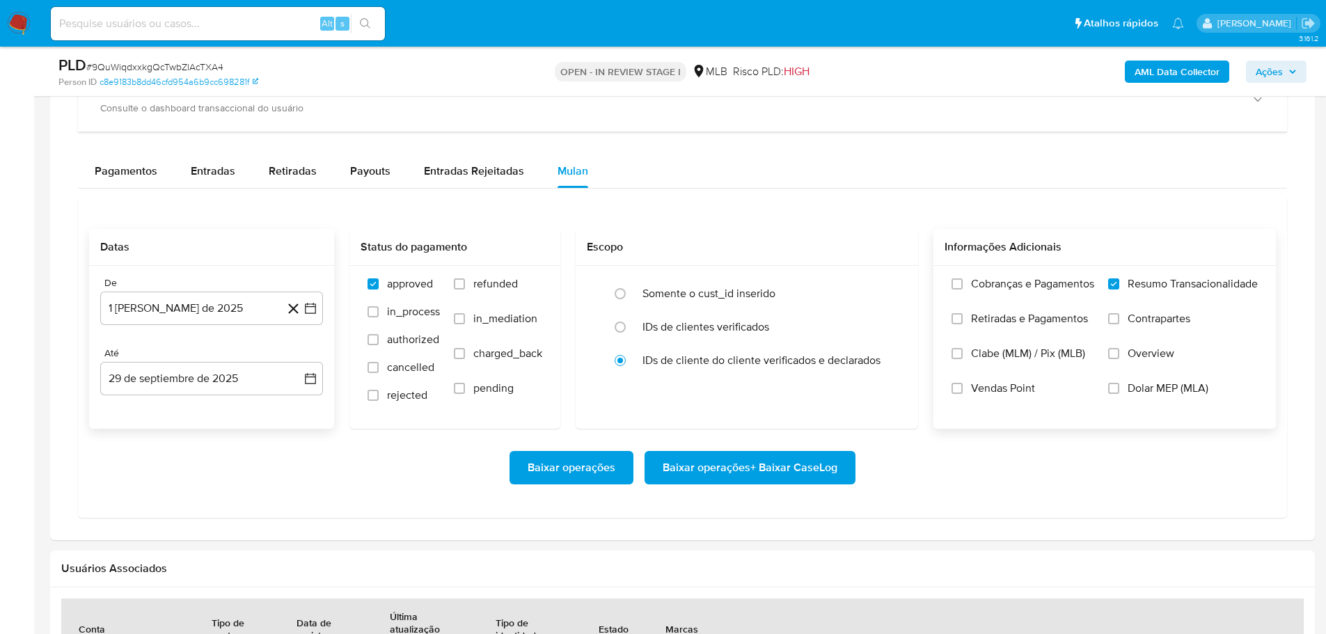
click at [814, 466] on span "Baixar operações + Baixar CaseLog" at bounding box center [750, 467] width 175 height 31
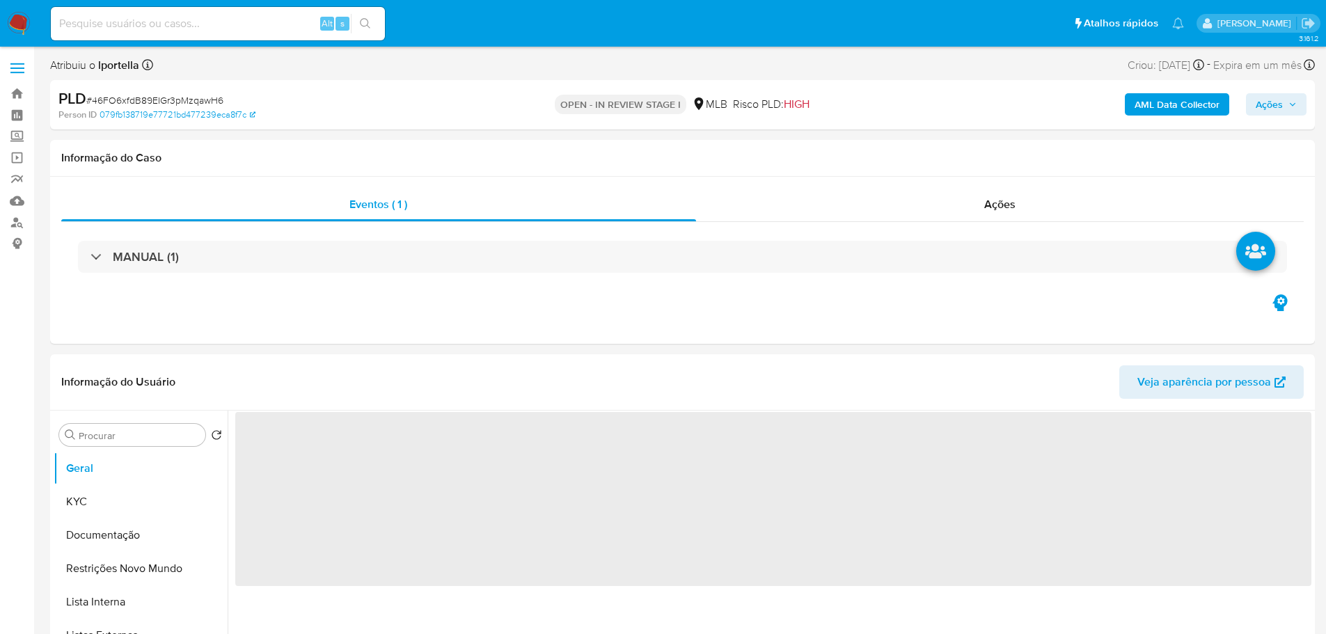
select select "10"
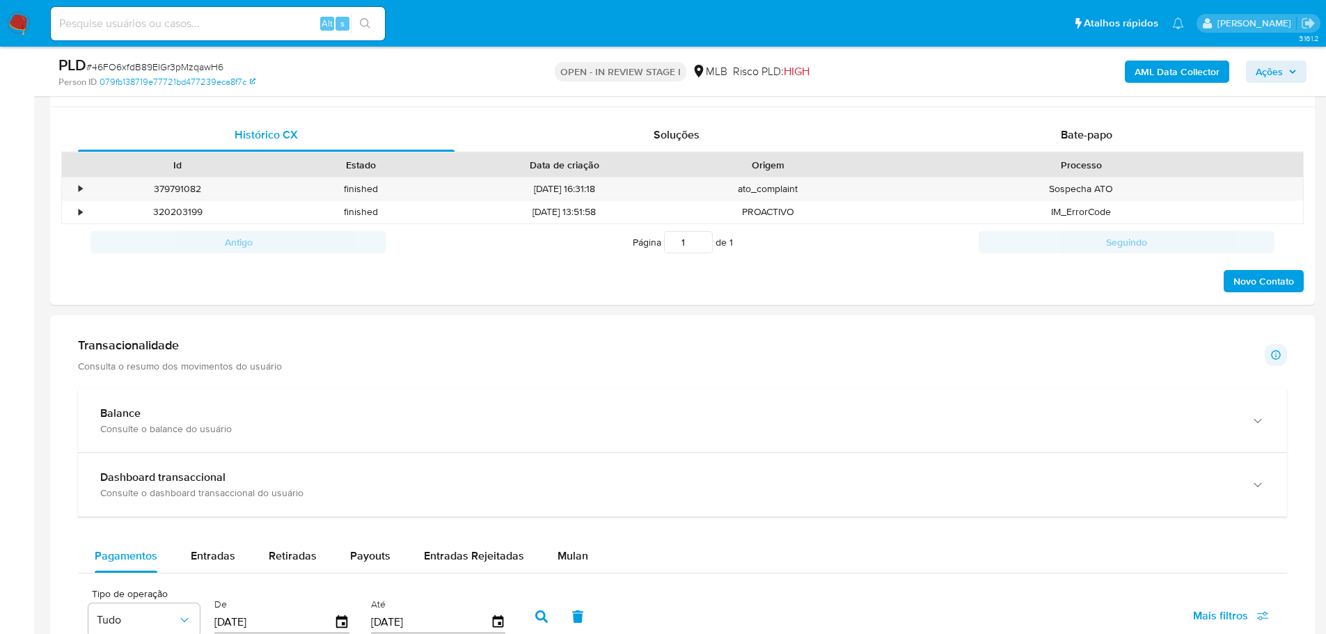
scroll to position [974, 0]
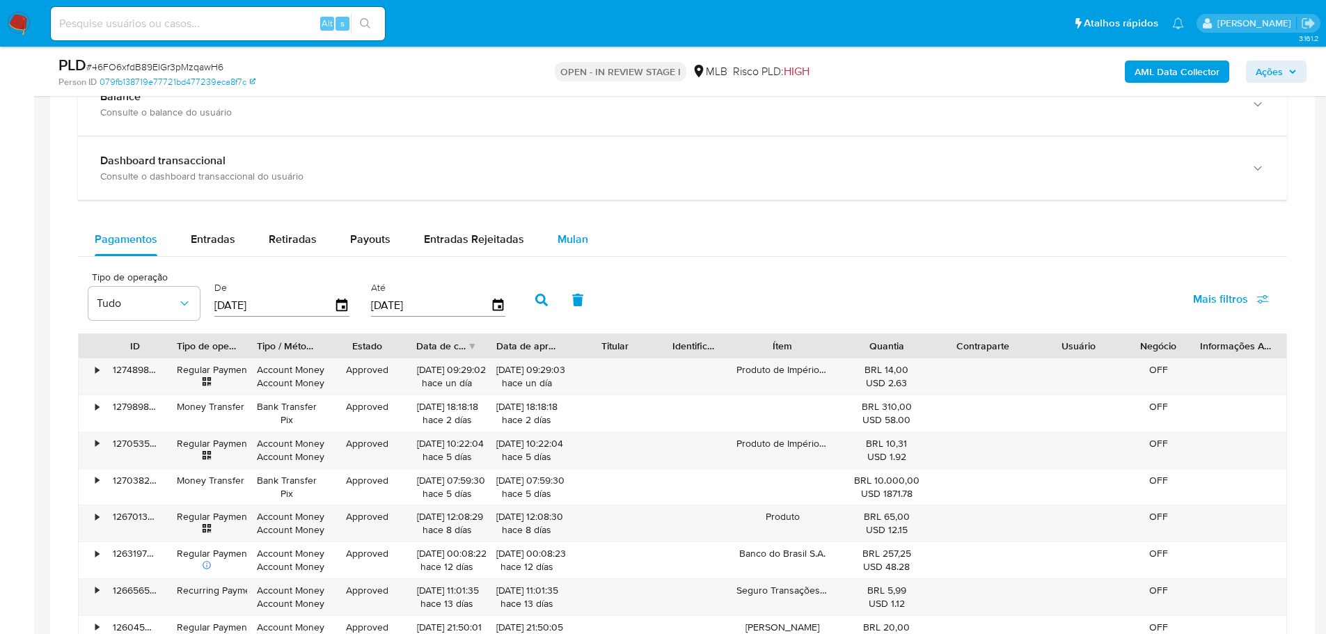
click at [571, 232] on span "Mulan" at bounding box center [573, 239] width 31 height 16
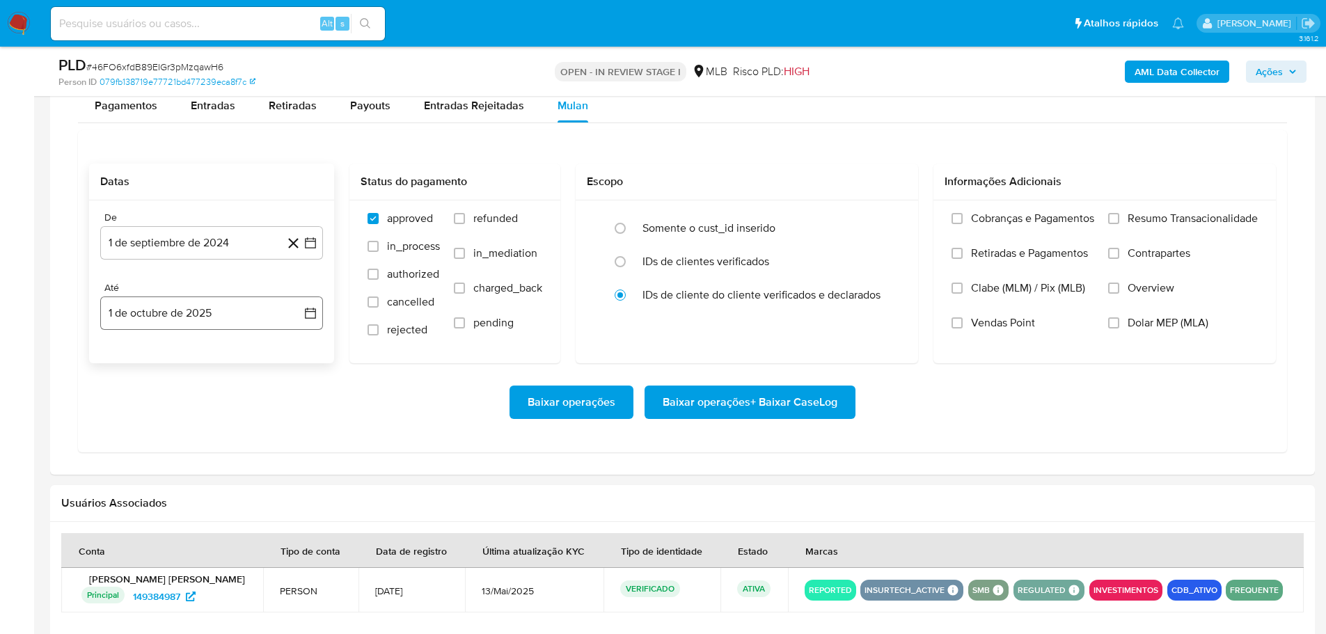
scroll to position [1183, 0]
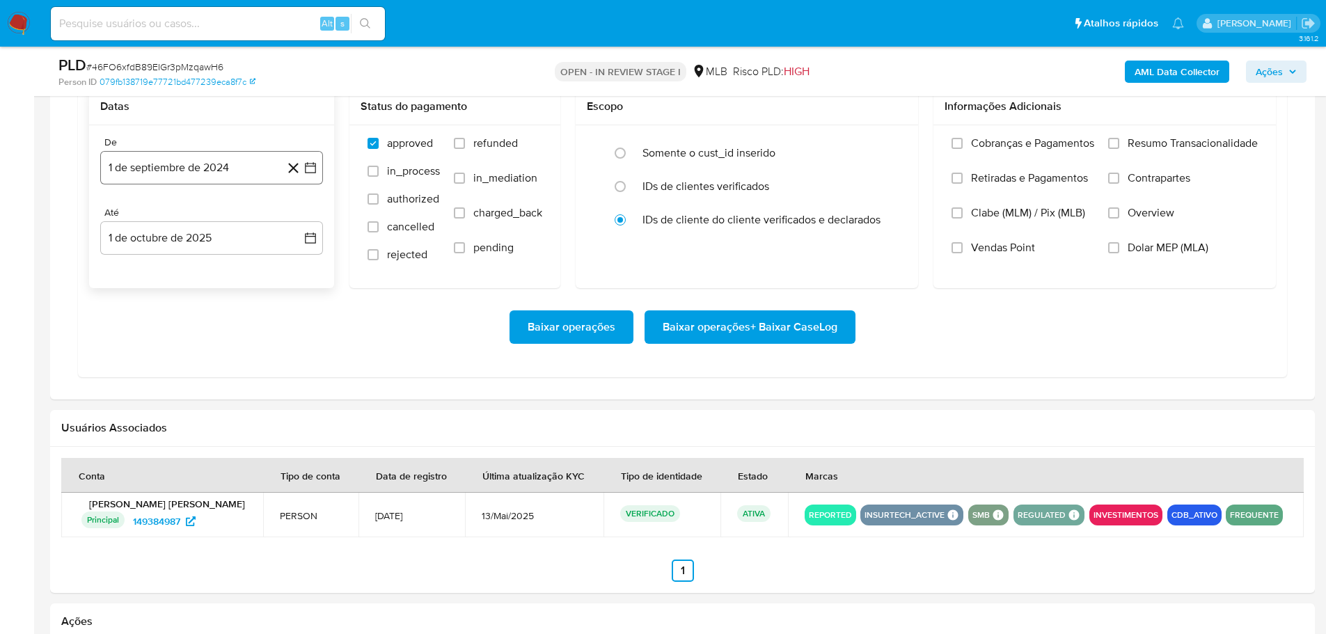
click at [131, 162] on button "1 de septiembre de 2024" at bounding box center [211, 167] width 223 height 33
click at [297, 214] on icon "Mes siguiente" at bounding box center [298, 217] width 17 height 17
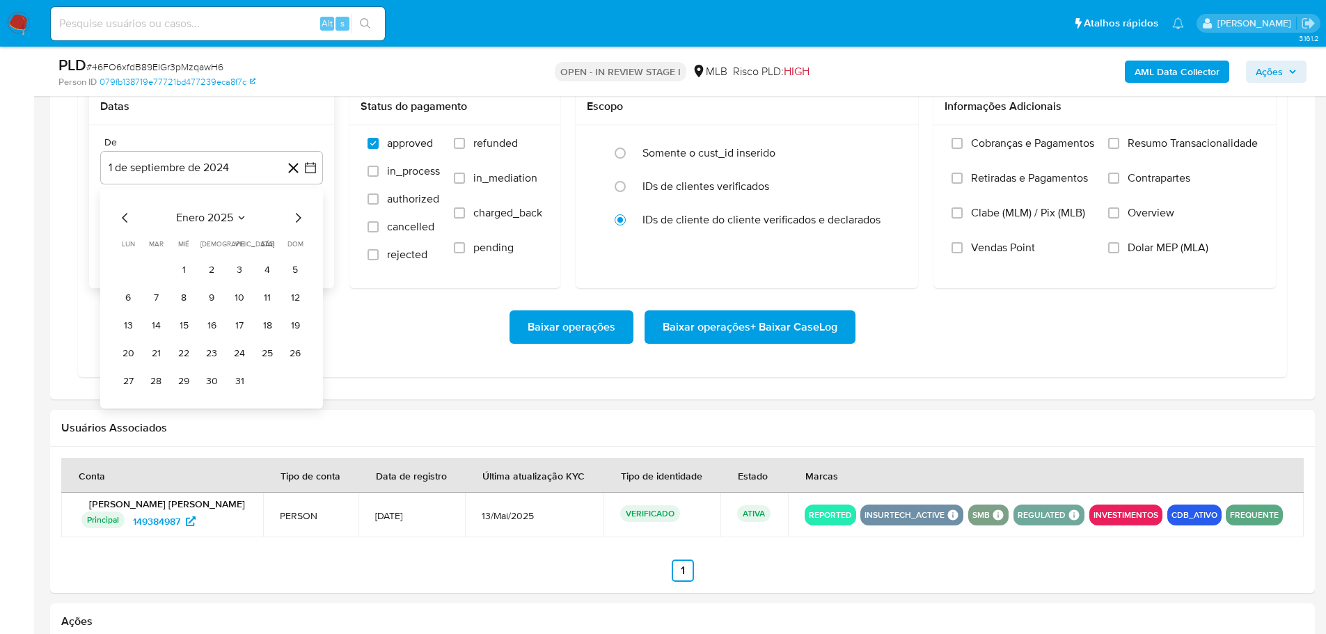
click at [297, 214] on icon "Mes siguiente" at bounding box center [298, 217] width 17 height 17
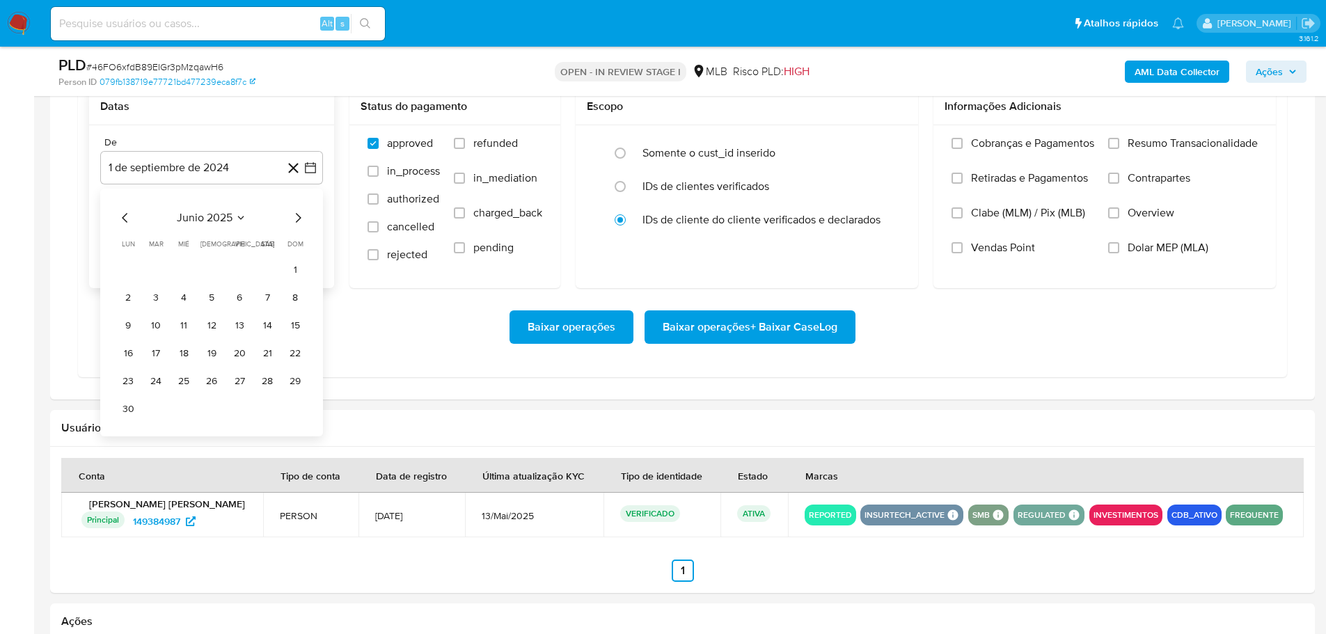
click at [297, 214] on icon "Mes siguiente" at bounding box center [298, 217] width 17 height 17
click at [234, 264] on button "1" at bounding box center [239, 269] width 22 height 22
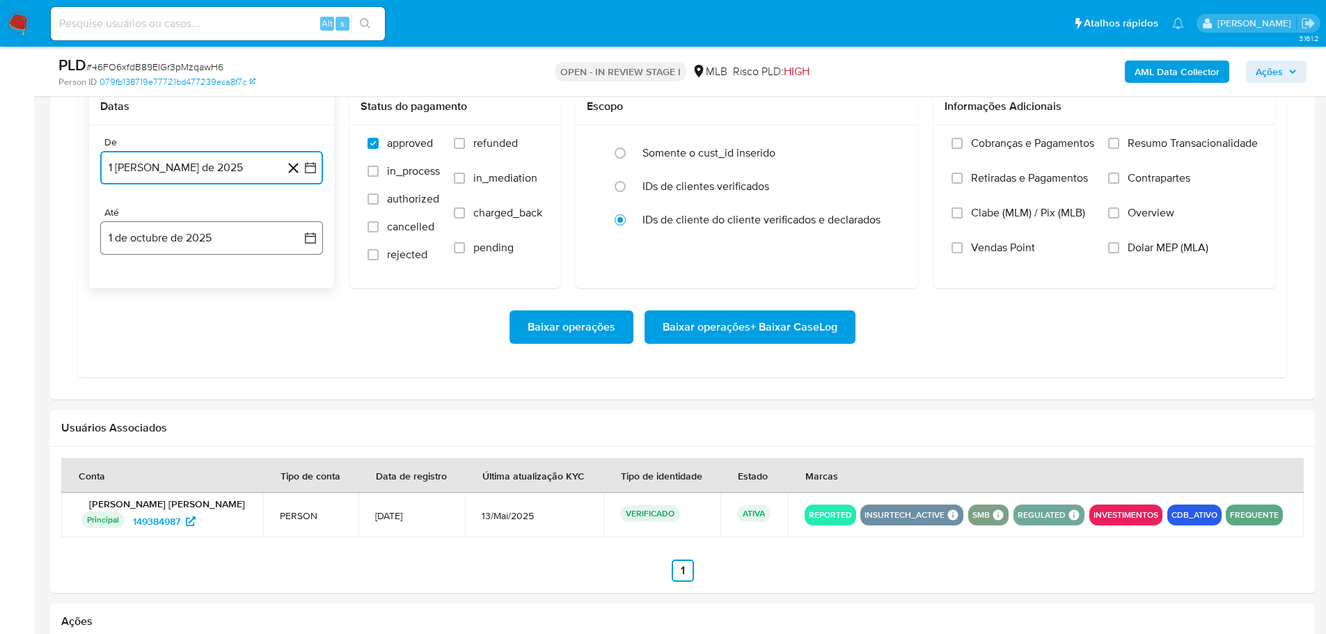
click at [232, 248] on button "1 de octubre de 2025" at bounding box center [211, 237] width 223 height 33
click at [124, 285] on icon "Mes anterior" at bounding box center [125, 288] width 17 height 17
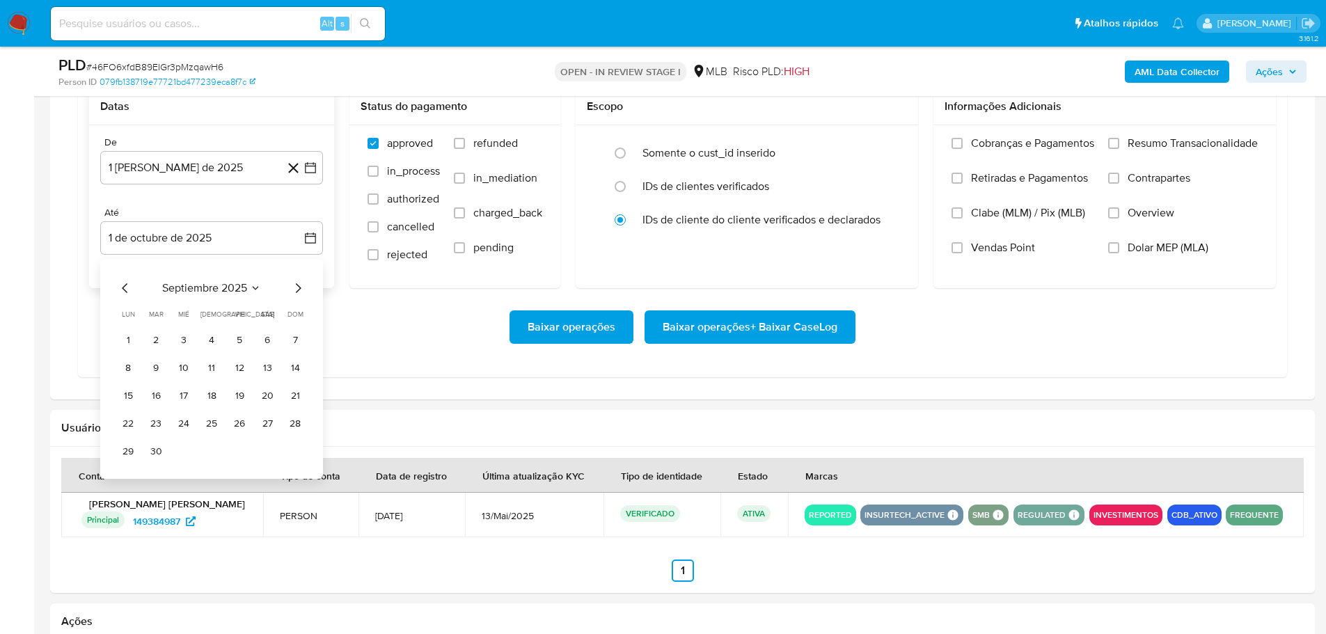
click at [116, 457] on div "septiembre 2025 septiembre 2025 lun lunes mar martes mié miércoles jue jueves v…" at bounding box center [211, 369] width 223 height 220
click at [121, 454] on button "29" at bounding box center [128, 451] width 22 height 22
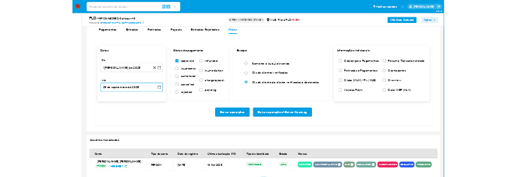
scroll to position [1044, 0]
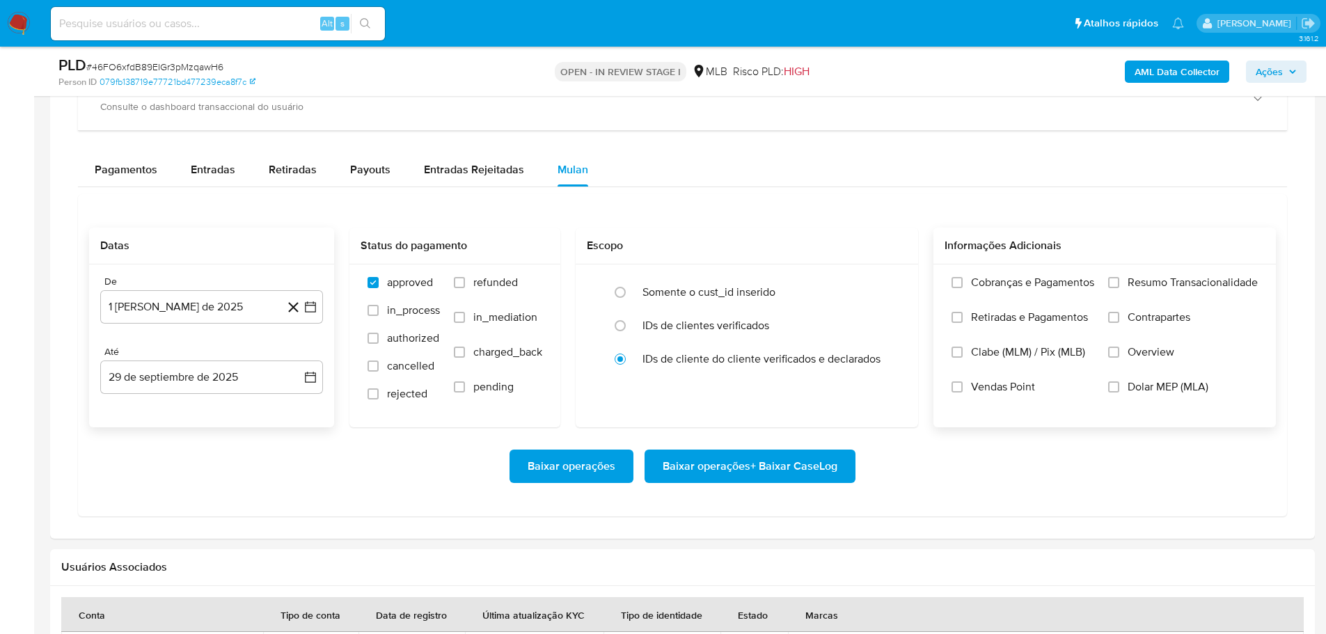
click at [1107, 285] on div "Cobranças e Pagamentos Retiradas e Pagamentos Clabe (MLM) / Pix (MLB) Vendas Po…" at bounding box center [1104, 345] width 320 height 139
click at [1110, 283] on input "Resumo Transacionalidade" at bounding box center [1113, 282] width 11 height 11
click at [829, 471] on span "Baixar operações + Baixar CaseLog" at bounding box center [750, 466] width 175 height 31
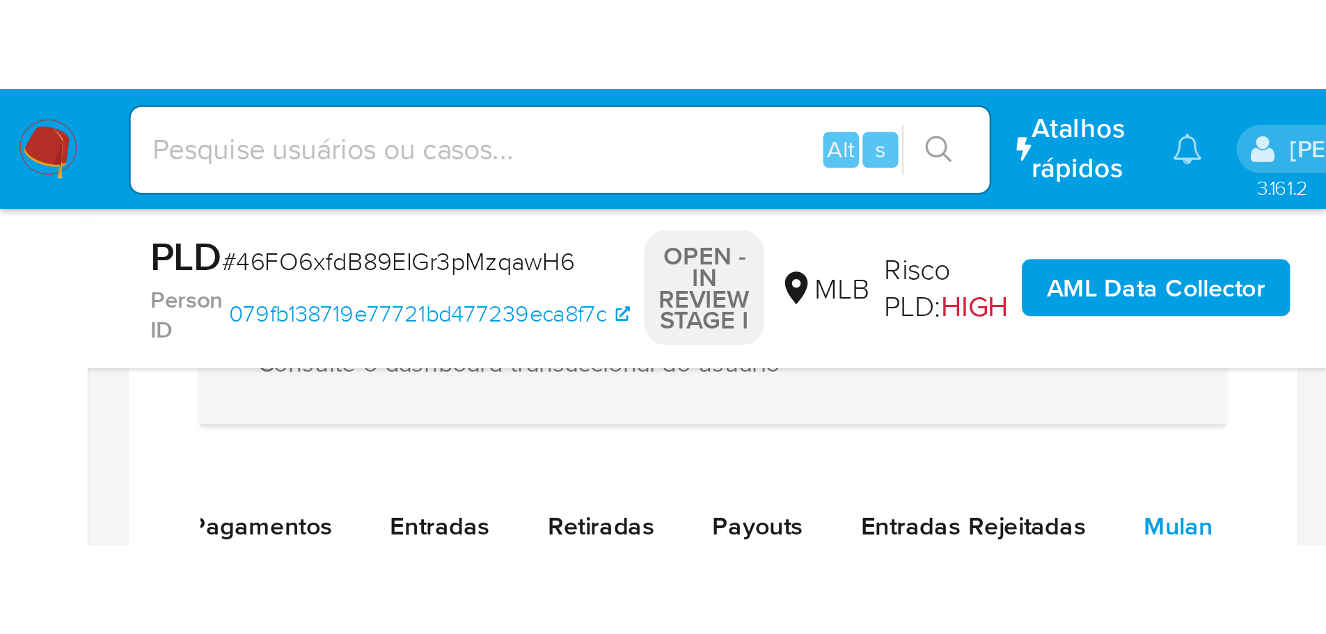
scroll to position [0, 0]
